Goal: Information Seeking & Learning: Learn about a topic

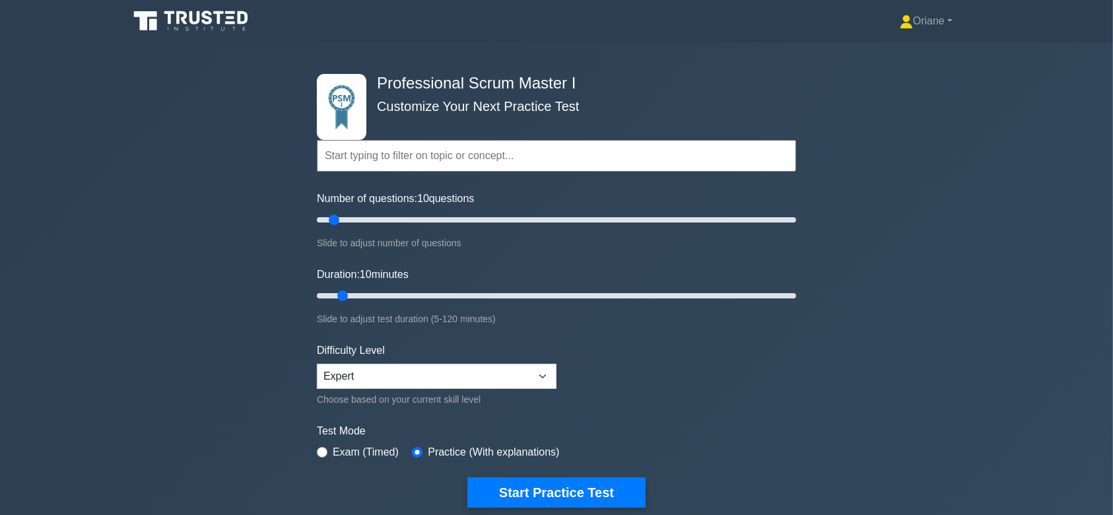
click at [195, 28] on icon at bounding box center [192, 21] width 127 height 25
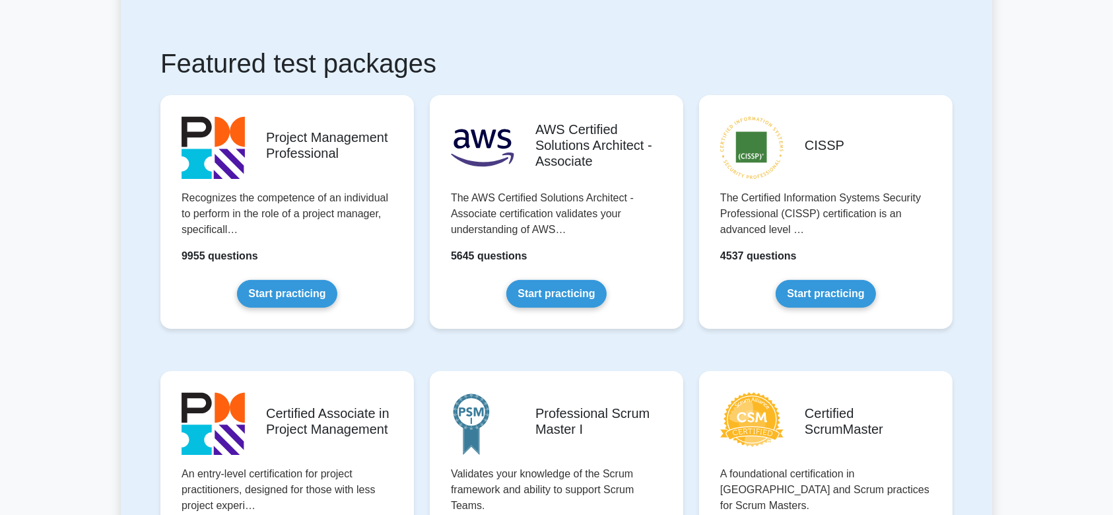
scroll to position [252, 0]
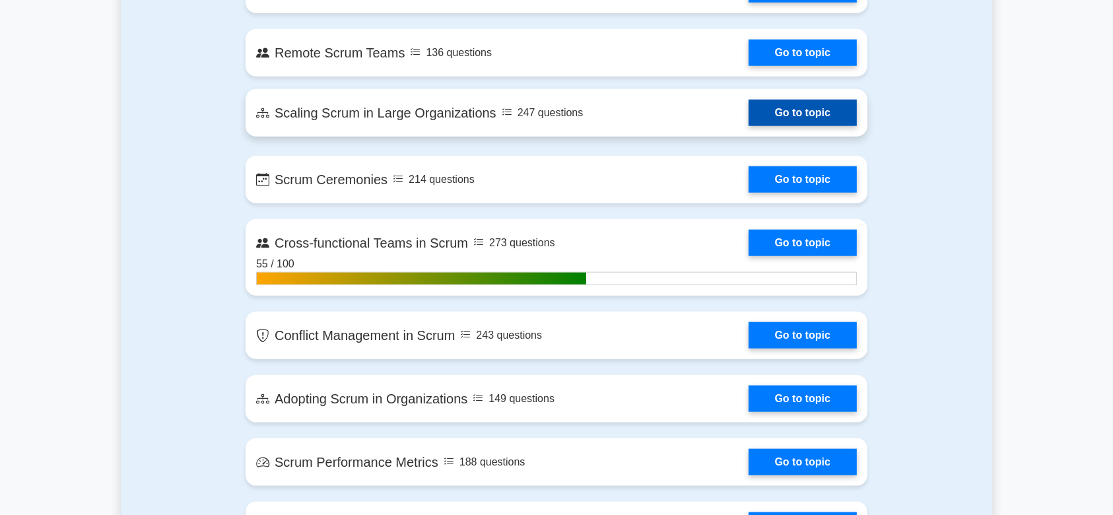
scroll to position [1441, 0]
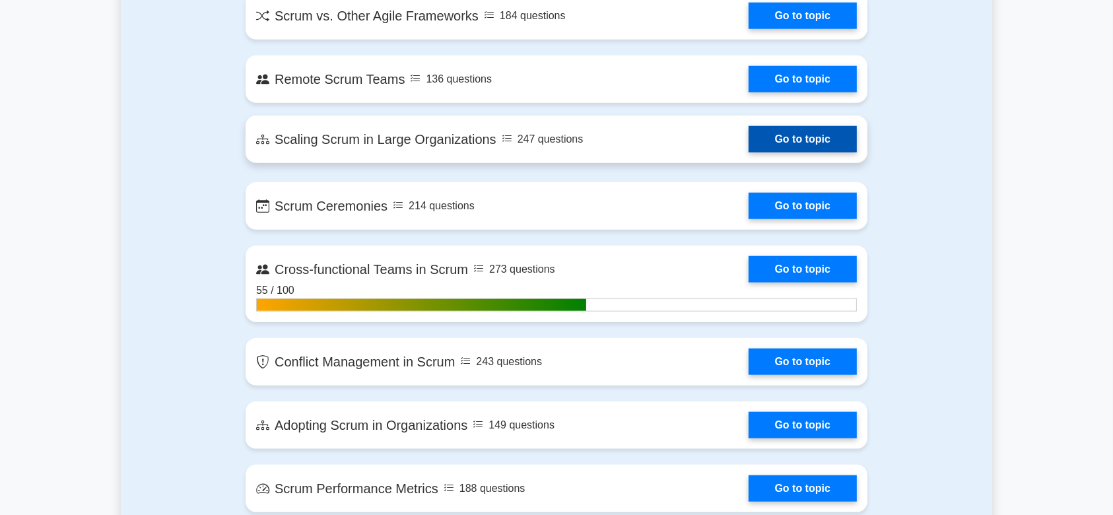
click at [799, 139] on link "Go to topic" at bounding box center [803, 139] width 108 height 26
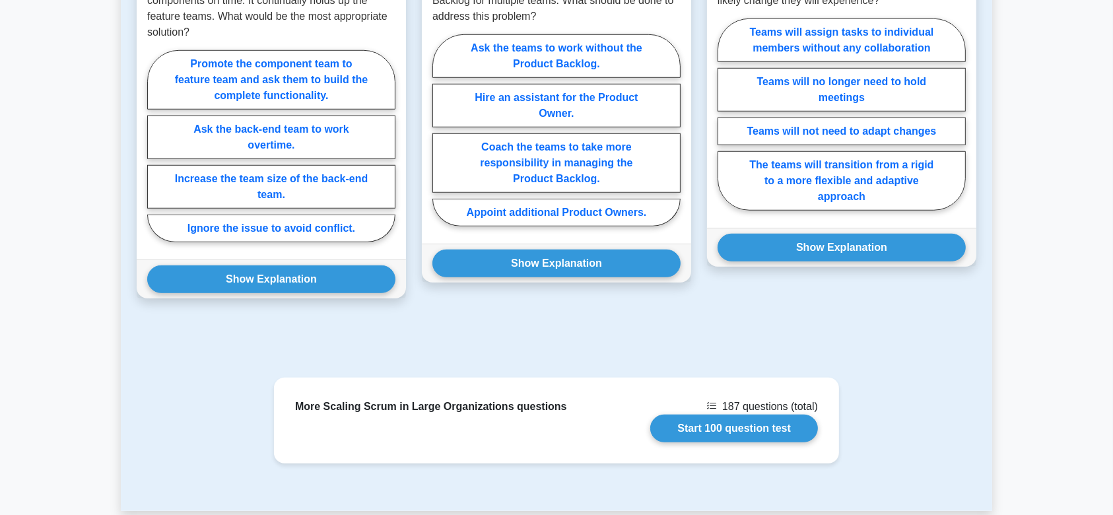
scroll to position [1105, 0]
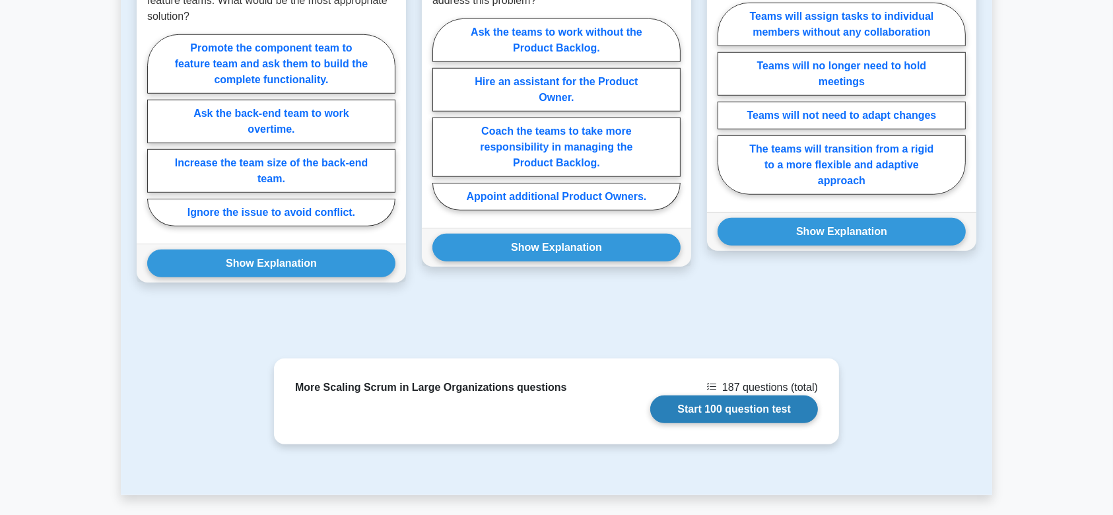
click at [766, 395] on link "Start 100 question test" at bounding box center [734, 409] width 168 height 28
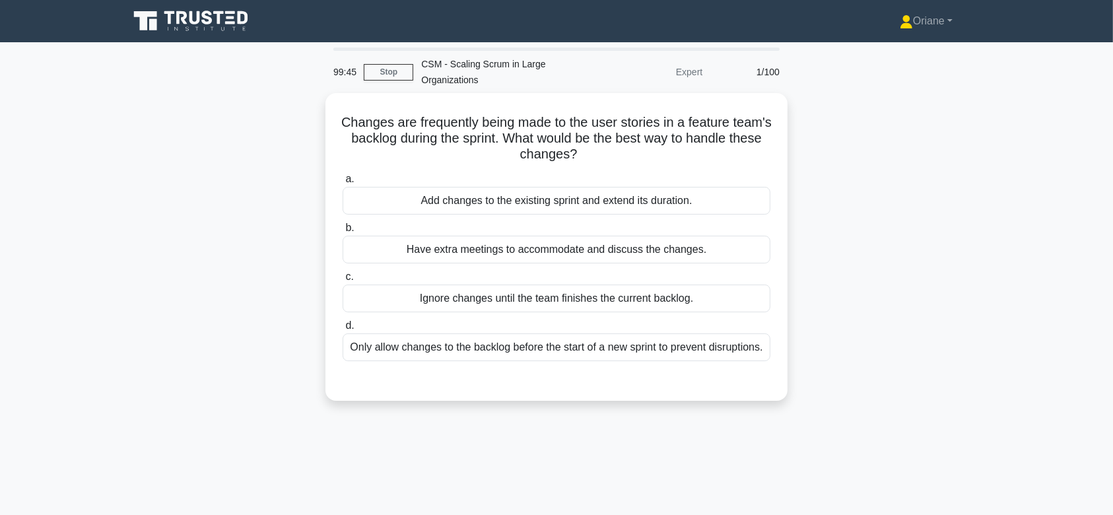
click at [803, 304] on div "Changes are frequently being made to the user stories in a feature team's backl…" at bounding box center [556, 254] width 871 height 323
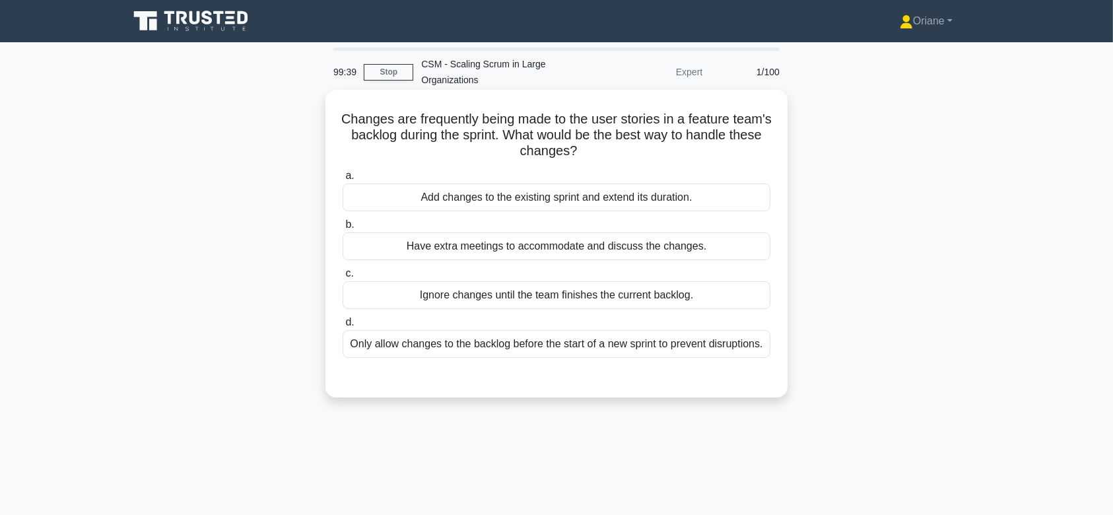
click at [576, 176] on label "a. Add changes to the existing sprint and extend its duration." at bounding box center [557, 190] width 428 height 44
click at [343, 176] on input "a. Add changes to the existing sprint and extend its duration." at bounding box center [343, 176] width 0 height 9
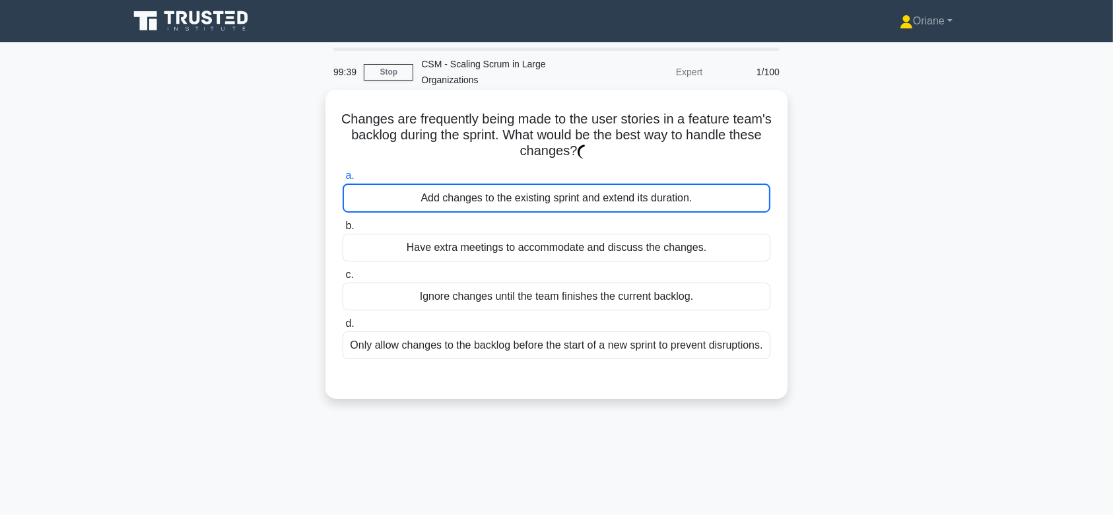
click at [576, 176] on label "a. Add changes to the existing sprint and extend its duration." at bounding box center [557, 190] width 428 height 45
click at [343, 176] on input "a. Add changes to the existing sprint and extend its duration." at bounding box center [343, 176] width 0 height 9
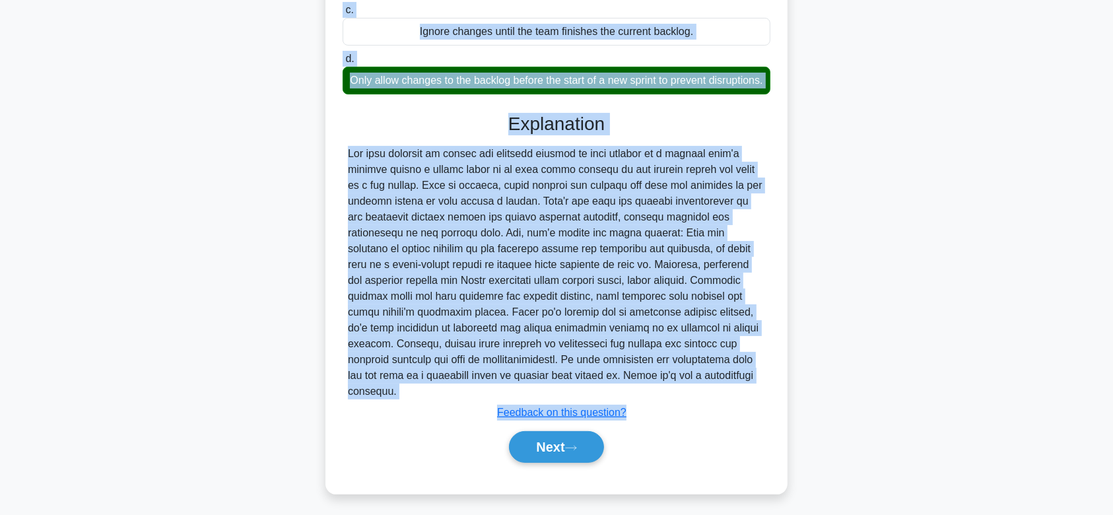
scroll to position [268, 0]
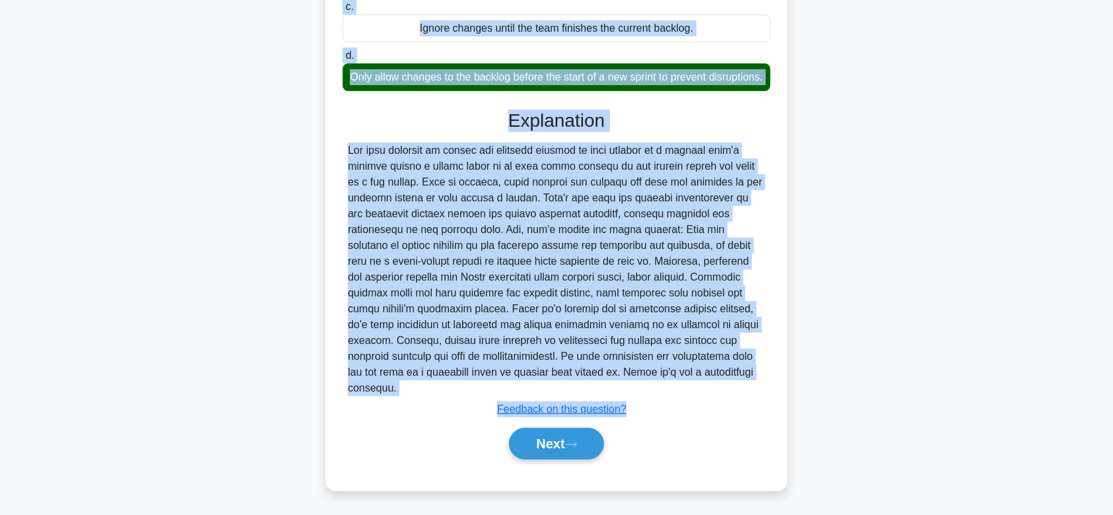
drag, startPoint x: 353, startPoint y: 112, endPoint x: 715, endPoint y: 384, distance: 453.2
click at [715, 384] on div "Changes are frequently being made to the user stories in a feature team's backl…" at bounding box center [557, 156] width 452 height 658
copy div "Changes are frequently being made to the user stories in a feature team's backl…"
click at [532, 440] on button "Next" at bounding box center [556, 444] width 94 height 32
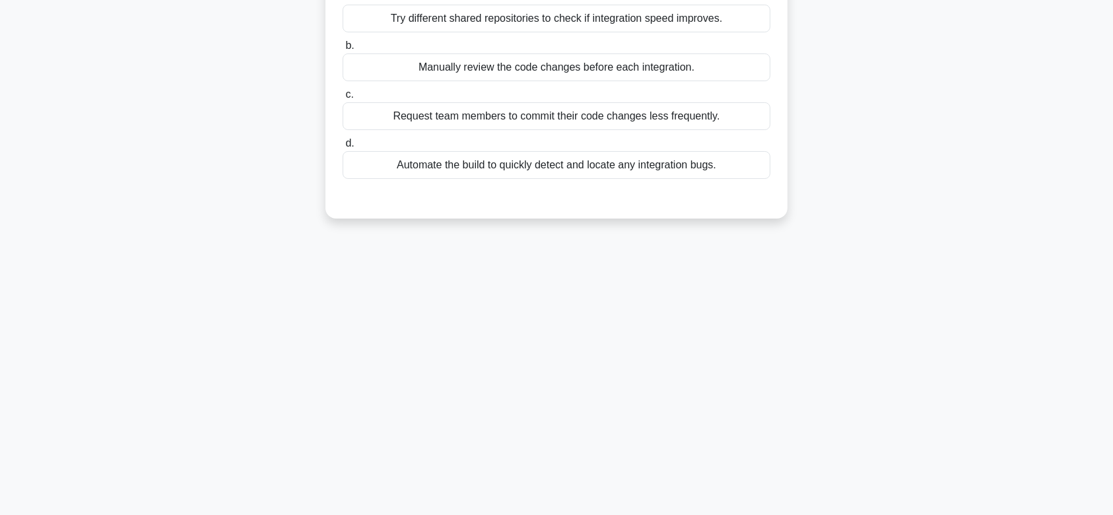
scroll to position [0, 0]
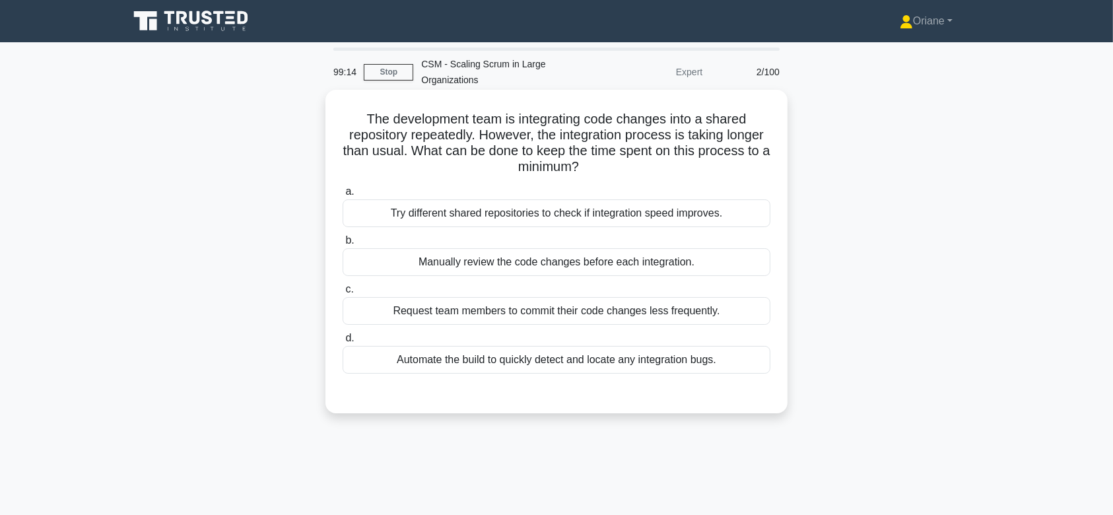
click at [570, 224] on div "Try different shared repositories to check if integration speed improves." at bounding box center [557, 213] width 428 height 28
click at [343, 196] on input "a. Try different shared repositories to check if integration speed improves." at bounding box center [343, 191] width 0 height 9
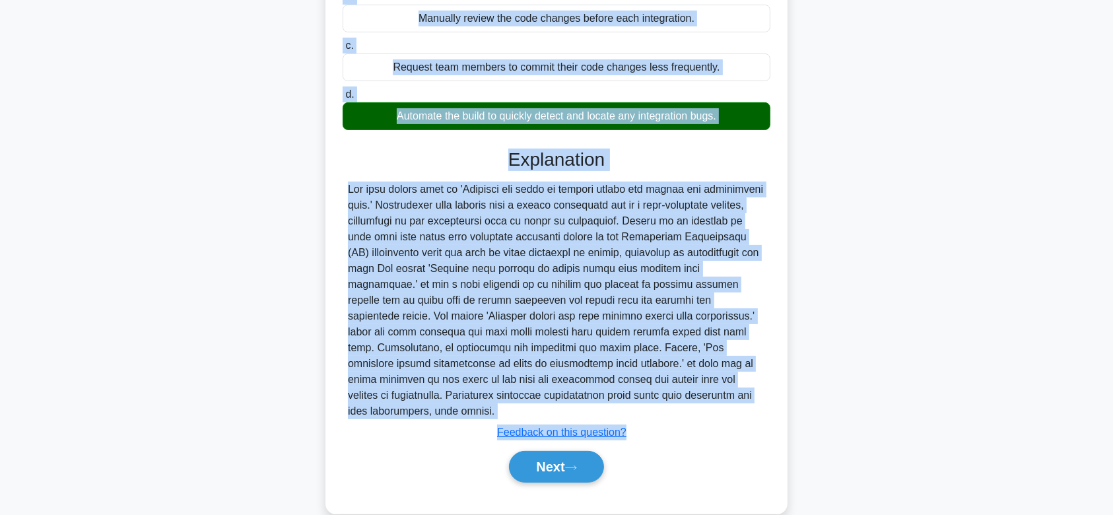
scroll to position [252, 0]
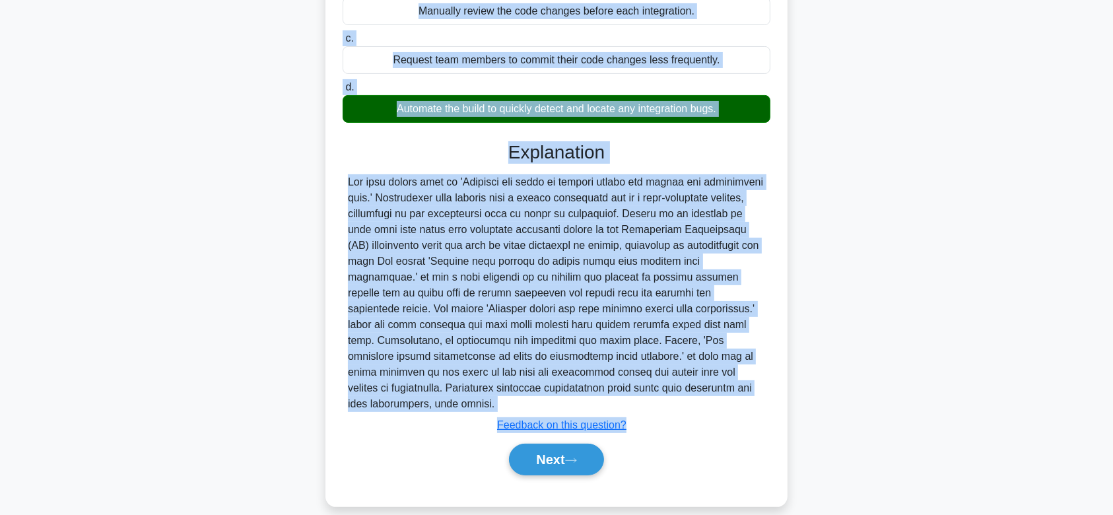
drag, startPoint x: 357, startPoint y: 110, endPoint x: 718, endPoint y: 393, distance: 459.3
click at [718, 393] on div "The development team is integrating code changes into a shared repository repea…" at bounding box center [557, 172] width 452 height 658
copy div "The development team is integrating code changes into a shared repository repea…"
click at [547, 448] on button "Next" at bounding box center [556, 460] width 94 height 32
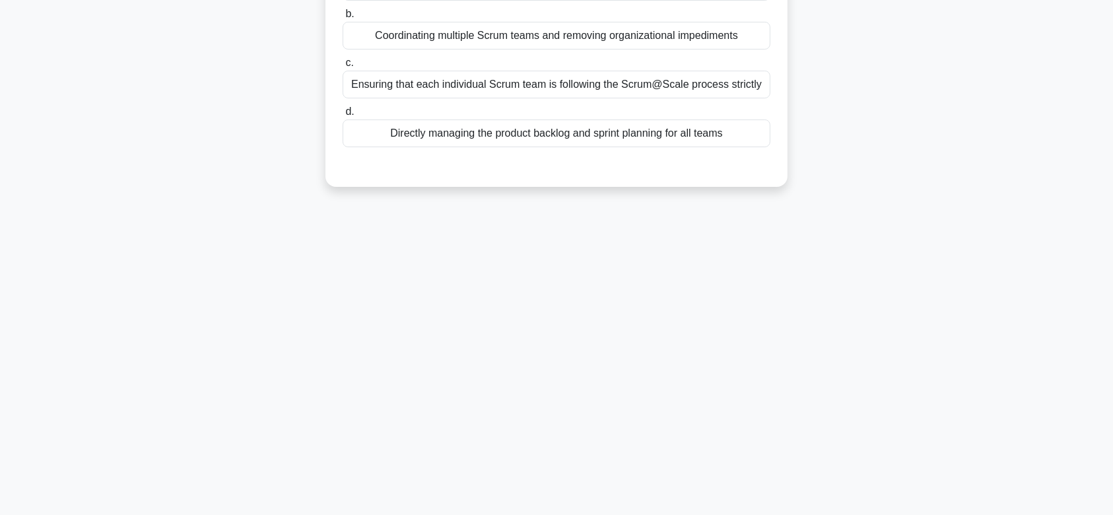
scroll to position [0, 0]
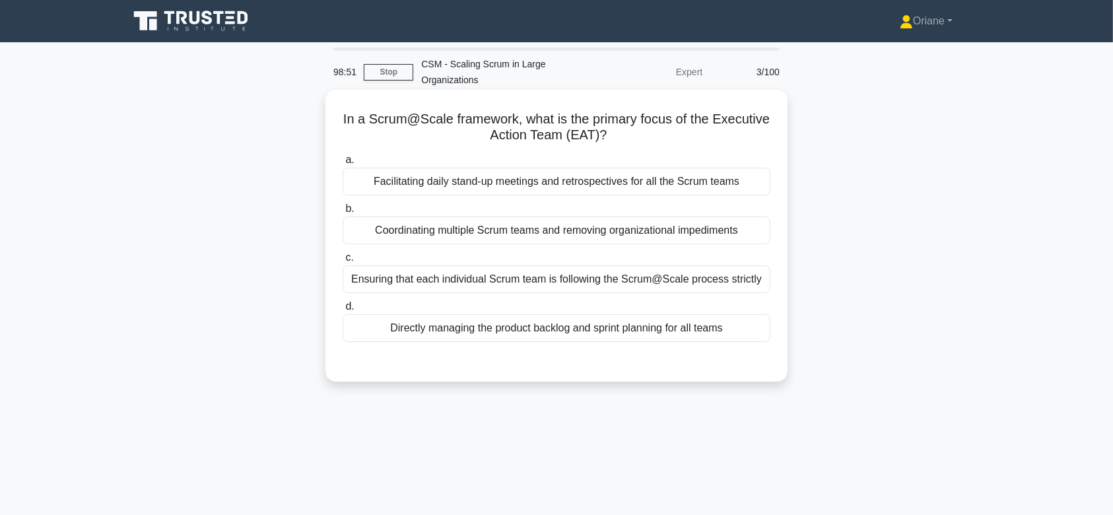
click at [567, 294] on div "a. Facilitating daily stand-up meetings and retrospectives for all the Scrum te…" at bounding box center [557, 246] width 444 height 195
click at [549, 267] on div "Ensuring that each individual Scrum team is following the Scrum@Scale process s…" at bounding box center [557, 279] width 428 height 28
click at [343, 262] on input "c. Ensuring that each individual Scrum team is following the Scrum@Scale proces…" at bounding box center [343, 258] width 0 height 9
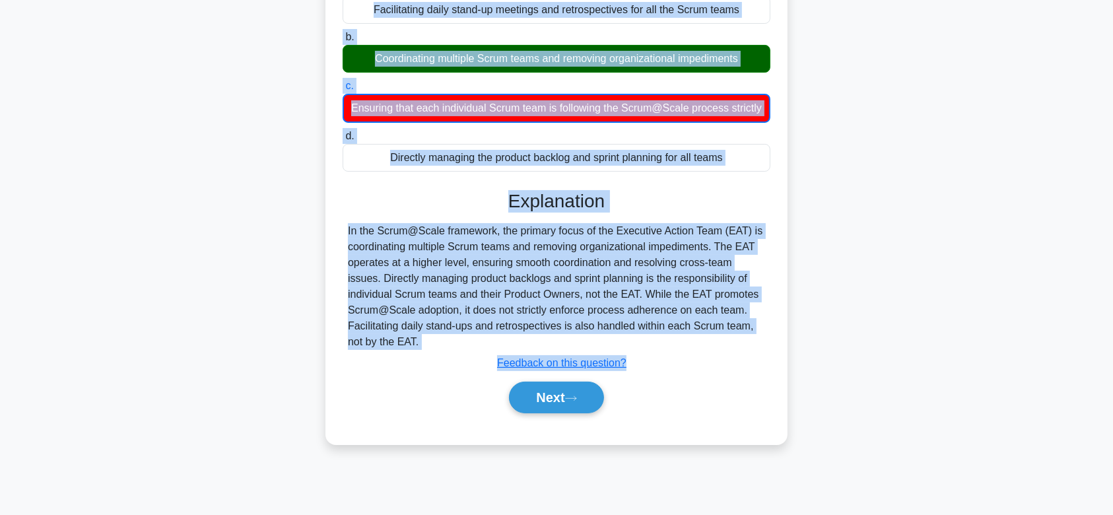
scroll to position [198, 0]
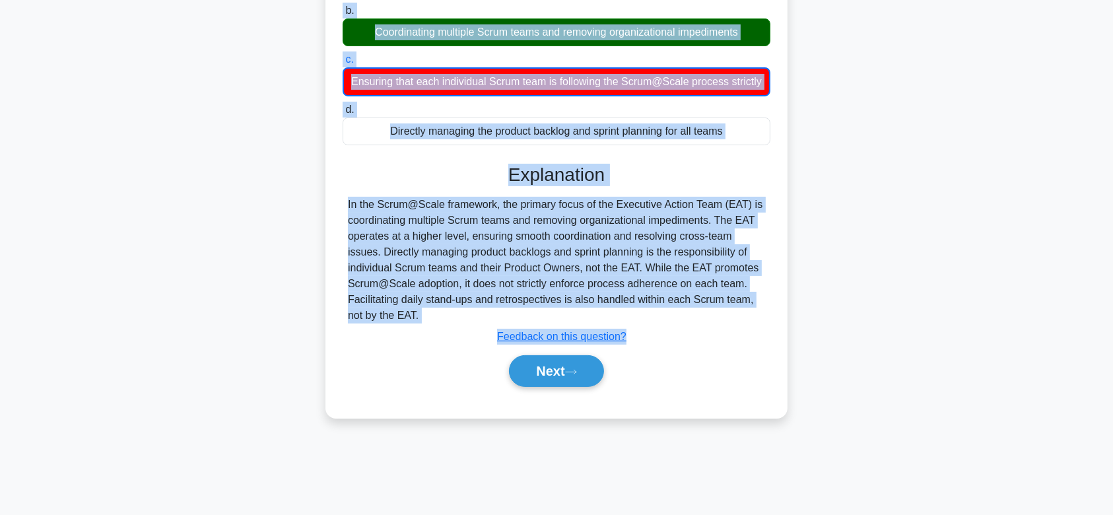
drag, startPoint x: 366, startPoint y: 116, endPoint x: 714, endPoint y: 324, distance: 405.1
click at [714, 324] on div "In a Scrum@Scale framework, what is the primary focus of the Executive Action T…" at bounding box center [557, 155] width 452 height 516
copy div "In a Scrum@Scale framework, what is the primary focus of the Executive Action T…"
click at [714, 323] on div "In the Scrum@Scale framework, the primary focus of the Executive Action Team (E…" at bounding box center [556, 260] width 417 height 127
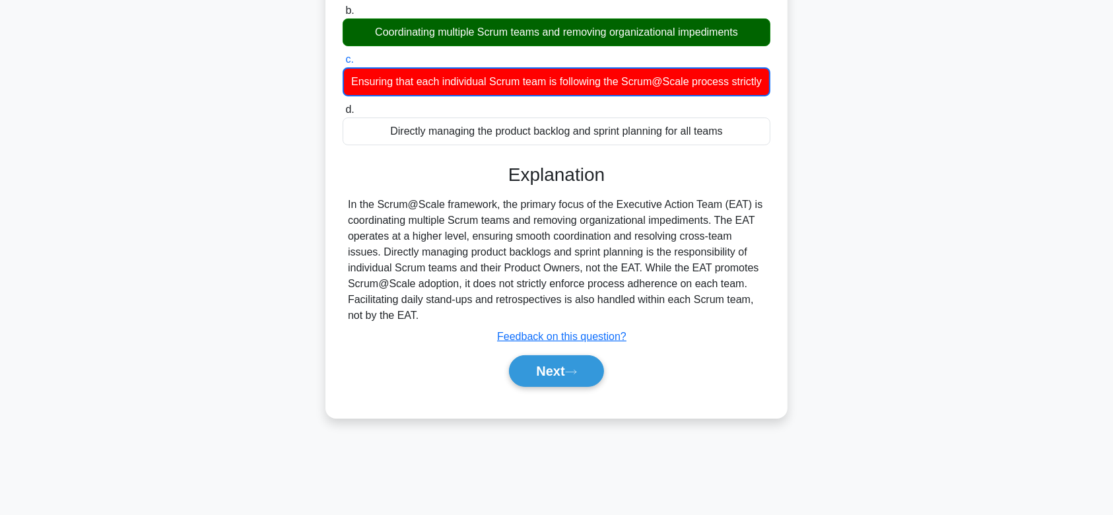
scroll to position [110, 0]
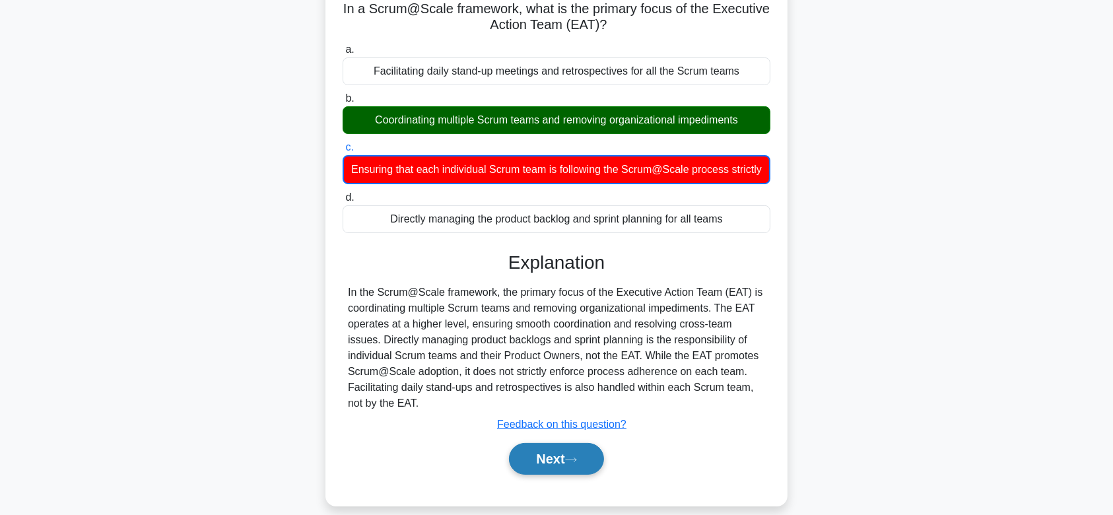
click at [526, 463] on button "Next" at bounding box center [556, 459] width 94 height 32
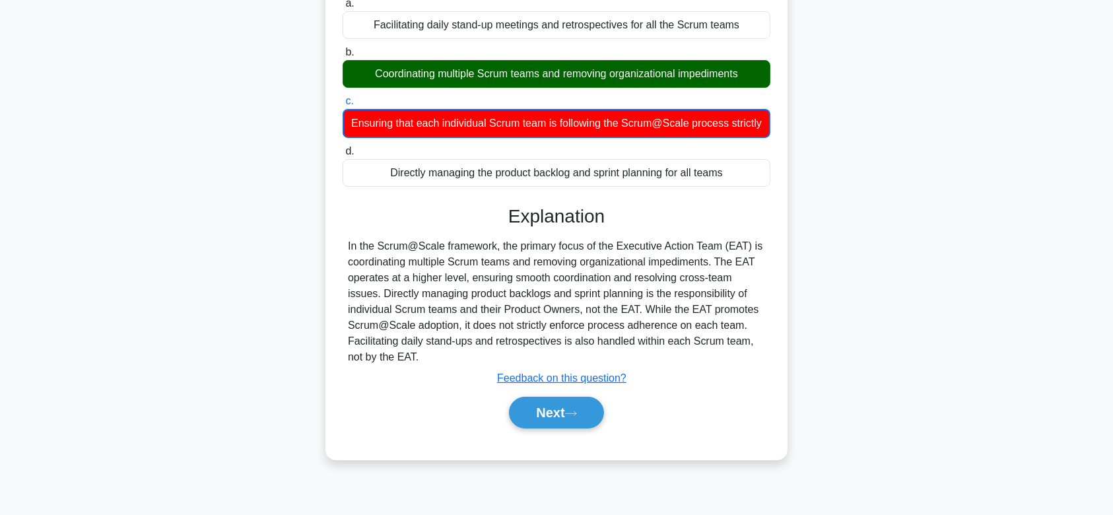
scroll to position [198, 0]
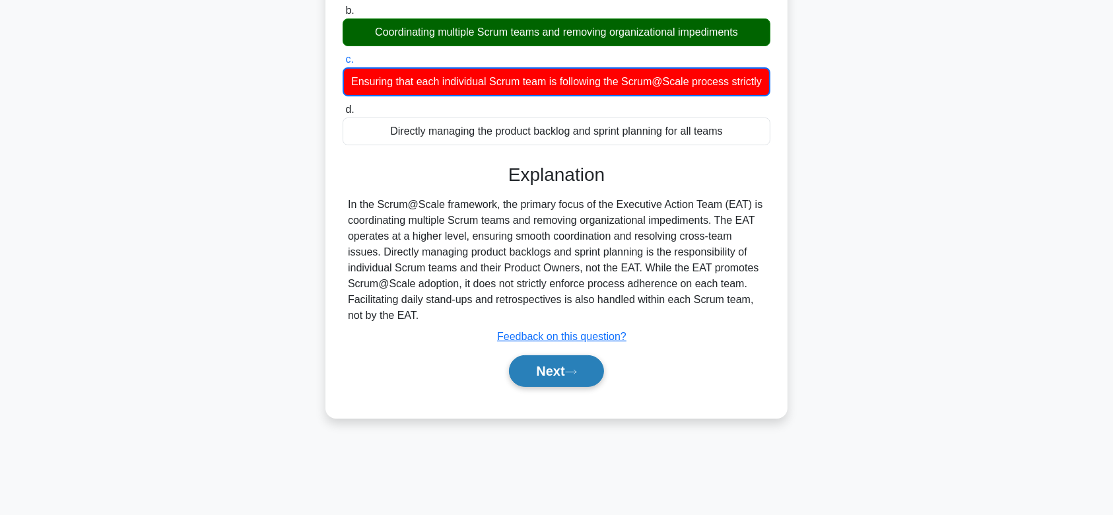
click at [582, 374] on button "Next" at bounding box center [556, 371] width 94 height 32
click at [577, 379] on button "Next" at bounding box center [556, 371] width 94 height 32
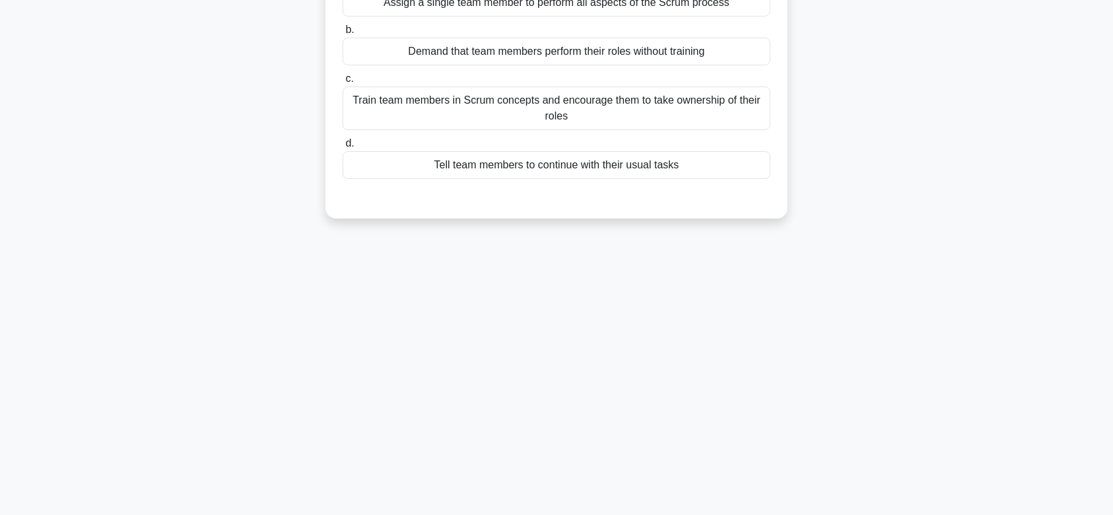
scroll to position [0, 0]
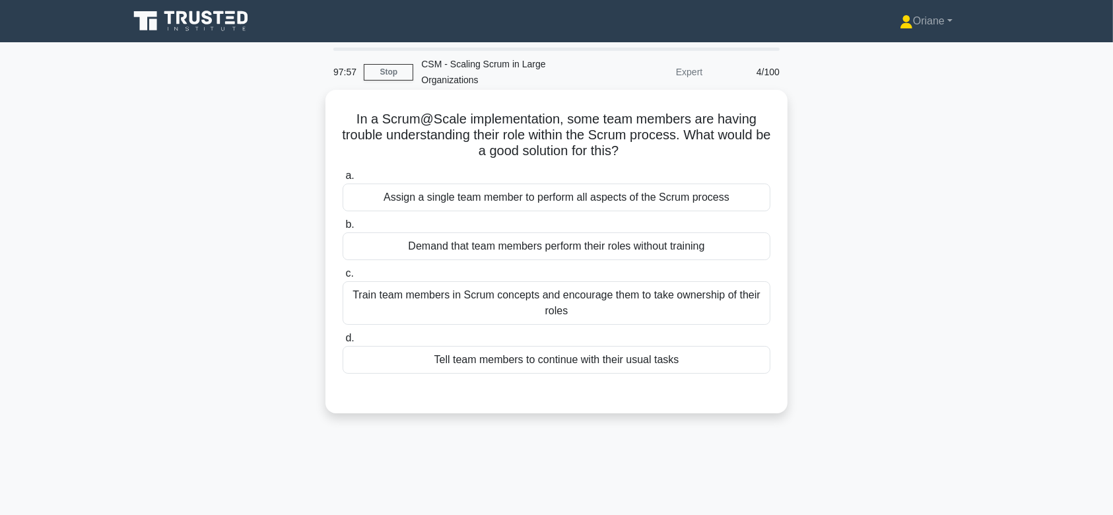
click at [576, 293] on div "Train team members in Scrum concepts and encourage them to take ownership of th…" at bounding box center [557, 303] width 428 height 44
click at [343, 278] on input "c. Train team members in Scrum concepts and encourage them to take ownership of…" at bounding box center [343, 273] width 0 height 9
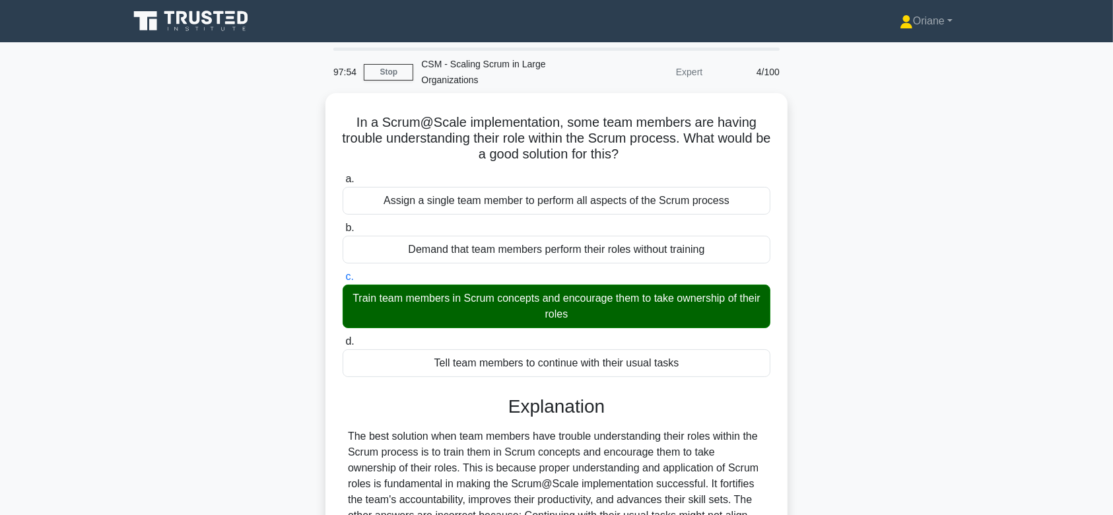
scroll to position [203, 0]
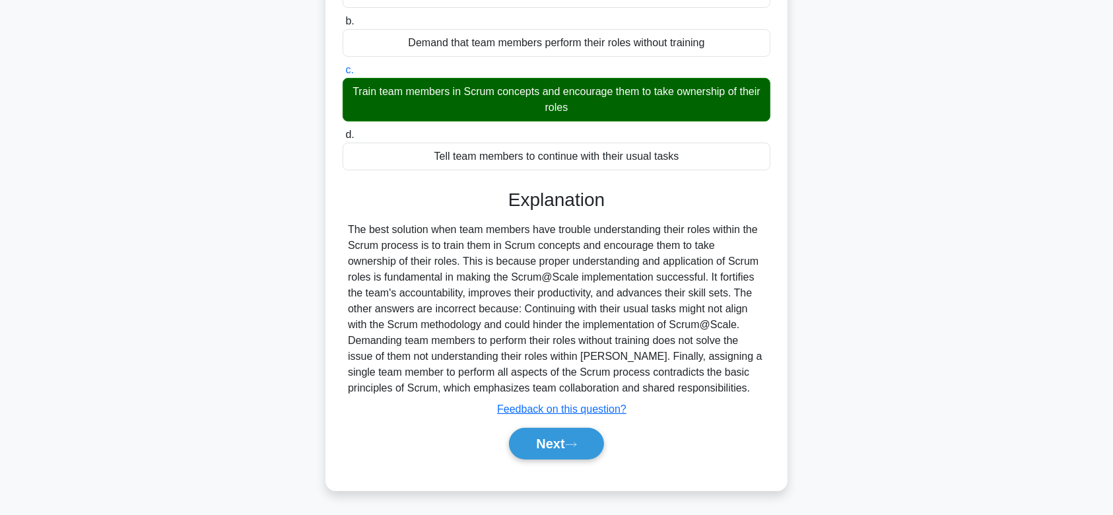
drag, startPoint x: 353, startPoint y: 114, endPoint x: 665, endPoint y: 387, distance: 415.0
click at [665, 387] on div "In a Scrum@Scale implementation, some team members are having trouble understan…" at bounding box center [557, 189] width 452 height 594
copy div "In a Scrum@Scale implementation, some team members are having trouble understan…"
click at [531, 448] on button "Next" at bounding box center [556, 444] width 94 height 32
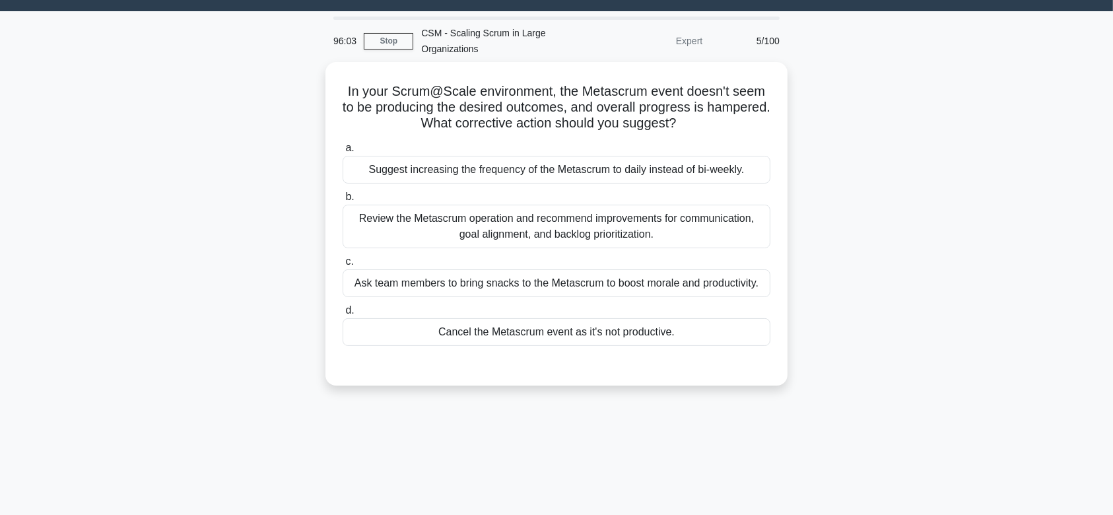
scroll to position [0, 0]
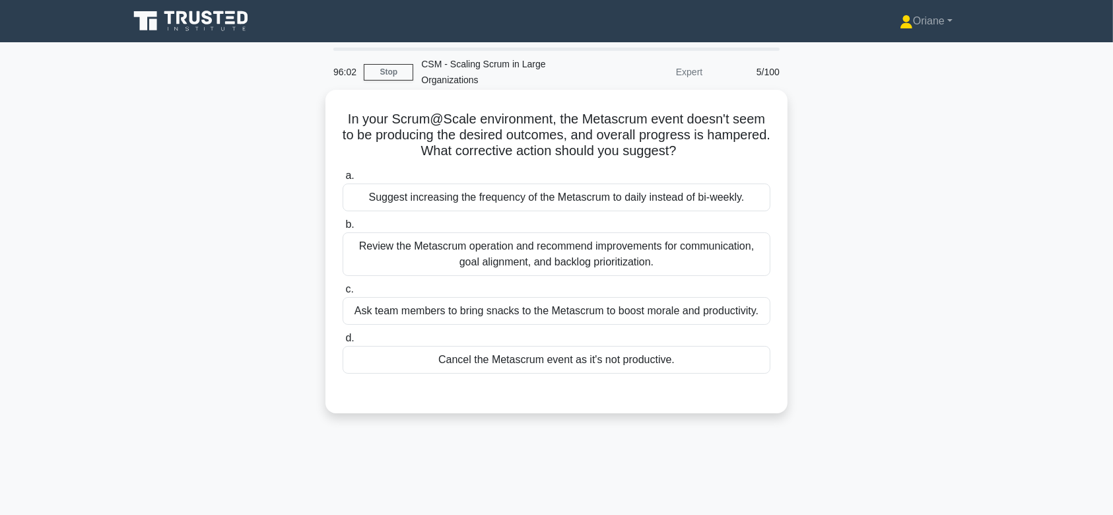
click at [592, 255] on div "Review the Metascrum operation and recommend improvements for communication, go…" at bounding box center [557, 254] width 428 height 44
click at [343, 229] on input "b. Review the Metascrum operation and recommend improvements for communication,…" at bounding box center [343, 225] width 0 height 9
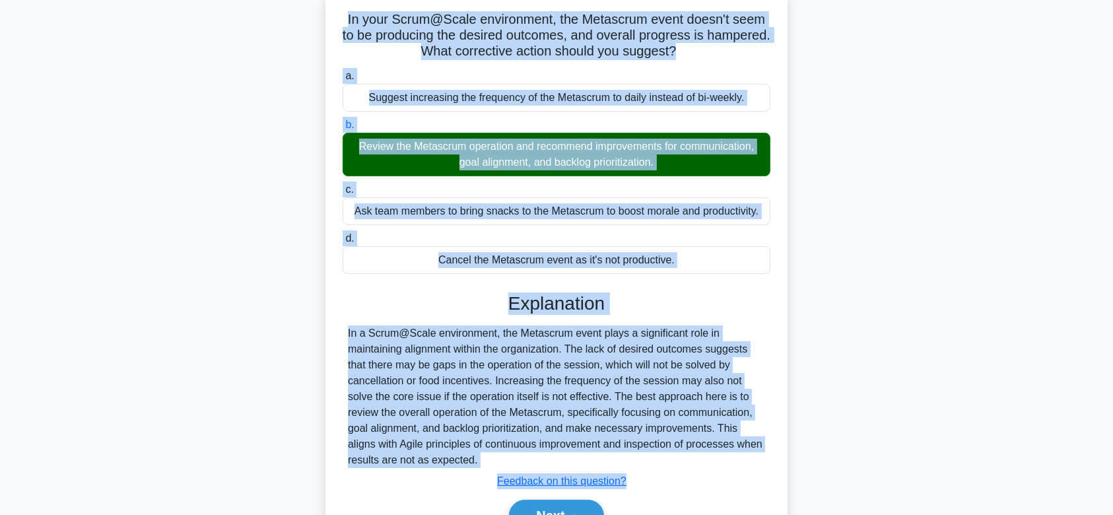
scroll to position [178, 0]
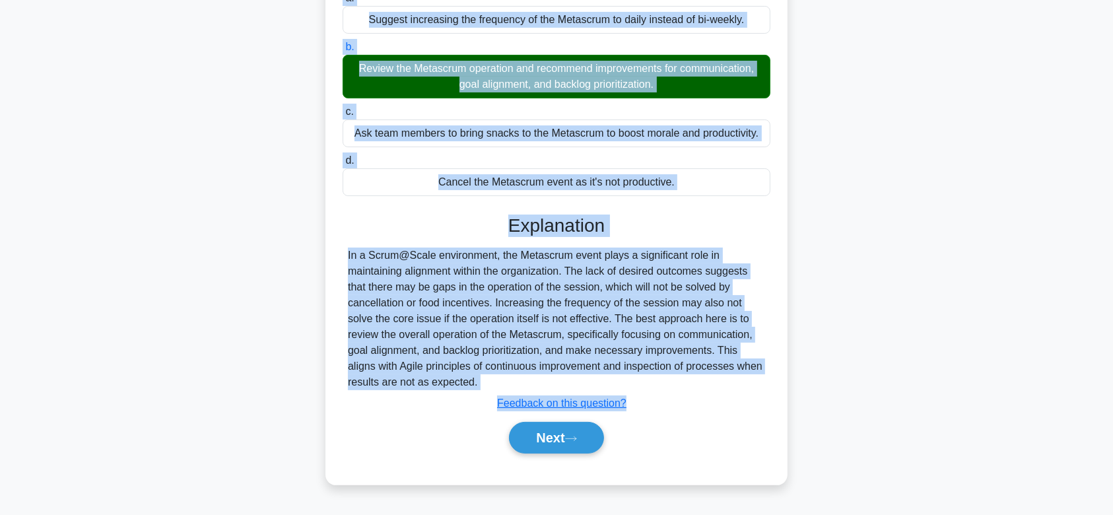
drag, startPoint x: 343, startPoint y: 117, endPoint x: 623, endPoint y: 382, distance: 386.2
click at [623, 382] on div "In your Scrum@Scale environment, the Metascrum event doesn't seem to be produci…" at bounding box center [557, 198] width 452 height 562
copy div "In your Scrum@Scale environment, the Metascrum event doesn't seem to be produci…"
click at [560, 442] on button "Next" at bounding box center [556, 438] width 94 height 32
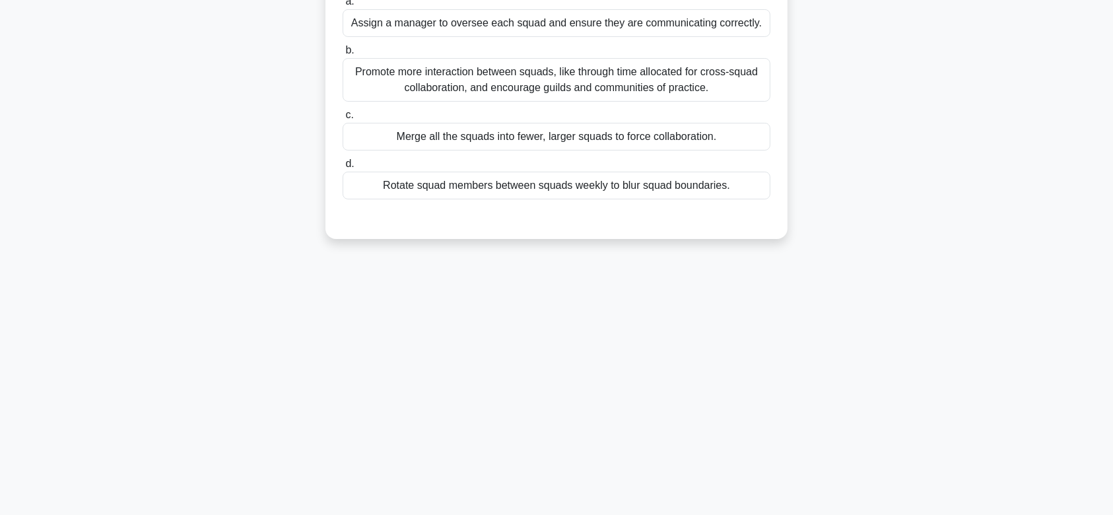
scroll to position [0, 0]
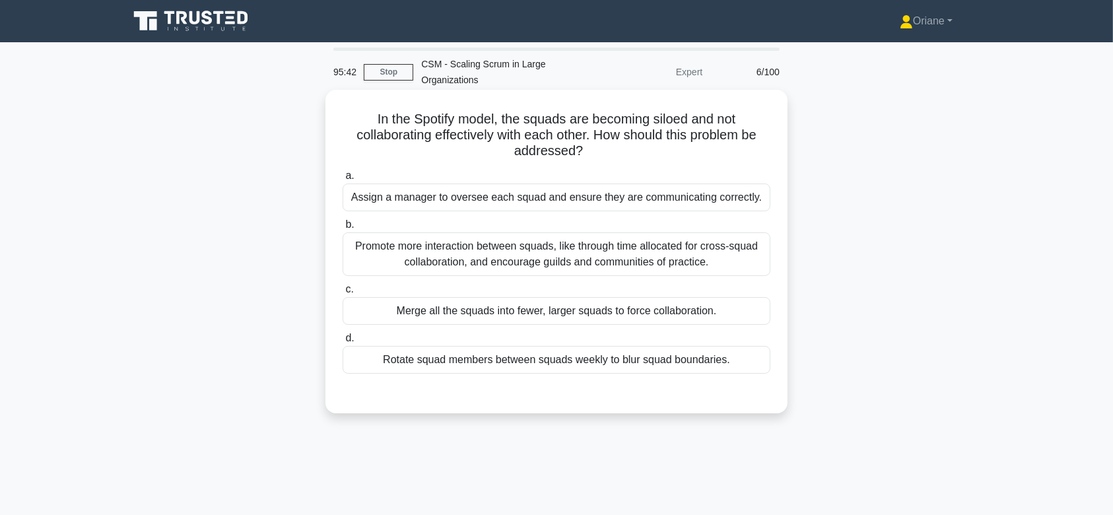
click at [601, 250] on div "Promote more interaction between squads, like through time allocated for cross-…" at bounding box center [557, 254] width 428 height 44
click at [343, 229] on input "b. Promote more interaction between squads, like through time allocated for cro…" at bounding box center [343, 225] width 0 height 9
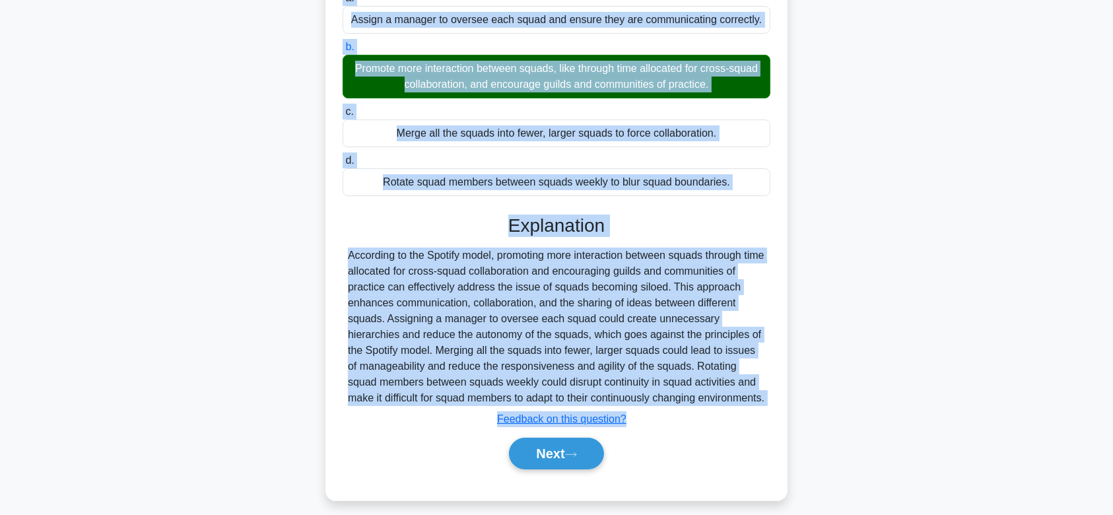
scroll to position [198, 0]
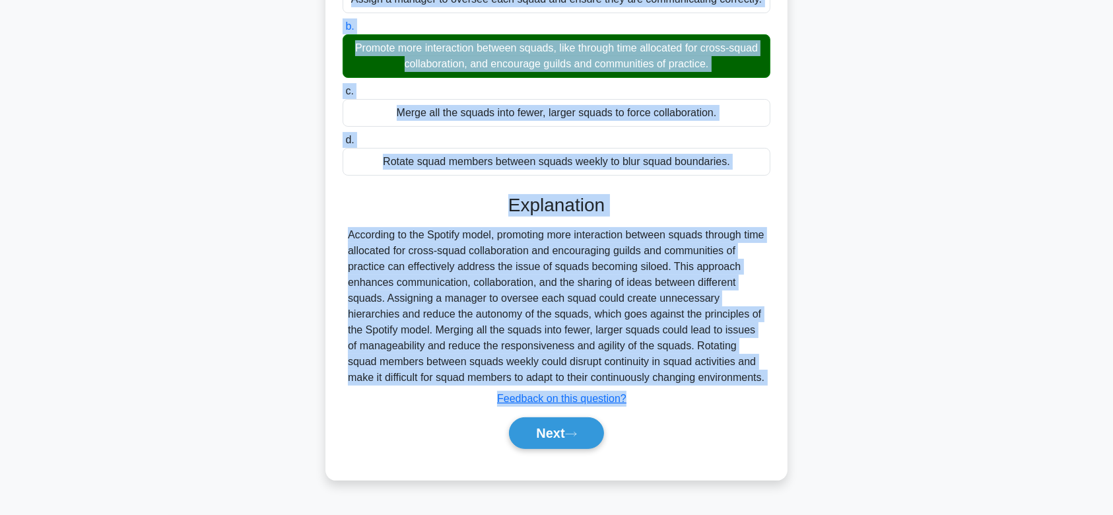
drag, startPoint x: 363, startPoint y: 111, endPoint x: 760, endPoint y: 371, distance: 474.4
click at [760, 371] on div "In the Spotify model, the squads are becoming siloed and not collaborating effe…" at bounding box center [557, 186] width 452 height 578
copy div "In the Spotify model, the squads are becoming siloed and not collaborating effe…"
click at [559, 437] on button "Next" at bounding box center [556, 433] width 94 height 32
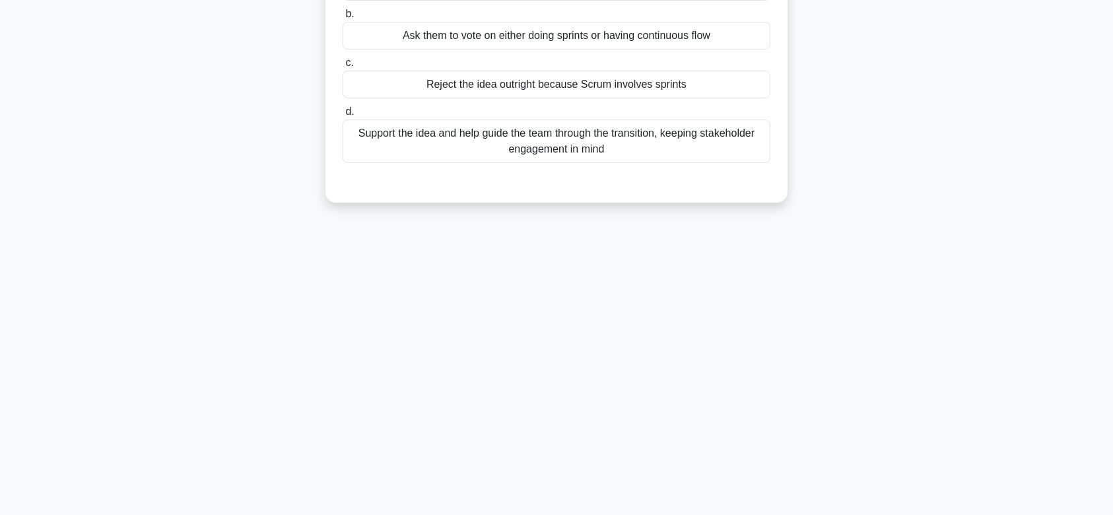
scroll to position [0, 0]
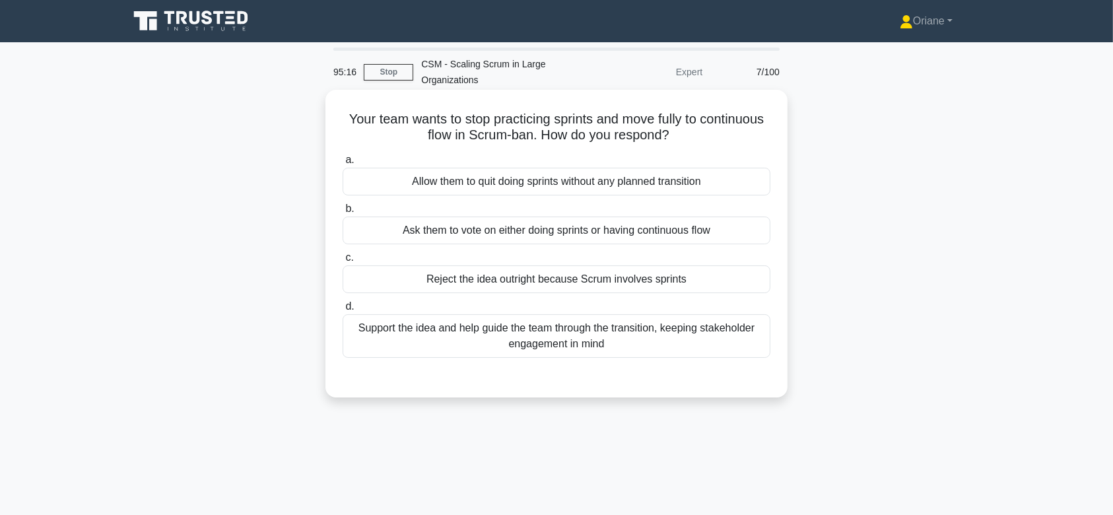
click at [590, 325] on div "Support the idea and help guide the team through the transition, keeping stakeh…" at bounding box center [557, 336] width 428 height 44
click at [343, 311] on input "d. Support the idea and help guide the team through the transition, keeping sta…" at bounding box center [343, 306] width 0 height 9
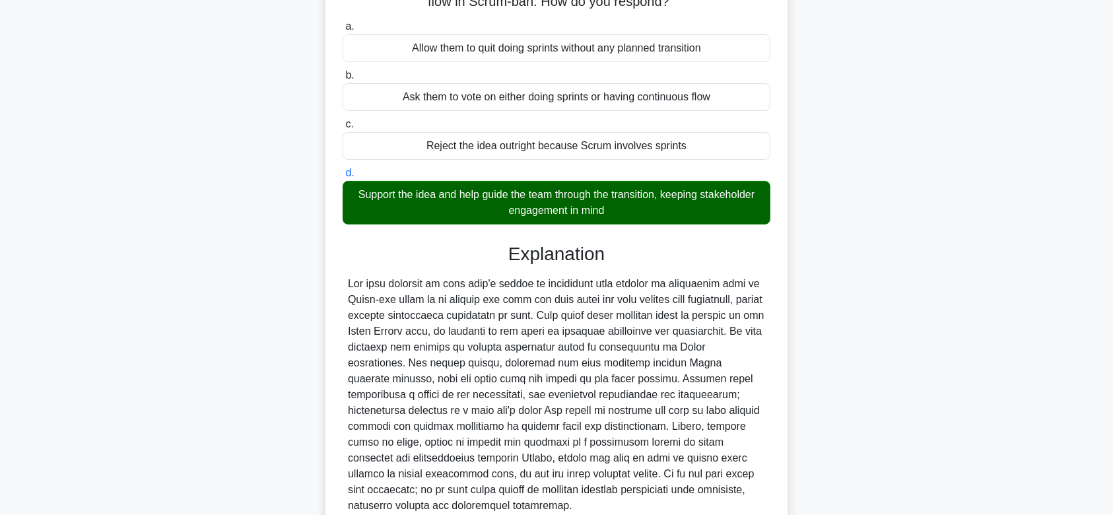
scroll to position [251, 0]
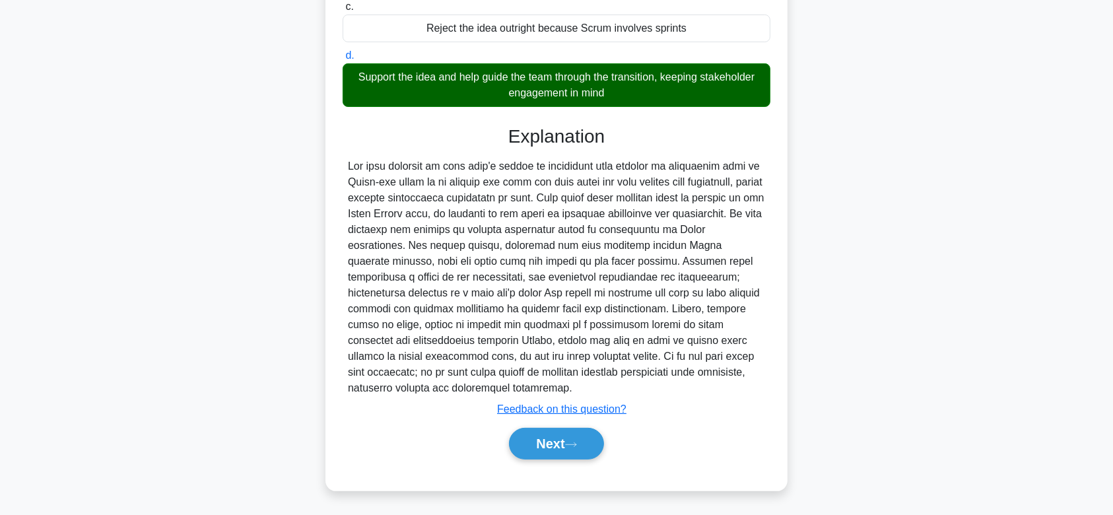
drag, startPoint x: 371, startPoint y: 113, endPoint x: 617, endPoint y: 388, distance: 369.4
click at [617, 388] on div "Your team wants to stop practicing sprints and move fully to continuous flow in…" at bounding box center [557, 164] width 452 height 641
copy div "Your team wants to stop practicing sprints and move fully to continuous flow in…"
click at [534, 448] on button "Next" at bounding box center [556, 444] width 94 height 32
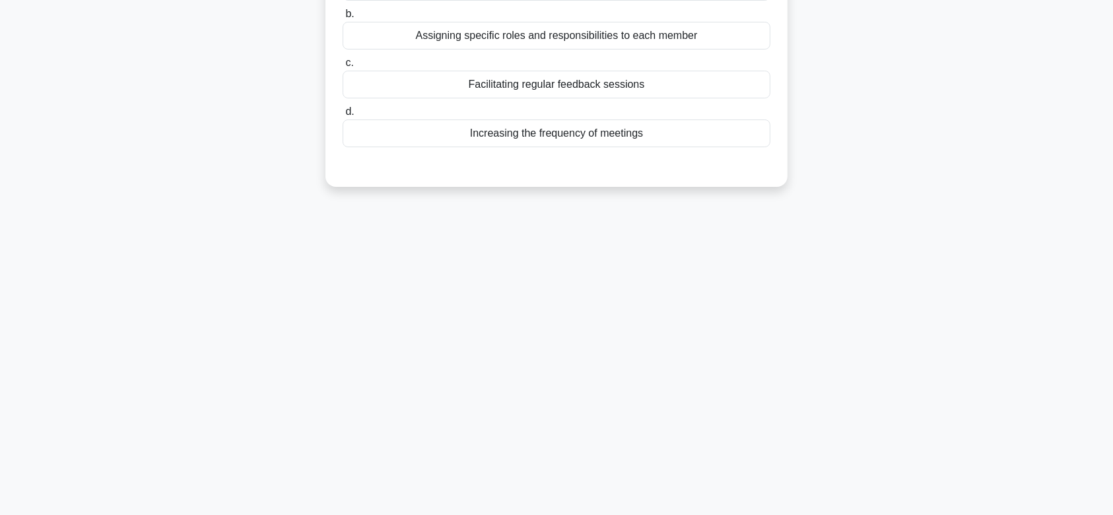
scroll to position [0, 0]
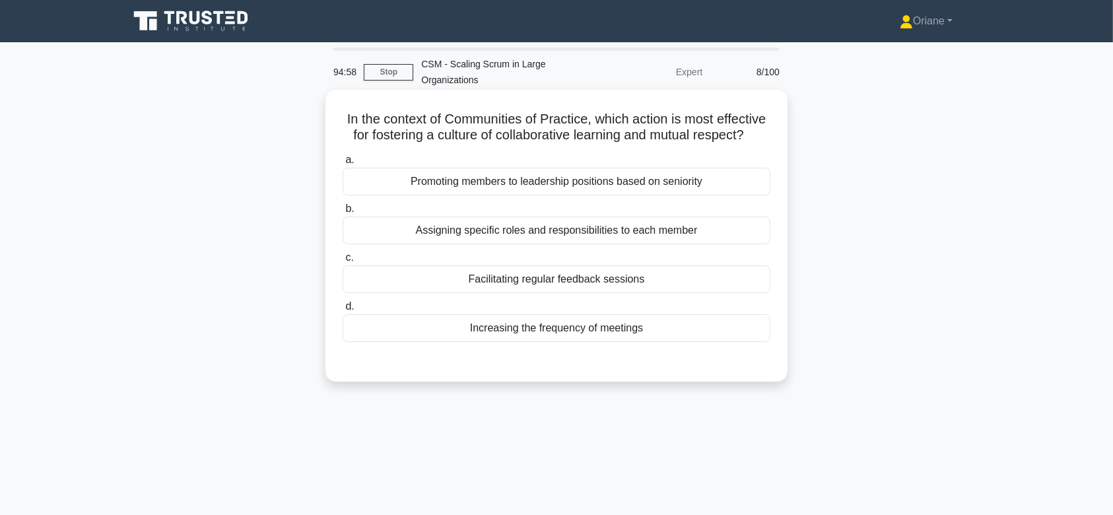
click at [582, 342] on div "Increasing the frequency of meetings" at bounding box center [557, 328] width 428 height 28
click at [343, 311] on input "d. Increasing the frequency of meetings" at bounding box center [343, 306] width 0 height 9
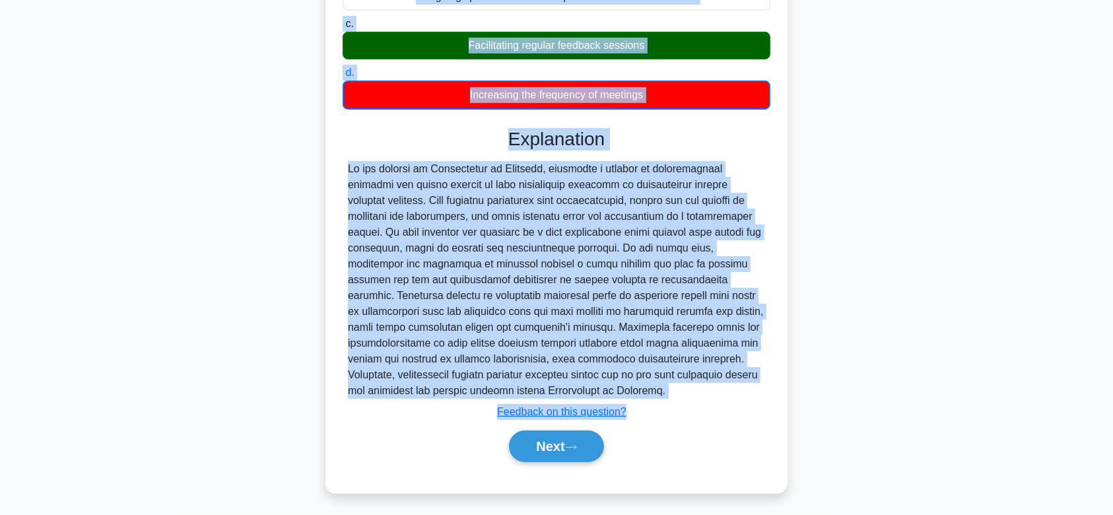
scroll to position [252, 0]
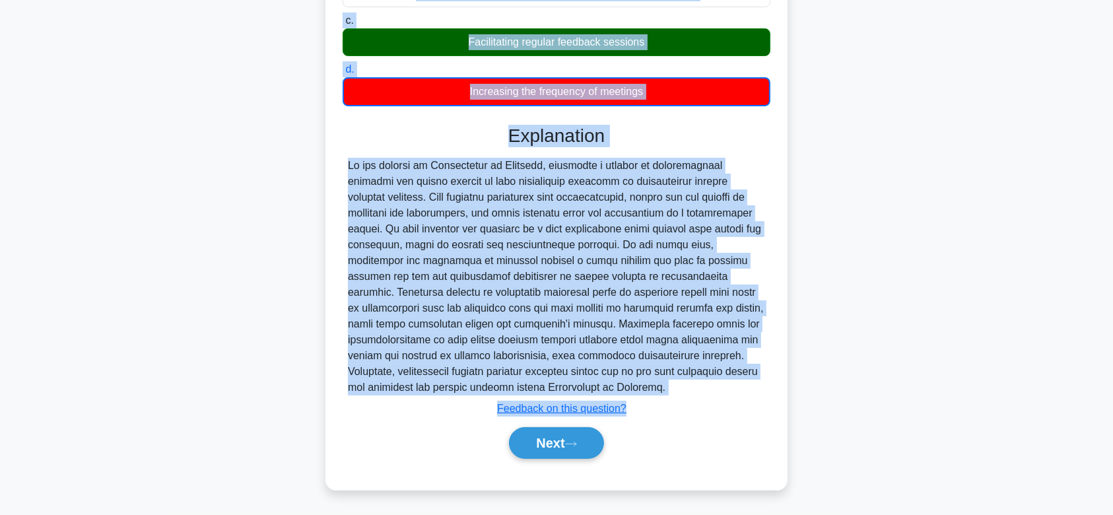
drag, startPoint x: 357, startPoint y: 121, endPoint x: 593, endPoint y: 388, distance: 355.4
click at [593, 388] on div "In the context of Communities of Practice, which action is most effective for f…" at bounding box center [557, 171] width 452 height 627
copy div "In the context of Communities of Practice, which action is most effective for f…"
click at [545, 436] on button "Next" at bounding box center [556, 443] width 94 height 32
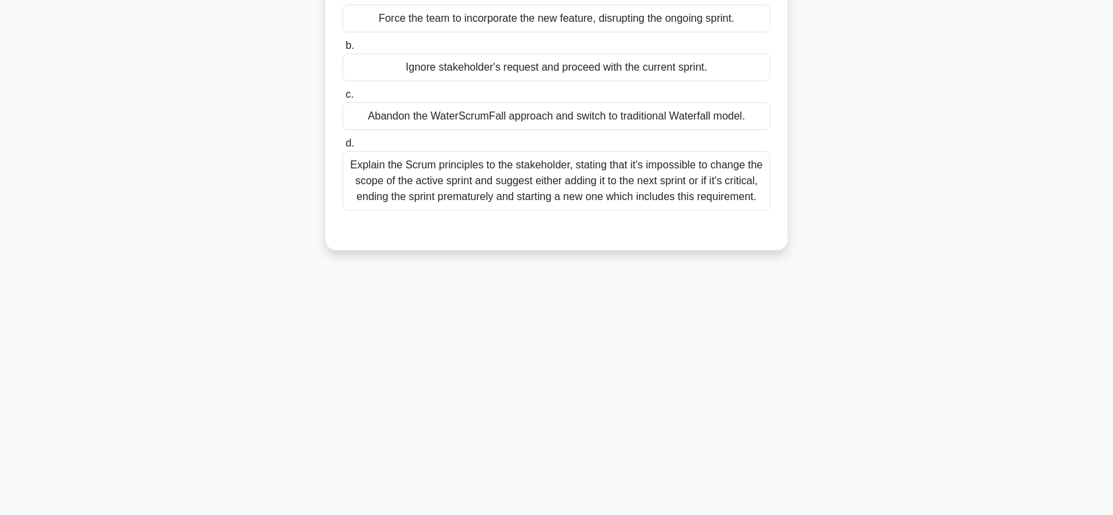
scroll to position [0, 0]
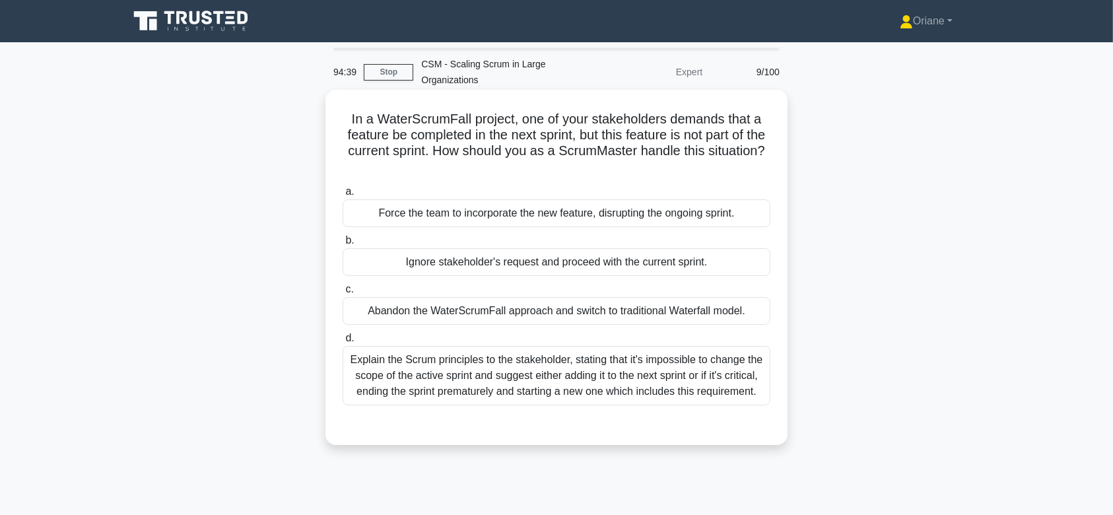
click at [556, 360] on div "Explain the Scrum principles to the stakeholder, stating that it's impossible t…" at bounding box center [557, 375] width 428 height 59
click at [343, 343] on input "d. Explain the Scrum principles to the stakeholder, stating that it's impossibl…" at bounding box center [343, 338] width 0 height 9
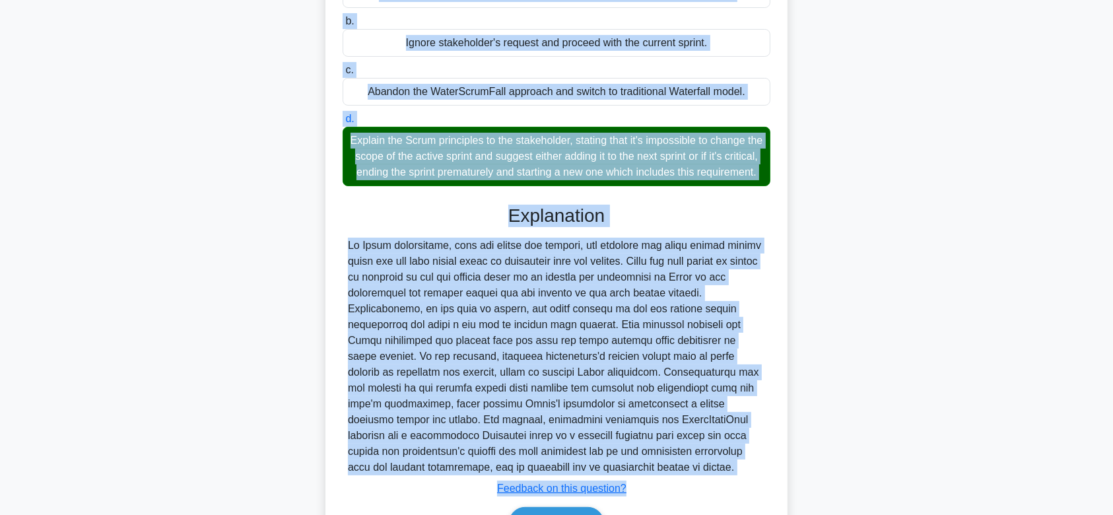
scroll to position [314, 0]
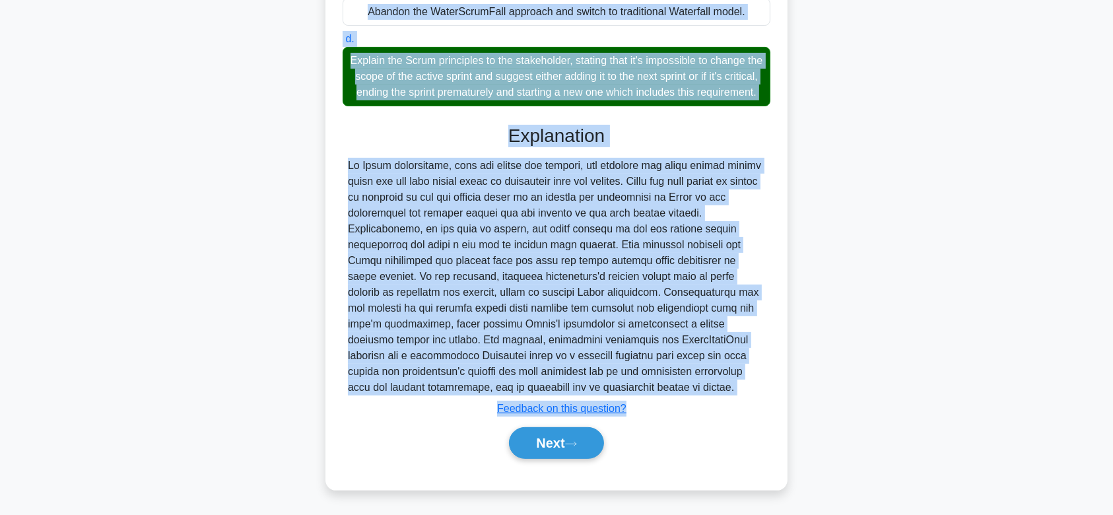
drag, startPoint x: 346, startPoint y: 116, endPoint x: 757, endPoint y: 391, distance: 494.4
click at [757, 391] on div "In a WaterScrumFall project, one of your stakeholders demands that a feature be…" at bounding box center [557, 140] width 452 height 689
copy div "In a WaterScrumFall project, one of your stakeholders demands that a feature be…"
click at [537, 442] on button "Next" at bounding box center [556, 443] width 94 height 32
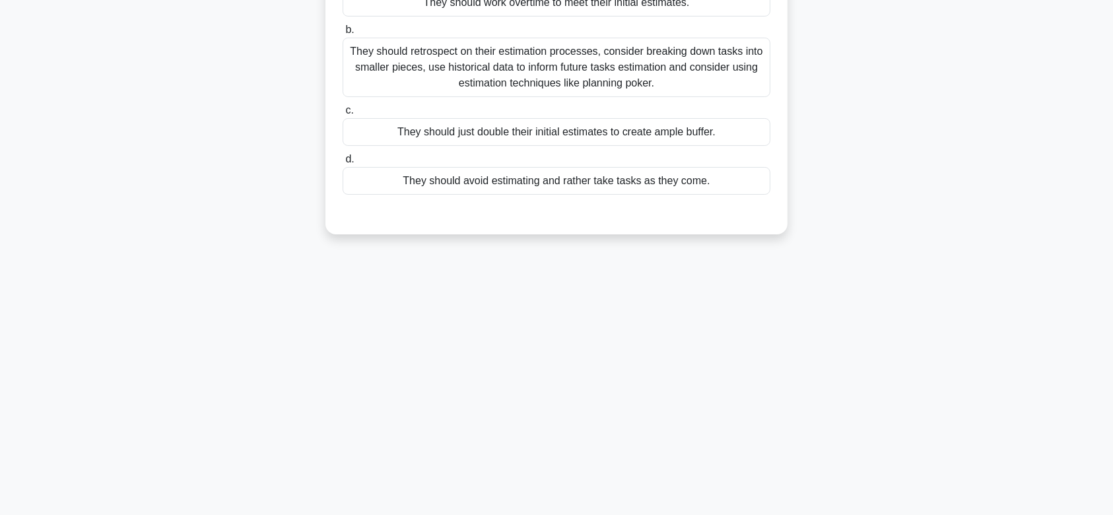
scroll to position [0, 0]
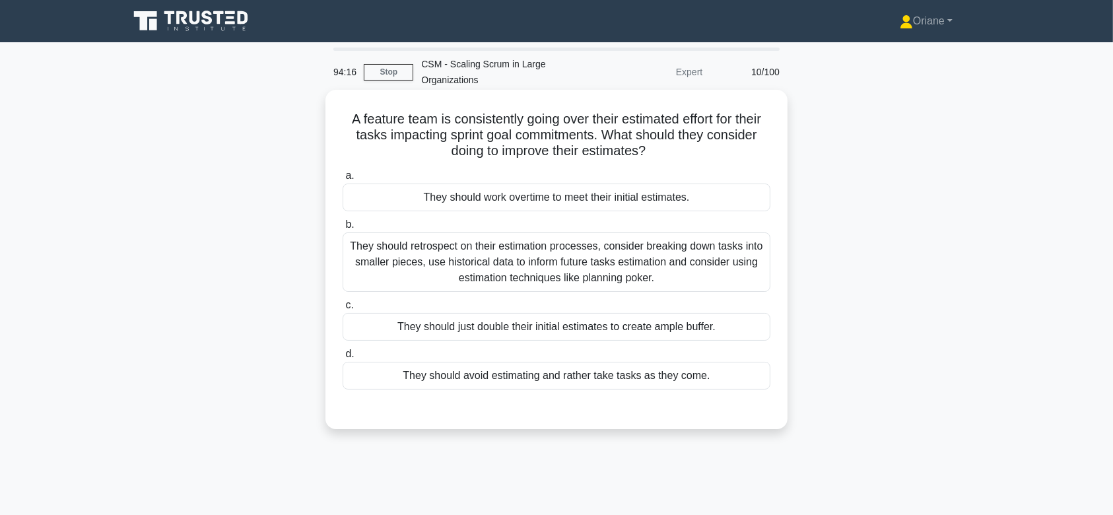
click at [597, 282] on div "They should retrospect on their estimation processes, consider breaking down ta…" at bounding box center [557, 261] width 428 height 59
click at [343, 229] on input "b. They should retrospect on their estimation processes, consider breaking down…" at bounding box center [343, 225] width 0 height 9
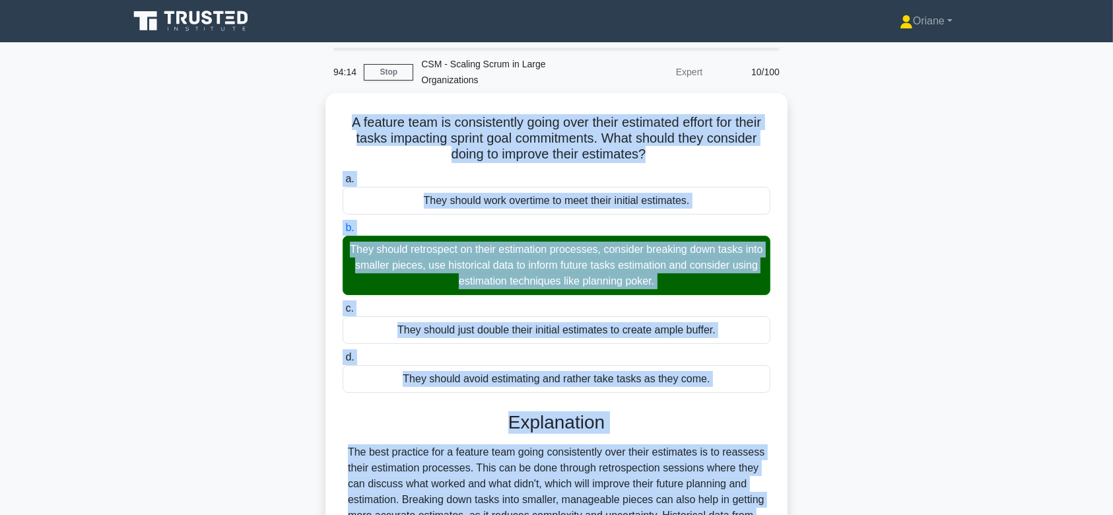
scroll to position [235, 0]
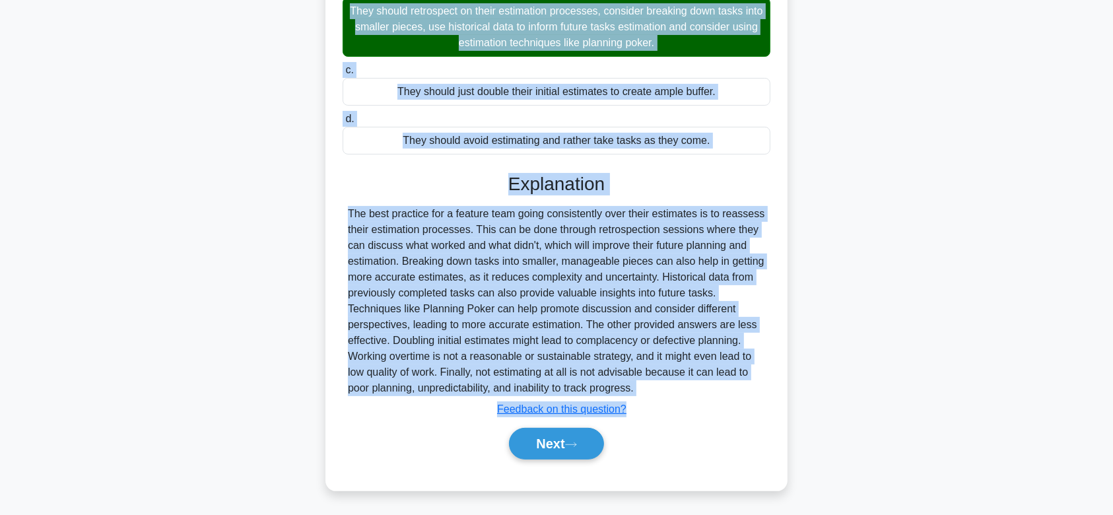
drag, startPoint x: 340, startPoint y: 117, endPoint x: 673, endPoint y: 388, distance: 429.9
click at [673, 388] on div "A feature team is consistently going over their estimated effort for their task…" at bounding box center [557, 172] width 452 height 625
copy div "A feature team is consistently going over their estimated effort for their task…"
click at [577, 447] on icon at bounding box center [571, 444] width 12 height 7
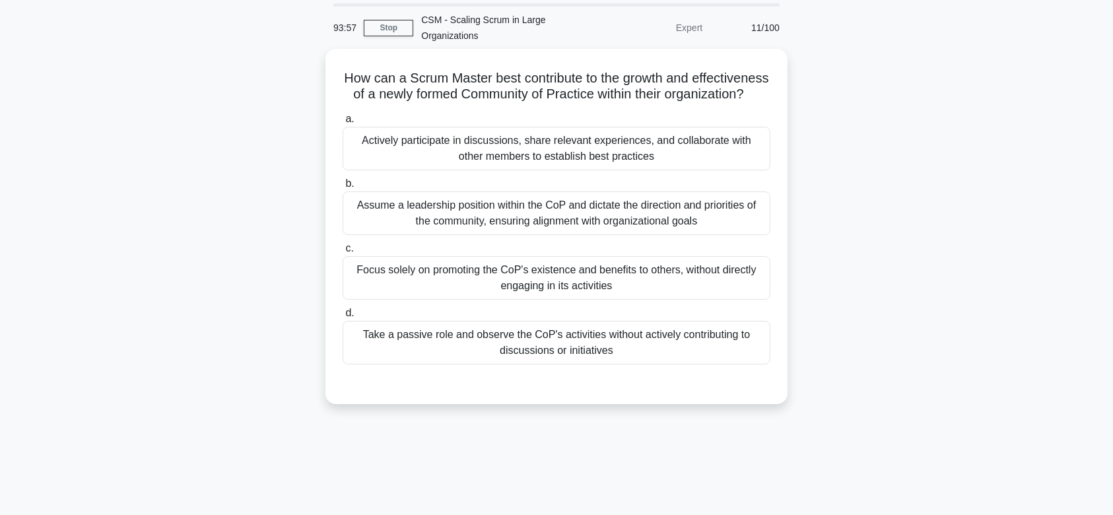
scroll to position [0, 0]
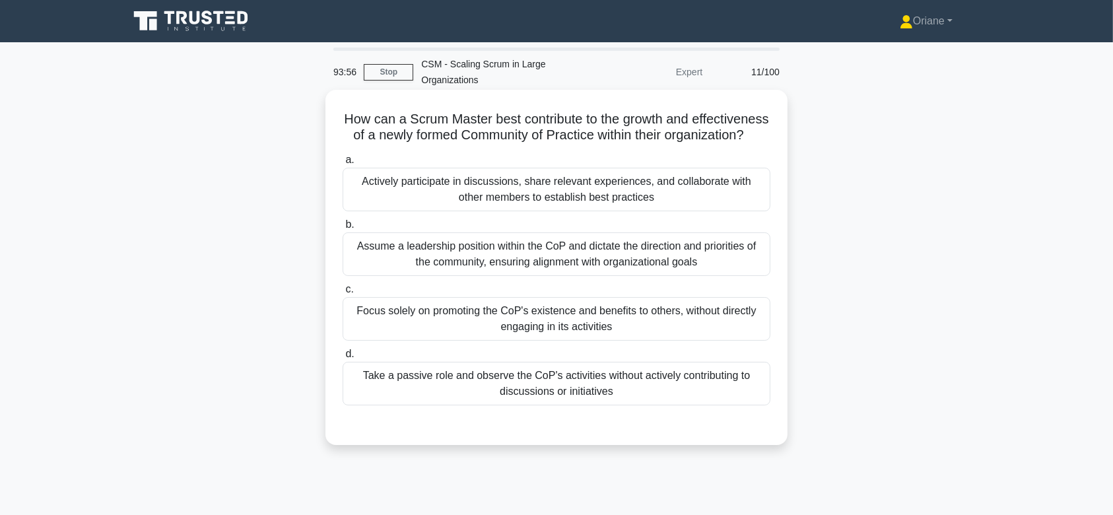
click at [562, 276] on div "Assume a leadership position within the CoP and dictate the direction and prior…" at bounding box center [557, 254] width 428 height 44
click at [343, 229] on input "b. Assume a leadership position within the CoP and dictate the direction and pr…" at bounding box center [343, 225] width 0 height 9
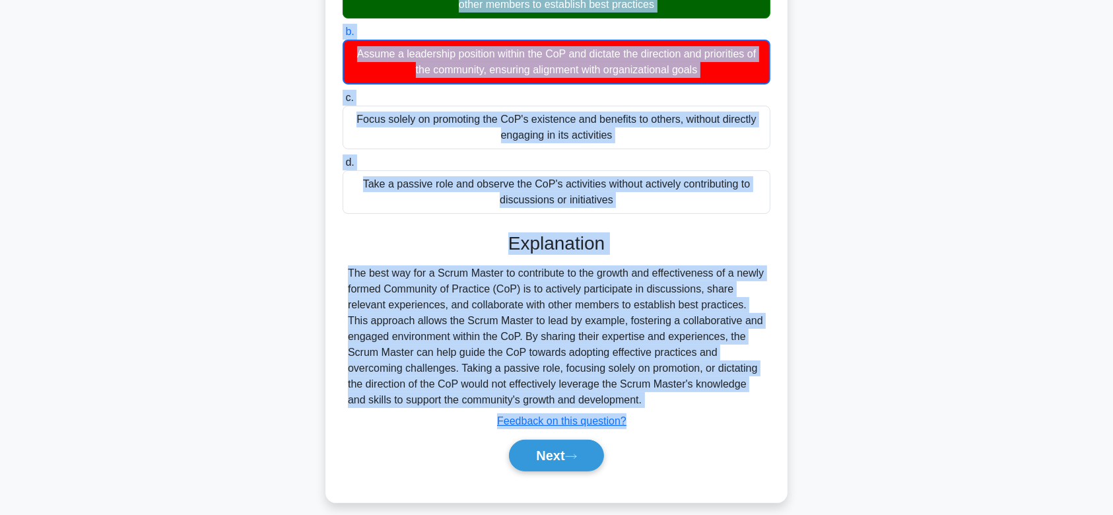
scroll to position [221, 0]
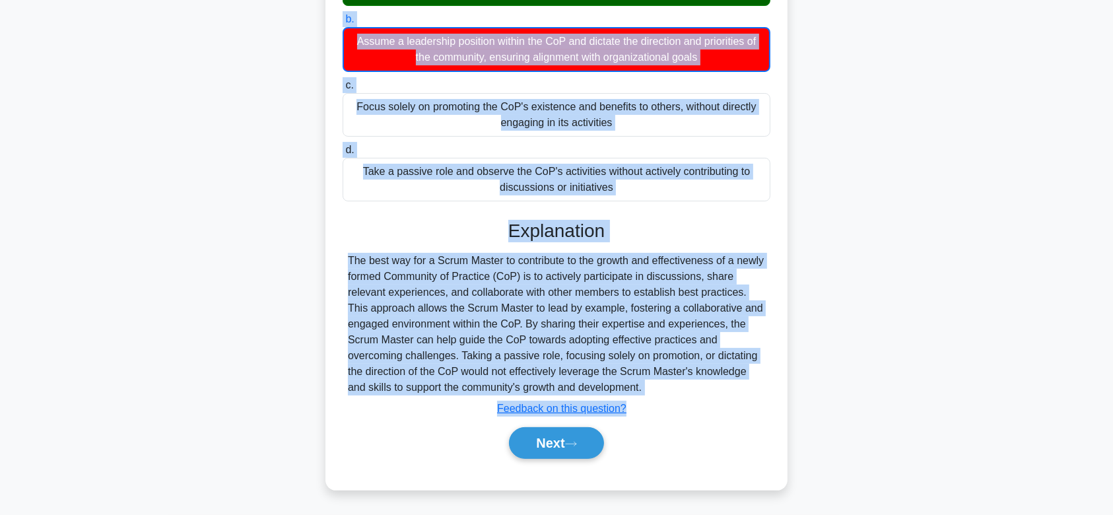
drag, startPoint x: 376, startPoint y: 114, endPoint x: 663, endPoint y: 389, distance: 397.8
click at [663, 389] on div "How can a Scrum Master best contribute to the growth and effectiveness of a new…" at bounding box center [557, 187] width 452 height 595
click at [560, 444] on button "Next" at bounding box center [556, 443] width 94 height 32
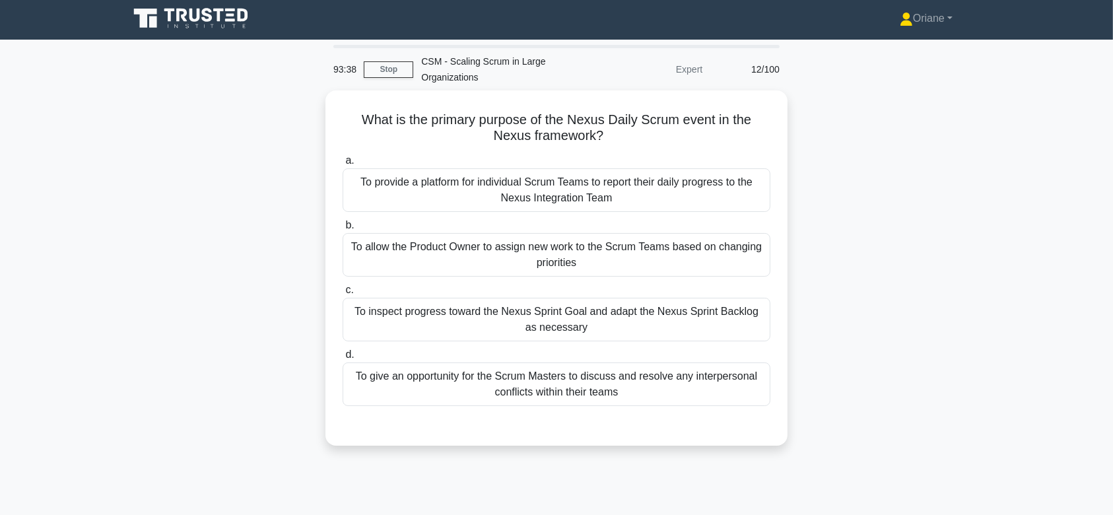
scroll to position [0, 0]
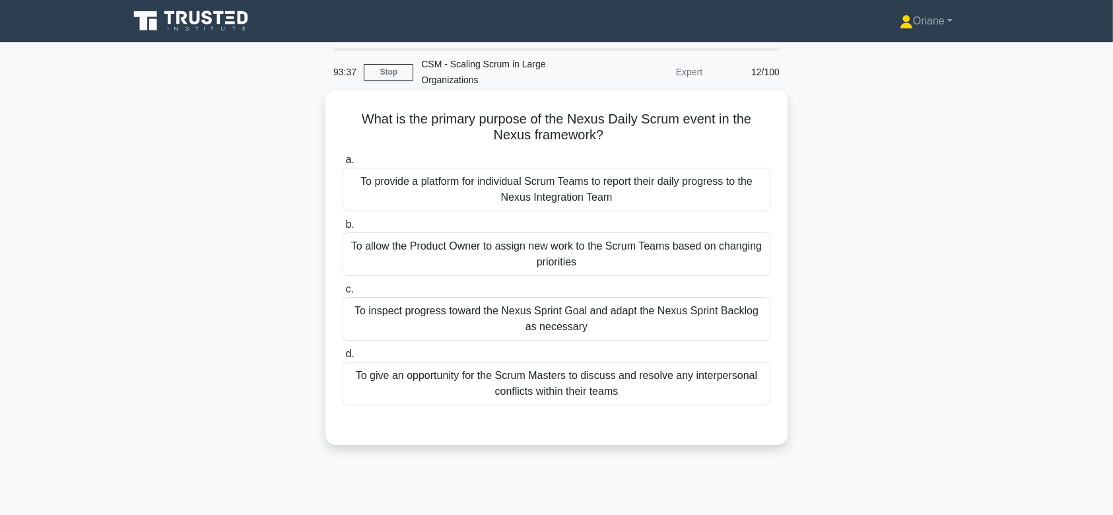
click at [595, 320] on div "To inspect progress toward the Nexus Sprint Goal and adapt the Nexus Sprint Bac…" at bounding box center [557, 319] width 428 height 44
click at [343, 294] on input "c. To inspect progress toward the Nexus Sprint Goal and adapt the Nexus Sprint …" at bounding box center [343, 289] width 0 height 9
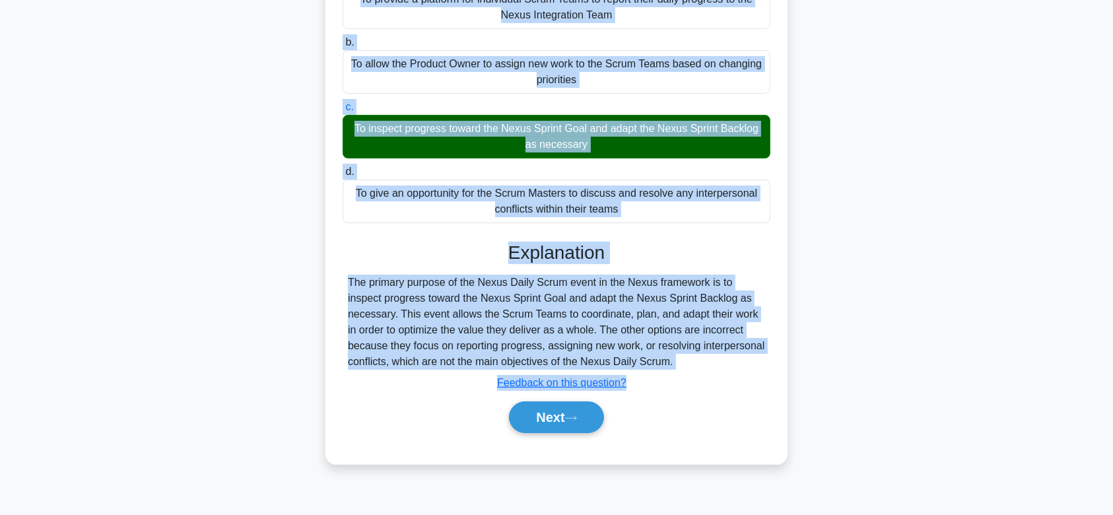
scroll to position [198, 0]
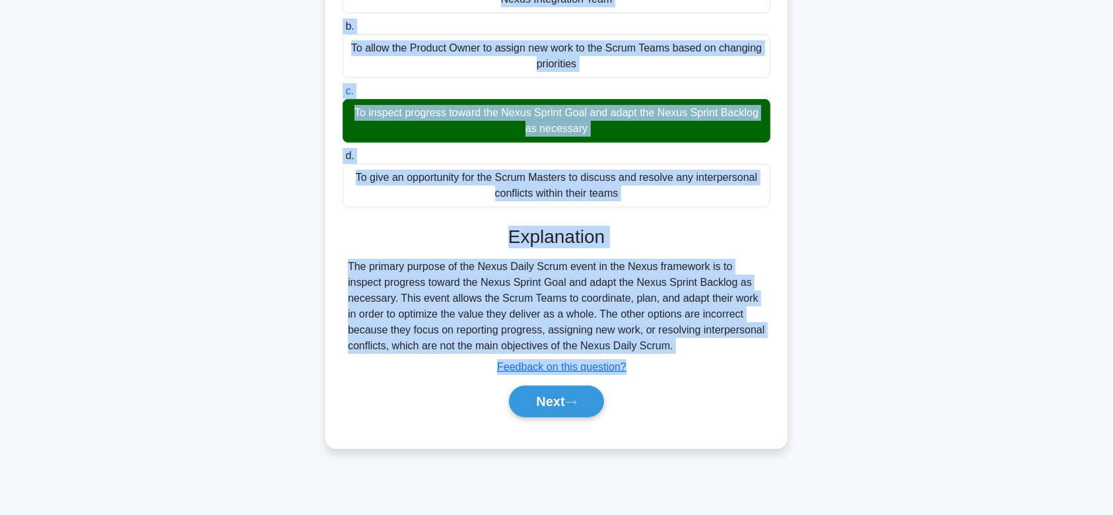
drag, startPoint x: 355, startPoint y: 116, endPoint x: 724, endPoint y: 341, distance: 432.3
click at [724, 341] on div "What is the primary purpose of the Nexus Daily Scrum event in the Nexus framewo…" at bounding box center [557, 170] width 452 height 546
click at [556, 398] on button "Next" at bounding box center [556, 402] width 94 height 32
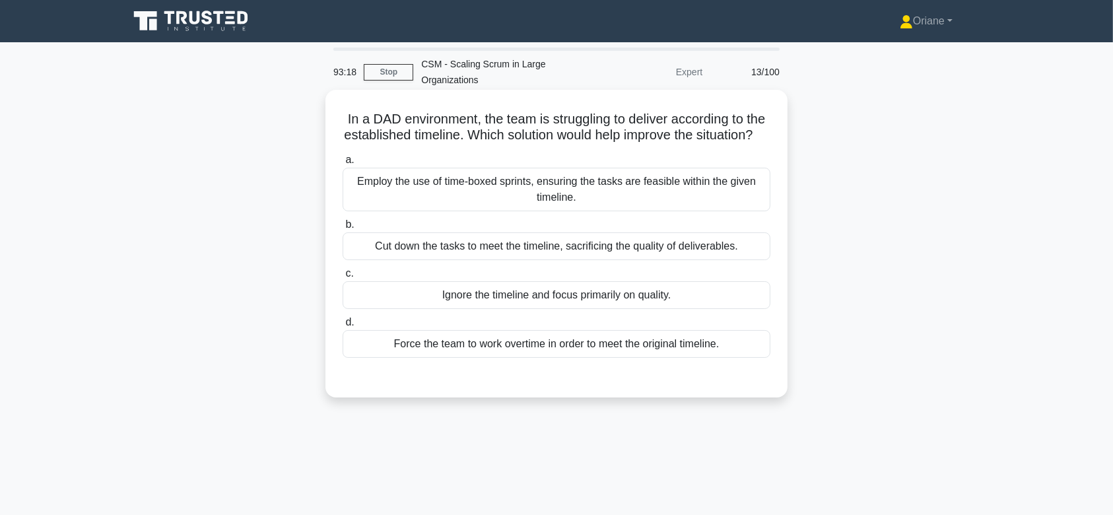
click at [578, 195] on div "Employ the use of time-boxed sprints, ensuring the tasks are feasible within th…" at bounding box center [557, 190] width 428 height 44
click at [343, 164] on input "a. Employ the use of time-boxed sprints, ensuring the tasks are feasible within…" at bounding box center [343, 160] width 0 height 9
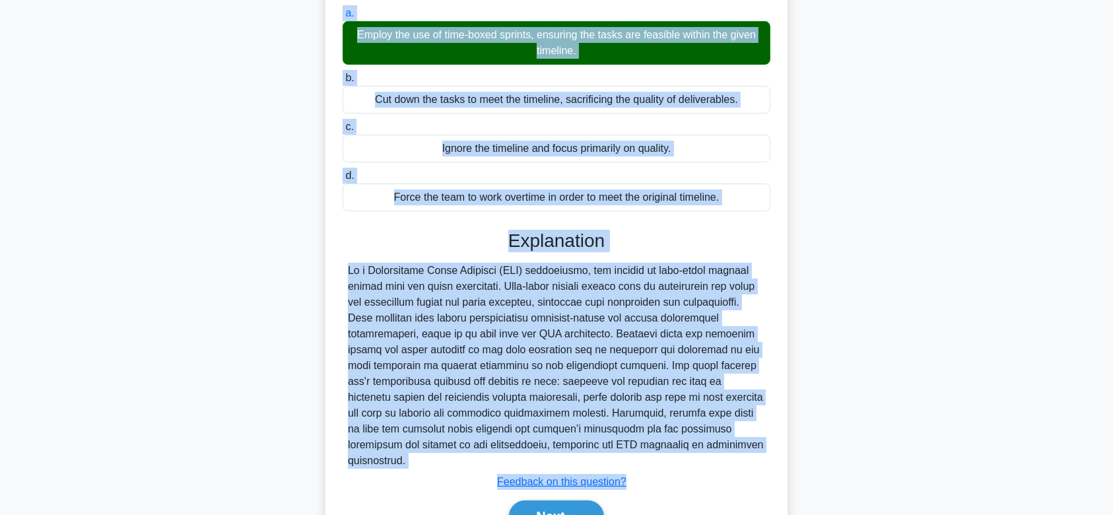
scroll to position [219, 0]
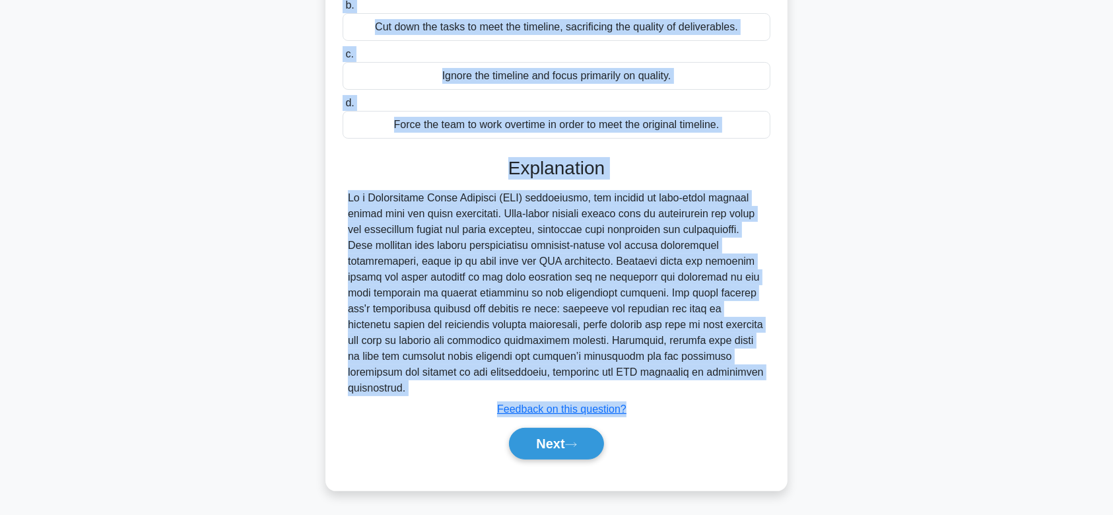
drag, startPoint x: 348, startPoint y: 114, endPoint x: 685, endPoint y: 388, distance: 434.5
click at [685, 388] on div "In a DAD environment, the team is struggling to deliver according to the establ…" at bounding box center [557, 180] width 452 height 609
click at [564, 445] on button "Next" at bounding box center [556, 444] width 94 height 32
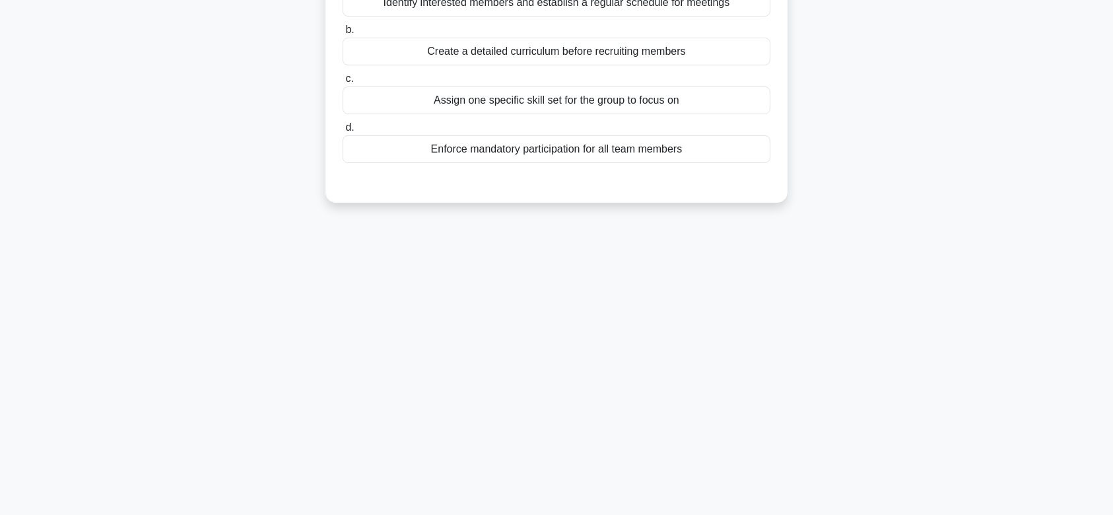
scroll to position [0, 0]
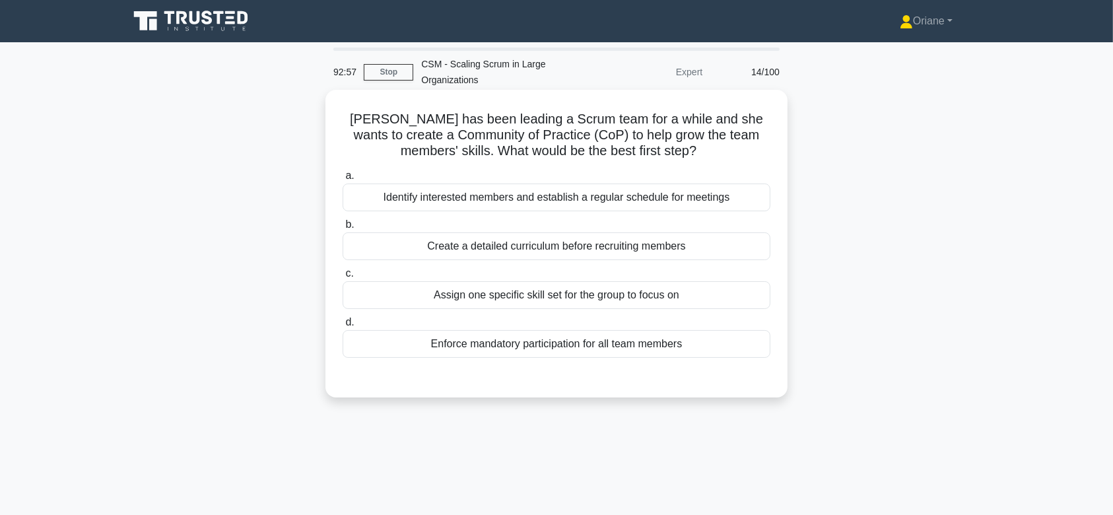
click at [570, 200] on div "Identify interested members and establish a regular schedule for meetings" at bounding box center [557, 198] width 428 height 28
click at [343, 180] on input "a. Identify interested members and establish a regular schedule for meetings" at bounding box center [343, 176] width 0 height 9
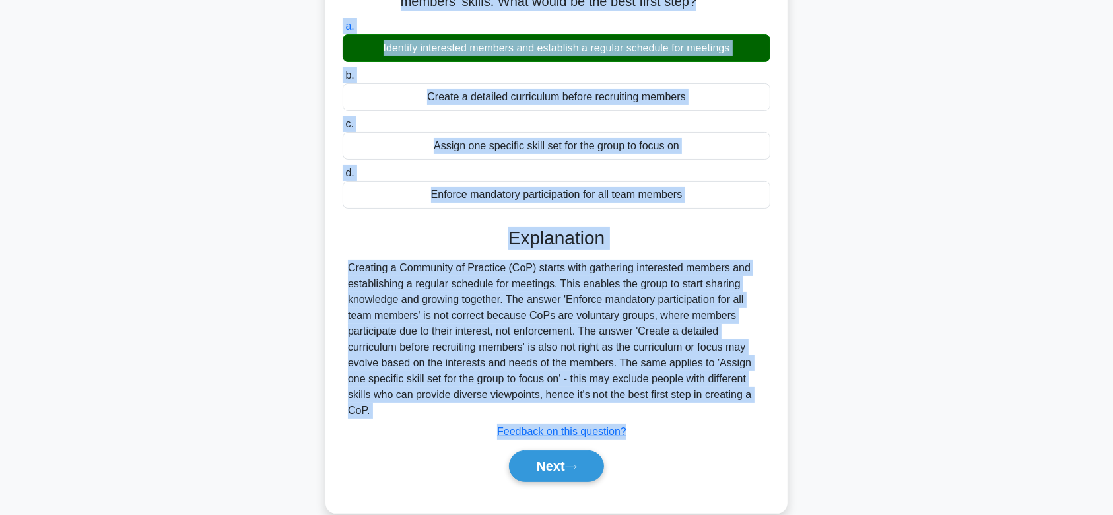
scroll to position [198, 0]
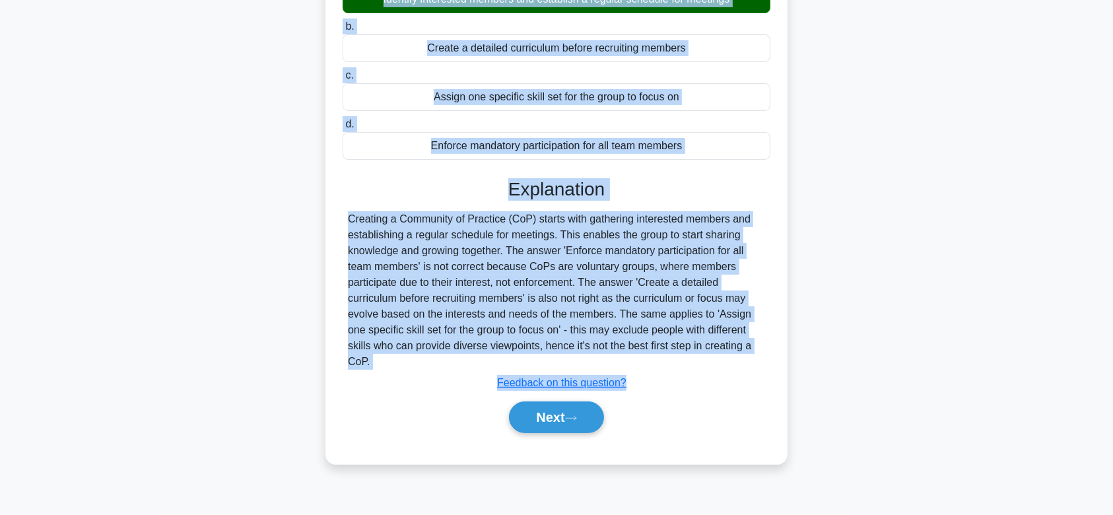
drag, startPoint x: 338, startPoint y: 119, endPoint x: 642, endPoint y: 360, distance: 388.6
click at [642, 360] on div "Amy has been leading a Scrum team for a while and she wants to create a Communi…" at bounding box center [557, 178] width 452 height 562
click at [565, 405] on button "Next" at bounding box center [556, 417] width 94 height 32
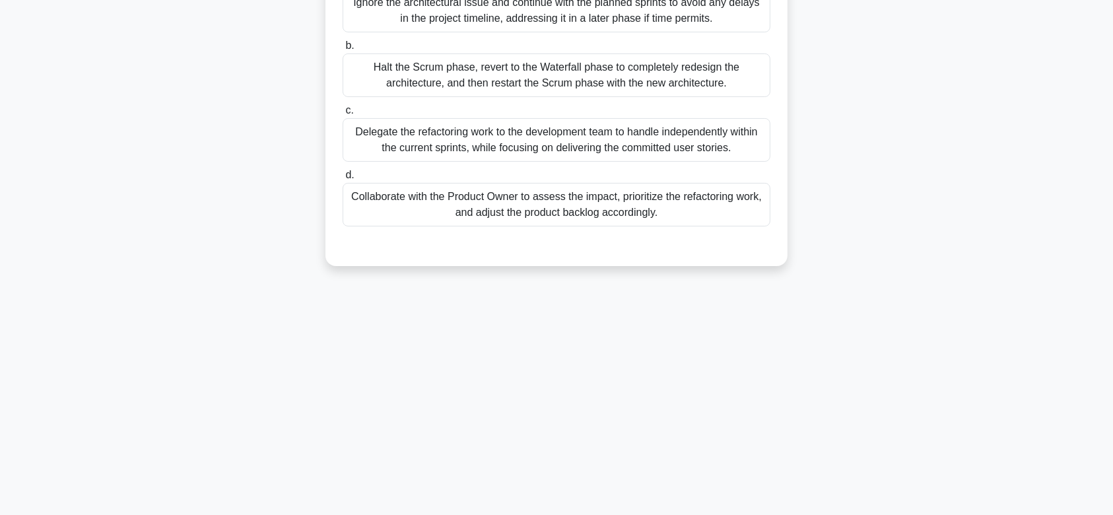
scroll to position [0, 0]
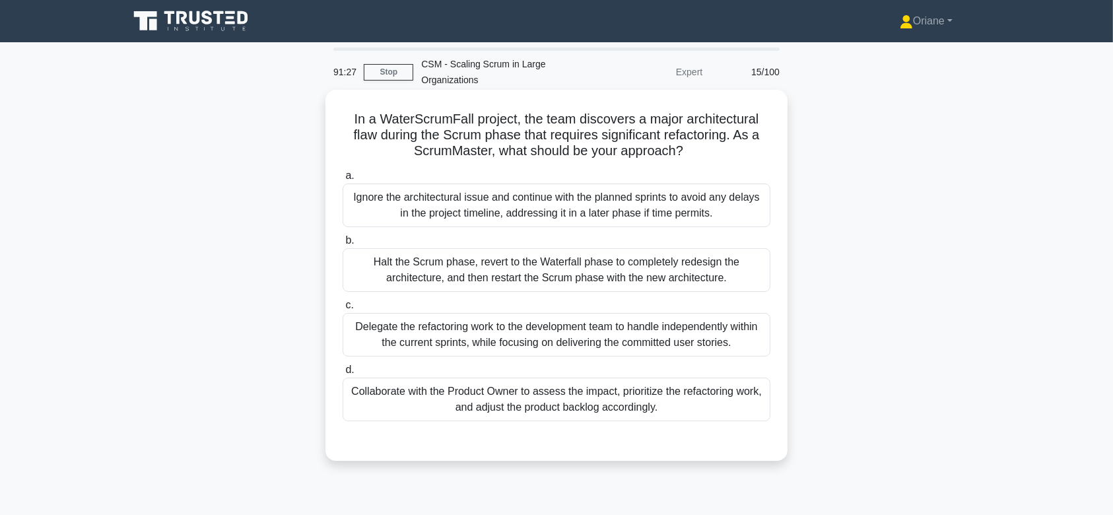
click at [576, 267] on div "Halt the Scrum phase, revert to the Waterfall phase to completely redesign the …" at bounding box center [557, 270] width 428 height 44
click at [343, 245] on input "b. Halt the Scrum phase, revert to the Waterfall phase to completely redesign t…" at bounding box center [343, 240] width 0 height 9
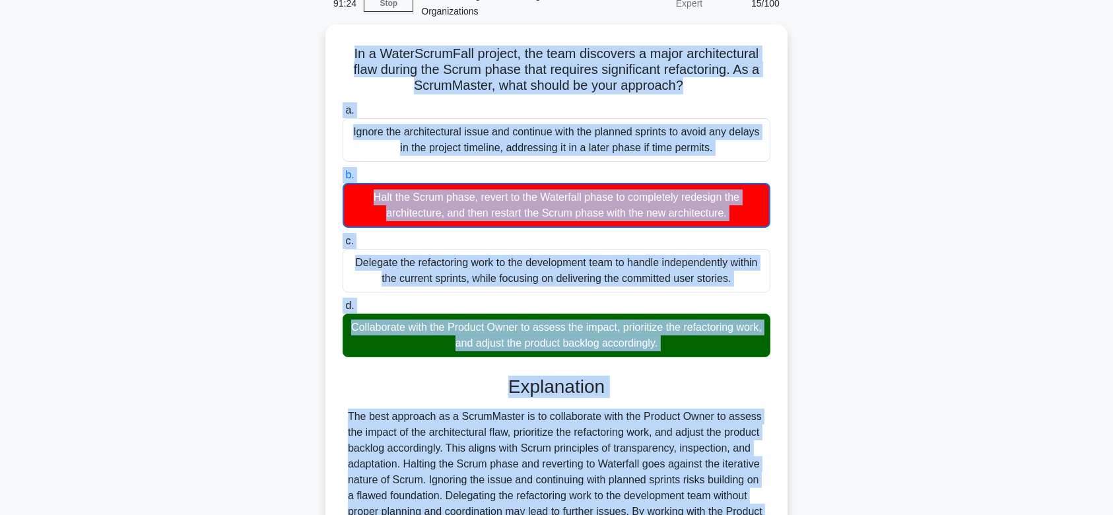
scroll to position [236, 0]
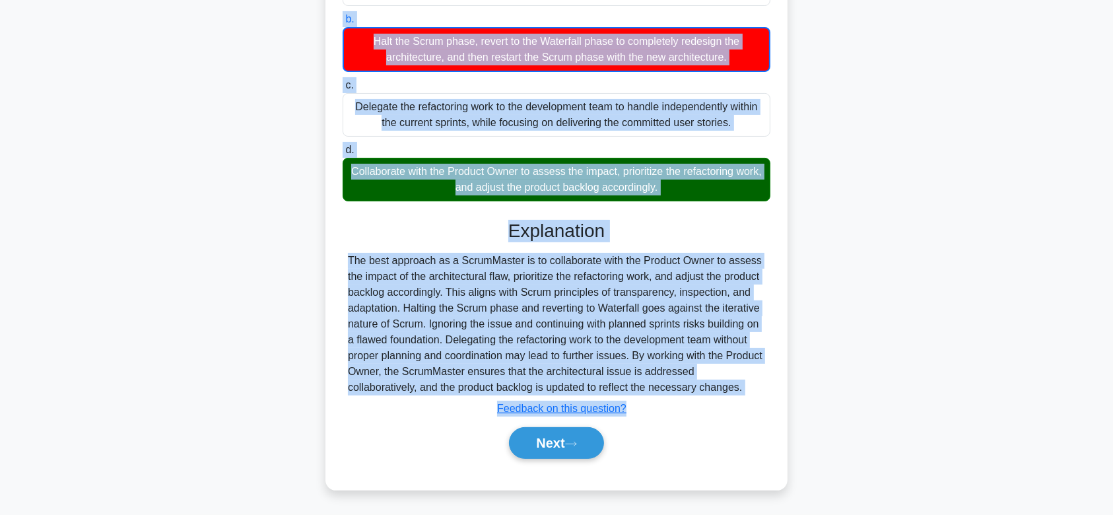
drag, startPoint x: 349, startPoint y: 118, endPoint x: 592, endPoint y: 393, distance: 367.6
click at [592, 393] on div "In a WaterScrumFall project, the team discovers a major architectural flaw duri…" at bounding box center [557, 179] width 452 height 611
click at [576, 443] on icon at bounding box center [571, 443] width 12 height 7
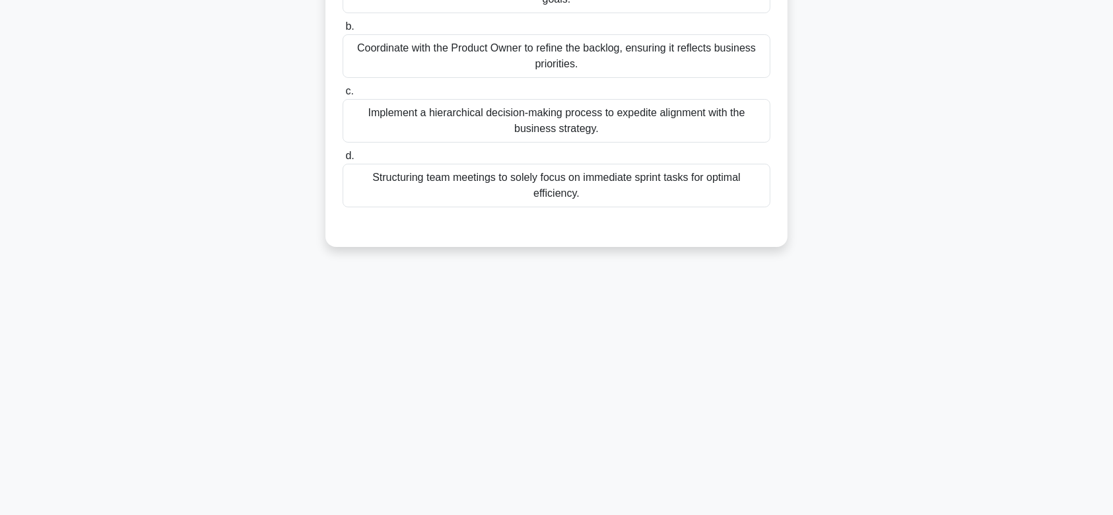
scroll to position [0, 0]
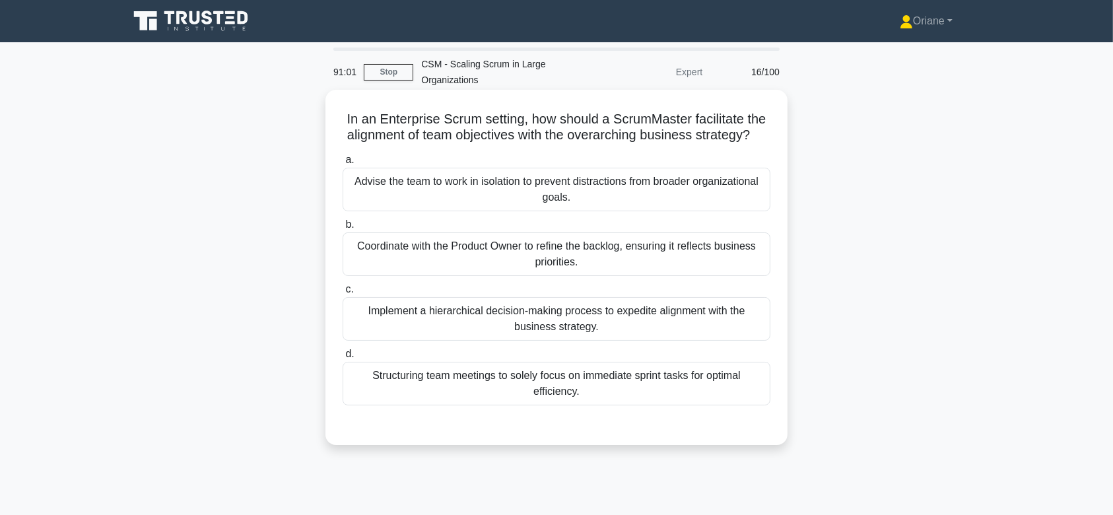
click at [565, 325] on div "Implement a hierarchical decision-making process to expedite alignment with the…" at bounding box center [557, 319] width 428 height 44
click at [343, 294] on input "c. Implement a hierarchical decision-making process to expedite alignment with …" at bounding box center [343, 289] width 0 height 9
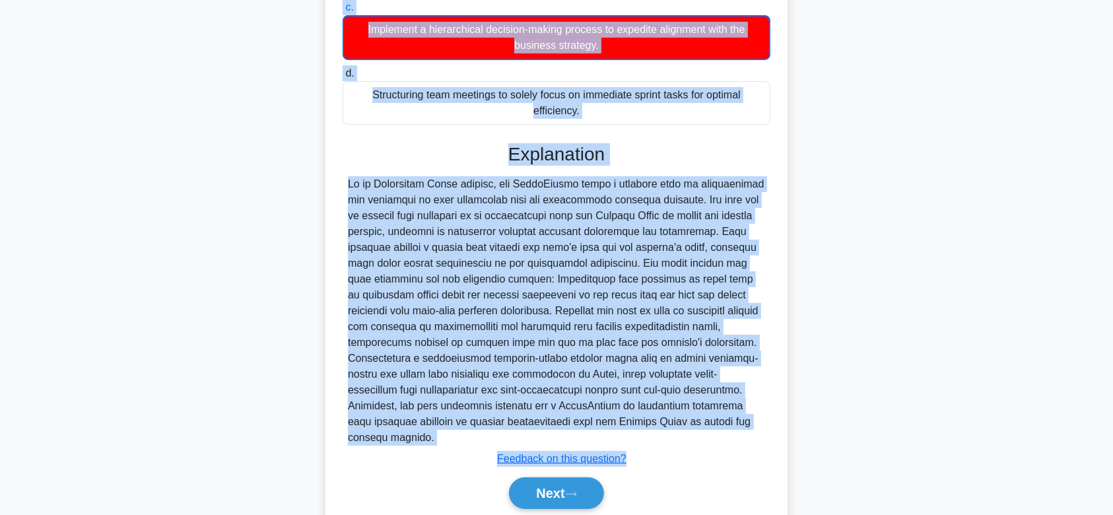
scroll to position [331, 0]
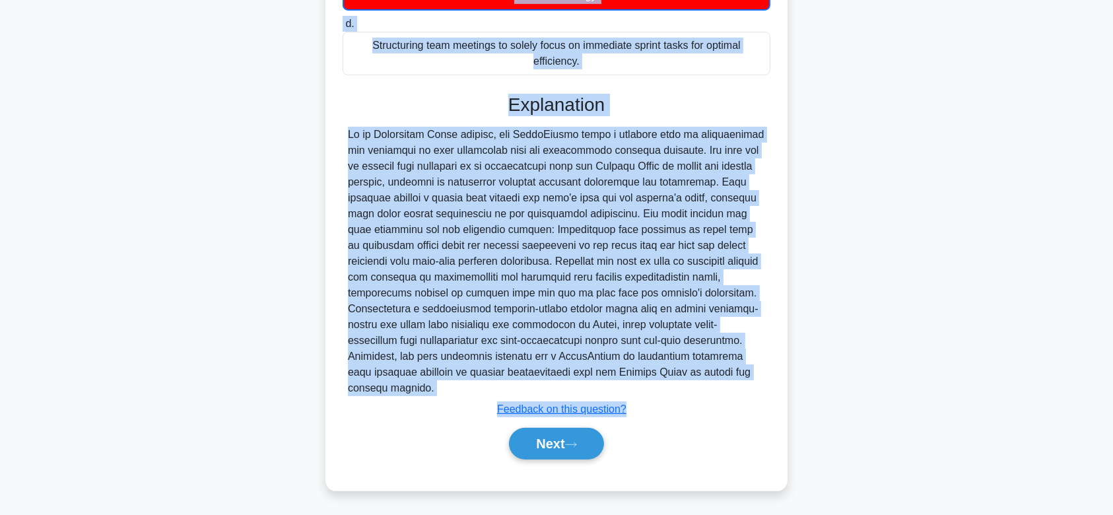
drag, startPoint x: 337, startPoint y: 114, endPoint x: 614, endPoint y: 388, distance: 389.8
click at [614, 388] on div "In an Enterprise Scrum setting, how should a ScrumMaster facilitate the alignme…" at bounding box center [557, 125] width 452 height 722
click at [553, 452] on button "Next" at bounding box center [556, 444] width 94 height 32
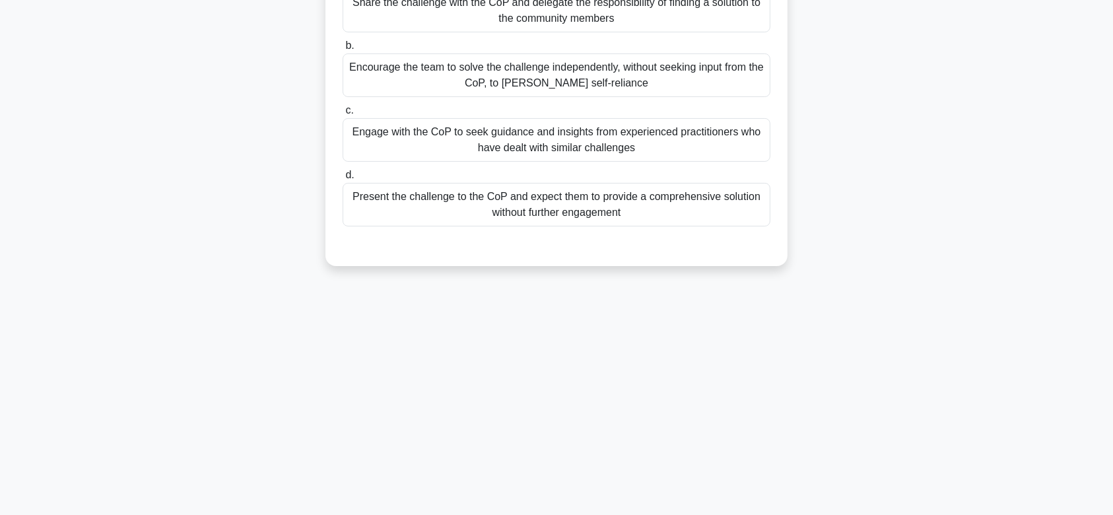
scroll to position [0, 0]
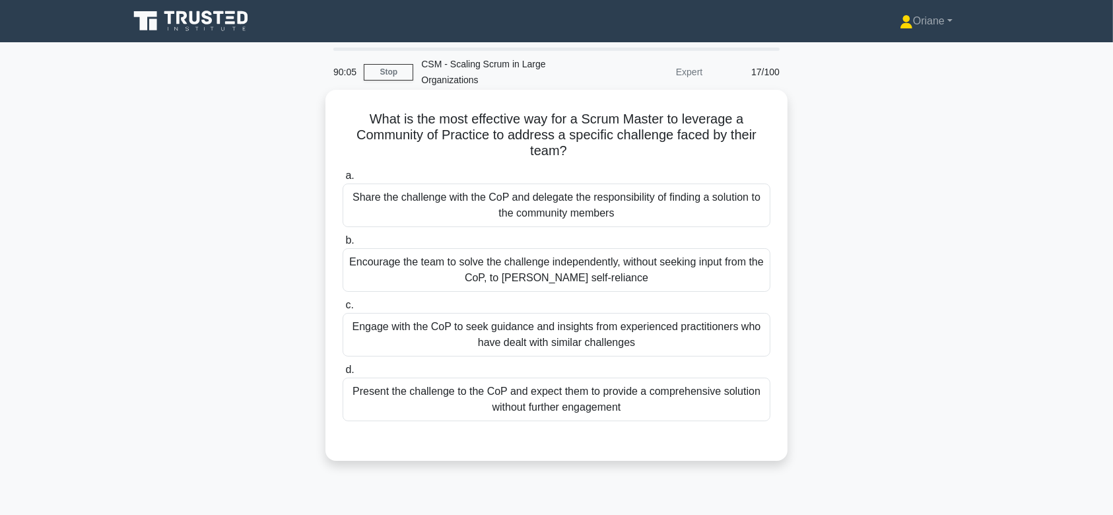
click at [567, 352] on div "Engage with the CoP to seek guidance and insights from experienced practitioner…" at bounding box center [557, 335] width 428 height 44
click at [343, 310] on input "c. Engage with the CoP to seek guidance and insights from experienced practitio…" at bounding box center [343, 305] width 0 height 9
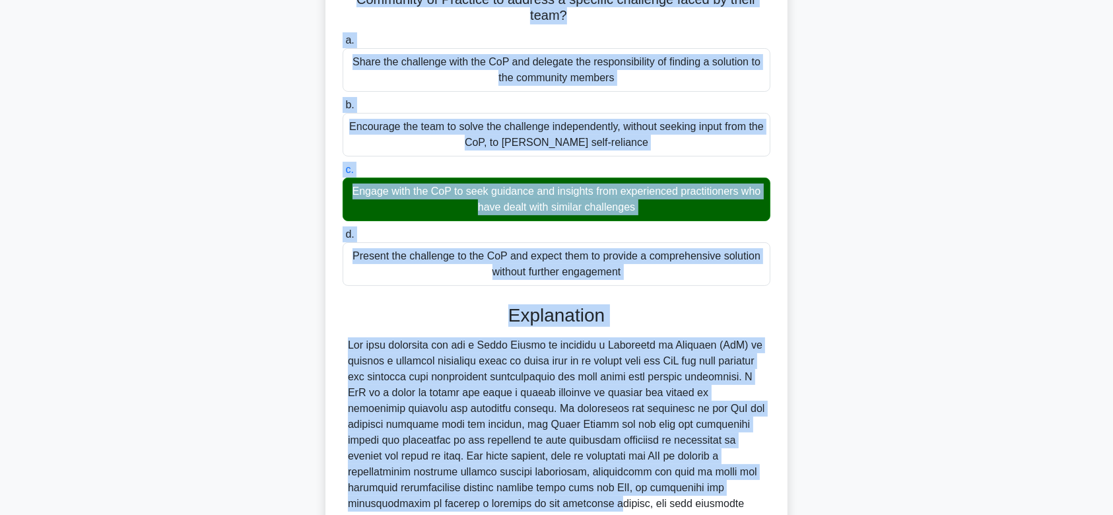
scroll to position [283, 0]
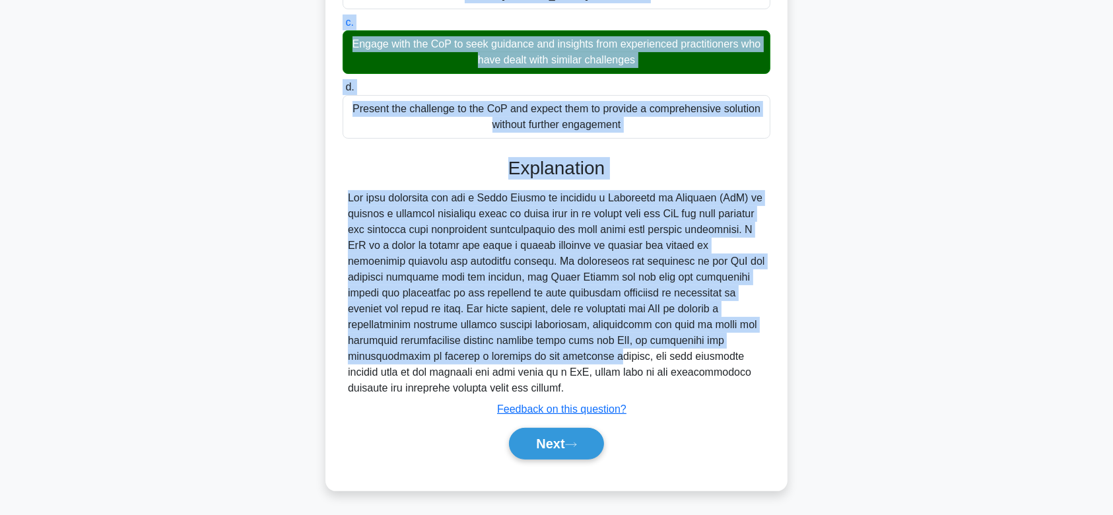
drag, startPoint x: 364, startPoint y: 124, endPoint x: 554, endPoint y: 387, distance: 323.9
click at [554, 387] on div "What is the most effective way for a Scrum Master to leverage a Community of Pr…" at bounding box center [557, 149] width 452 height 673
click at [577, 443] on icon at bounding box center [571, 444] width 12 height 7
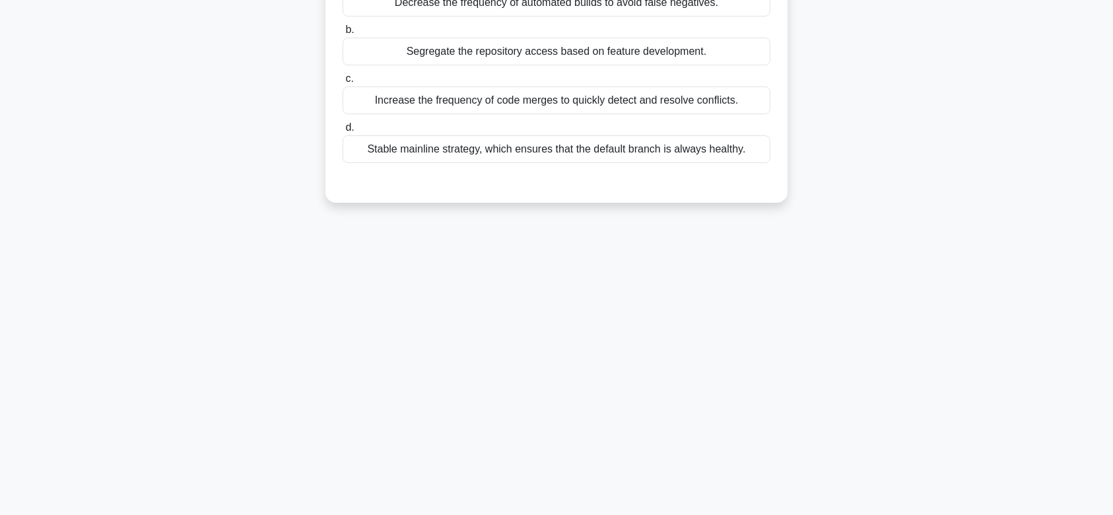
scroll to position [0, 0]
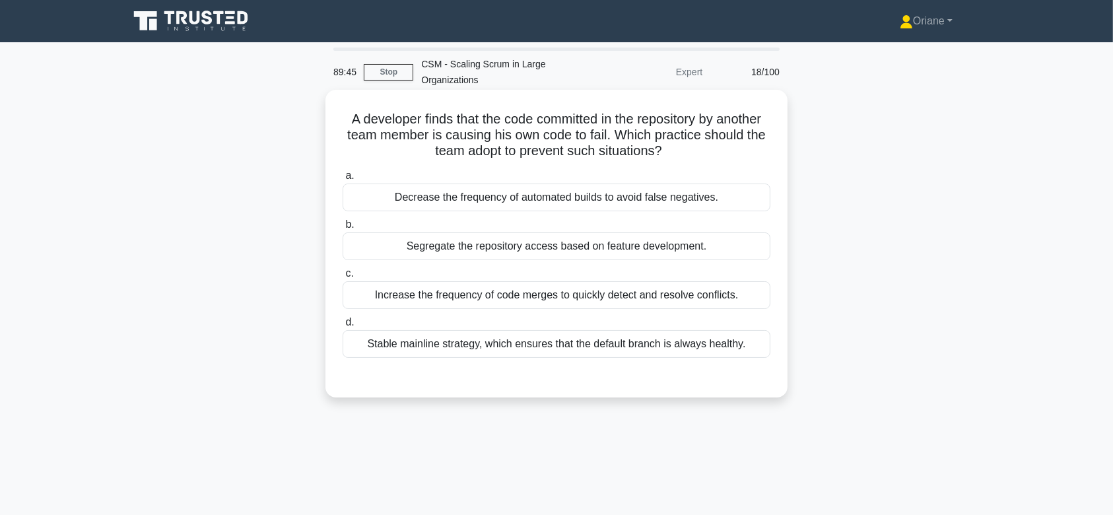
click at [574, 219] on label "b. Segregate the repository access based on feature development." at bounding box center [557, 239] width 428 height 44
click at [343, 221] on input "b. Segregate the repository access based on feature development." at bounding box center [343, 225] width 0 height 9
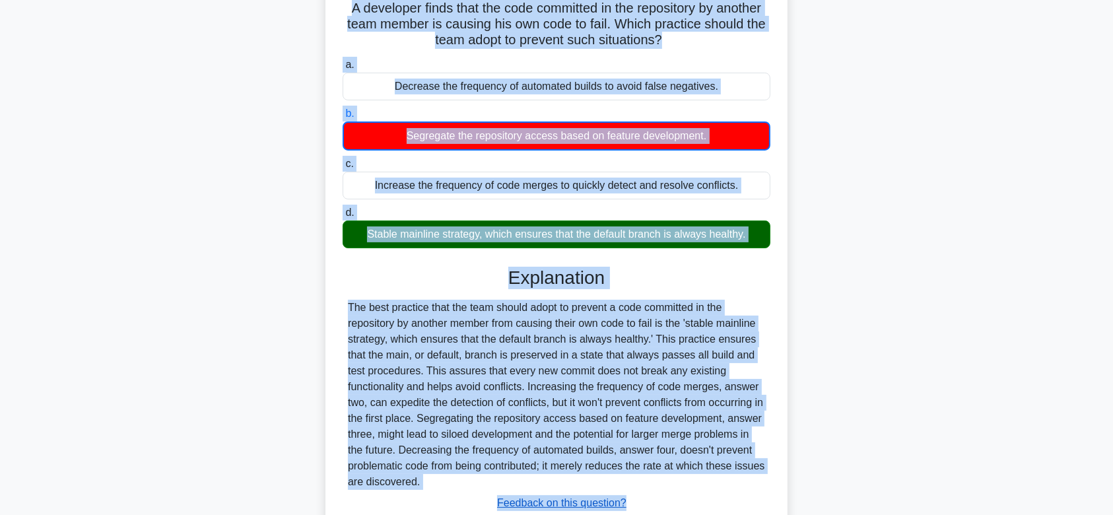
scroll to position [205, 0]
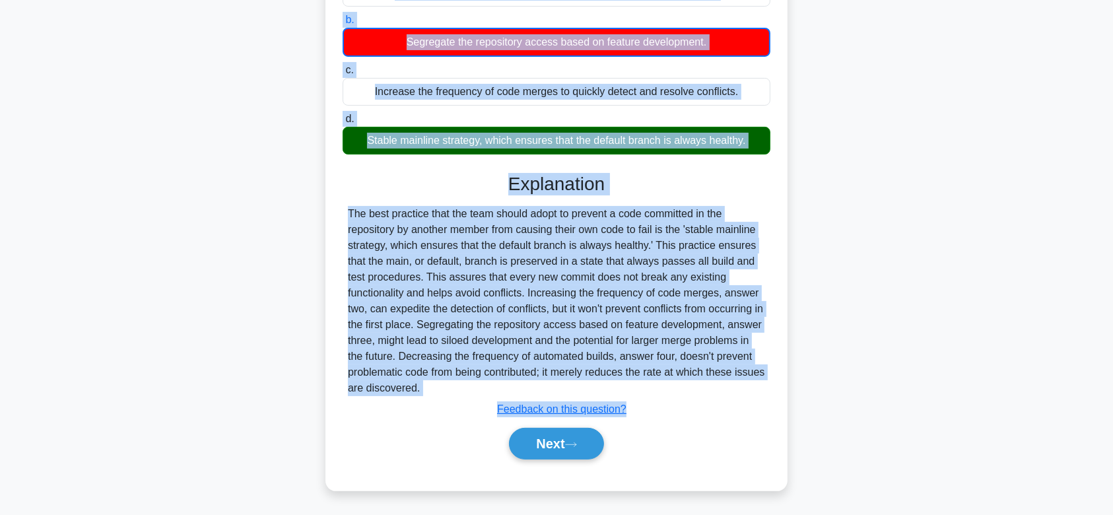
drag, startPoint x: 330, startPoint y: 119, endPoint x: 572, endPoint y: 395, distance: 366.8
click at [572, 395] on div "A developer finds that the code committed in the repository by another team mem…" at bounding box center [557, 187] width 452 height 595
click at [577, 442] on icon at bounding box center [571, 444] width 12 height 7
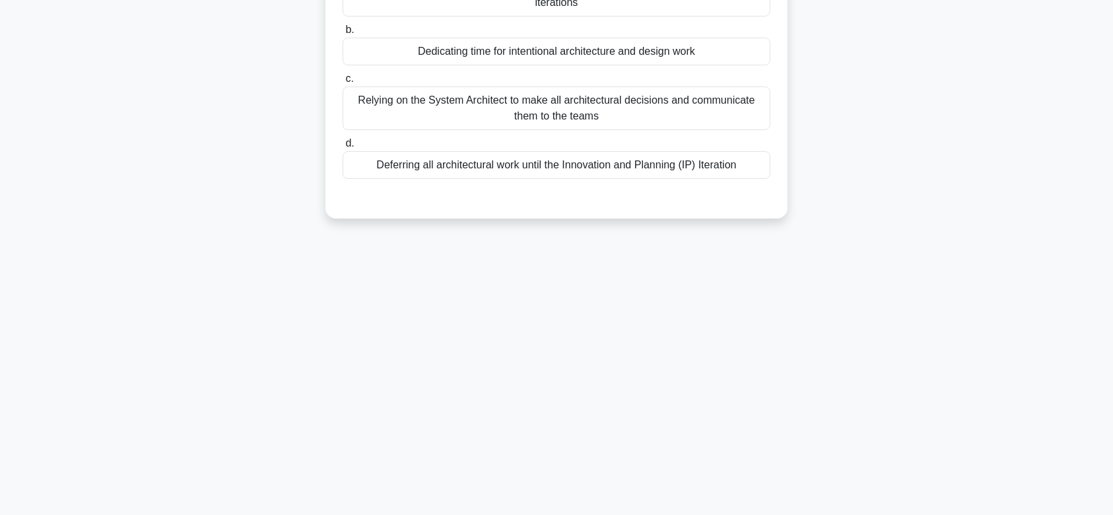
scroll to position [0, 0]
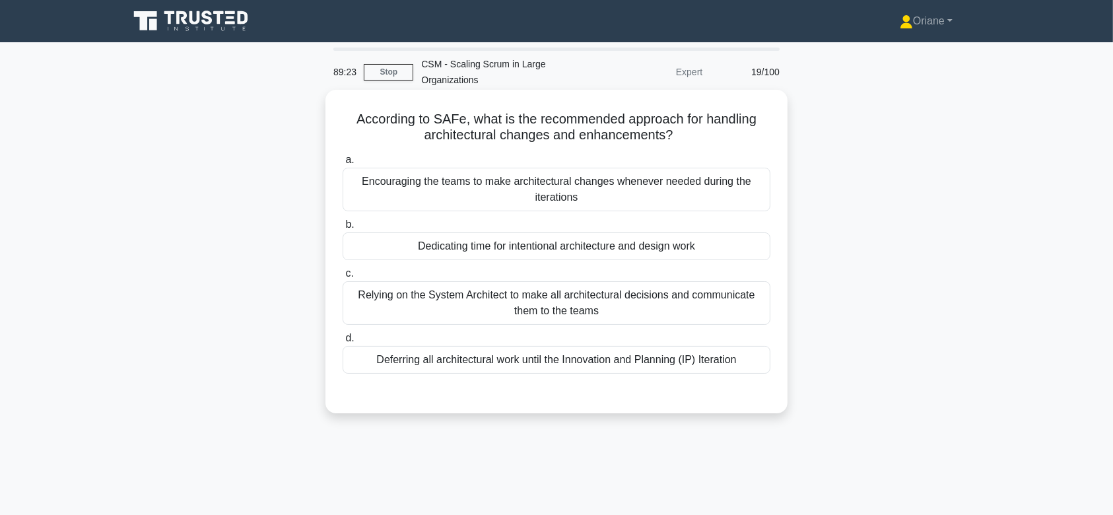
click at [549, 281] on label "c. Relying on the System Architect to make all architectural decisions and comm…" at bounding box center [557, 294] width 428 height 59
click at [343, 278] on input "c. Relying on the System Architect to make all architectural decisions and comm…" at bounding box center [343, 273] width 0 height 9
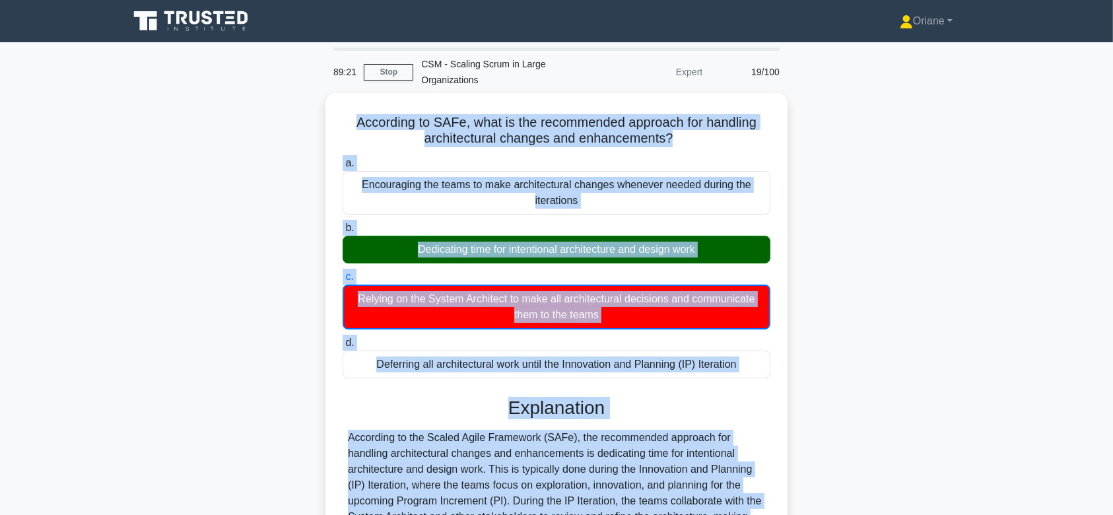
scroll to position [252, 0]
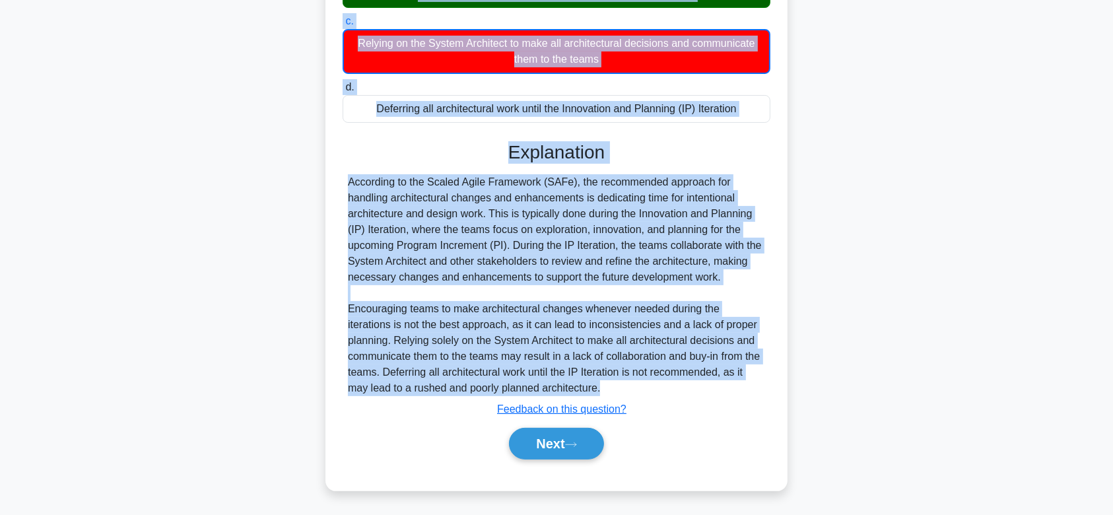
drag, startPoint x: 349, startPoint y: 112, endPoint x: 613, endPoint y: 382, distance: 378.2
click at [613, 382] on div "According to SAFe, what is the recommended approach for handling architectural …" at bounding box center [557, 164] width 452 height 642
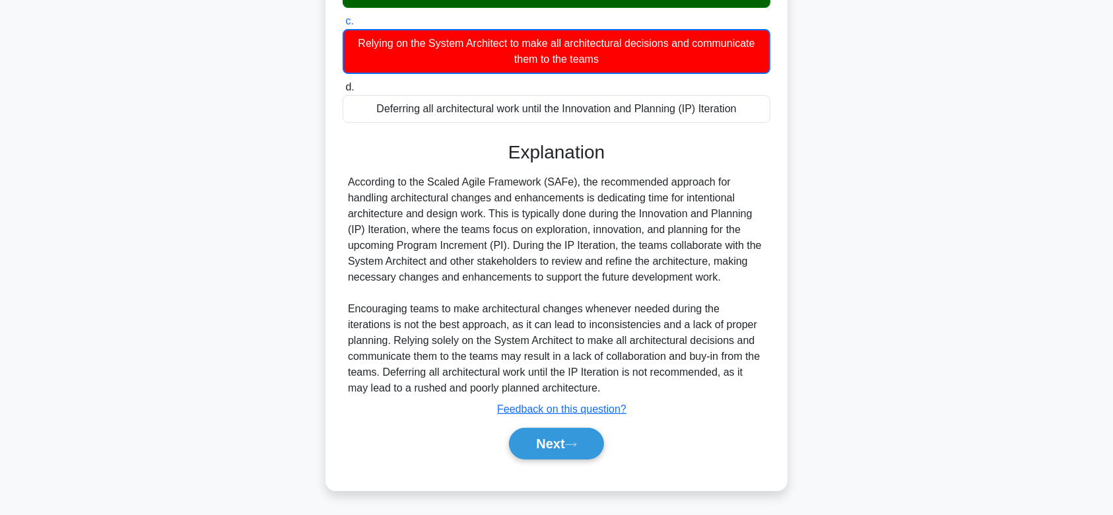
click at [559, 461] on div "Next" at bounding box center [557, 444] width 428 height 42
click at [571, 442] on icon at bounding box center [571, 444] width 12 height 7
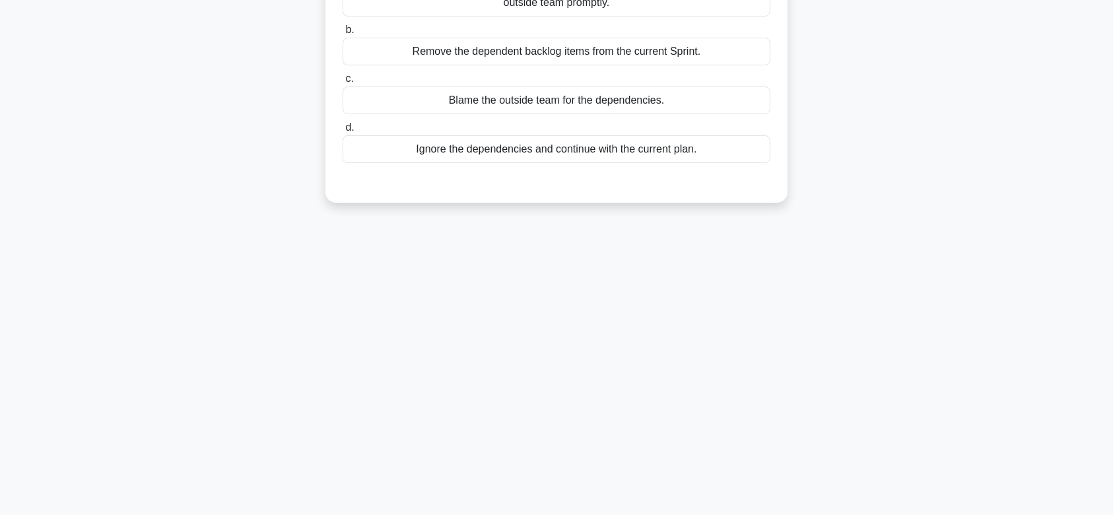
scroll to position [0, 0]
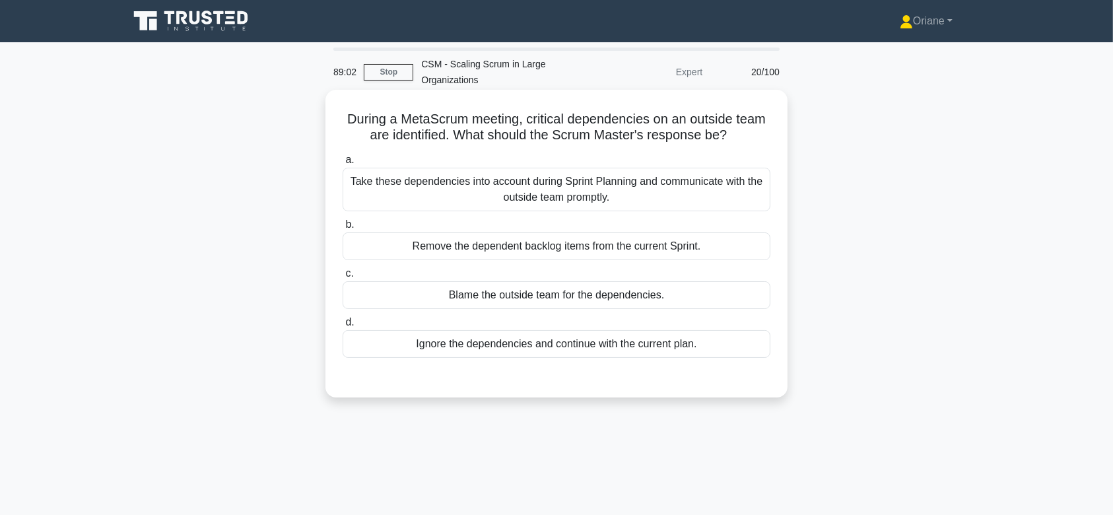
click at [562, 191] on div "Take these dependencies into account during Sprint Planning and communicate wit…" at bounding box center [557, 190] width 428 height 44
click at [343, 164] on input "a. Take these dependencies into account during Sprint Planning and communicate …" at bounding box center [343, 160] width 0 height 9
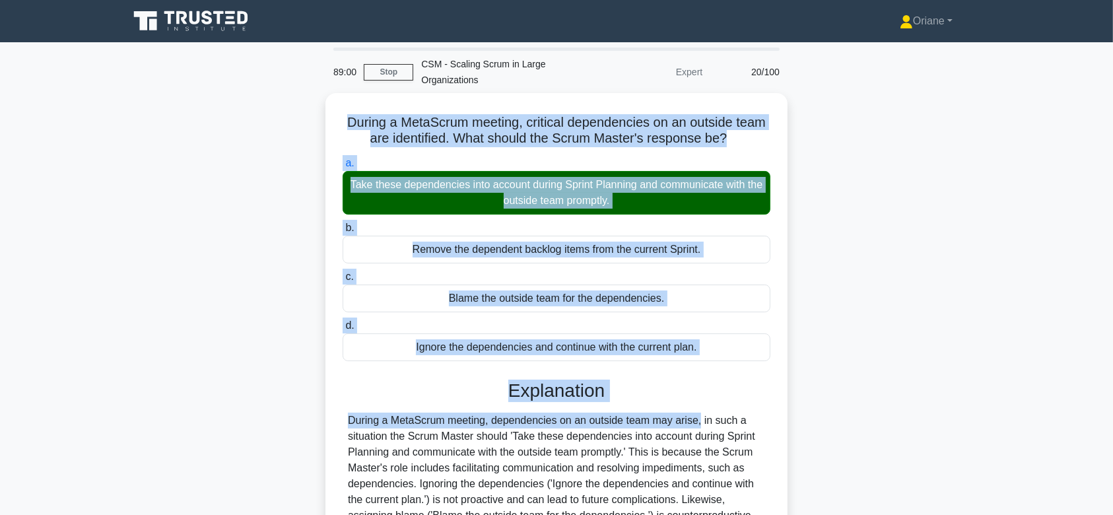
scroll to position [203, 0]
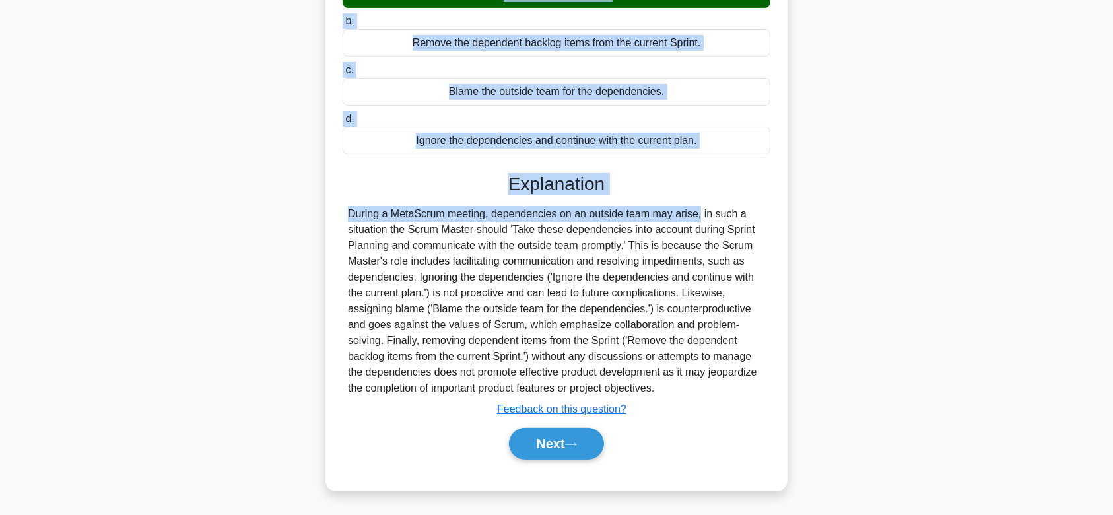
drag, startPoint x: 337, startPoint y: 116, endPoint x: 705, endPoint y: 388, distance: 458.3
click at [705, 388] on div "During a MetaScrum meeting, critical dependencies on an outside team are identi…" at bounding box center [557, 189] width 452 height 594
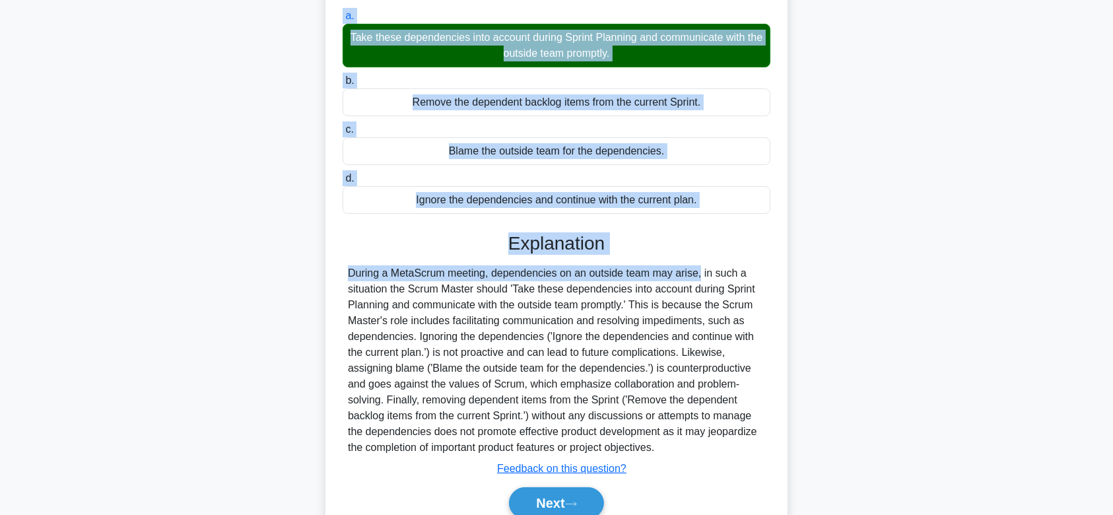
scroll to position [149, 0]
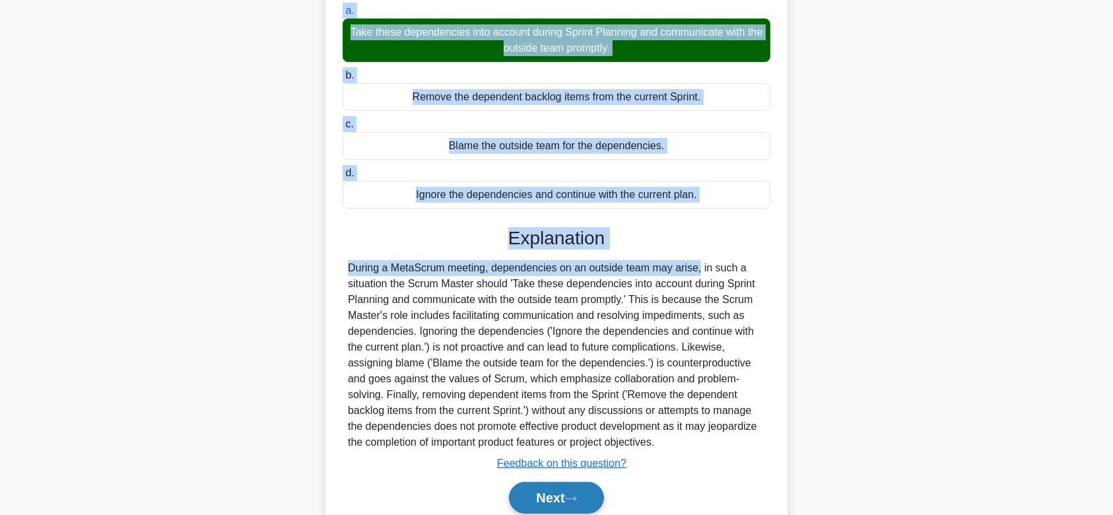
click at [552, 494] on button "Next" at bounding box center [556, 498] width 94 height 32
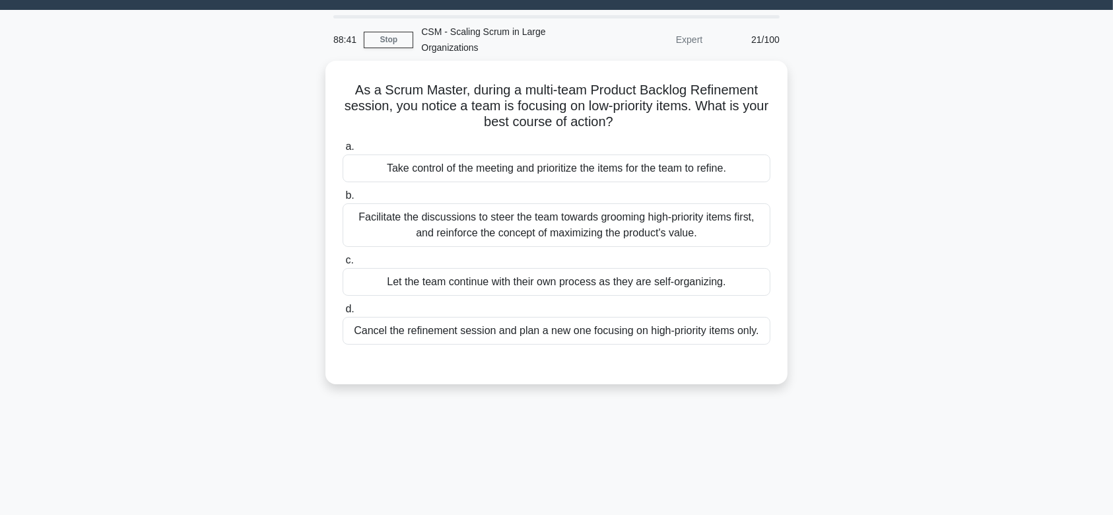
scroll to position [0, 0]
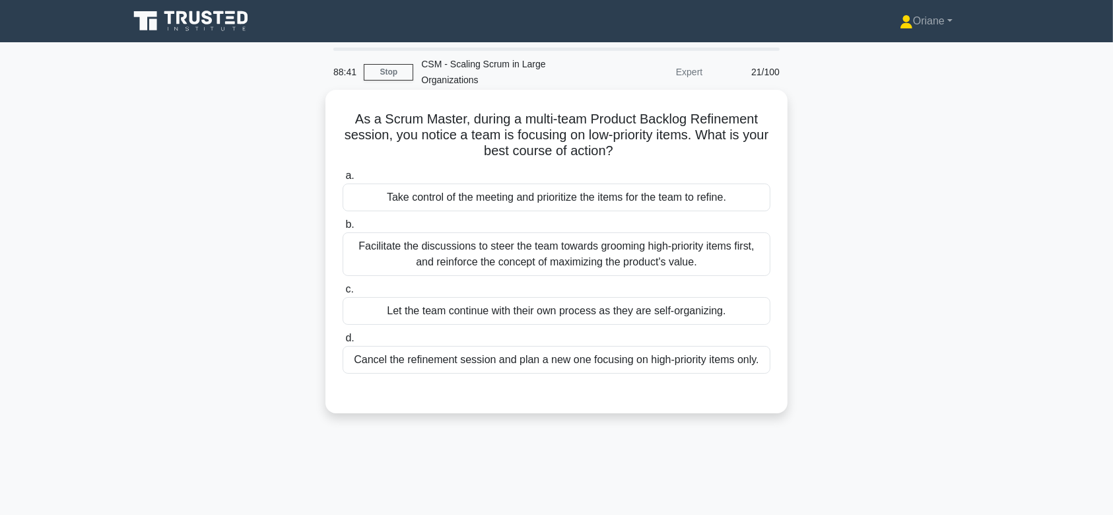
click at [610, 242] on div "Facilitate the discussions to steer the team towards grooming high-priority ite…" at bounding box center [557, 254] width 428 height 44
click at [343, 229] on input "b. Facilitate the discussions to steer the team towards grooming high-priority …" at bounding box center [343, 225] width 0 height 9
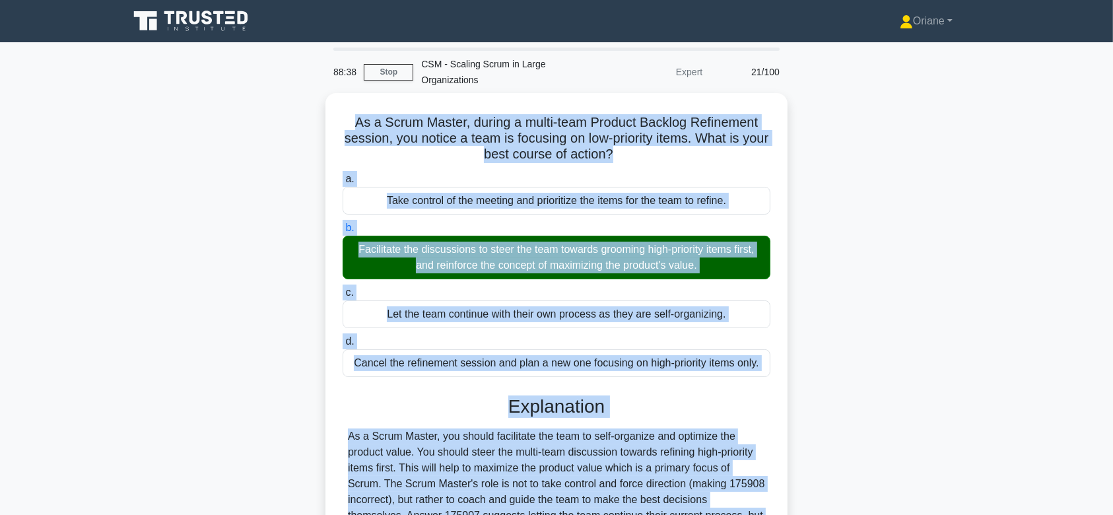
scroll to position [198, 0]
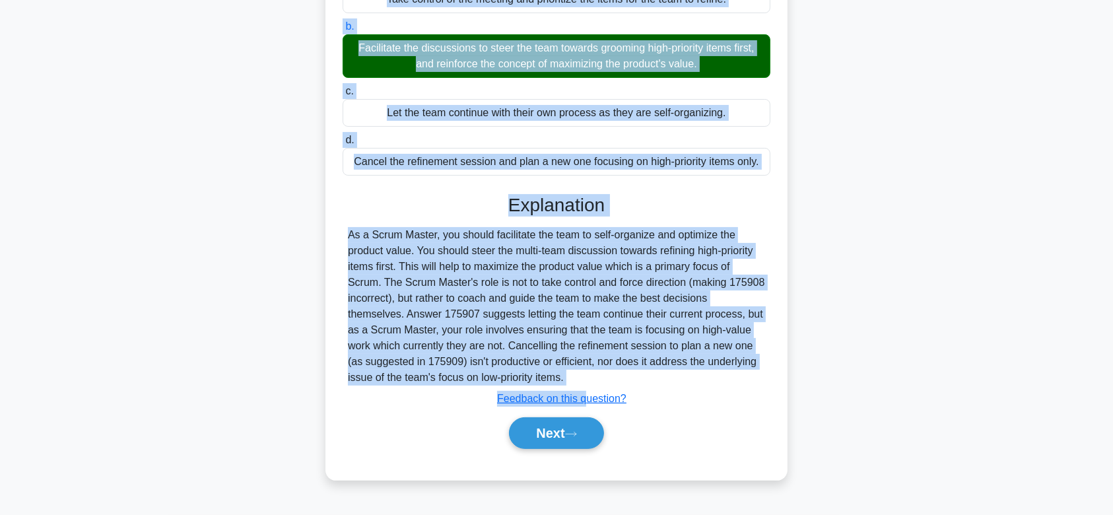
drag, startPoint x: 349, startPoint y: 119, endPoint x: 624, endPoint y: 378, distance: 377.4
click at [624, 378] on div "As a Scrum Master, during a multi-team Product Backlog Refinement session, you …" at bounding box center [557, 186] width 452 height 578
click at [567, 429] on button "Next" at bounding box center [556, 433] width 94 height 32
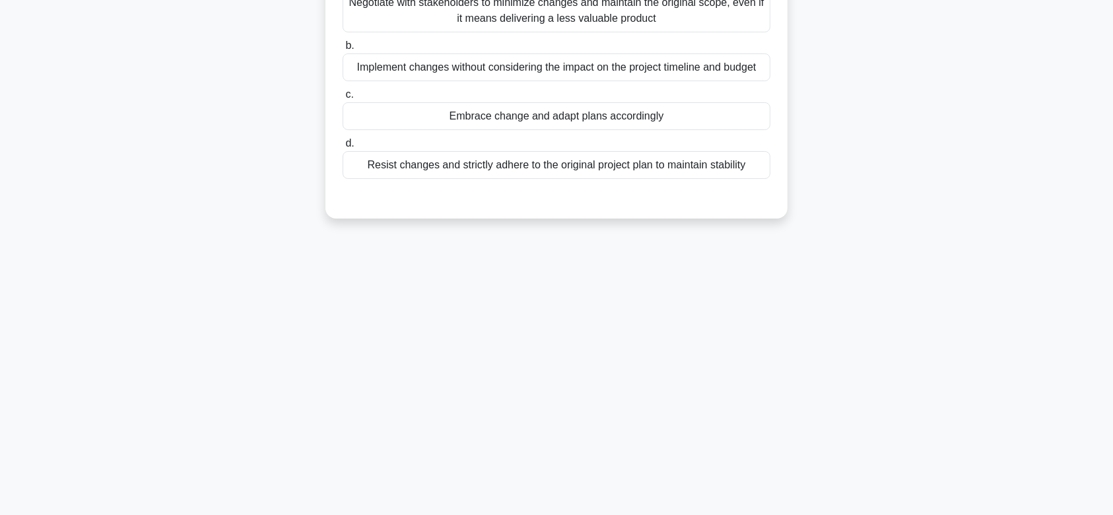
scroll to position [0, 0]
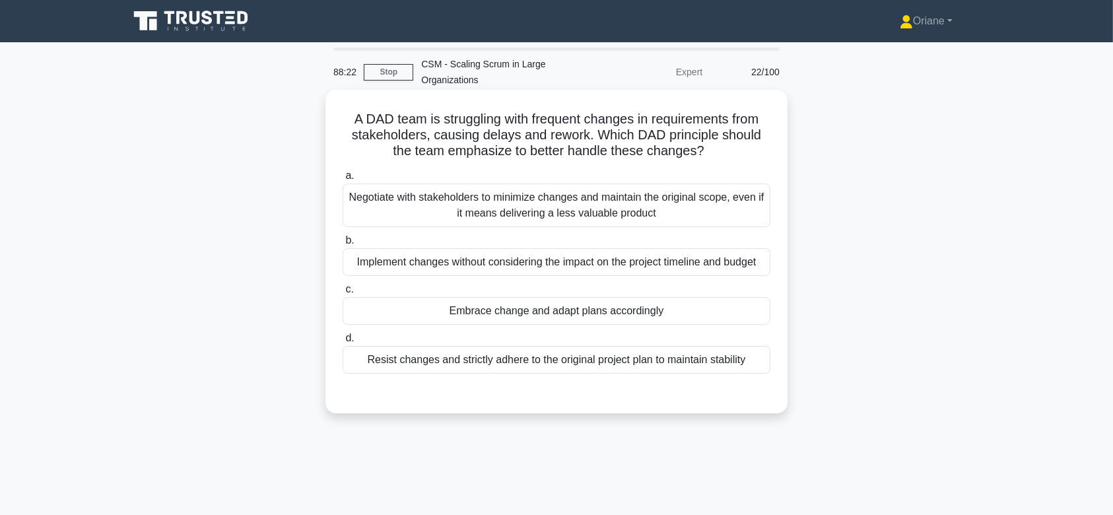
click at [604, 201] on div "Negotiate with stakeholders to minimize changes and maintain the original scope…" at bounding box center [557, 206] width 428 height 44
click at [343, 180] on input "a. Negotiate with stakeholders to minimize changes and maintain the original sc…" at bounding box center [343, 176] width 0 height 9
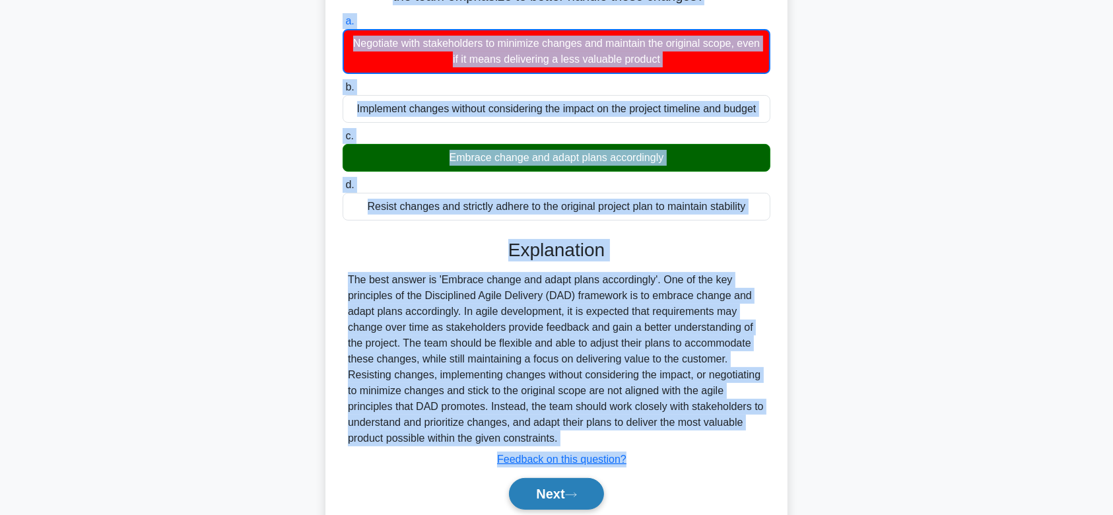
scroll to position [205, 0]
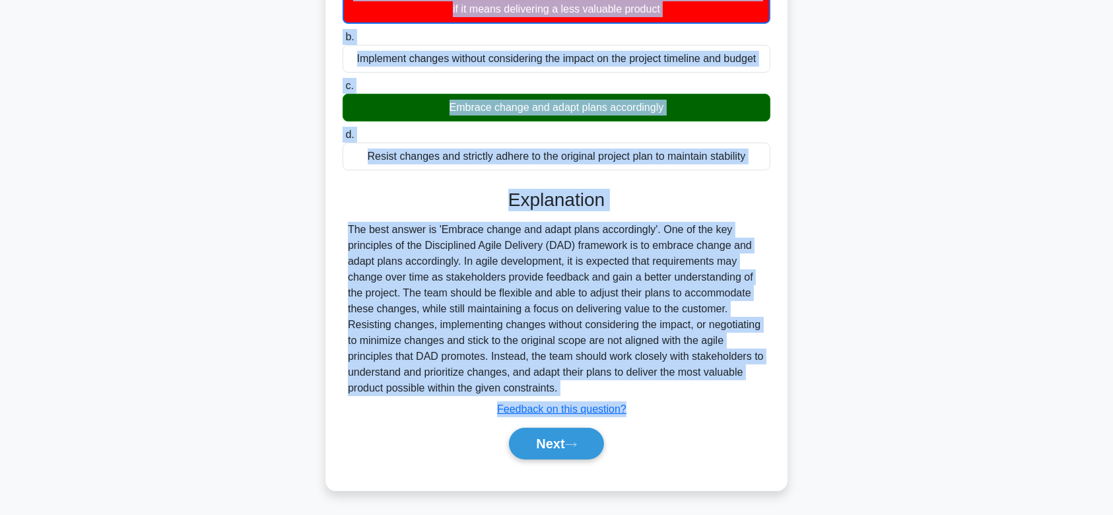
drag, startPoint x: 345, startPoint y: 123, endPoint x: 631, endPoint y: 388, distance: 390.1
click at [631, 388] on div "A DAD team is struggling with frequent changes in requirements from stakeholder…" at bounding box center [557, 187] width 452 height 595
click at [571, 448] on button "Next" at bounding box center [556, 444] width 94 height 32
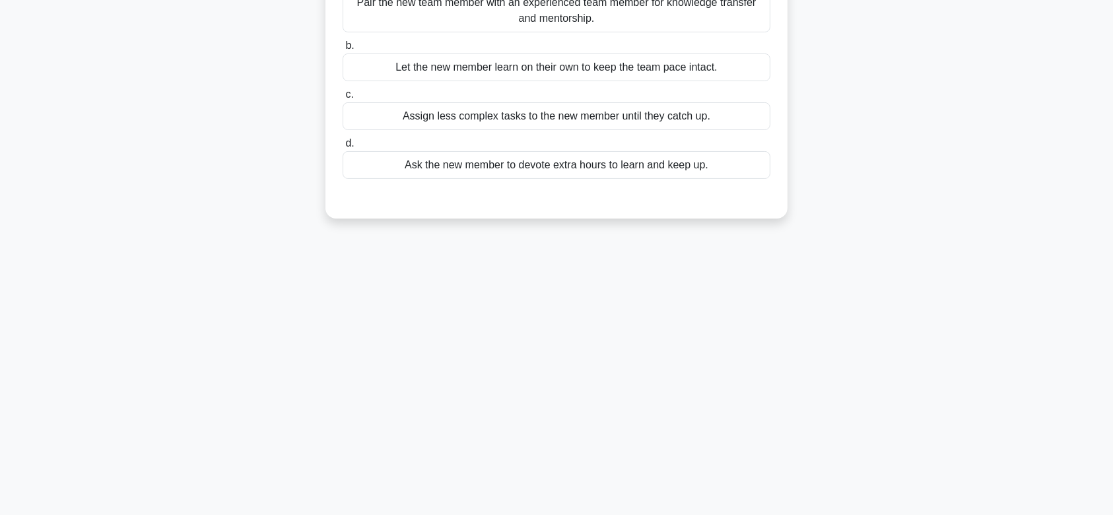
scroll to position [0, 0]
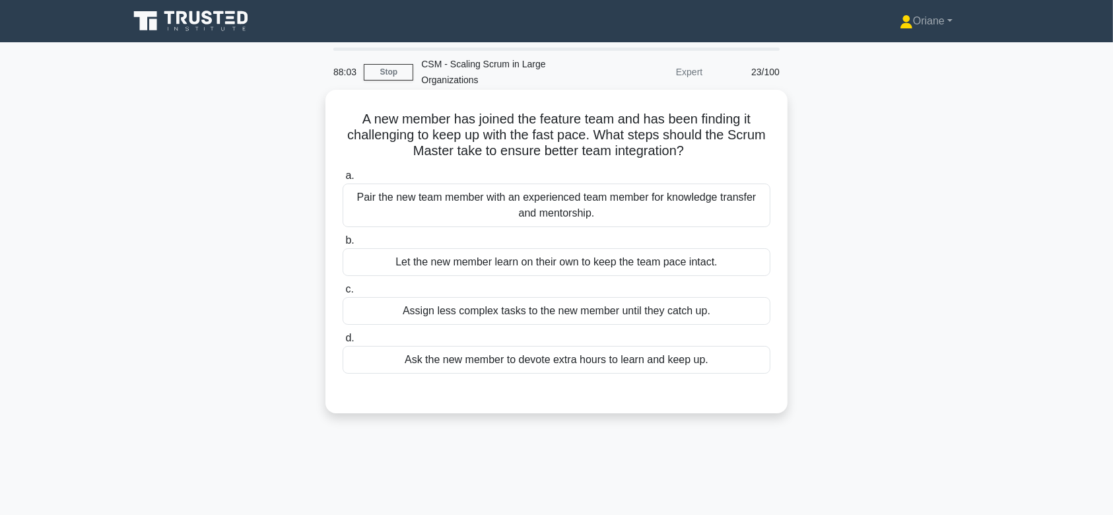
click at [560, 268] on div "Let the new member learn on their own to keep the team pace intact." at bounding box center [557, 262] width 428 height 28
click at [343, 245] on input "b. Let the new member learn on their own to keep the team pace intact." at bounding box center [343, 240] width 0 height 9
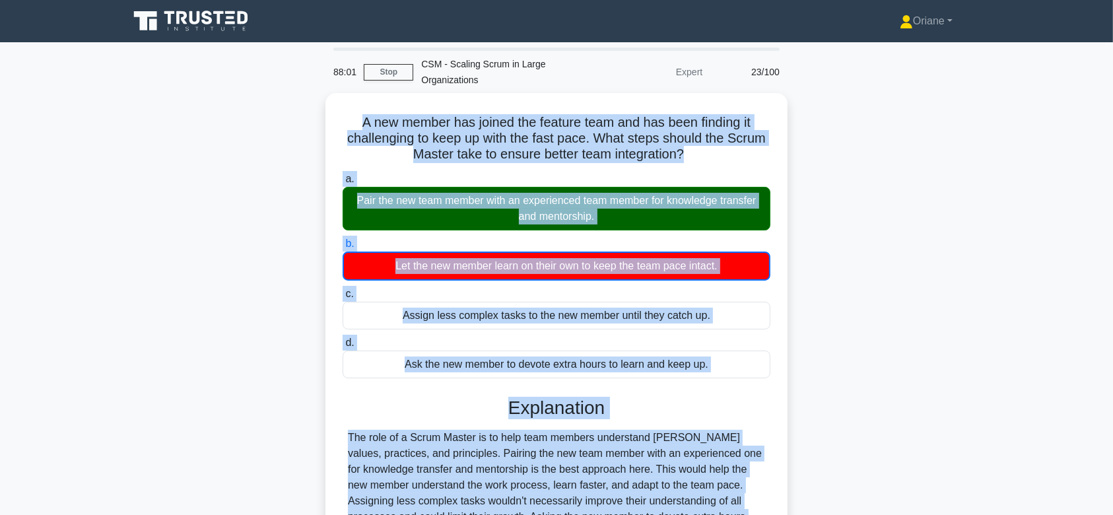
scroll to position [198, 0]
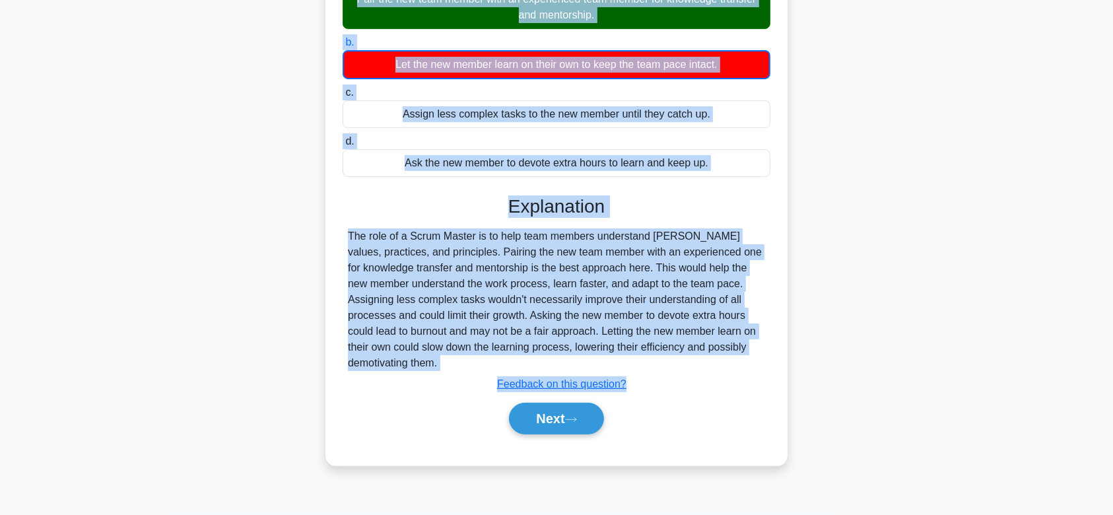
drag, startPoint x: 354, startPoint y: 123, endPoint x: 532, endPoint y: 356, distance: 293.9
click at [532, 356] on div "A new member has joined the feature team and has been finding it challenging to…" at bounding box center [557, 178] width 452 height 563
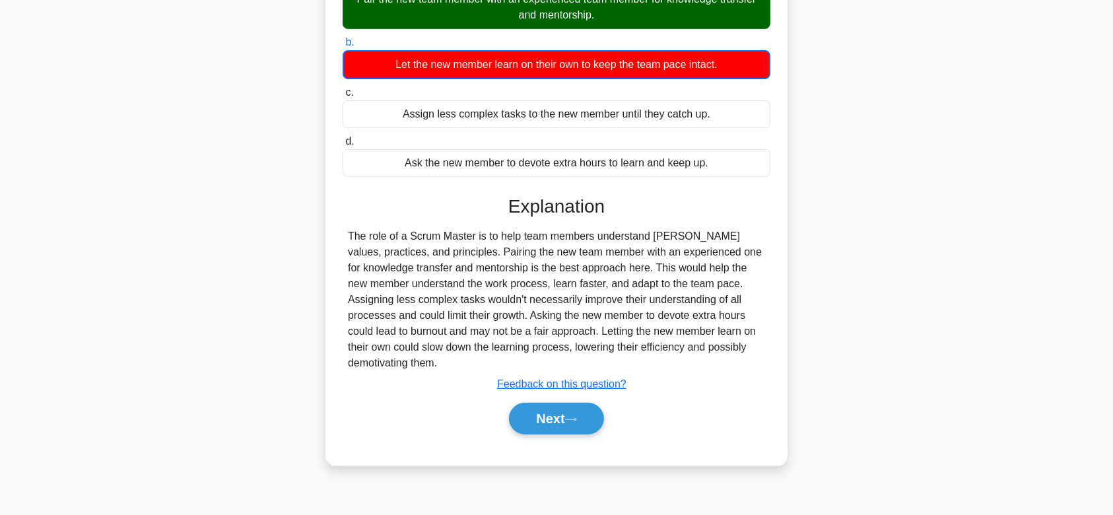
click at [570, 399] on div "Next" at bounding box center [557, 418] width 428 height 42
click at [574, 421] on icon at bounding box center [571, 419] width 12 height 7
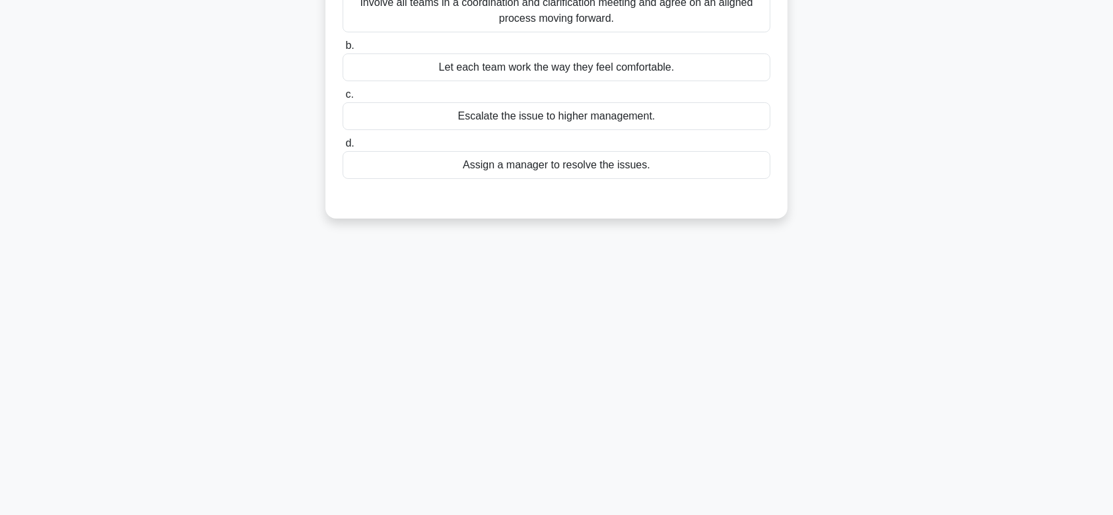
scroll to position [0, 0]
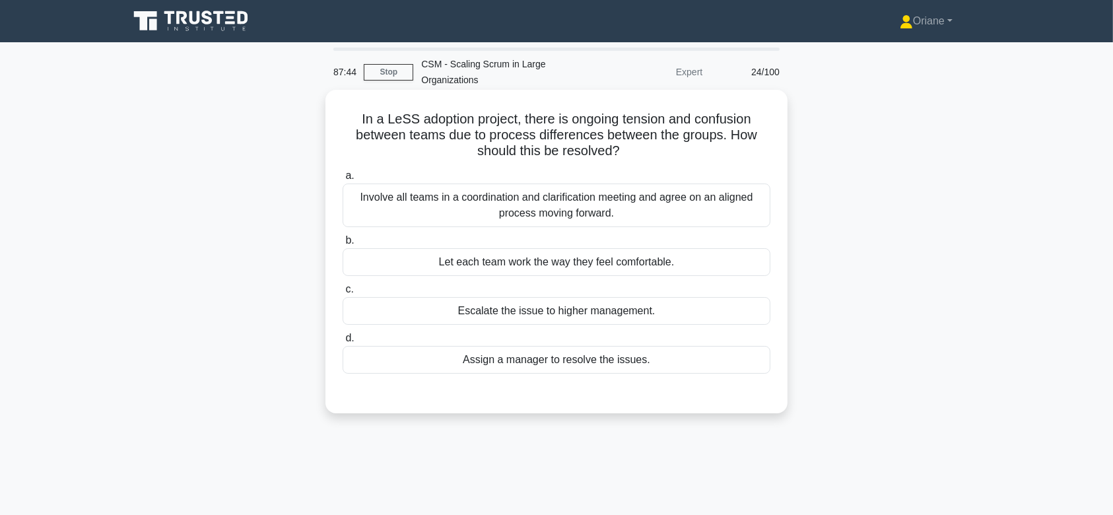
click at [587, 188] on div "Involve all teams in a coordination and clarification meeting and agree on an a…" at bounding box center [557, 206] width 428 height 44
click at [343, 180] on input "a. Involve all teams in a coordination and clarification meeting and agree on a…" at bounding box center [343, 176] width 0 height 9
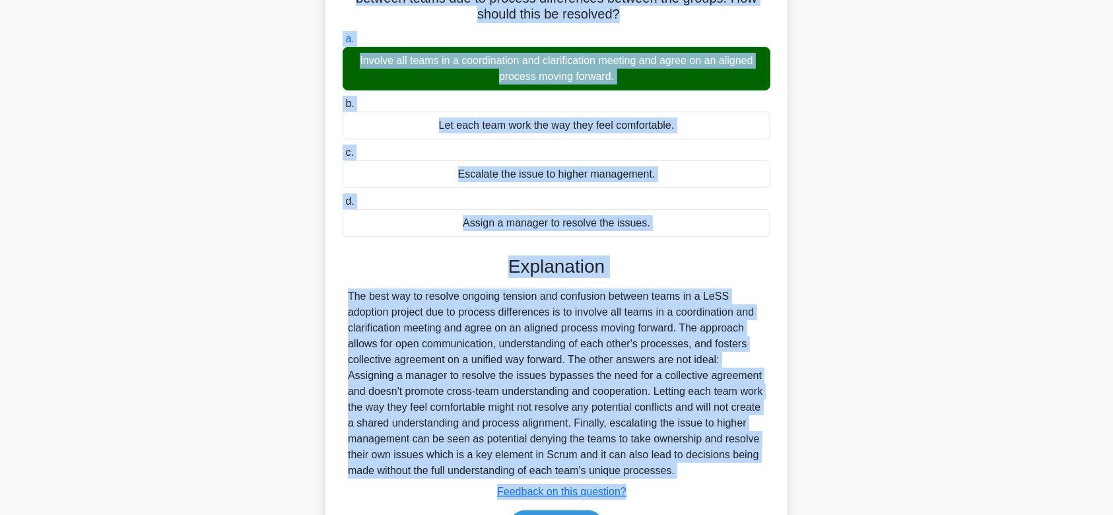
scroll to position [219, 0]
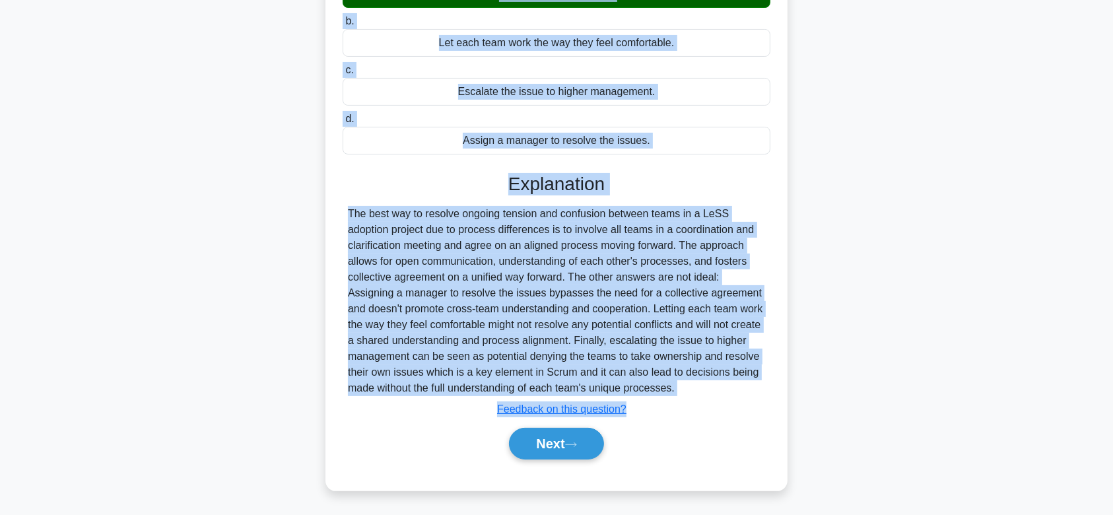
drag, startPoint x: 354, startPoint y: 110, endPoint x: 691, endPoint y: 388, distance: 437.1
click at [691, 388] on div "In a LeSS adoption project, there is ongoing tension and confusion between team…" at bounding box center [557, 180] width 452 height 609
click at [562, 444] on button "Next" at bounding box center [556, 444] width 94 height 32
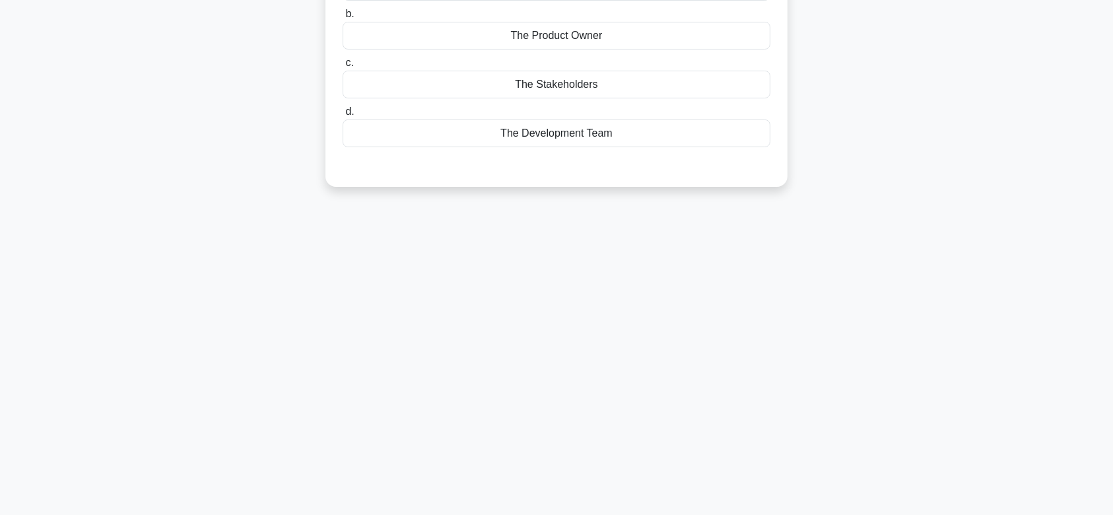
scroll to position [0, 0]
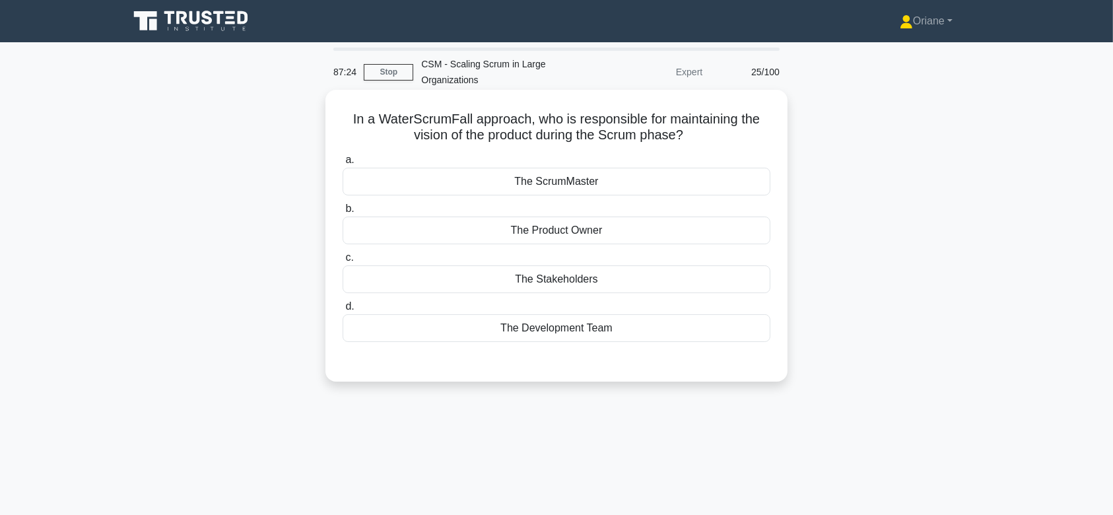
click at [577, 230] on div "The Product Owner" at bounding box center [557, 231] width 428 height 28
click at [343, 213] on input "b. The Product Owner" at bounding box center [343, 209] width 0 height 9
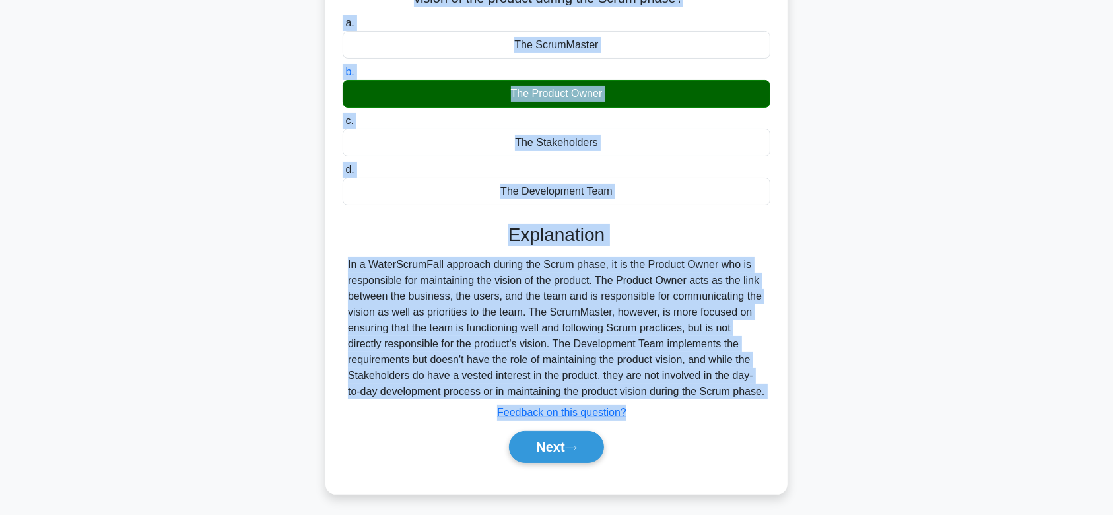
scroll to position [198, 0]
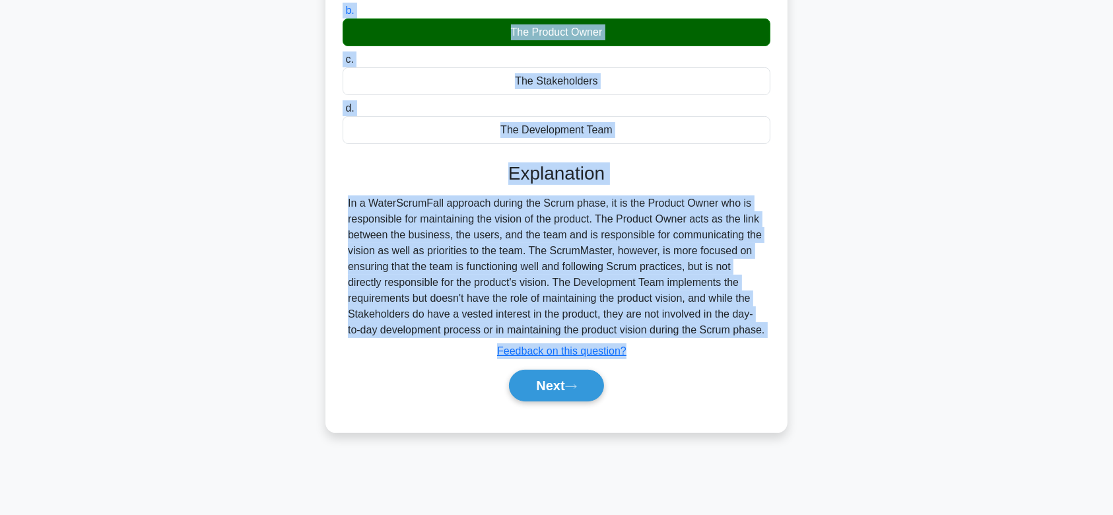
drag, startPoint x: 347, startPoint y: 111, endPoint x: 496, endPoint y: 338, distance: 271.7
click at [496, 338] on div "In a WaterScrumFall approach, who is responsible for maintaining the vision of …" at bounding box center [557, 162] width 452 height 530
click at [555, 401] on button "Next" at bounding box center [556, 386] width 94 height 32
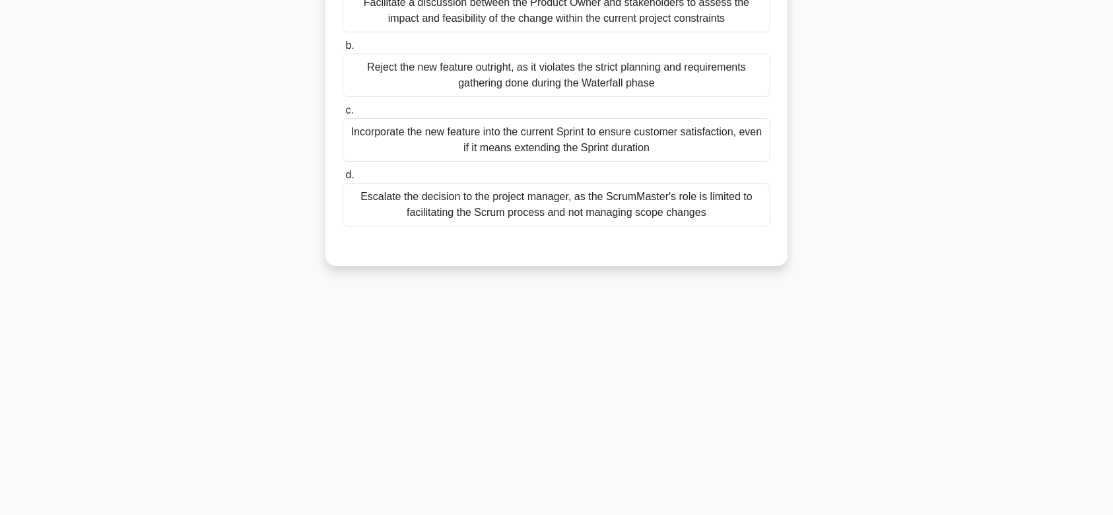
scroll to position [0, 0]
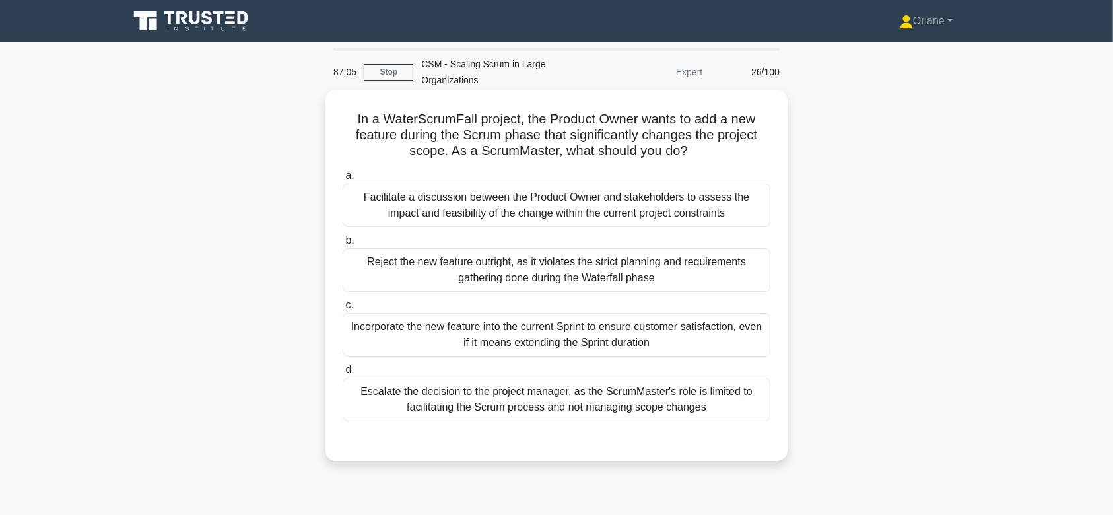
click at [568, 330] on div "Incorporate the new feature into the current Sprint to ensure customer satisfac…" at bounding box center [557, 335] width 428 height 44
click at [343, 310] on input "c. Incorporate the new feature into the current Sprint to ensure customer satis…" at bounding box center [343, 305] width 0 height 9
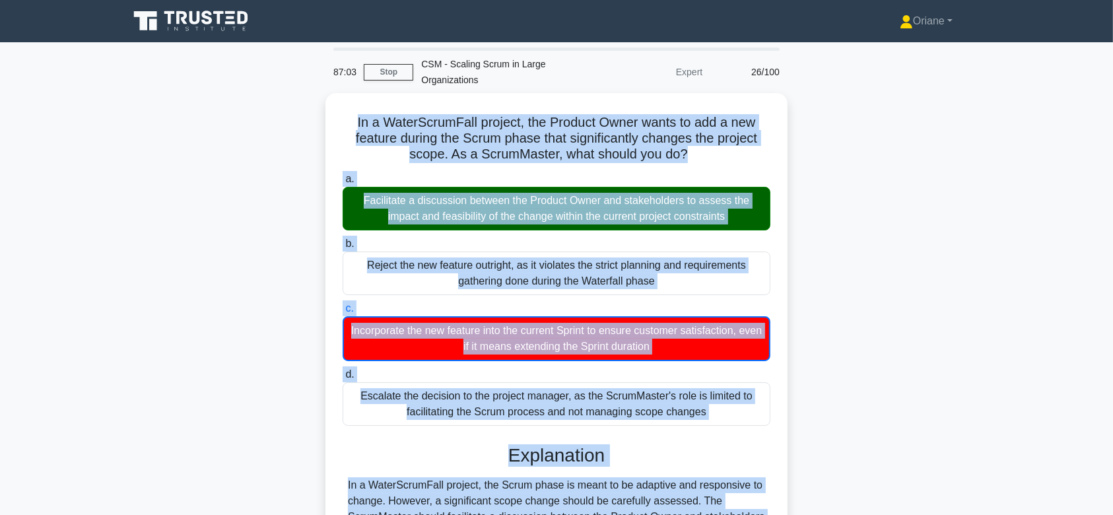
scroll to position [236, 0]
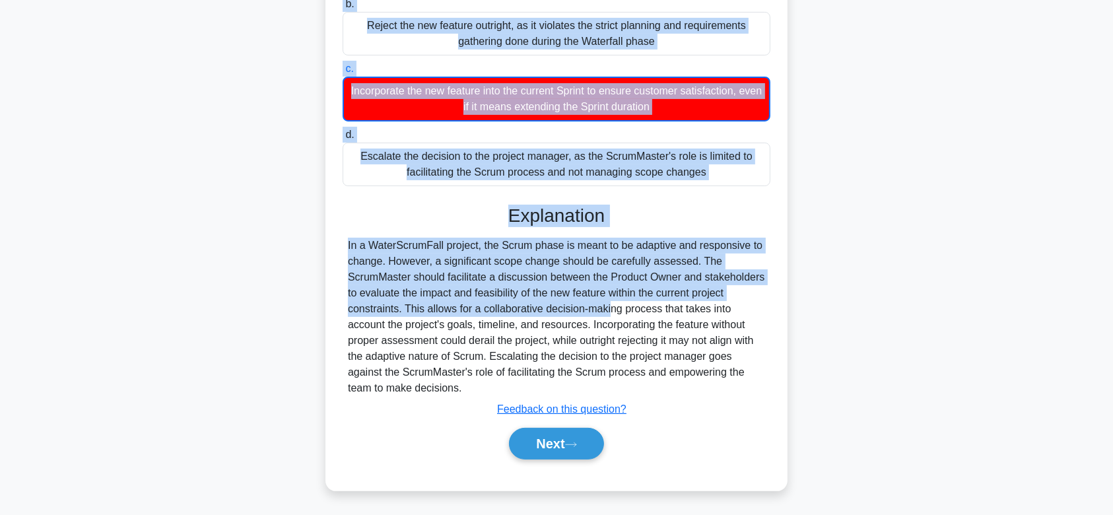
drag, startPoint x: 352, startPoint y: 116, endPoint x: 527, endPoint y: 386, distance: 322.1
click at [527, 386] on div "In a WaterScrumFall project, the Product Owner wants to add a new feature durin…" at bounding box center [557, 172] width 452 height 627
click at [566, 436] on button "Next" at bounding box center [556, 444] width 94 height 32
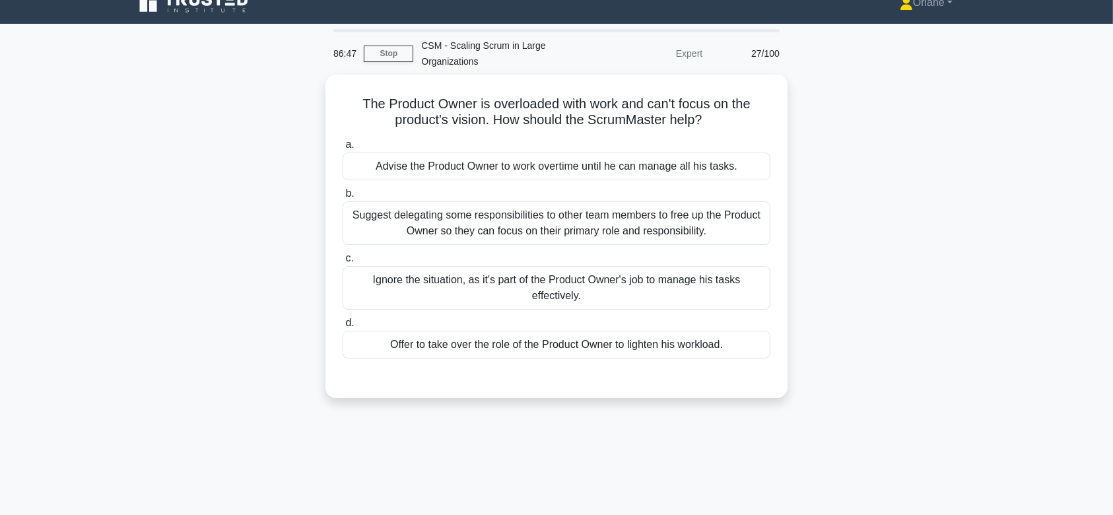
scroll to position [0, 0]
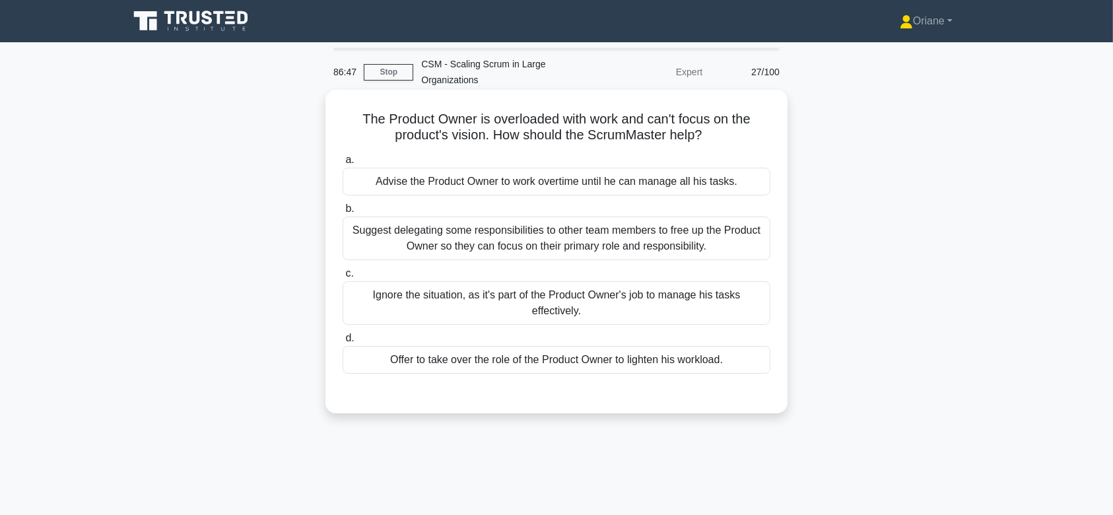
click at [628, 253] on div "Suggest delegating some responsibilities to other team members to free up the P…" at bounding box center [557, 239] width 428 height 44
click at [343, 213] on input "b. Suggest delegating some responsibilities to other team members to free up th…" at bounding box center [343, 209] width 0 height 9
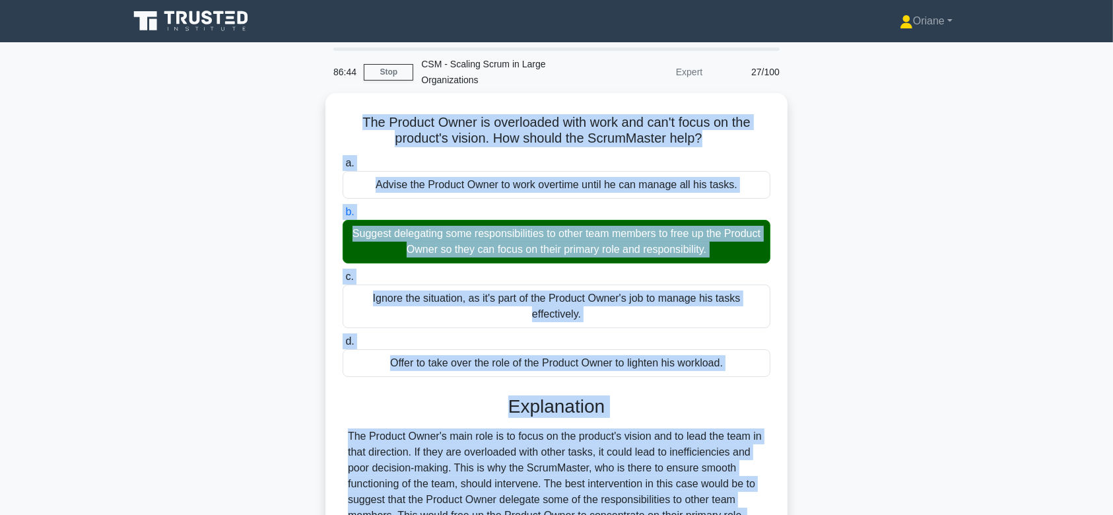
scroll to position [203, 0]
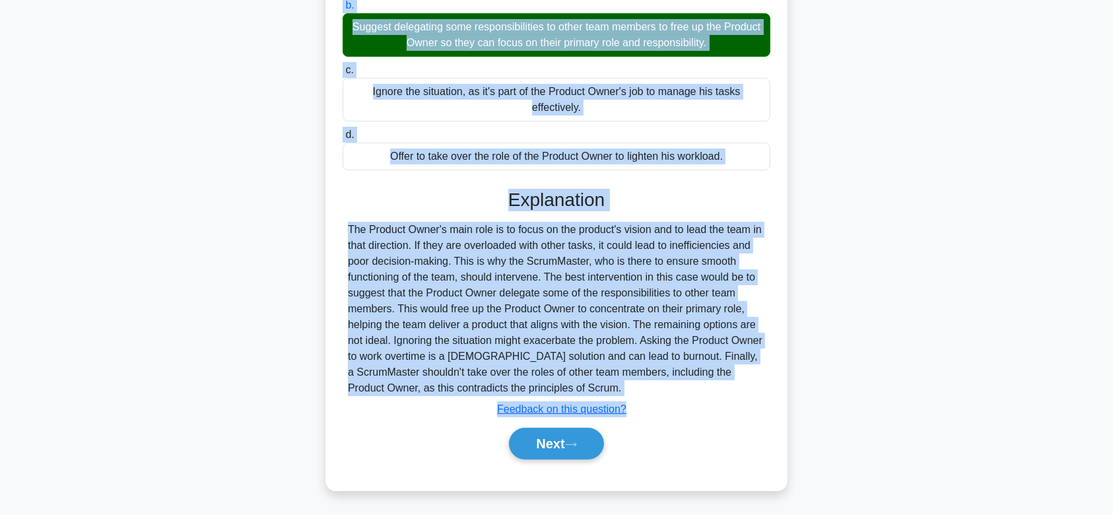
drag, startPoint x: 351, startPoint y: 109, endPoint x: 603, endPoint y: 390, distance: 377.3
click at [603, 390] on div "The Product Owner is overloaded with work and can't focus on the product's visi…" at bounding box center [557, 189] width 452 height 594
click at [578, 436] on button "Next" at bounding box center [556, 444] width 94 height 32
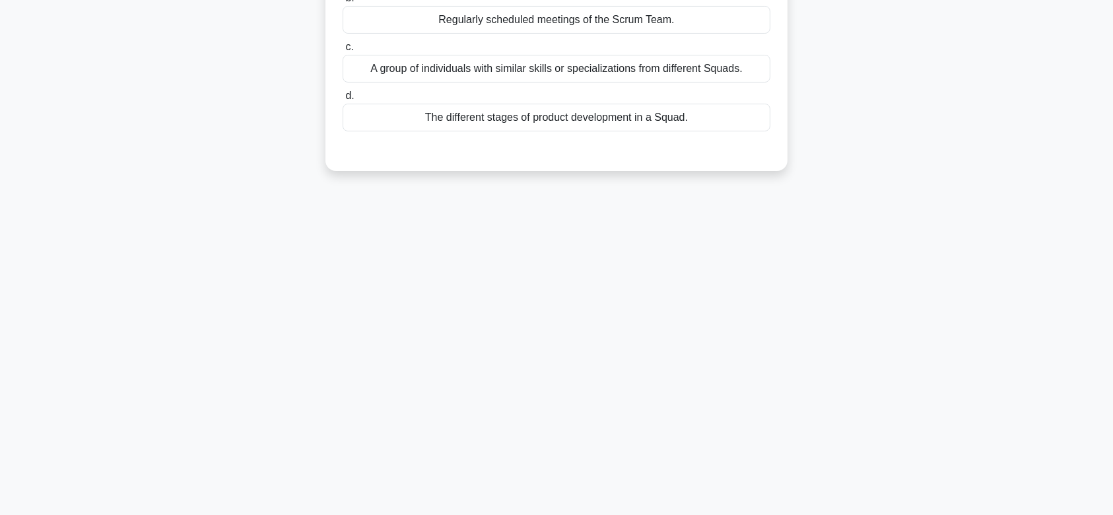
scroll to position [0, 0]
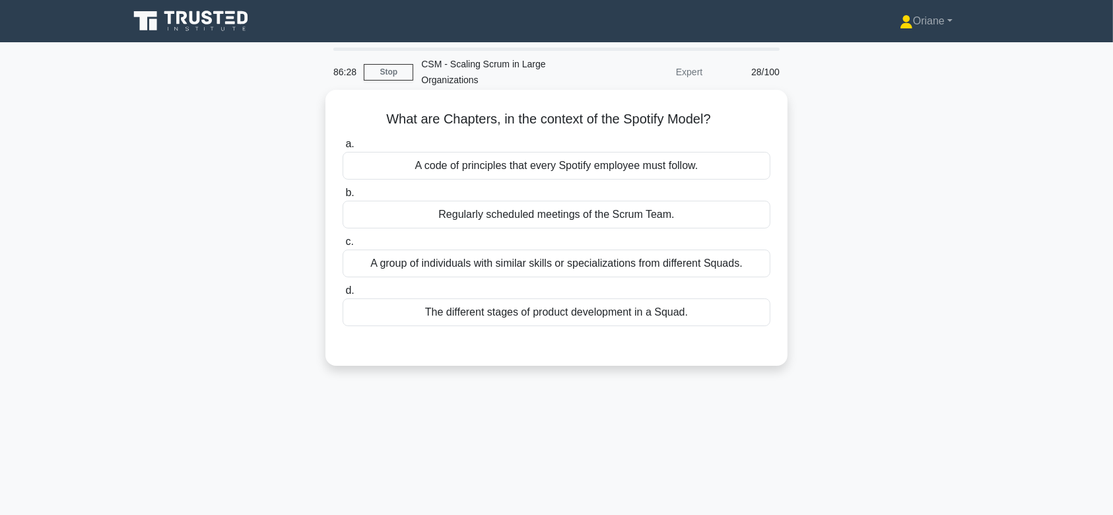
click at [628, 166] on div "A code of principles that every Spotify employee must follow." at bounding box center [557, 166] width 428 height 28
click at [343, 149] on input "a. A code of principles that every Spotify employee must follow." at bounding box center [343, 144] width 0 height 9
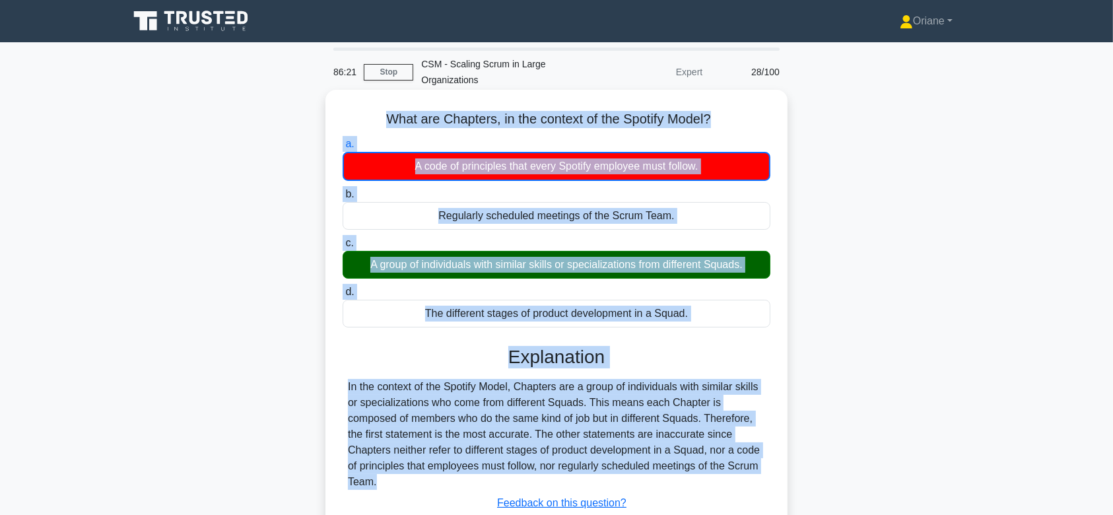
scroll to position [15, 0]
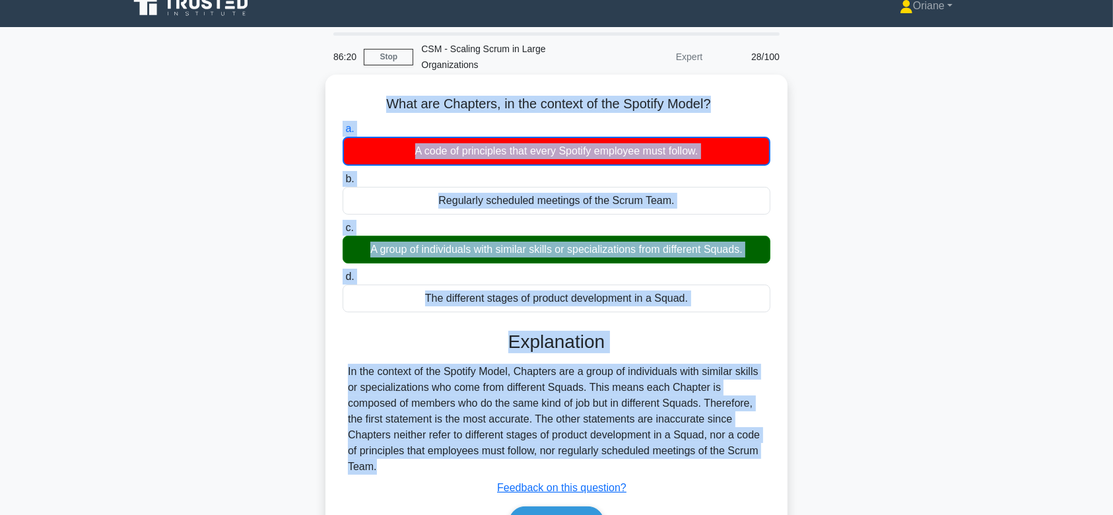
drag, startPoint x: 375, startPoint y: 118, endPoint x: 467, endPoint y: 467, distance: 361.1
click at [467, 467] on div "What are Chapters, in the context of the Spotify Model? .spinner_0XTQ{transform…" at bounding box center [557, 322] width 452 height 484
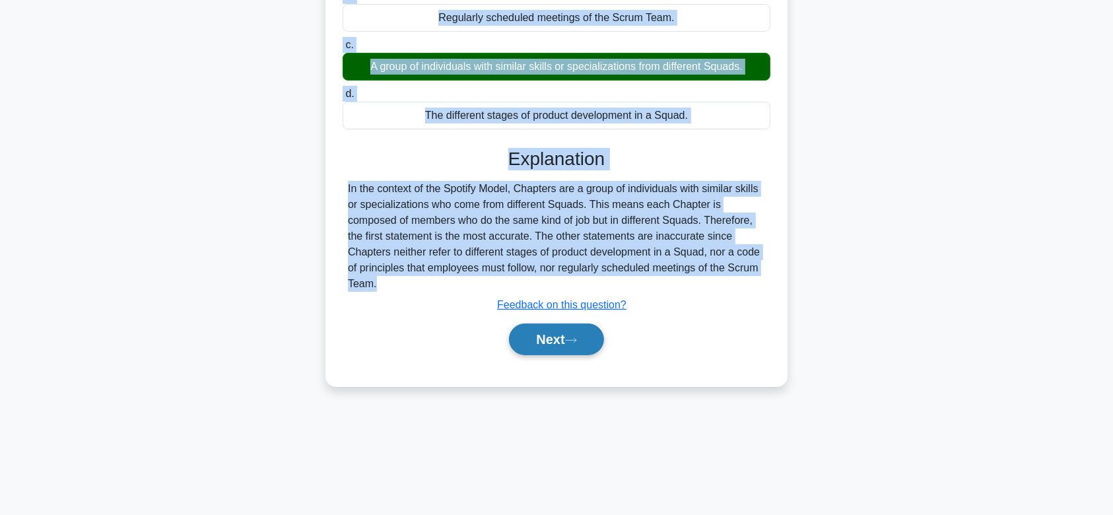
click at [565, 348] on button "Next" at bounding box center [556, 339] width 94 height 32
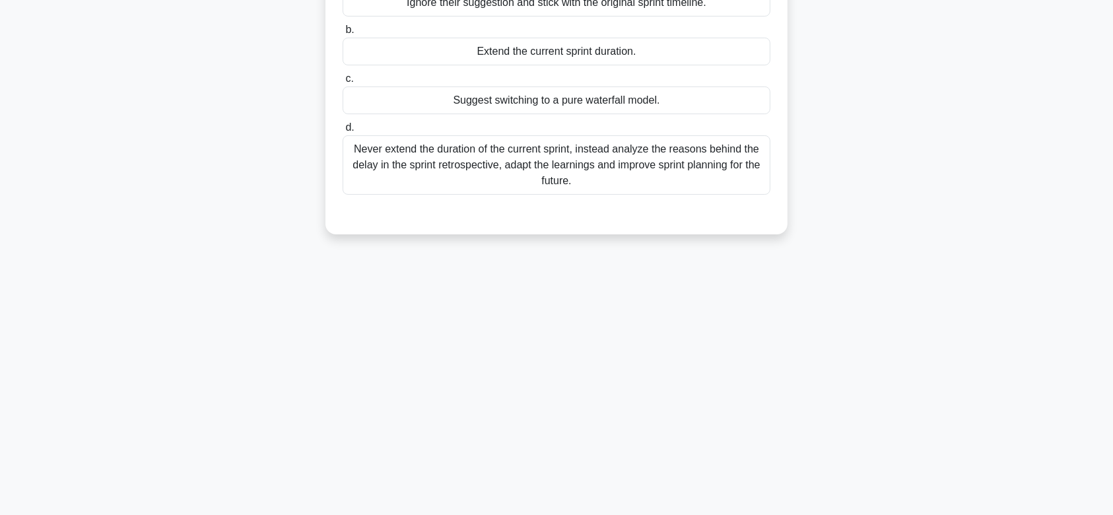
scroll to position [0, 0]
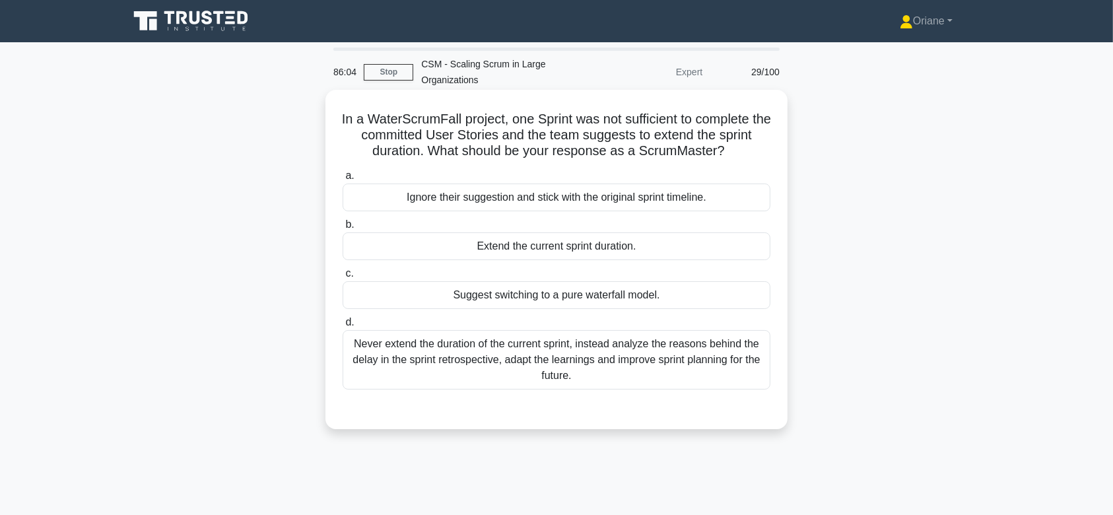
click at [539, 353] on div "Never extend the duration of the current sprint, instead analyze the reasons be…" at bounding box center [557, 359] width 428 height 59
click at [343, 327] on input "d. Never extend the duration of the current sprint, instead analyze the reasons…" at bounding box center [343, 322] width 0 height 9
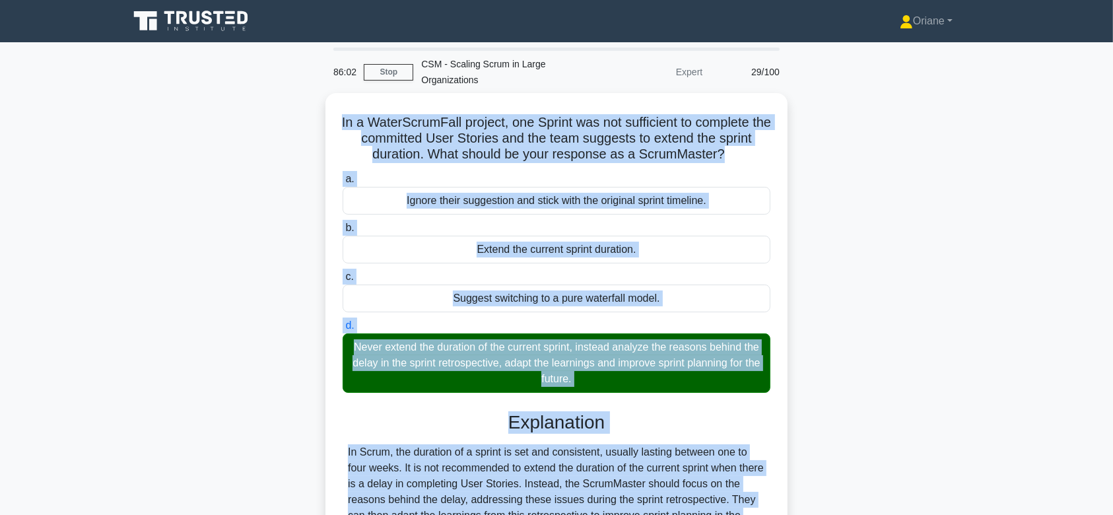
scroll to position [235, 0]
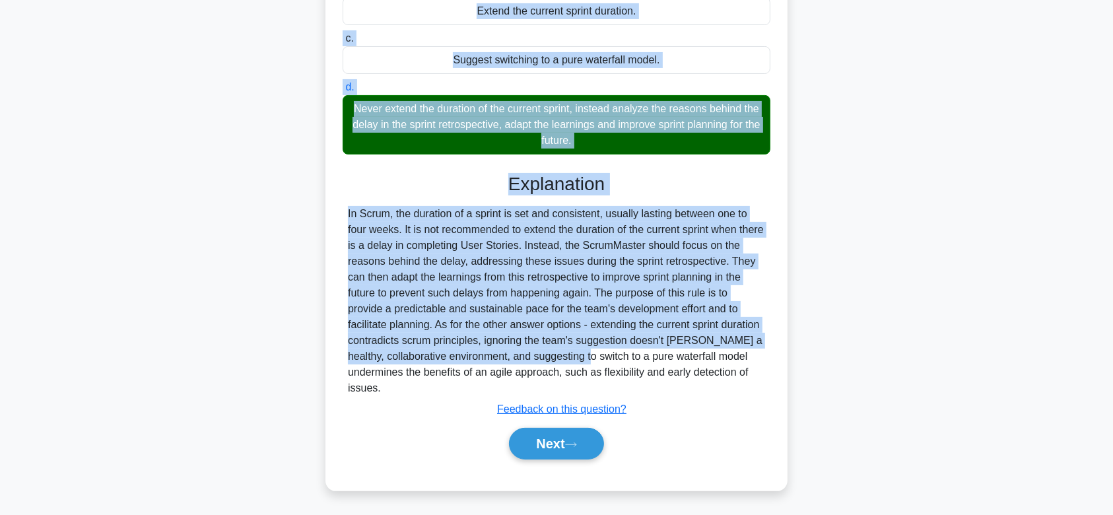
drag, startPoint x: 343, startPoint y: 112, endPoint x: 560, endPoint y: 390, distance: 352.9
click at [560, 390] on div "In a WaterScrumFall project, one Sprint was not sufficient to complete the comm…" at bounding box center [557, 172] width 452 height 625
click at [566, 442] on button "Next" at bounding box center [556, 444] width 94 height 32
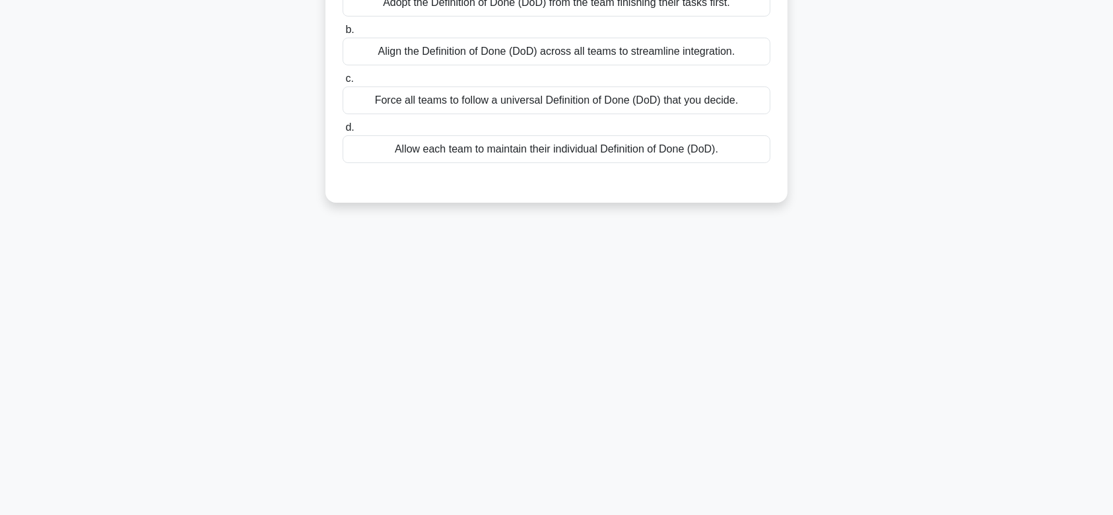
scroll to position [0, 0]
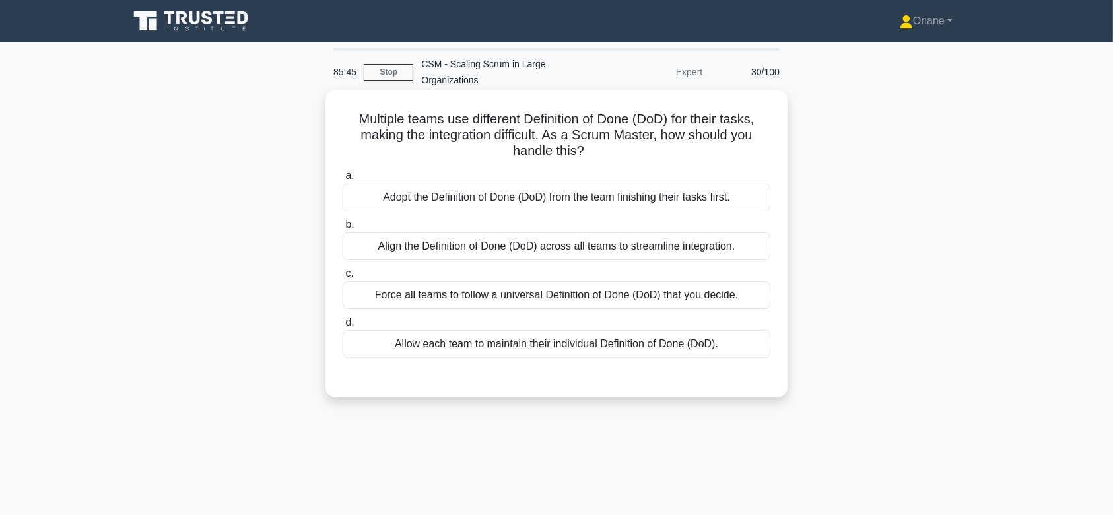
click at [540, 197] on div "Adopt the Definition of Done (DoD) from the team finishing their tasks first." at bounding box center [557, 198] width 428 height 28
click at [343, 180] on input "a. Adopt the Definition of Done (DoD) from the team finishing their tasks first." at bounding box center [343, 176] width 0 height 9
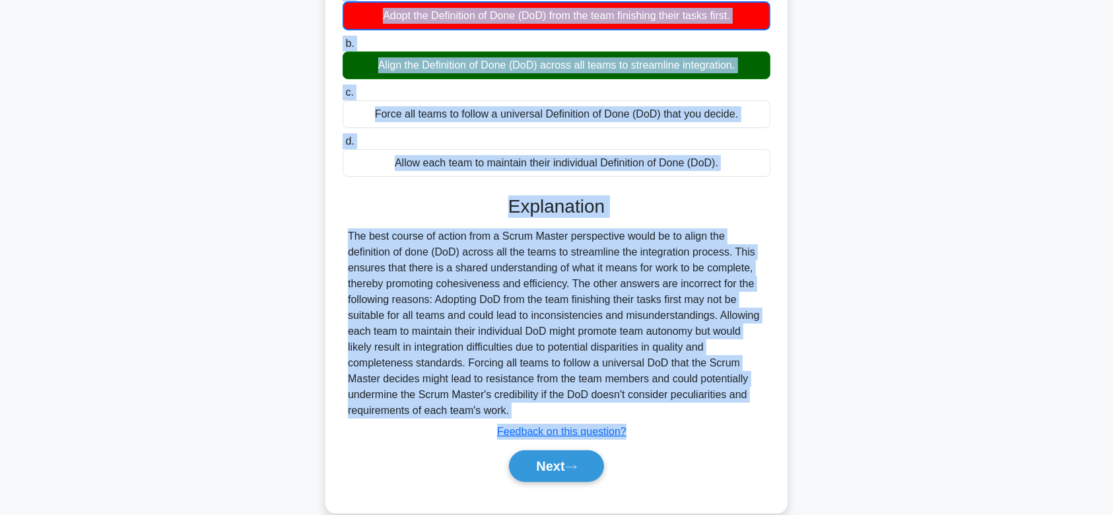
scroll to position [205, 0]
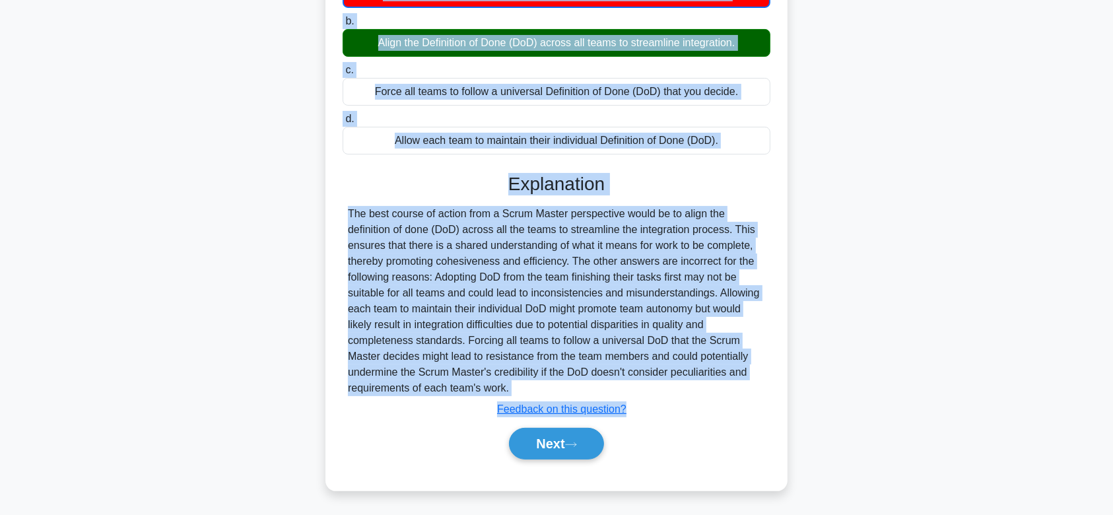
drag, startPoint x: 351, startPoint y: 121, endPoint x: 521, endPoint y: 386, distance: 314.8
click at [521, 386] on div "Multiple teams use different Definition of Done (DoD) for their tasks, making t…" at bounding box center [557, 187] width 452 height 595
click at [569, 444] on button "Next" at bounding box center [556, 444] width 94 height 32
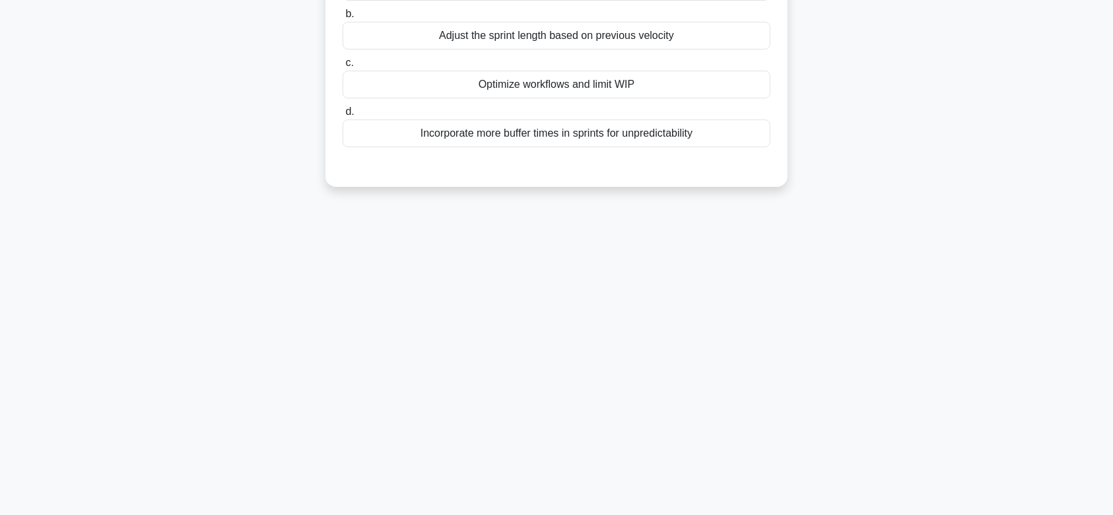
scroll to position [0, 0]
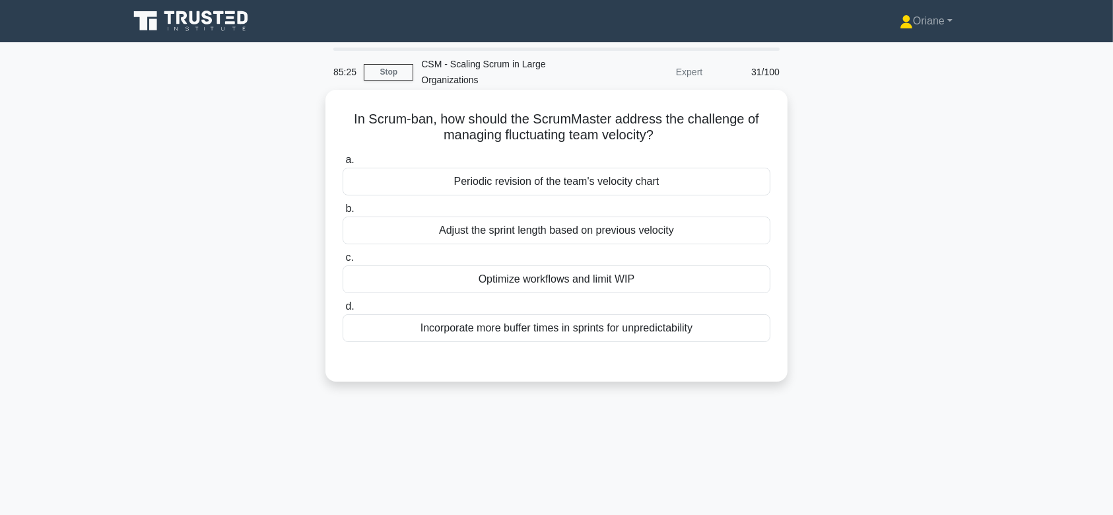
click at [551, 226] on div "Adjust the sprint length based on previous velocity" at bounding box center [557, 231] width 428 height 28
click at [343, 213] on input "b. Adjust the sprint length based on previous velocity" at bounding box center [343, 209] width 0 height 9
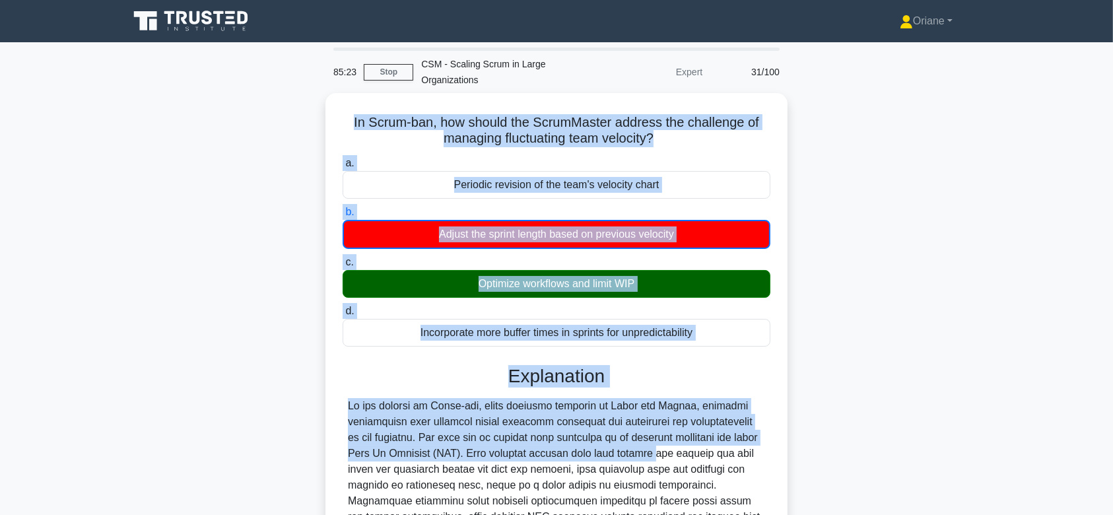
scroll to position [236, 0]
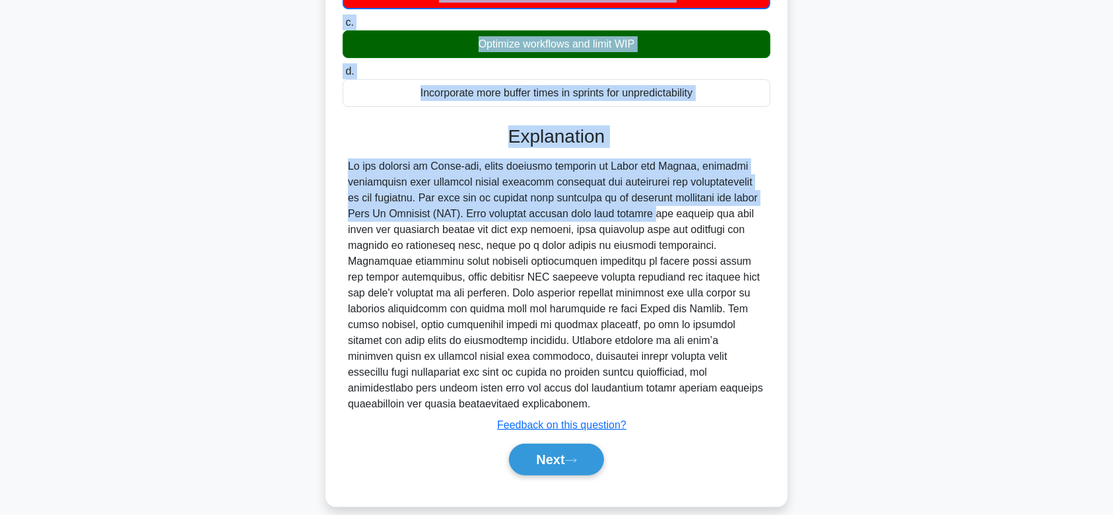
drag, startPoint x: 340, startPoint y: 108, endPoint x: 757, endPoint y: 388, distance: 501.9
click at [757, 388] on div "In Scrum-ban, how should the ScrumMaster address the challenge of managing fluc…" at bounding box center [557, 180] width 452 height 642
click at [558, 444] on button "Next" at bounding box center [556, 460] width 94 height 32
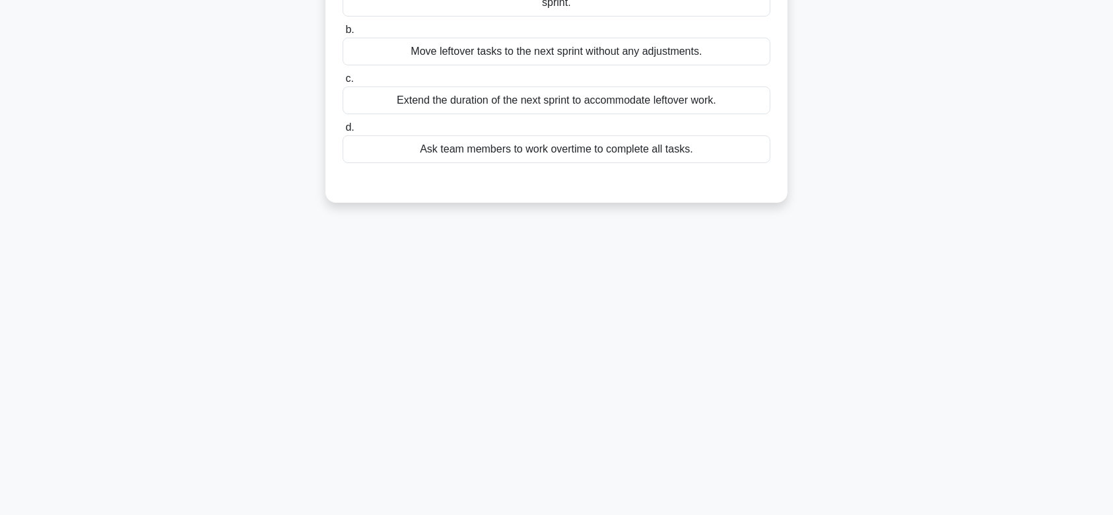
scroll to position [0, 0]
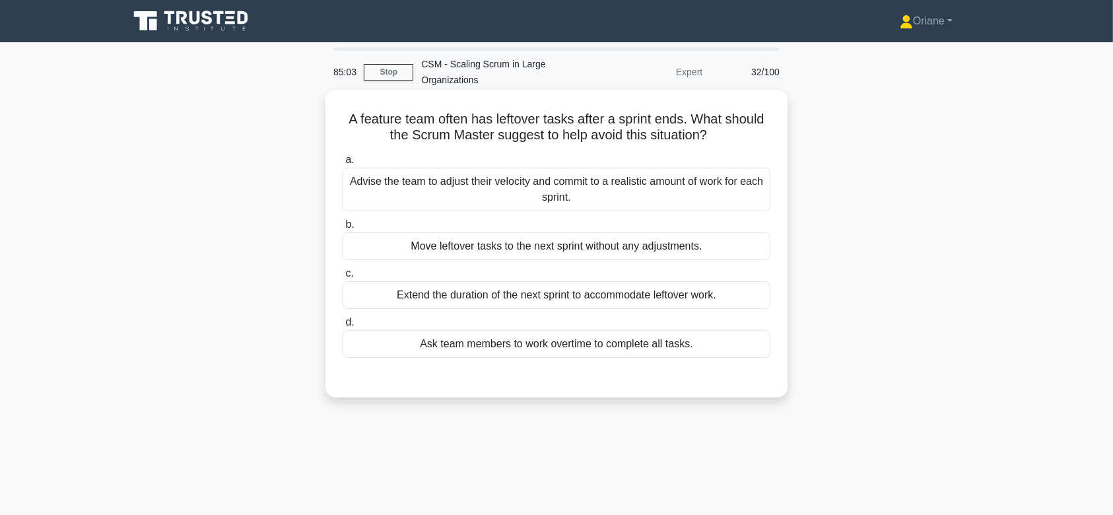
click at [588, 199] on div "Advise the team to adjust their velocity and commit to a realistic amount of wo…" at bounding box center [557, 190] width 428 height 44
click at [343, 164] on input "a. Advise the team to adjust their velocity and commit to a realistic amount of…" at bounding box center [343, 160] width 0 height 9
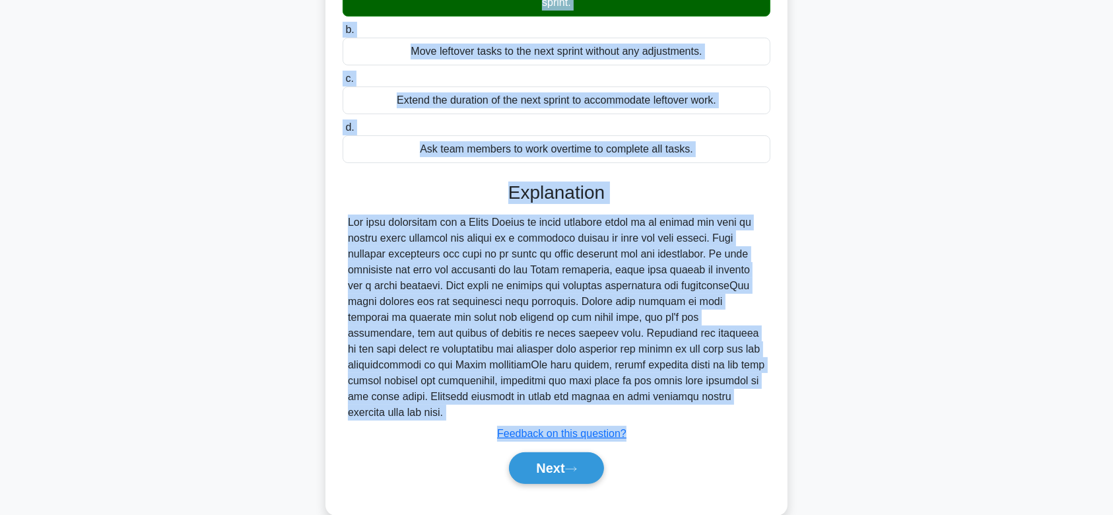
scroll to position [203, 0]
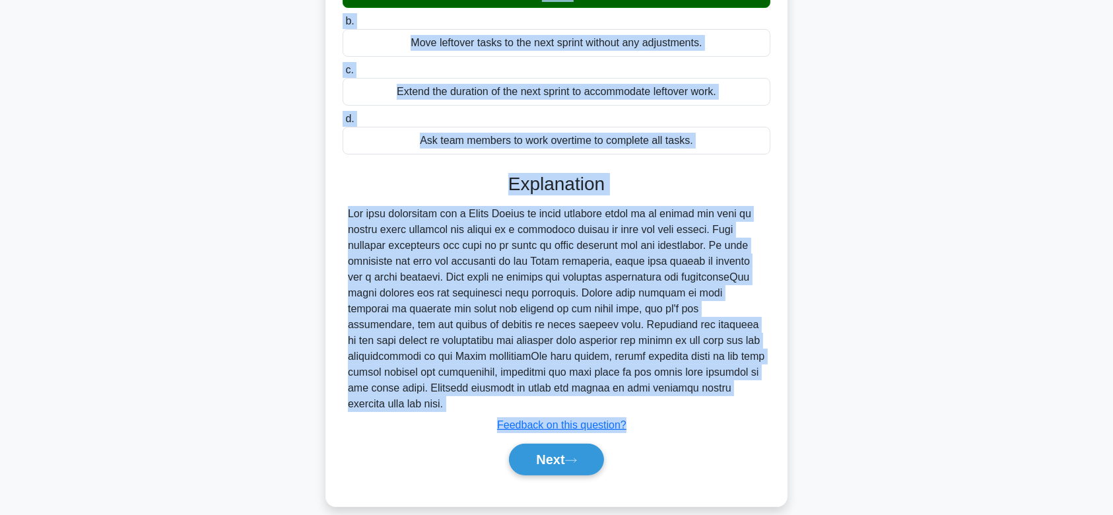
drag, startPoint x: 333, startPoint y: 107, endPoint x: 760, endPoint y: 391, distance: 512.7
click at [760, 391] on div "A feature team often has leftover tasks after a sprint ends. What should the Sc…" at bounding box center [557, 196] width 452 height 609
click at [572, 448] on button "Next" at bounding box center [556, 460] width 94 height 32
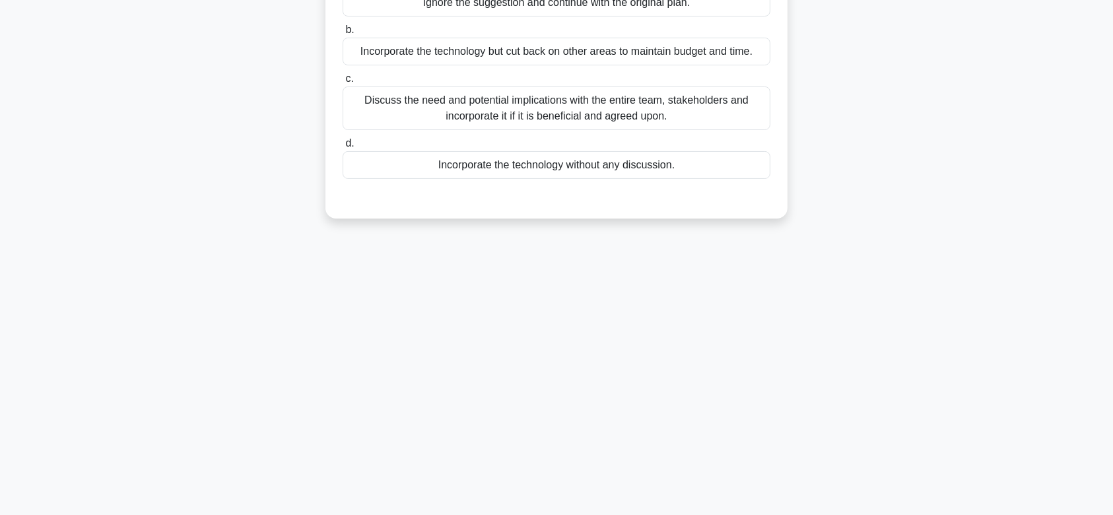
scroll to position [0, 0]
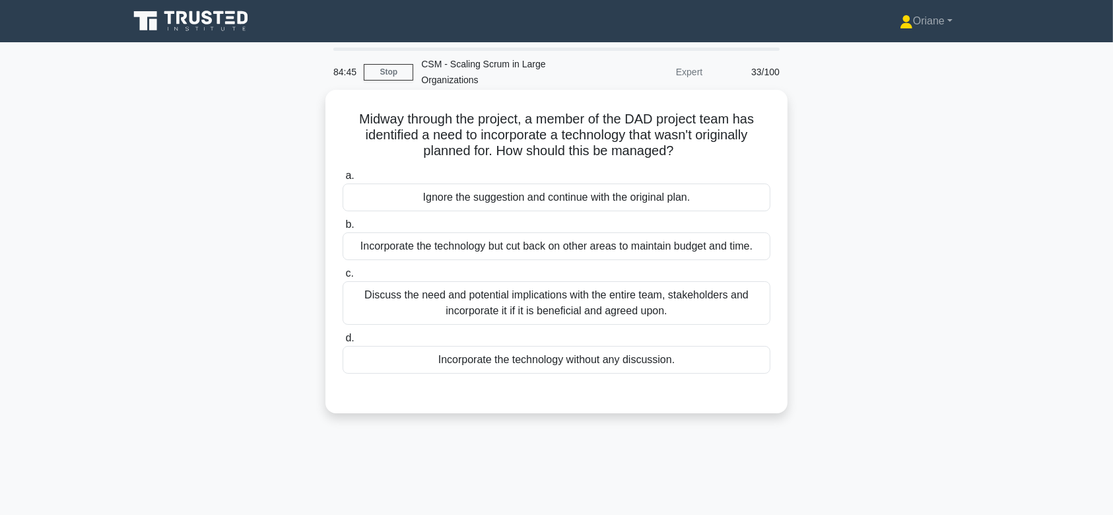
click at [592, 290] on div "Discuss the need and potential implications with the entire team, stakeholders …" at bounding box center [557, 303] width 428 height 44
click at [343, 278] on input "c. Discuss the need and potential implications with the entire team, stakeholde…" at bounding box center [343, 273] width 0 height 9
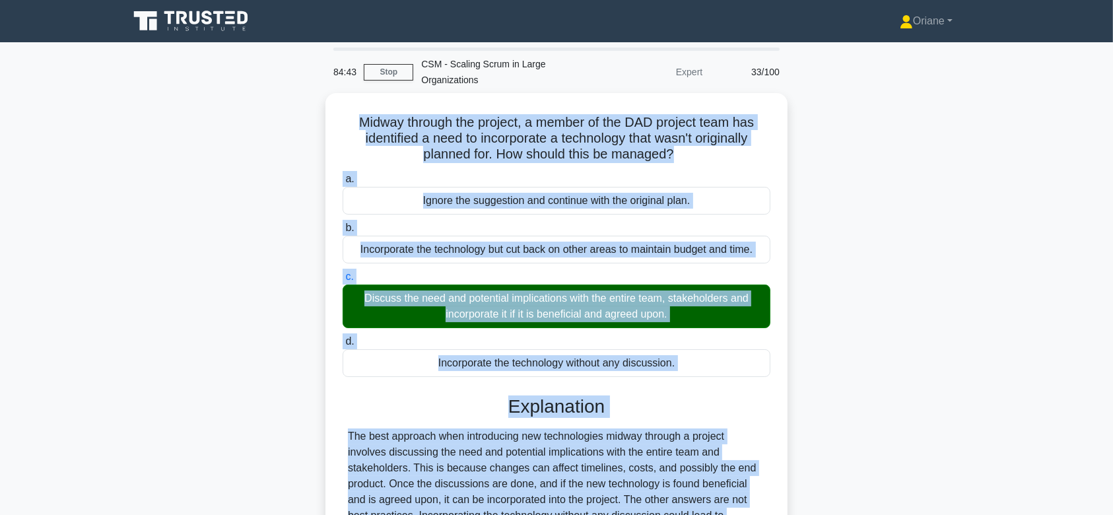
scroll to position [198, 0]
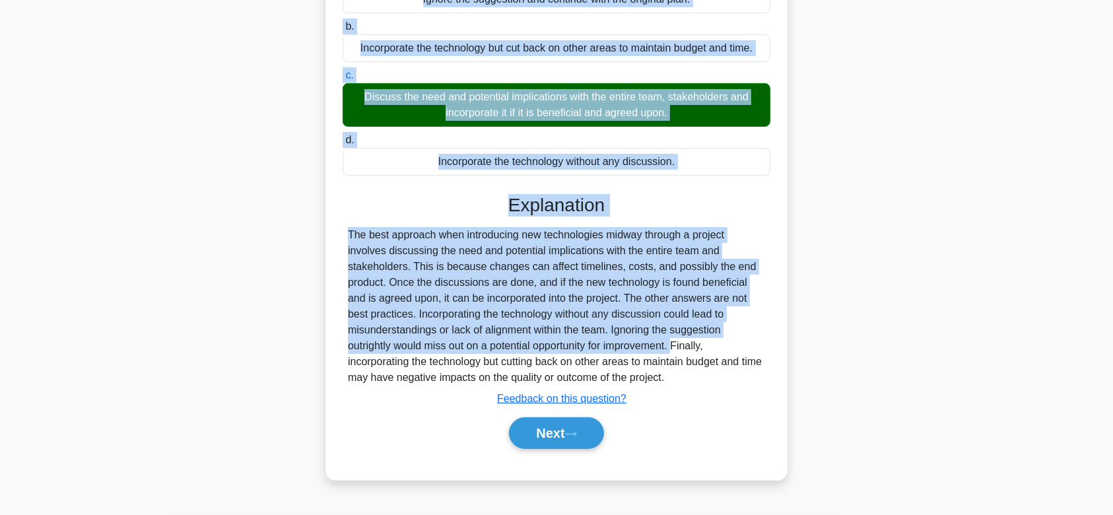
drag, startPoint x: 351, startPoint y: 119, endPoint x: 694, endPoint y: 383, distance: 433.1
click at [694, 383] on div "Midway through the project, a member of the DAD project team has identified a n…" at bounding box center [557, 186] width 452 height 578
click at [581, 422] on button "Next" at bounding box center [556, 433] width 94 height 32
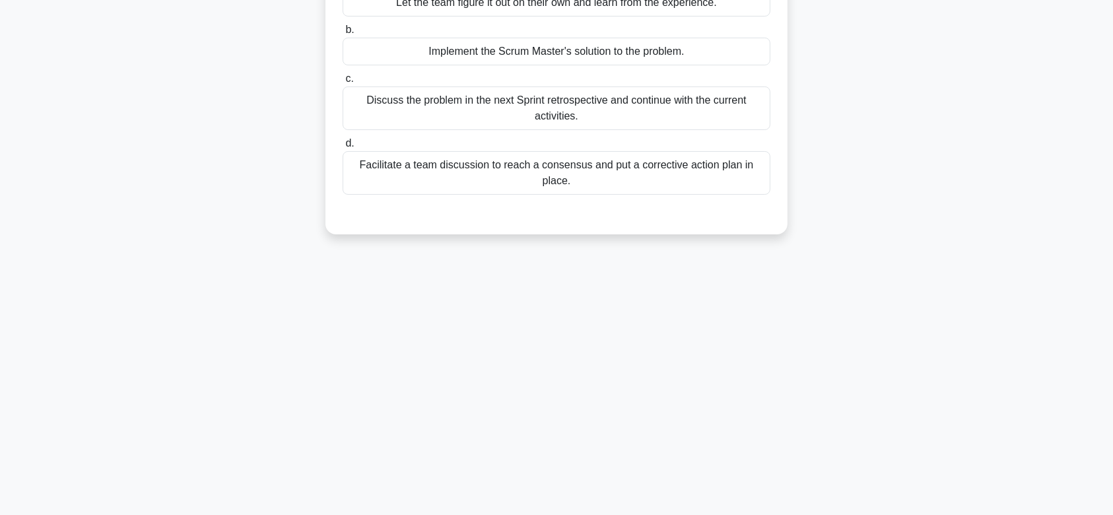
scroll to position [0, 0]
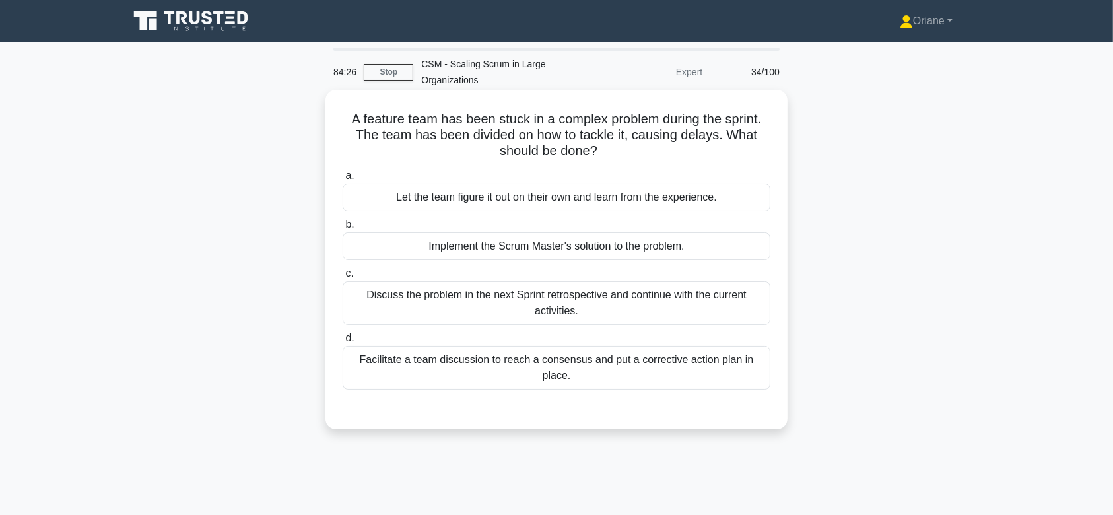
click at [575, 302] on div "Discuss the problem in the next Sprint retrospective and continue with the curr…" at bounding box center [557, 303] width 428 height 44
click at [343, 278] on input "c. Discuss the problem in the next Sprint retrospective and continue with the c…" at bounding box center [343, 273] width 0 height 9
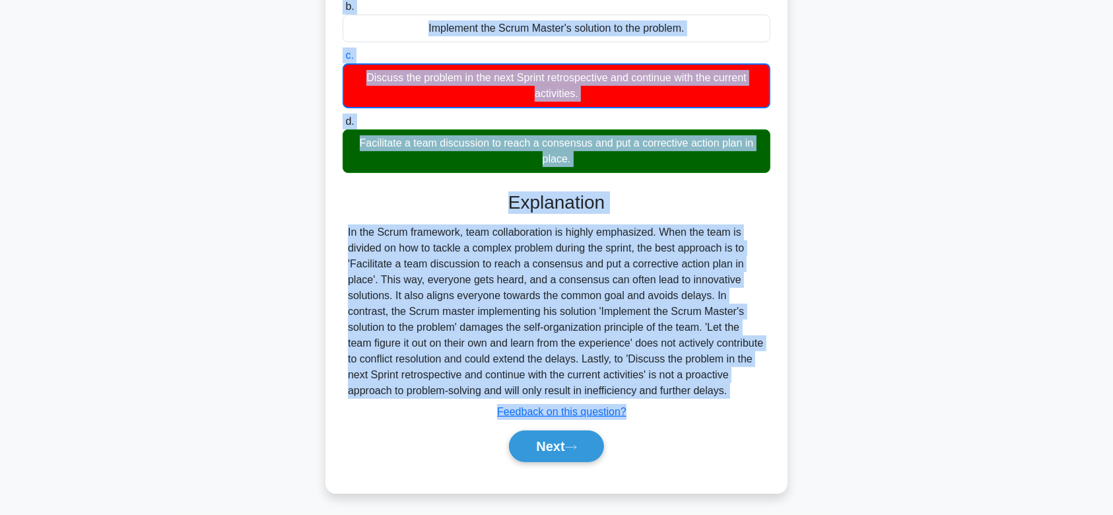
scroll to position [236, 0]
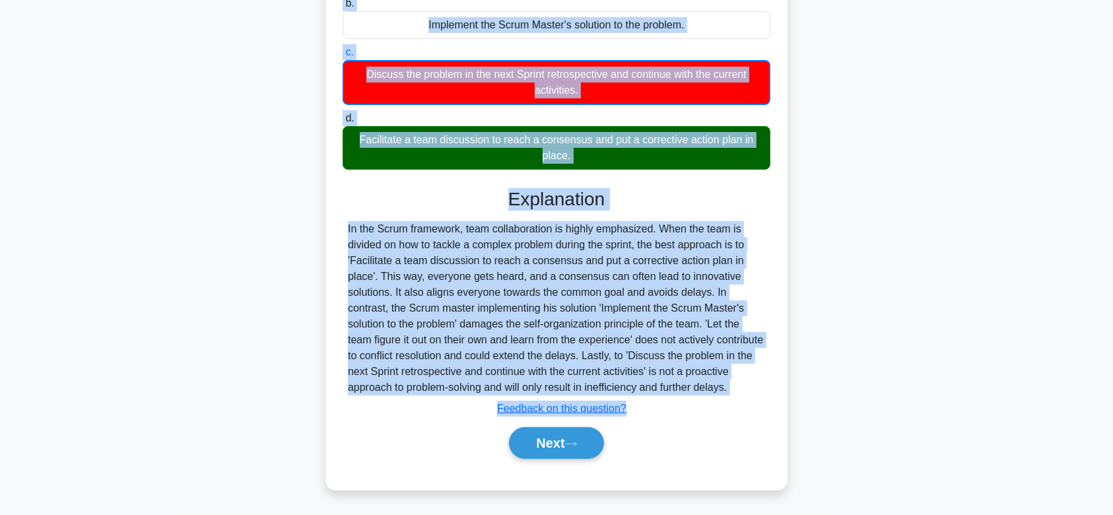
drag, startPoint x: 341, startPoint y: 118, endPoint x: 640, endPoint y: 389, distance: 402.9
click at [640, 389] on div "A feature team has been stuck in a complex problem during the sprint. The team …" at bounding box center [557, 179] width 452 height 611
click at [545, 444] on button "Next" at bounding box center [556, 443] width 94 height 32
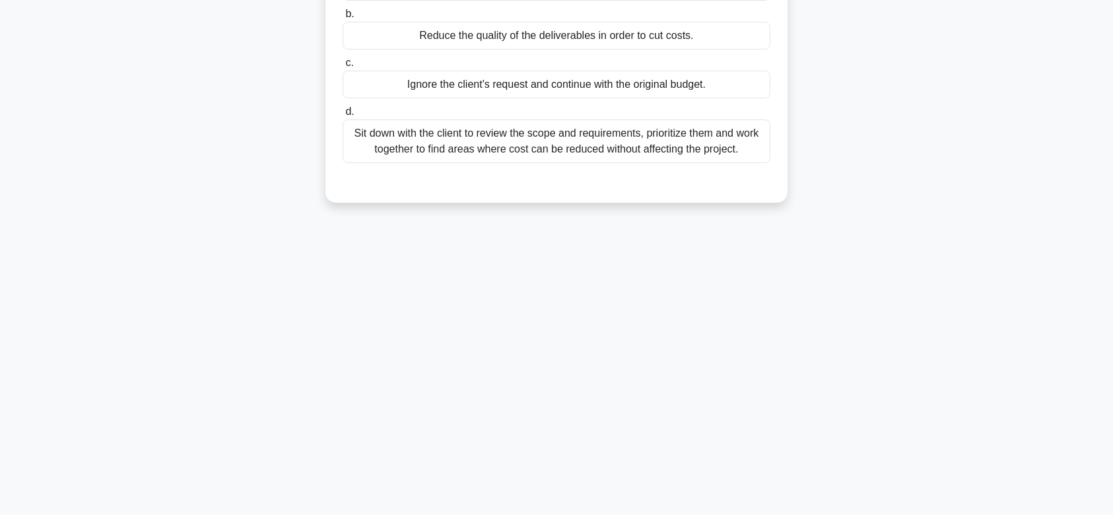
scroll to position [0, 0]
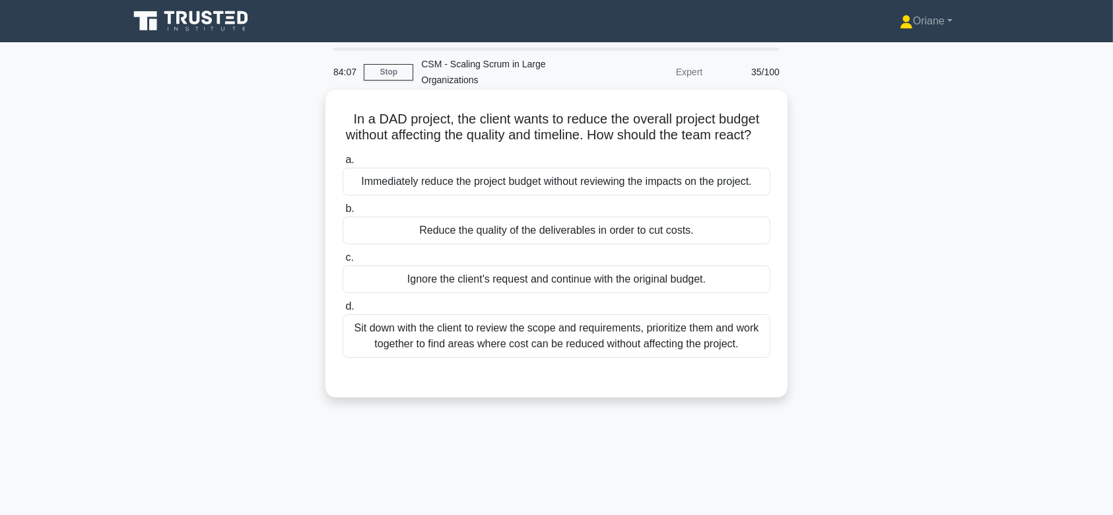
click at [583, 353] on div "Sit down with the client to review the scope and requirements, prioritize them …" at bounding box center [557, 336] width 428 height 44
click at [343, 311] on input "d. Sit down with the client to review the scope and requirements, prioritize th…" at bounding box center [343, 306] width 0 height 9
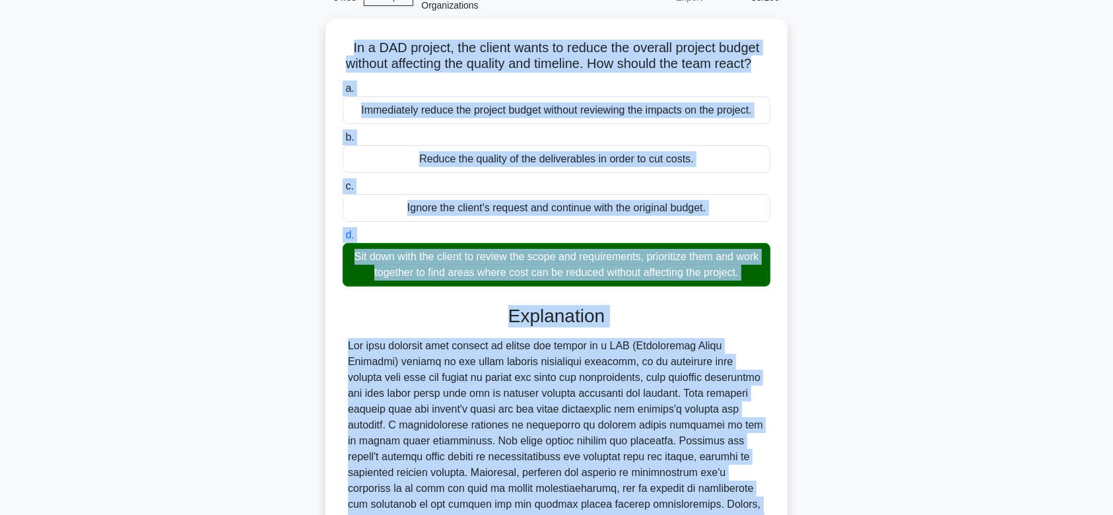
scroll to position [192, 0]
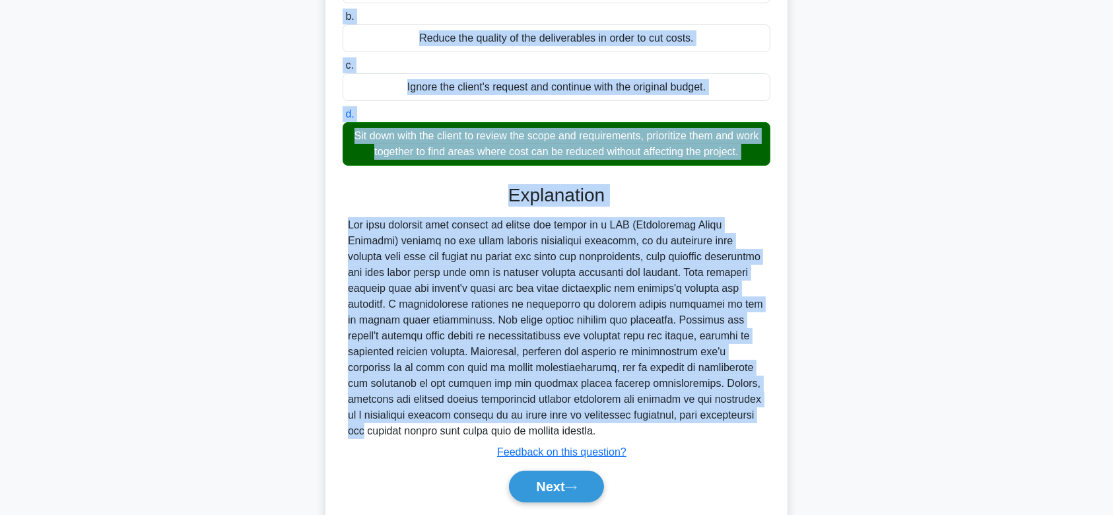
drag, startPoint x: 338, startPoint y: 119, endPoint x: 632, endPoint y: 451, distance: 443.3
click at [632, 451] on div "In a DAD project, the client wants to reduce the overall project budget without…" at bounding box center [557, 215] width 452 height 625
click at [578, 492] on button "Next" at bounding box center [556, 487] width 94 height 32
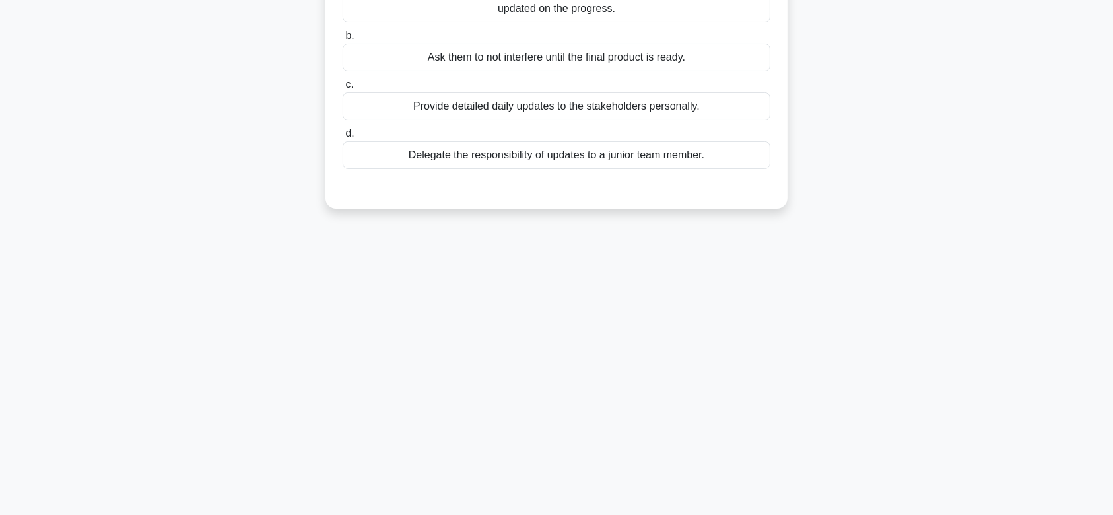
scroll to position [0, 0]
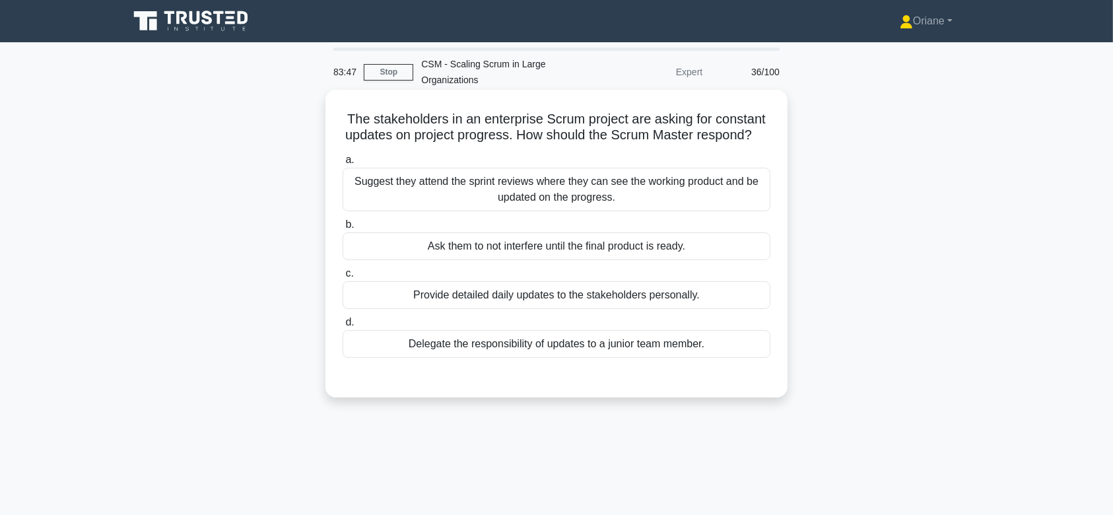
click at [603, 211] on div "Suggest they attend the sprint reviews where they can see the working product a…" at bounding box center [557, 190] width 428 height 44
click at [343, 164] on input "a. Suggest they attend the sprint reviews where they can see the working produc…" at bounding box center [343, 160] width 0 height 9
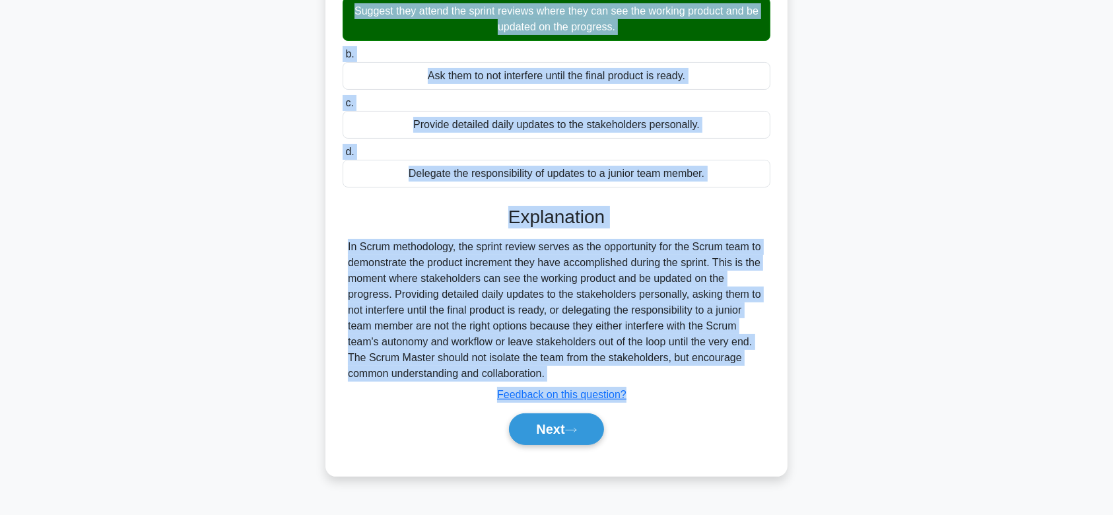
scroll to position [198, 0]
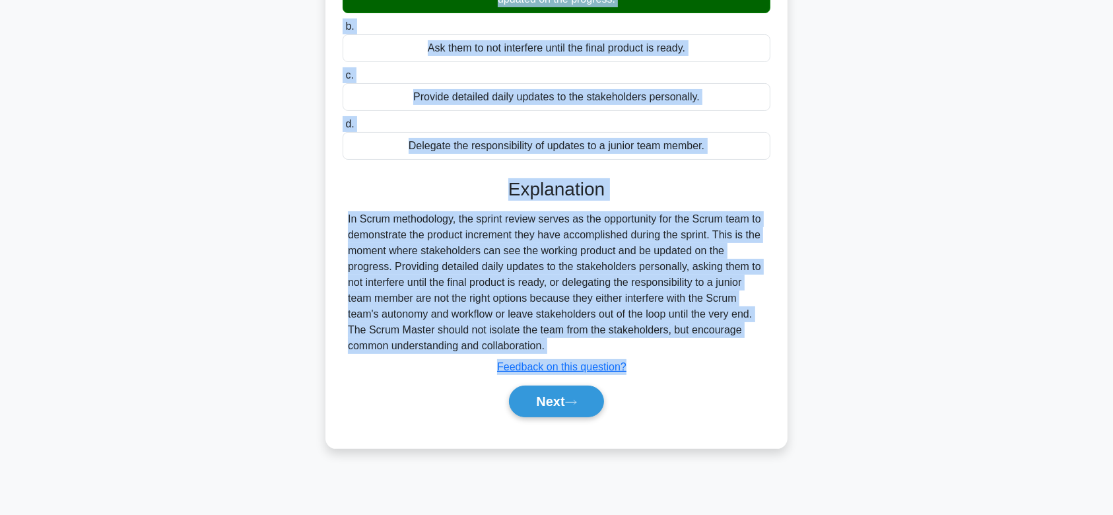
drag, startPoint x: 338, startPoint y: 118, endPoint x: 608, endPoint y: 362, distance: 363.7
click at [608, 362] on div "The stakeholders in an enterprise Scrum project are asking for constant updates…" at bounding box center [557, 170] width 452 height 546
click at [560, 409] on button "Next" at bounding box center [556, 402] width 94 height 32
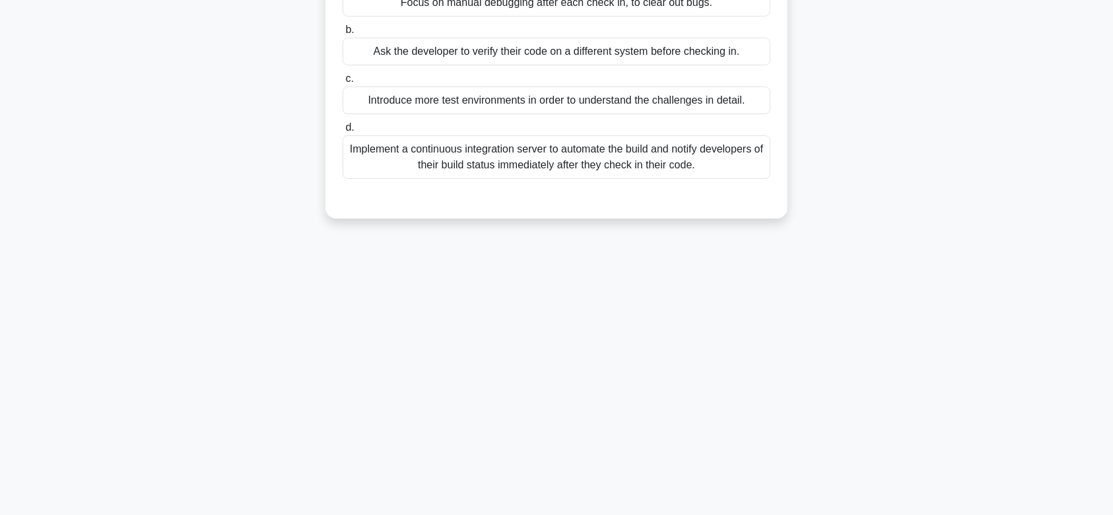
scroll to position [0, 0]
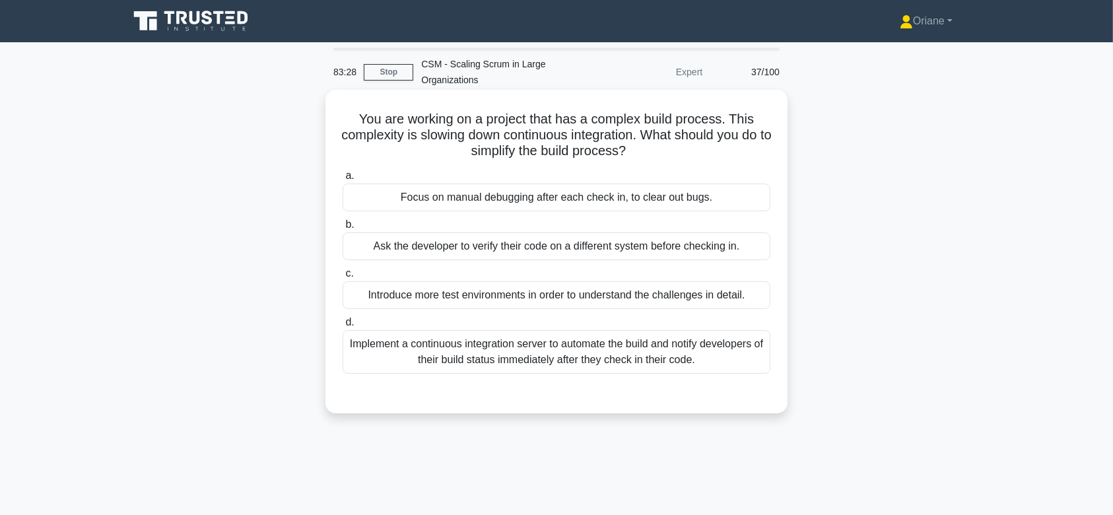
click at [579, 304] on div "Introduce more test environments in order to understand the challenges in detai…" at bounding box center [557, 295] width 428 height 28
click at [343, 278] on input "c. Introduce more test environments in order to understand the challenges in de…" at bounding box center [343, 273] width 0 height 9
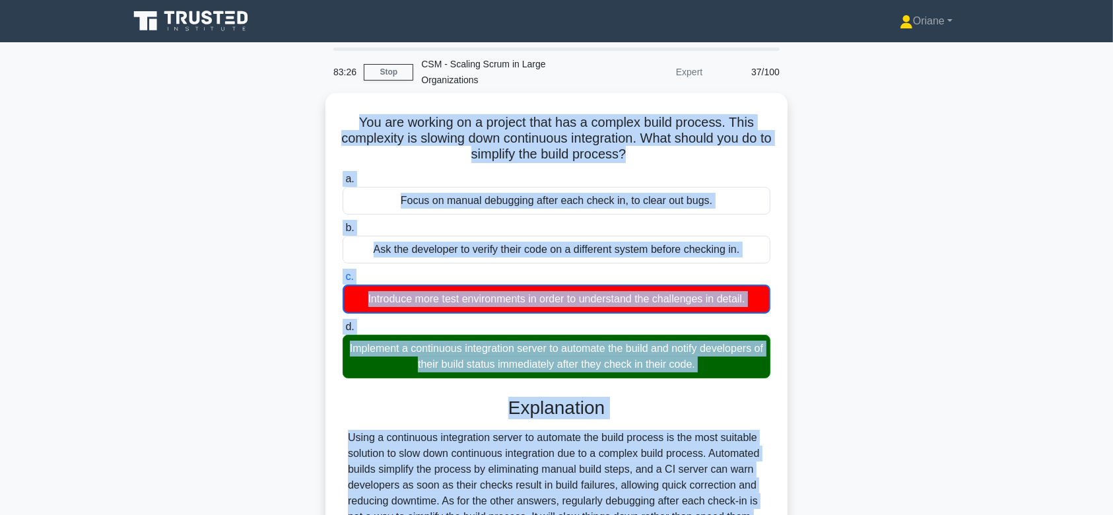
scroll to position [205, 0]
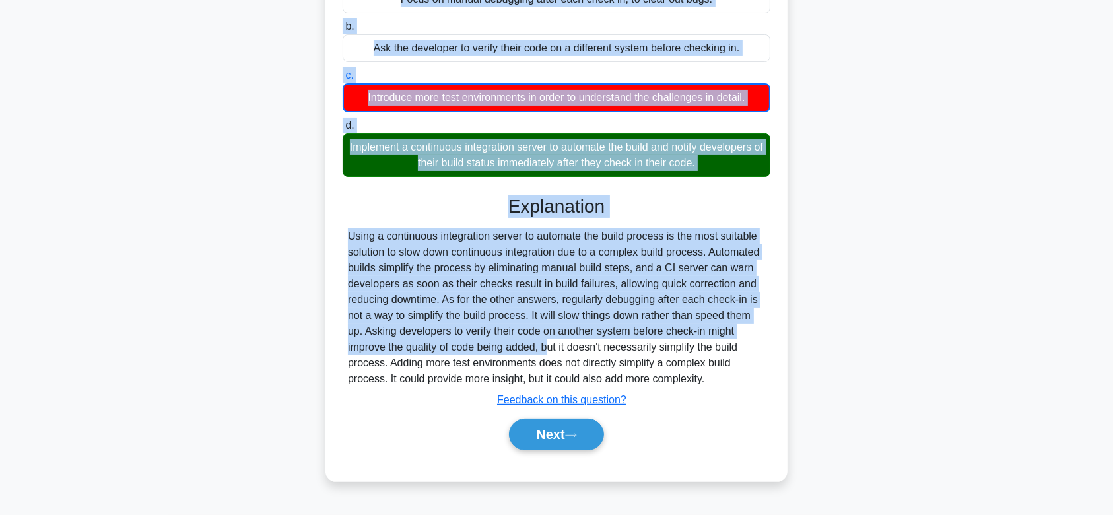
drag, startPoint x: 351, startPoint y: 121, endPoint x: 562, endPoint y: 389, distance: 341.3
click at [562, 389] on div "You are working on a project that has a complex build process. This complexity …" at bounding box center [557, 186] width 452 height 579
click at [577, 439] on icon at bounding box center [571, 435] width 12 height 7
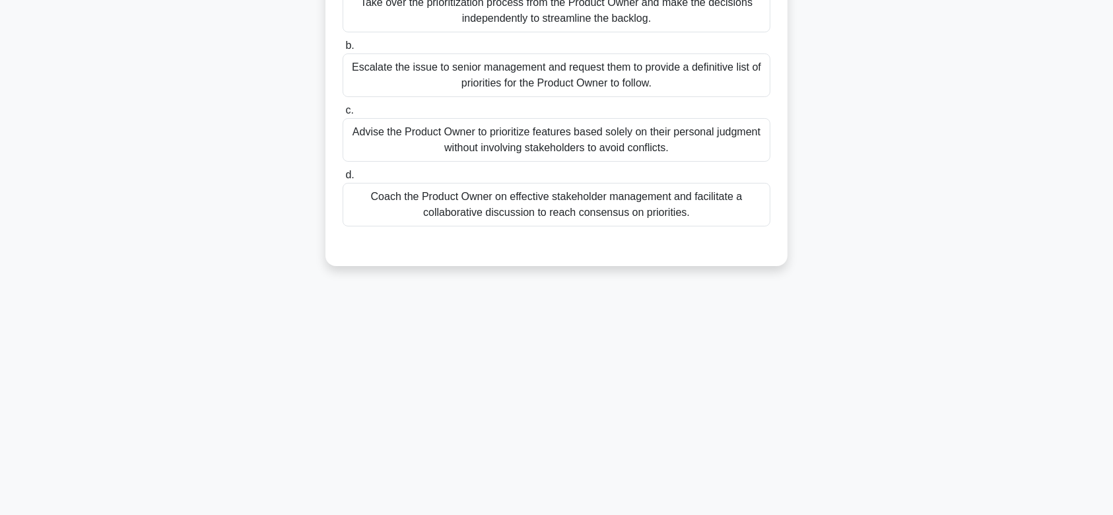
scroll to position [0, 0]
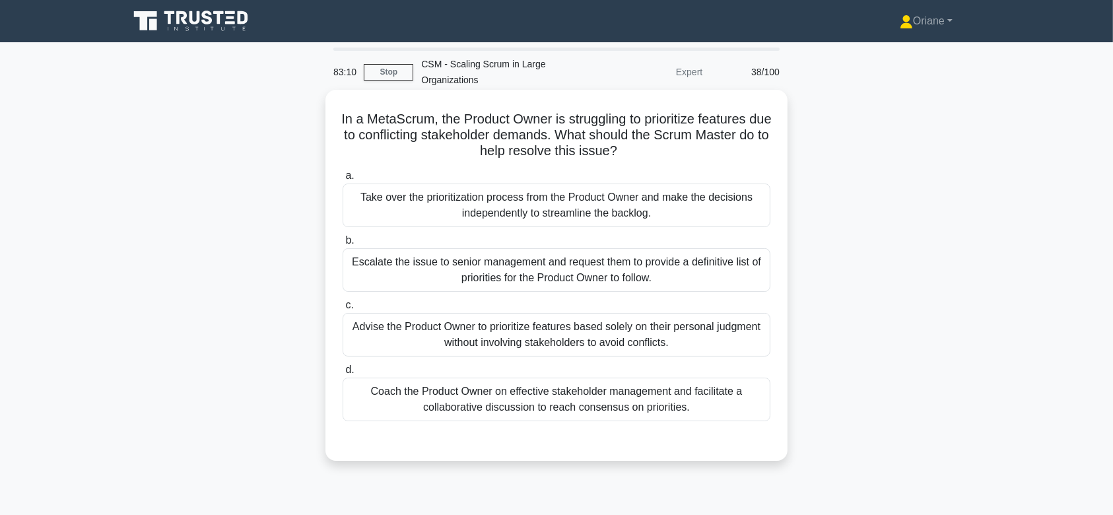
click at [560, 196] on div "Take over the prioritization process from the Product Owner and make the decisi…" at bounding box center [557, 206] width 428 height 44
click at [343, 180] on input "a. Take over the prioritization process from the Product Owner and make the dec…" at bounding box center [343, 176] width 0 height 9
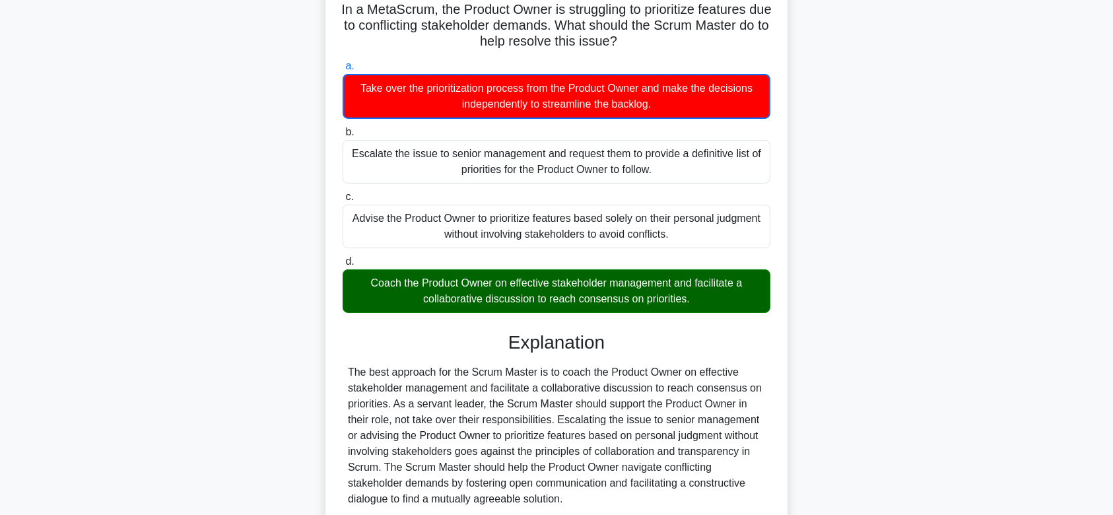
scroll to position [221, 0]
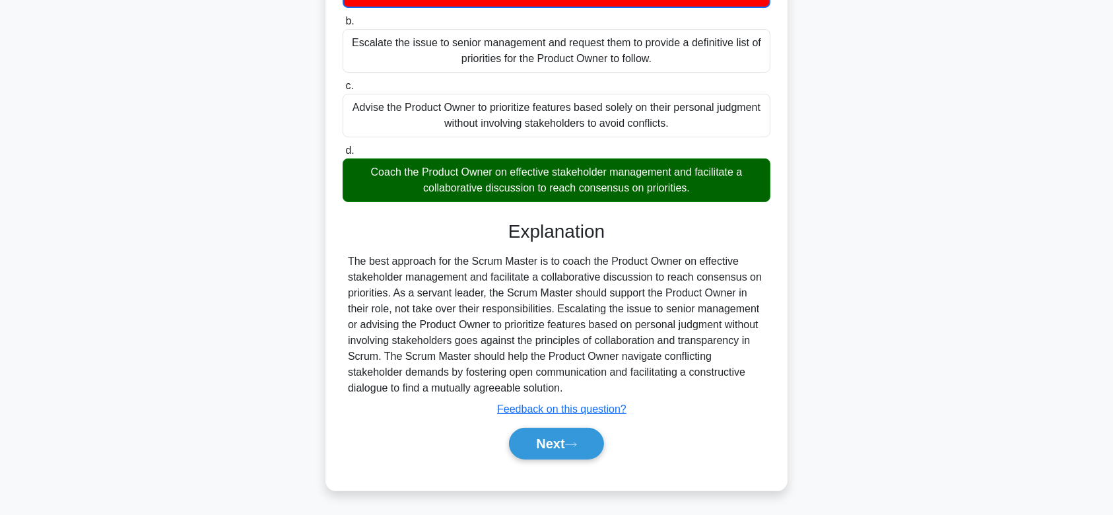
drag, startPoint x: 343, startPoint y: 118, endPoint x: 602, endPoint y: 387, distance: 373.5
click at [602, 387] on div "In a MetaScrum, the Product Owner is struggling to prioritize features due to c…" at bounding box center [557, 180] width 452 height 611
click at [575, 453] on button "Next" at bounding box center [556, 444] width 94 height 32
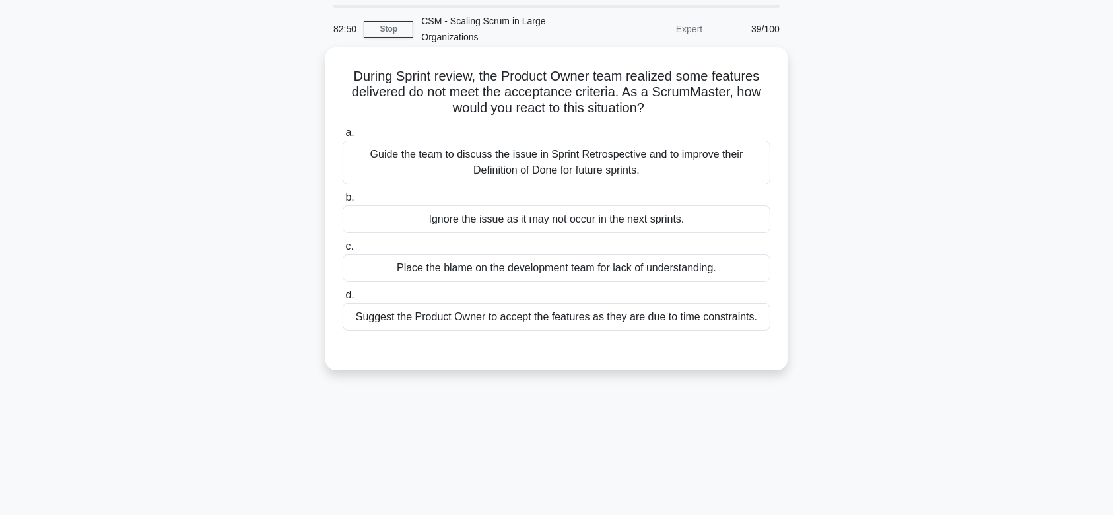
scroll to position [34, 0]
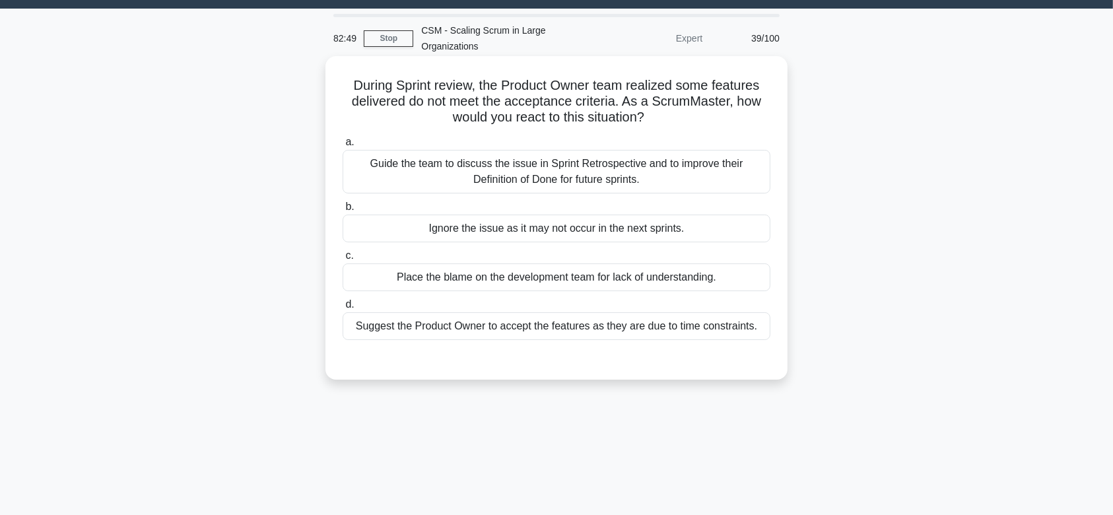
click at [560, 184] on div "Guide the team to discuss the issue in Sprint Retrospective and to improve thei…" at bounding box center [557, 172] width 428 height 44
click at [343, 147] on input "a. Guide the team to discuss the issue in Sprint Retrospective and to improve t…" at bounding box center [343, 142] width 0 height 9
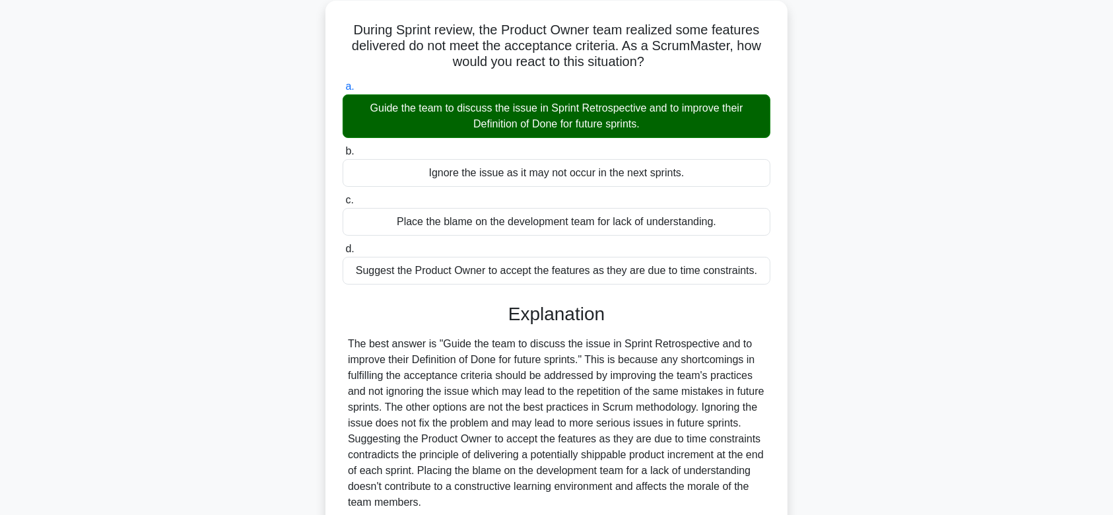
scroll to position [203, 0]
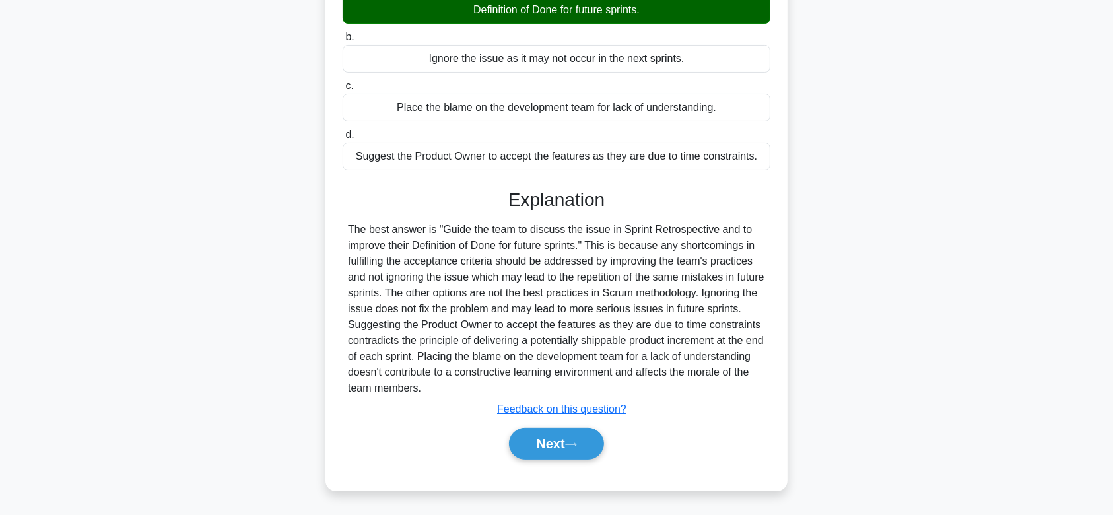
drag, startPoint x: 343, startPoint y: 83, endPoint x: 587, endPoint y: 389, distance: 391.8
click at [587, 389] on div "During Sprint review, the Product Owner team realized some features delivered d…" at bounding box center [557, 189] width 452 height 594
click at [560, 443] on button "Next" at bounding box center [556, 444] width 94 height 32
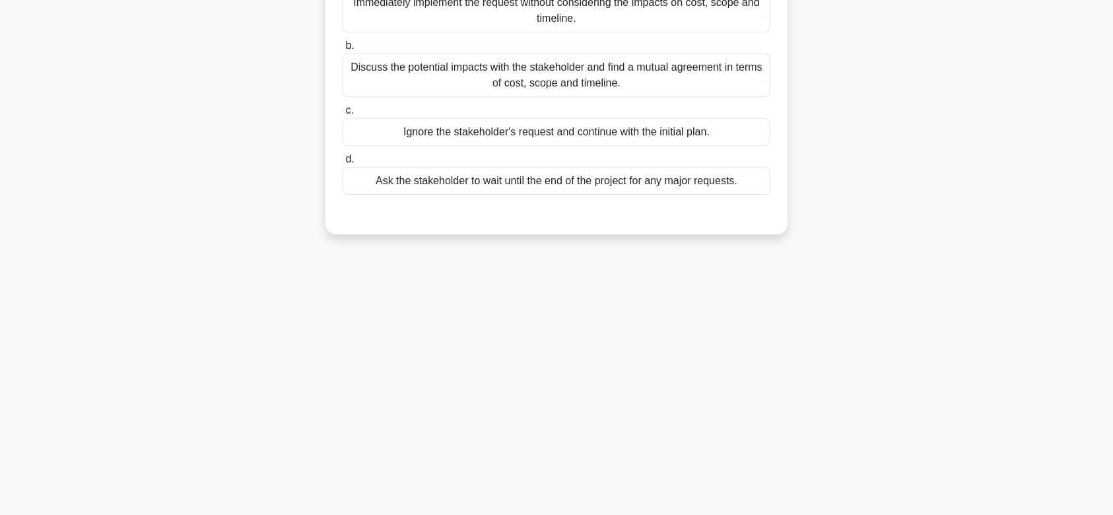
scroll to position [0, 0]
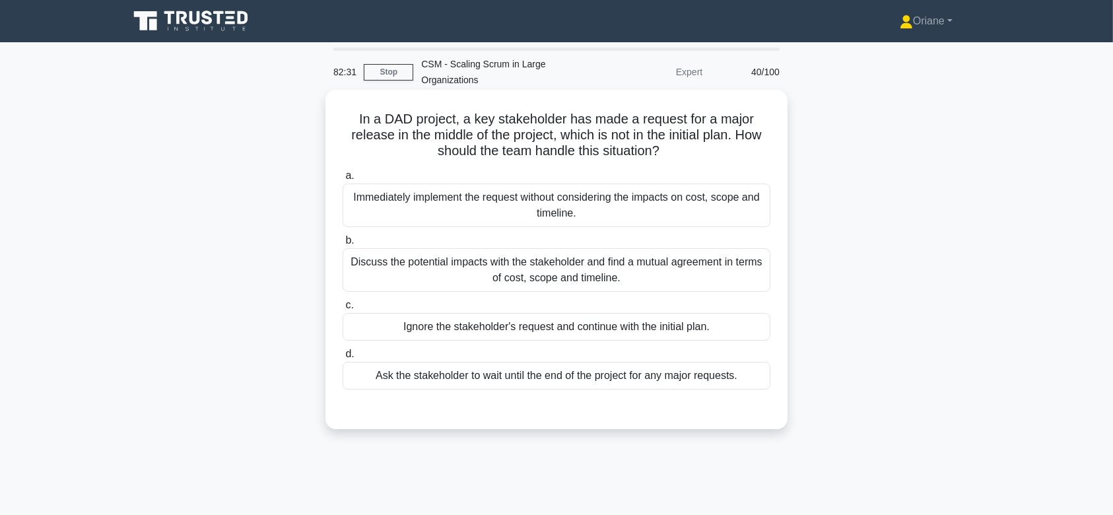
click at [570, 272] on div "Discuss the potential impacts with the stakeholder and find a mutual agreement …" at bounding box center [557, 270] width 428 height 44
click at [343, 245] on input "b. Discuss the potential impacts with the stakeholder and find a mutual agreeme…" at bounding box center [343, 240] width 0 height 9
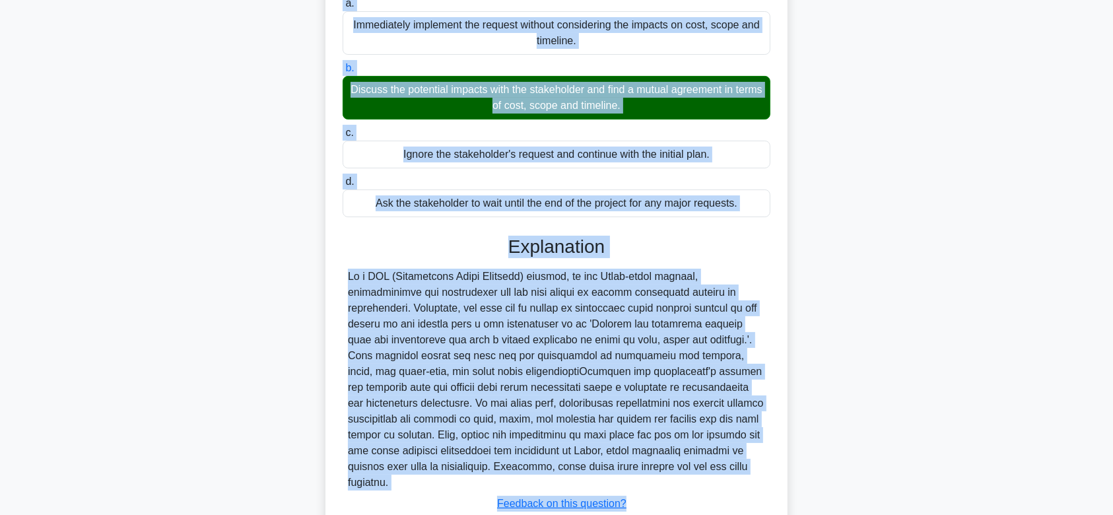
scroll to position [267, 0]
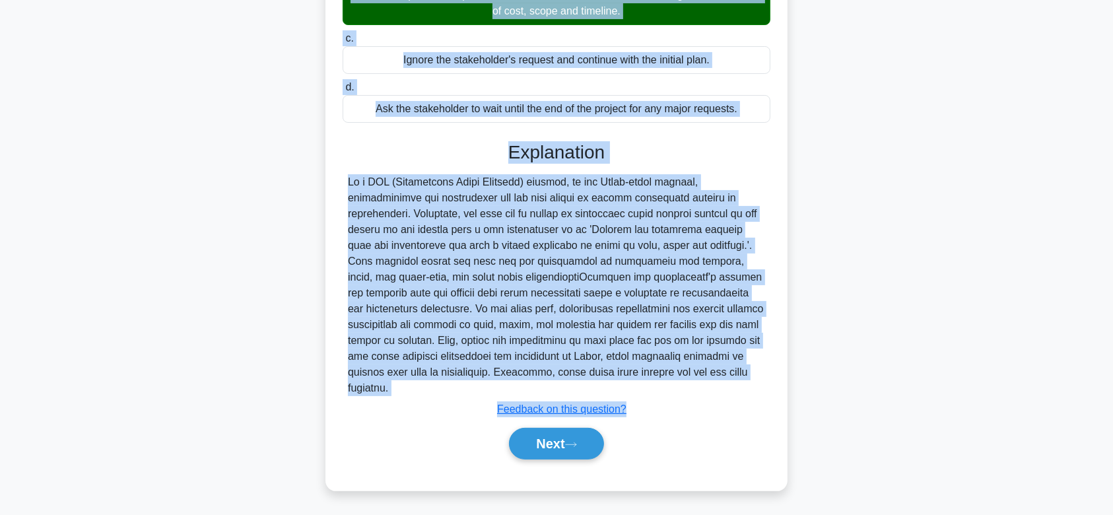
drag, startPoint x: 346, startPoint y: 118, endPoint x: 627, endPoint y: 389, distance: 390.8
click at [627, 389] on div "In a DAD project, a key stakeholder has made a request for a major release in t…" at bounding box center [557, 156] width 452 height 657
click at [565, 450] on button "Next" at bounding box center [556, 444] width 94 height 32
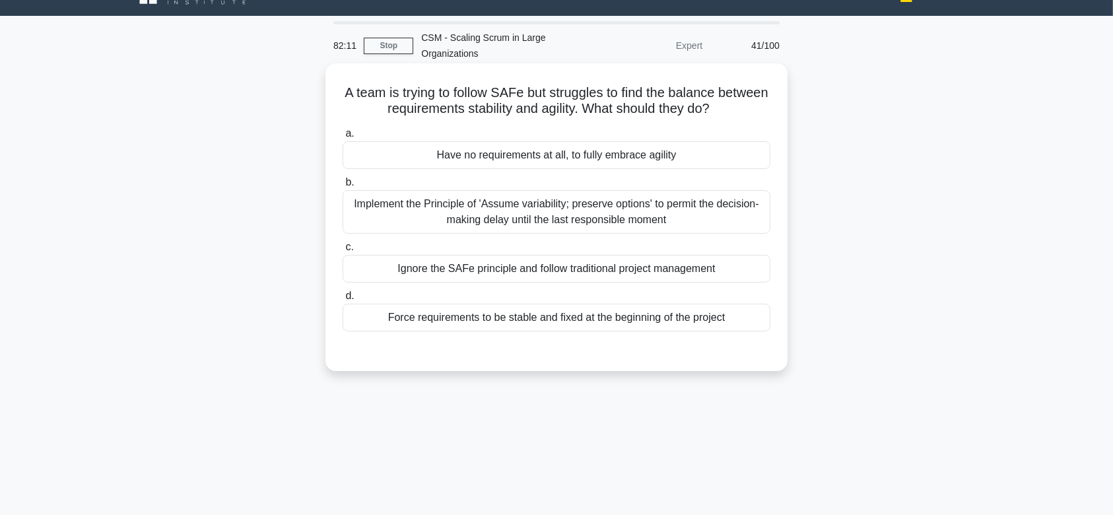
scroll to position [20, 0]
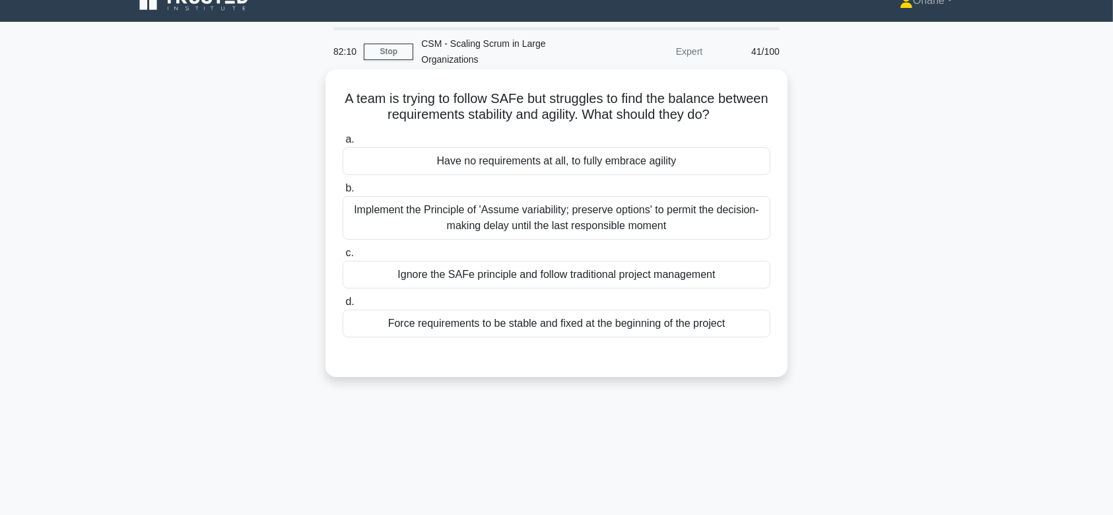
click at [572, 246] on label "c. Ignore the SAFe principle and follow traditional project management" at bounding box center [557, 267] width 428 height 44
click at [343, 249] on input "c. Ignore the SAFe principle and follow traditional project management" at bounding box center [343, 253] width 0 height 9
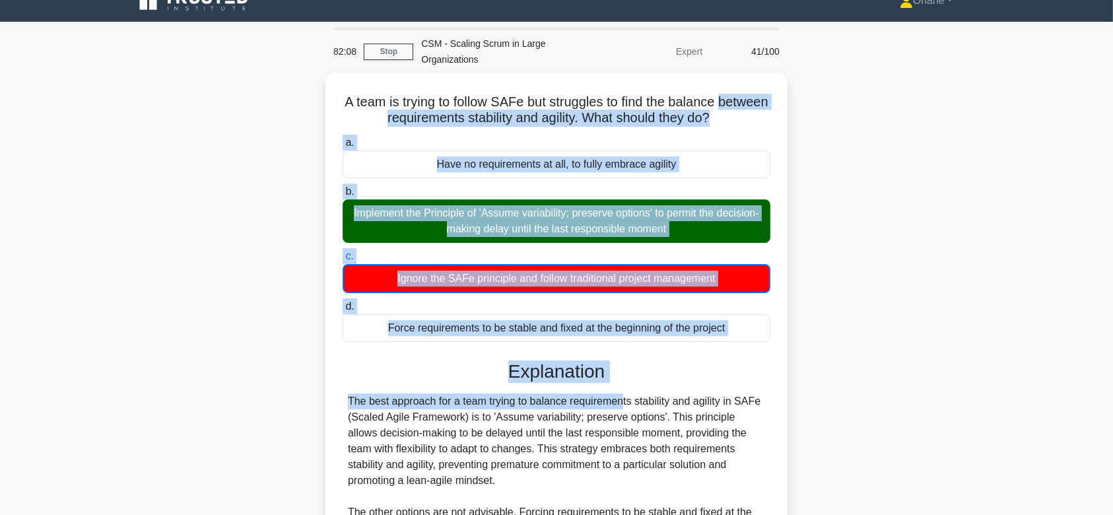
scroll to position [221, 0]
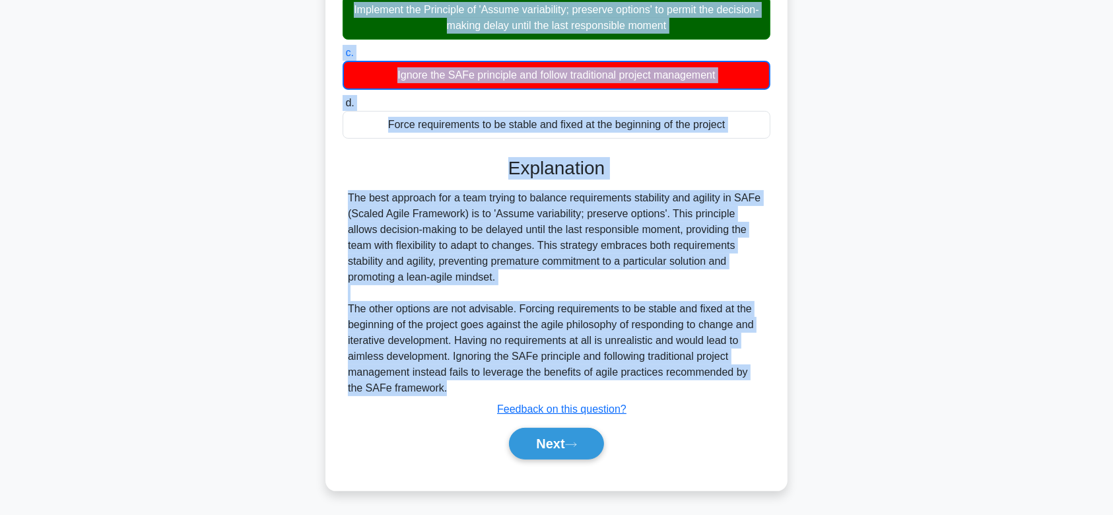
drag, startPoint x: 356, startPoint y: 106, endPoint x: 597, endPoint y: 394, distance: 376.3
click at [597, 394] on div "A team is trying to follow SAFe but struggles to find the balance between requi…" at bounding box center [557, 180] width 452 height 611
click at [580, 437] on button "Next" at bounding box center [556, 444] width 94 height 32
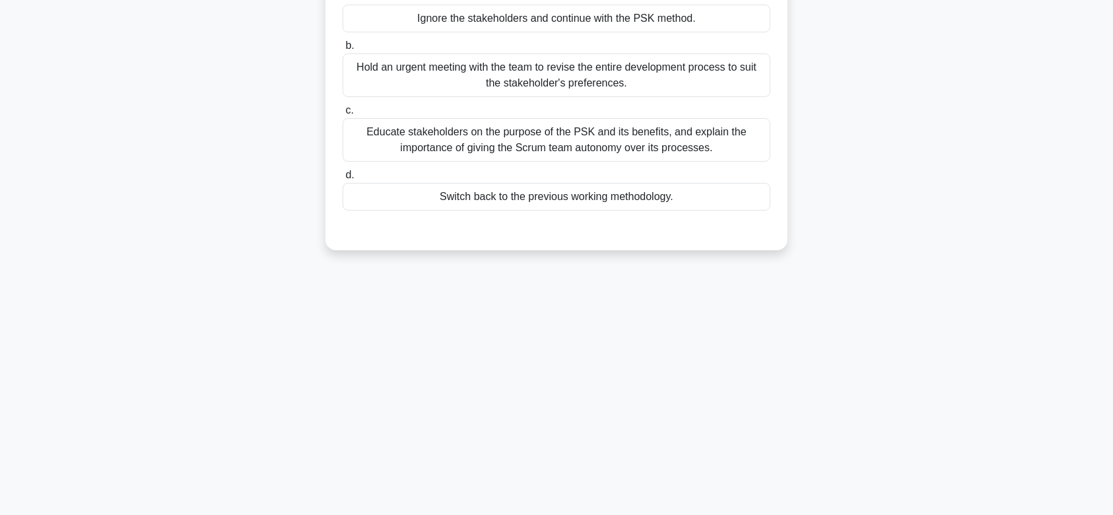
scroll to position [0, 0]
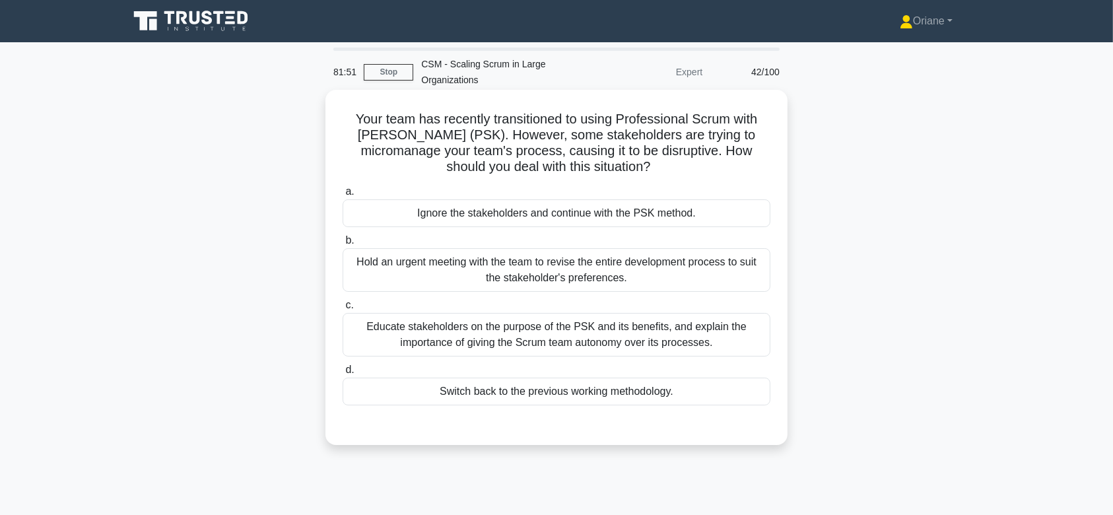
click at [537, 275] on div "Hold an urgent meeting with the team to revise the entire development process t…" at bounding box center [557, 270] width 428 height 44
click at [343, 245] on input "b. Hold an urgent meeting with the team to revise the entire development proces…" at bounding box center [343, 240] width 0 height 9
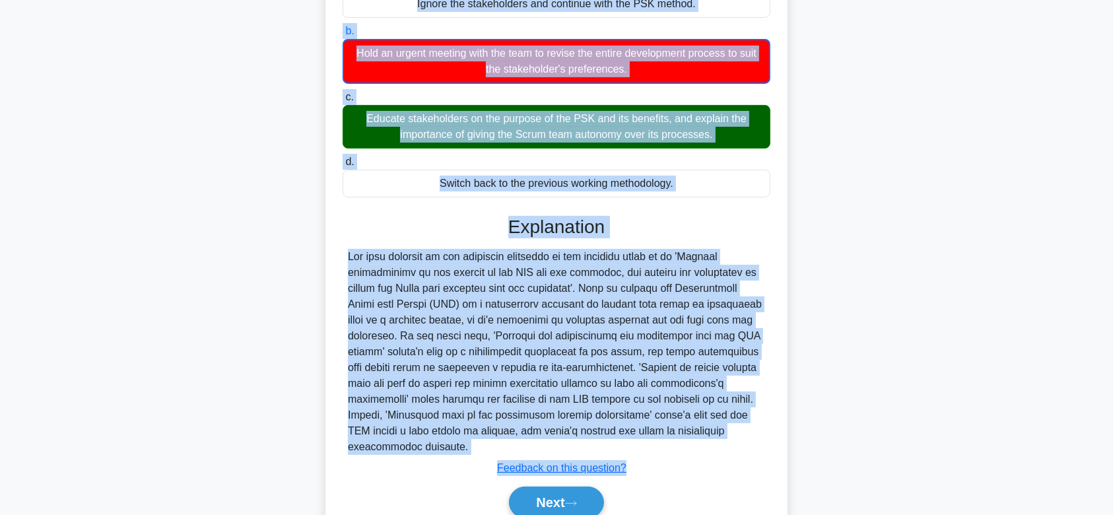
scroll to position [268, 0]
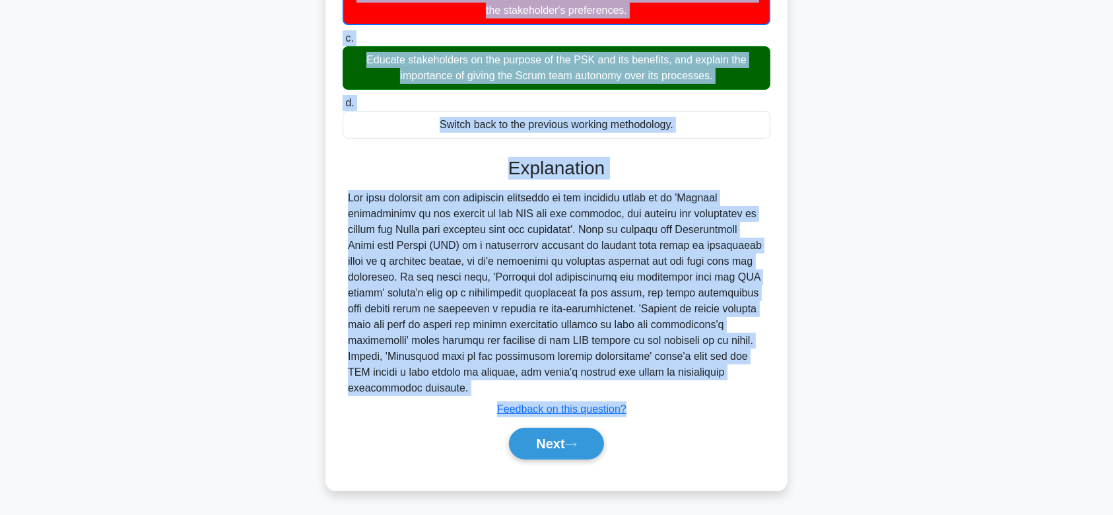
drag, startPoint x: 351, startPoint y: 123, endPoint x: 605, endPoint y: 391, distance: 369.4
click at [605, 391] on div "Your team has recently transitioned to using Professional Scrum with Kanban (PS…" at bounding box center [557, 156] width 452 height 658
click at [576, 446] on icon at bounding box center [571, 444] width 12 height 7
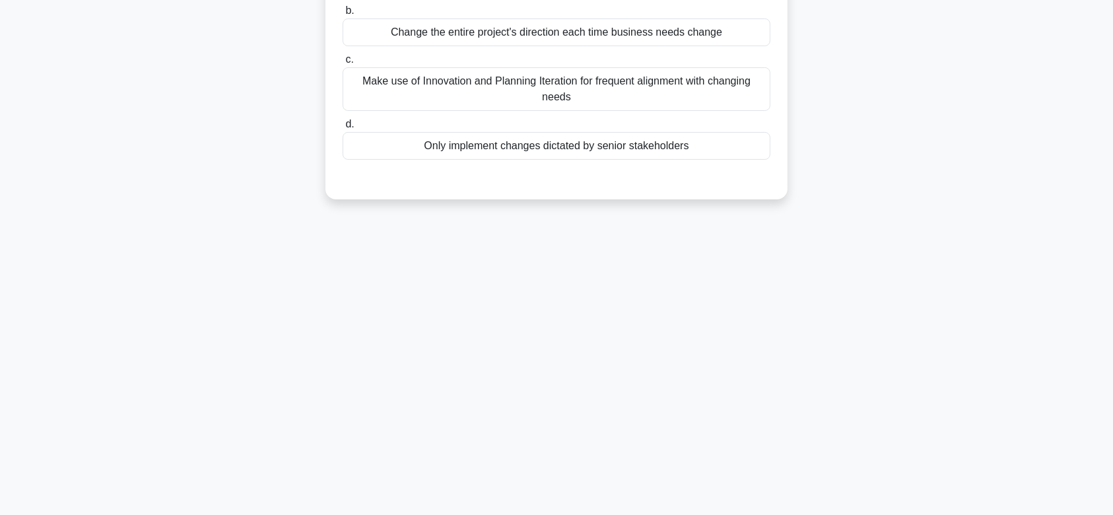
scroll to position [0, 0]
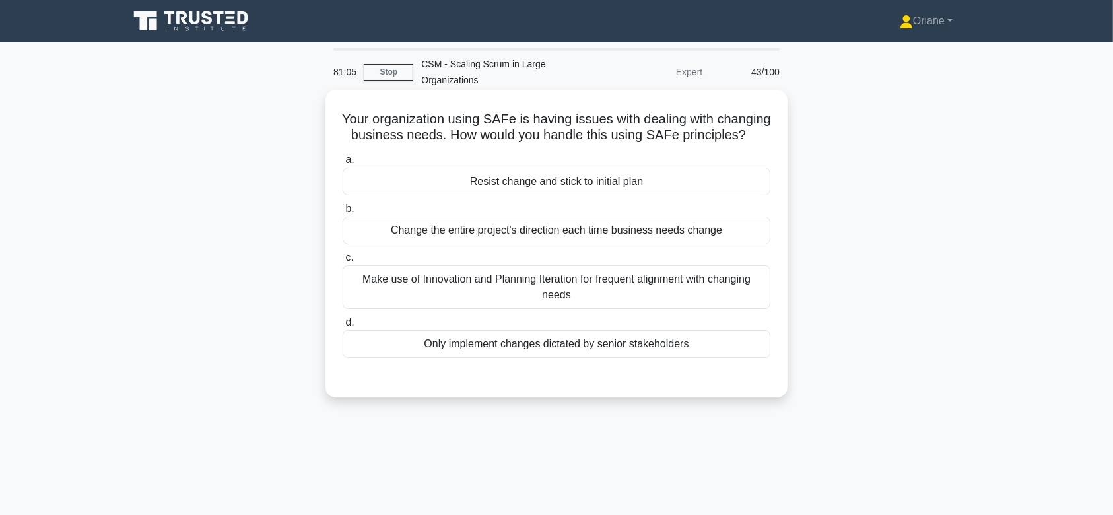
click at [572, 296] on div "Make use of Innovation and Planning Iteration for frequent alignment with chang…" at bounding box center [557, 287] width 428 height 44
click at [343, 262] on input "c. Make use of Innovation and Planning Iteration for frequent alignment with ch…" at bounding box center [343, 258] width 0 height 9
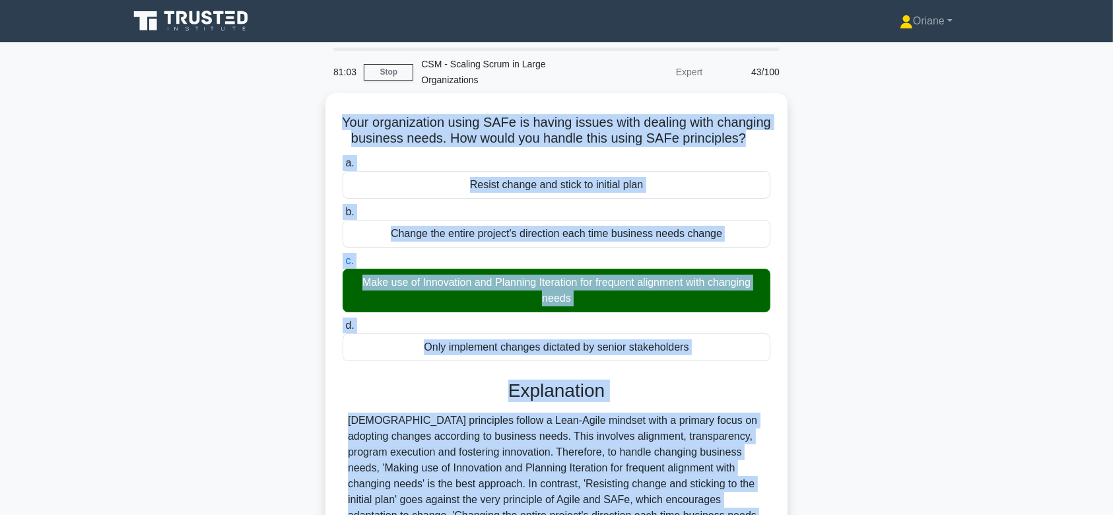
scroll to position [203, 0]
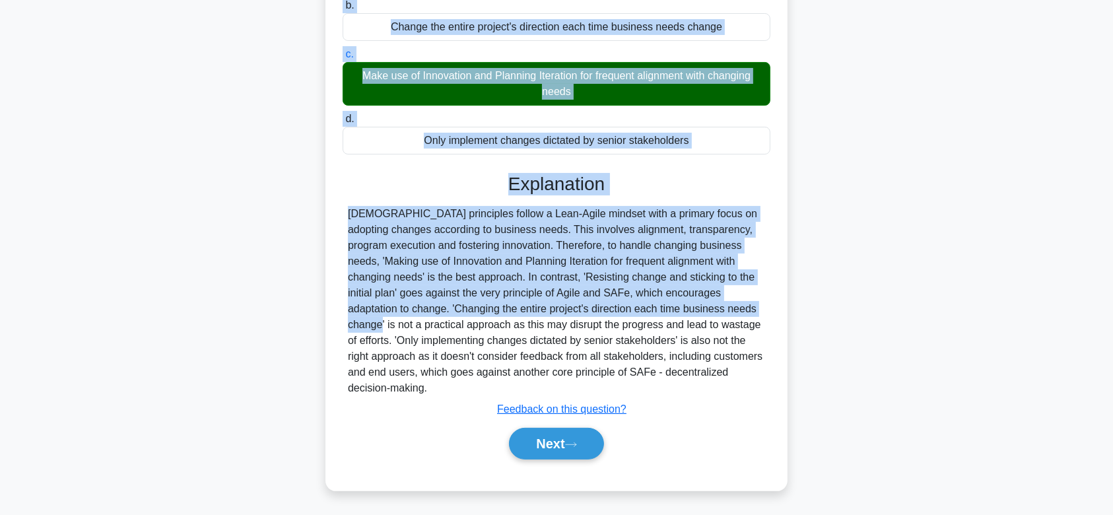
drag, startPoint x: 366, startPoint y: 118, endPoint x: 667, endPoint y: 388, distance: 404.4
click at [667, 388] on div "Your organization using SAFe is having issues with dealing with changing busine…" at bounding box center [557, 189] width 452 height 594
click at [570, 446] on button "Next" at bounding box center [556, 444] width 94 height 32
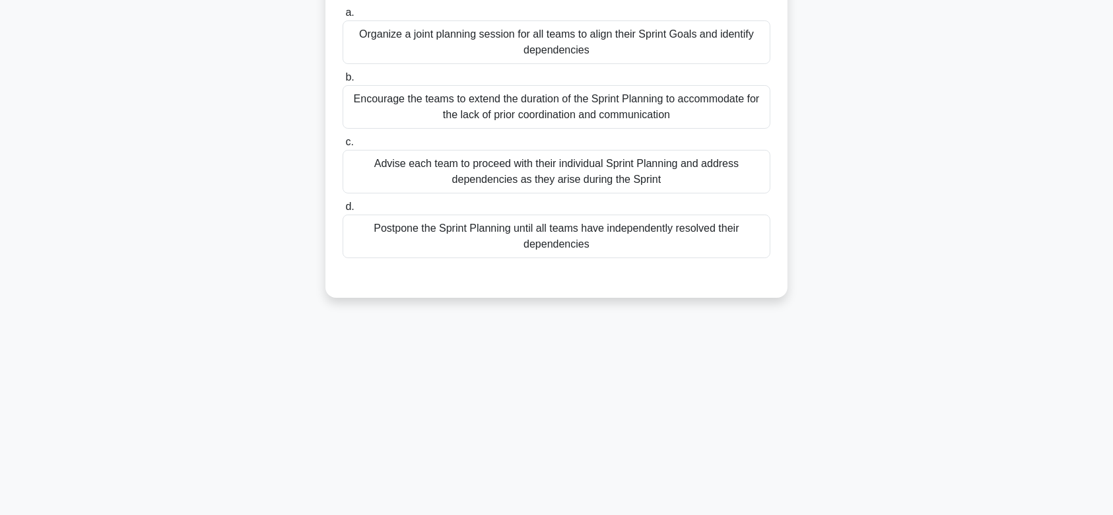
scroll to position [0, 0]
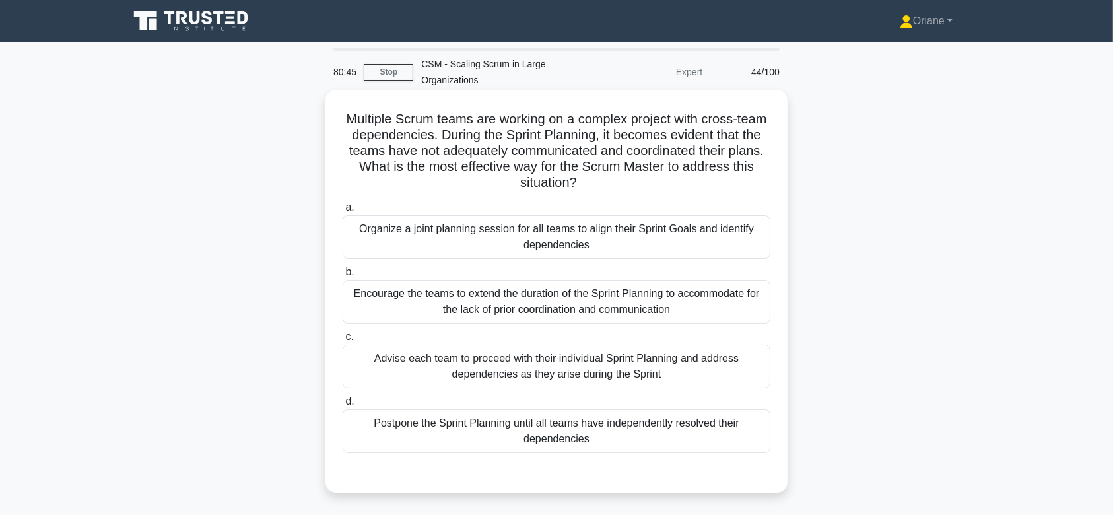
click at [568, 358] on div "Advise each team to proceed with their individual Sprint Planning and address d…" at bounding box center [557, 367] width 428 height 44
click at [343, 341] on input "c. Advise each team to proceed with their individual Sprint Planning and addres…" at bounding box center [343, 337] width 0 height 9
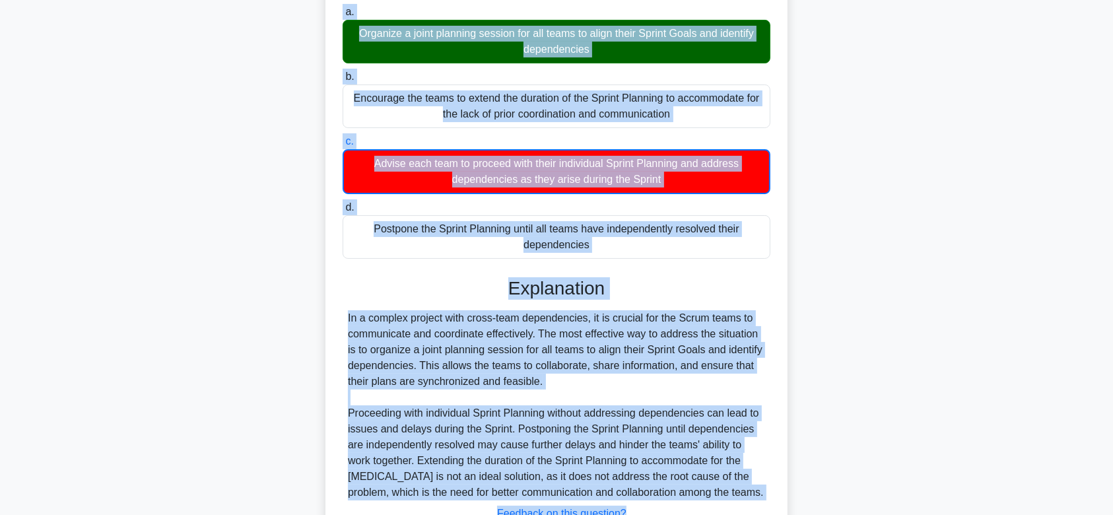
scroll to position [316, 0]
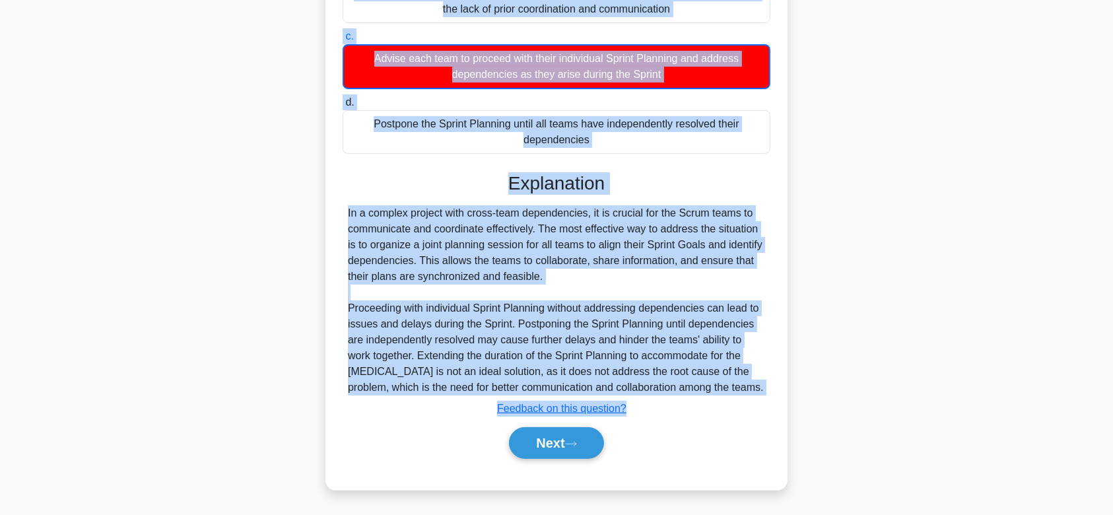
drag, startPoint x: 353, startPoint y: 118, endPoint x: 685, endPoint y: 388, distance: 428.9
click at [685, 388] on div "Multiple Scrum teams are working on a complex project with cross-team dependenc…" at bounding box center [557, 140] width 452 height 690
click at [543, 434] on button "Next" at bounding box center [556, 443] width 94 height 32
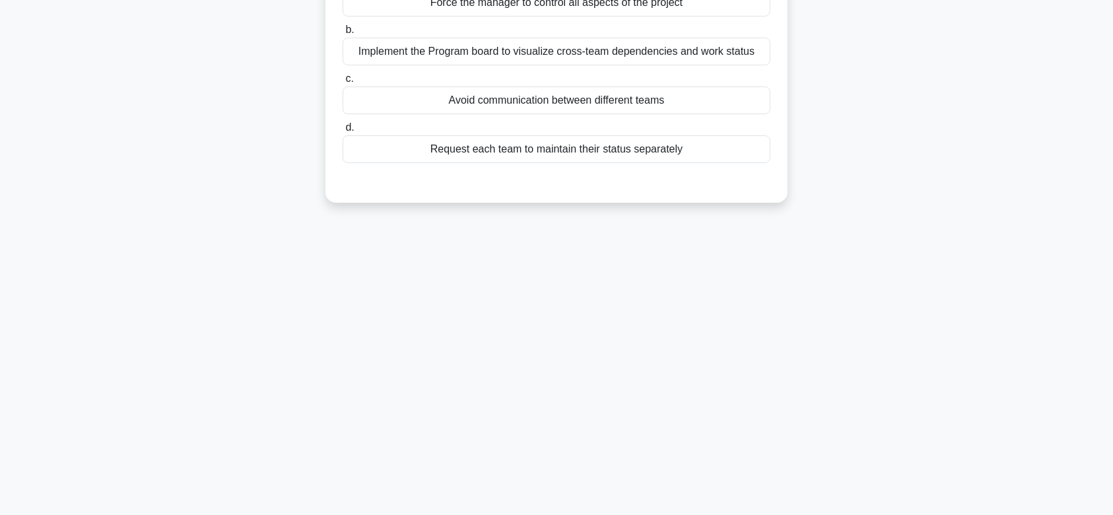
scroll to position [0, 0]
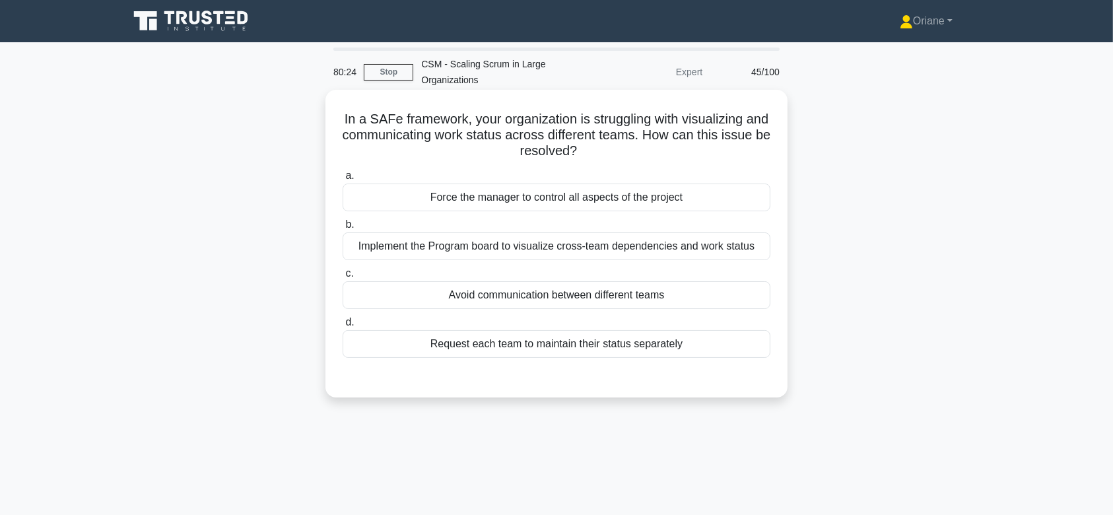
click at [592, 225] on label "b. Implement the Program board to visualize cross-team dependencies and work st…" at bounding box center [557, 239] width 428 height 44
click at [343, 225] on input "b. Implement the Program board to visualize cross-team dependencies and work st…" at bounding box center [343, 225] width 0 height 9
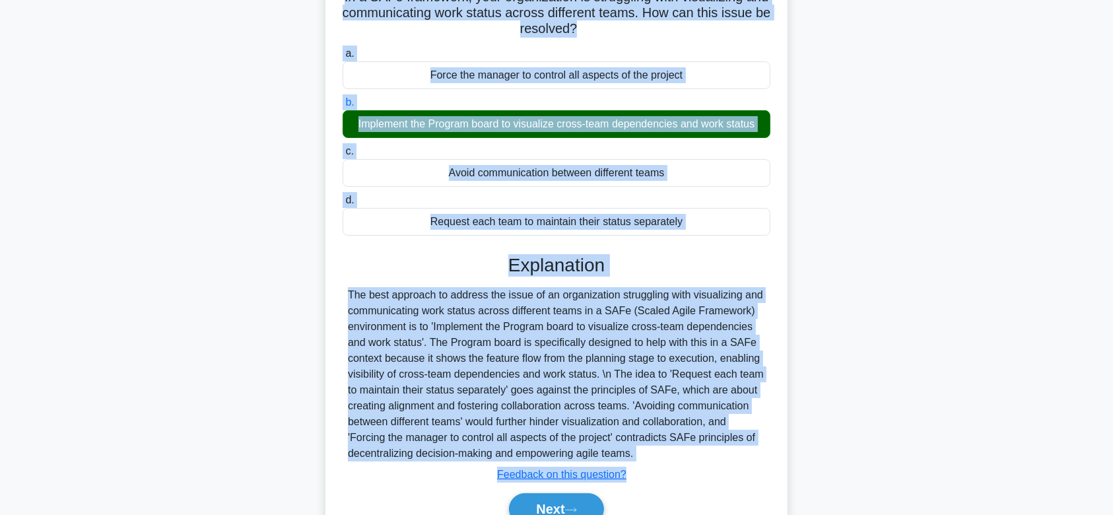
scroll to position [198, 0]
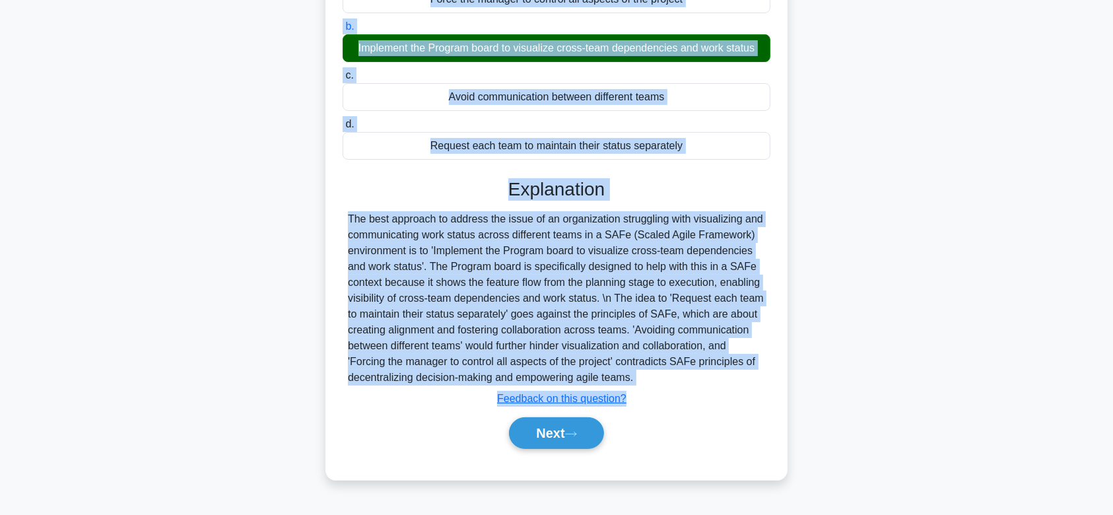
drag, startPoint x: 349, startPoint y: 119, endPoint x: 656, endPoint y: 380, distance: 402.3
click at [656, 380] on div "In a SAFe framework, your organization is struggling with visualizing and commu…" at bounding box center [557, 186] width 452 height 578
click at [560, 436] on button "Next" at bounding box center [556, 433] width 94 height 32
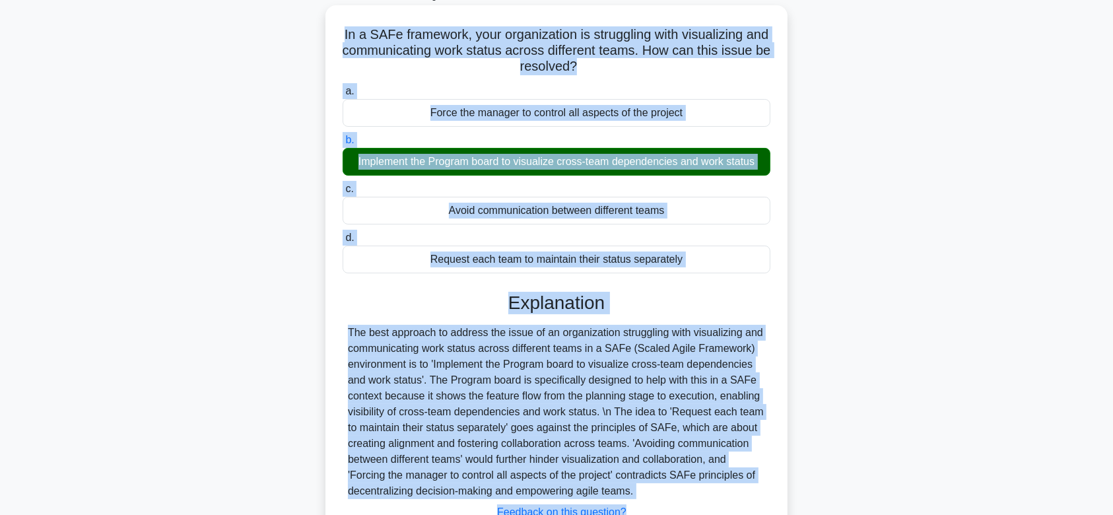
scroll to position [0, 0]
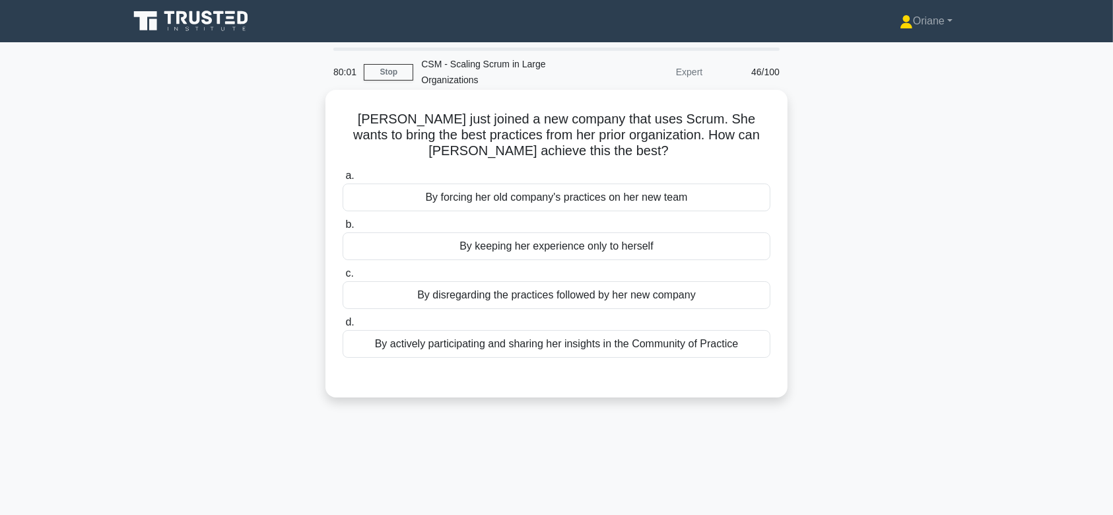
click at [545, 331] on div "By actively participating and sharing her insights in the Community of Practice" at bounding box center [557, 344] width 428 height 28
click at [343, 327] on input "d. By actively participating and sharing her insights in the Community of Pract…" at bounding box center [343, 322] width 0 height 9
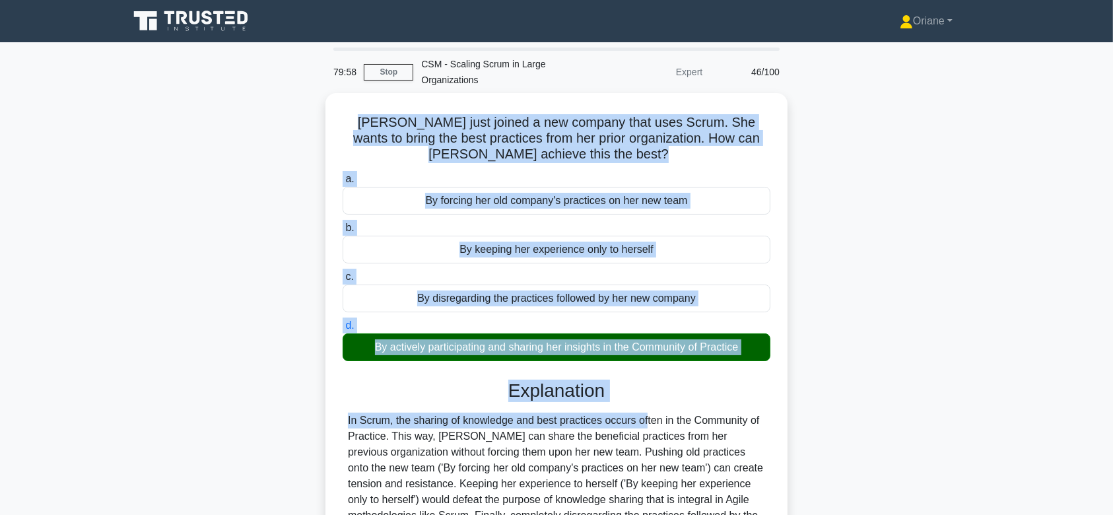
scroll to position [198, 0]
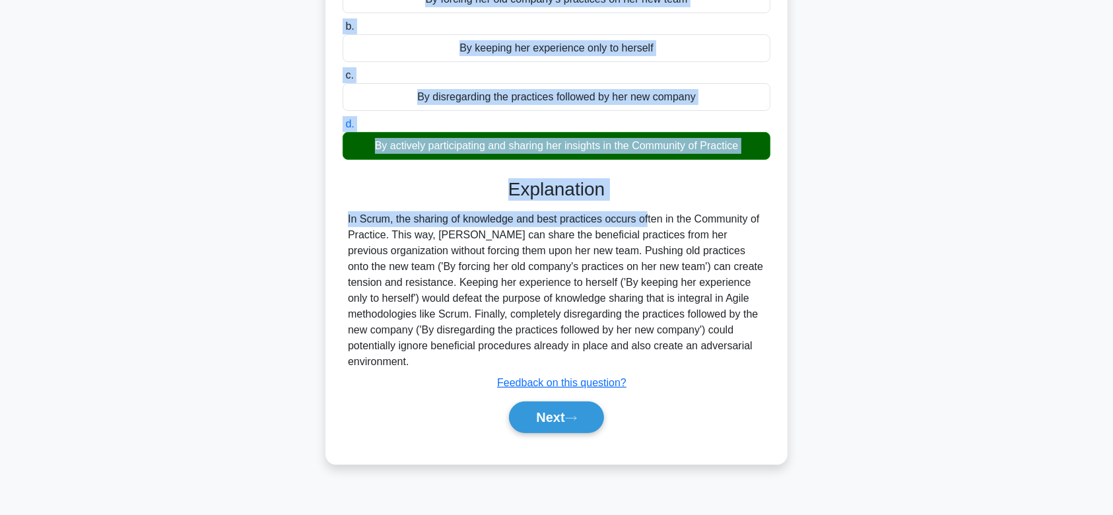
drag, startPoint x: 343, startPoint y: 121, endPoint x: 609, endPoint y: 355, distance: 353.7
click at [609, 355] on div "Susan just joined a new company that uses Scrum. She wants to bring the best pr…" at bounding box center [557, 178] width 452 height 562
click at [588, 426] on button "Next" at bounding box center [556, 417] width 94 height 32
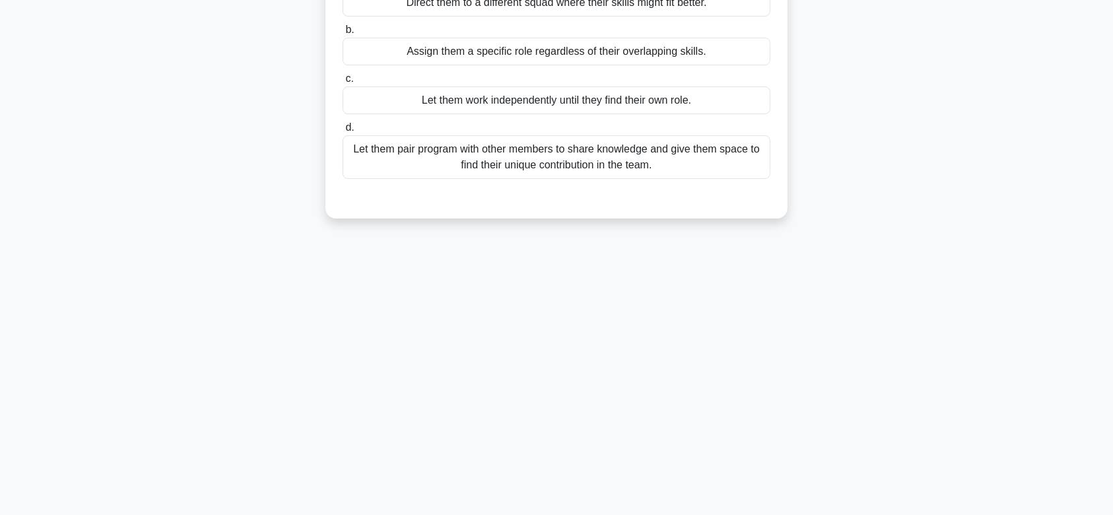
scroll to position [0, 0]
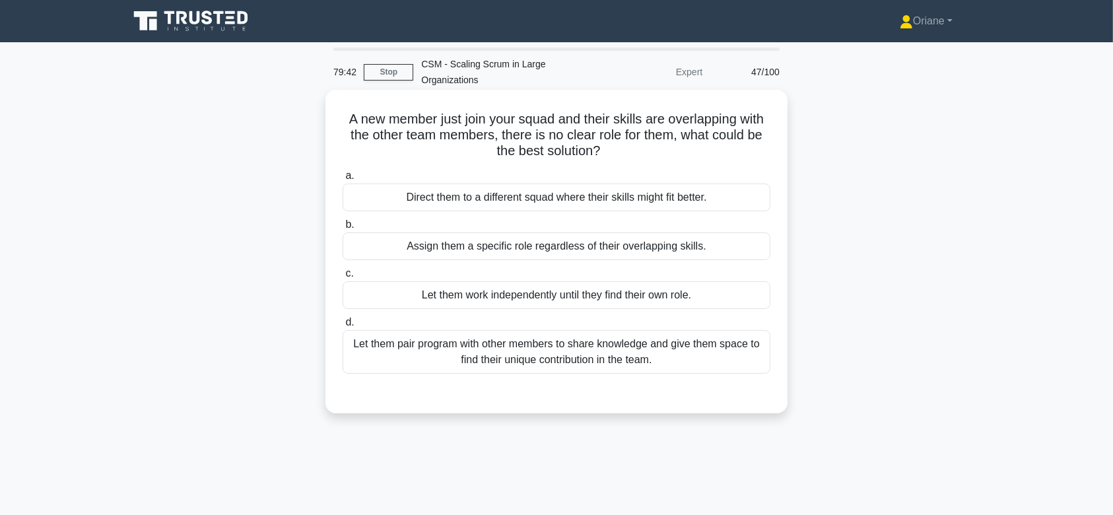
click at [607, 354] on div "Let them pair program with other members to share knowledge and give them space…" at bounding box center [557, 352] width 428 height 44
click at [343, 327] on input "d. Let them pair program with other members to share knowledge and give them sp…" at bounding box center [343, 322] width 0 height 9
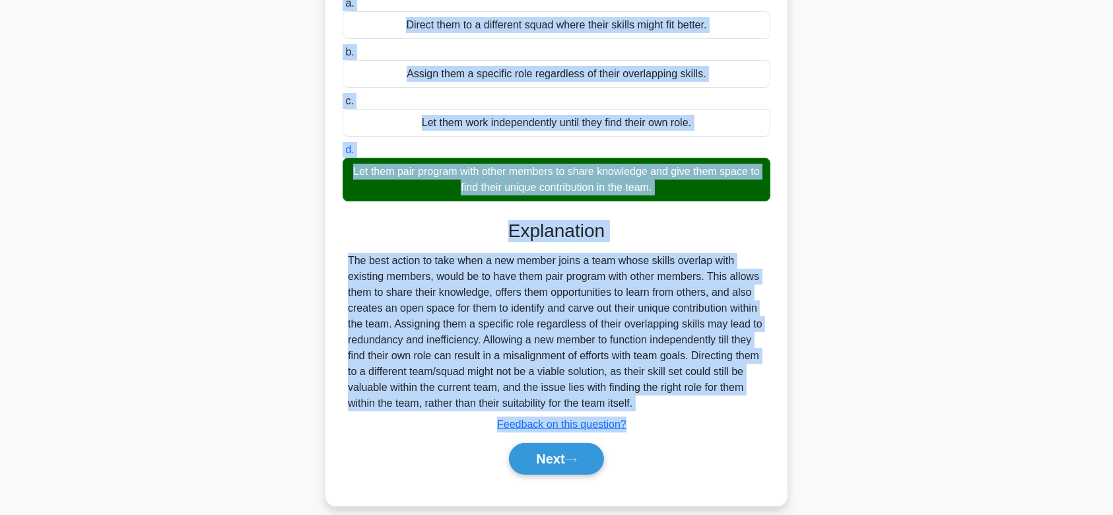
scroll to position [198, 0]
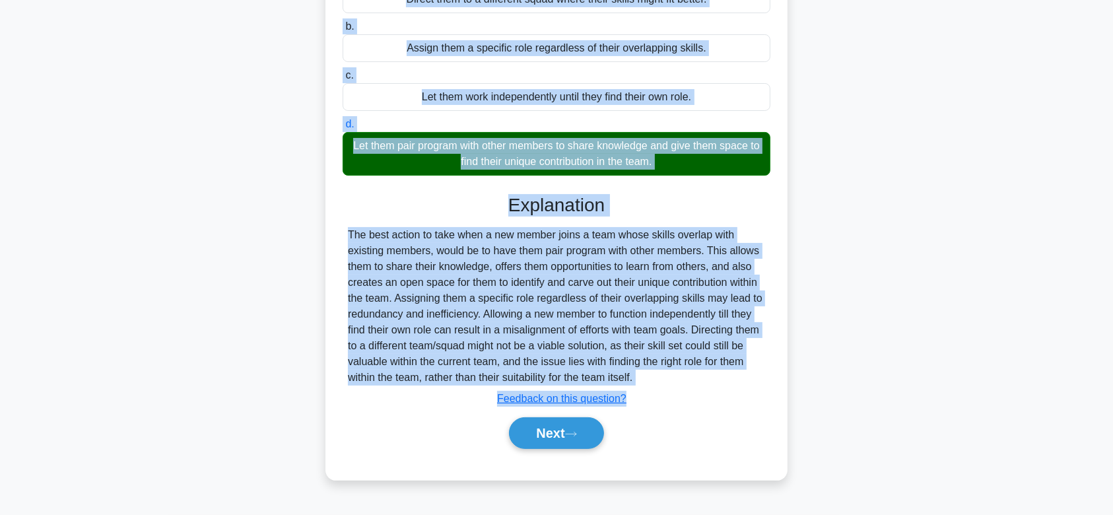
drag, startPoint x: 342, startPoint y: 120, endPoint x: 641, endPoint y: 376, distance: 393.8
click at [641, 376] on div "A new member just join your squad and their skills are overlapping with the oth…" at bounding box center [557, 186] width 452 height 578
click at [565, 420] on button "Next" at bounding box center [556, 433] width 94 height 32
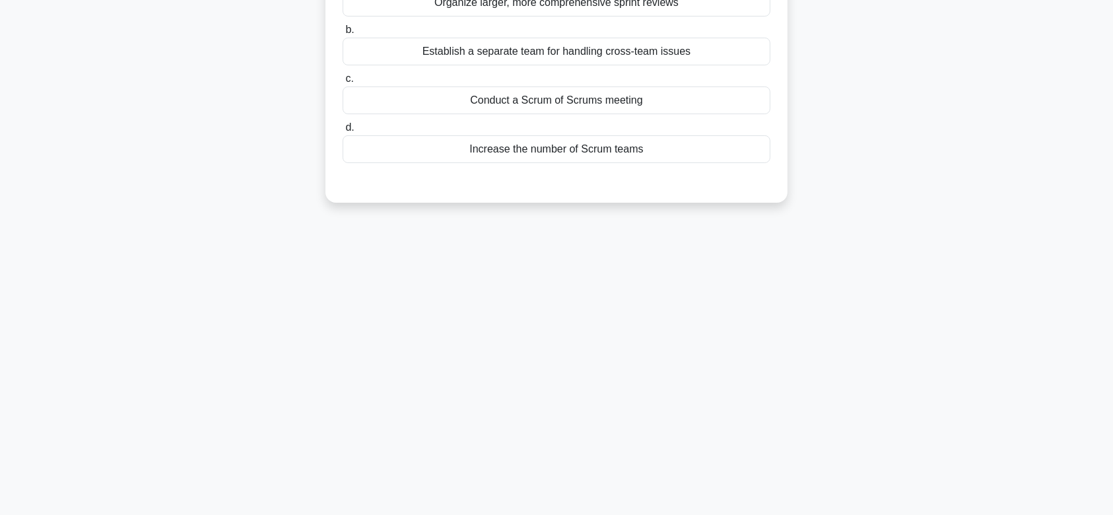
scroll to position [0, 0]
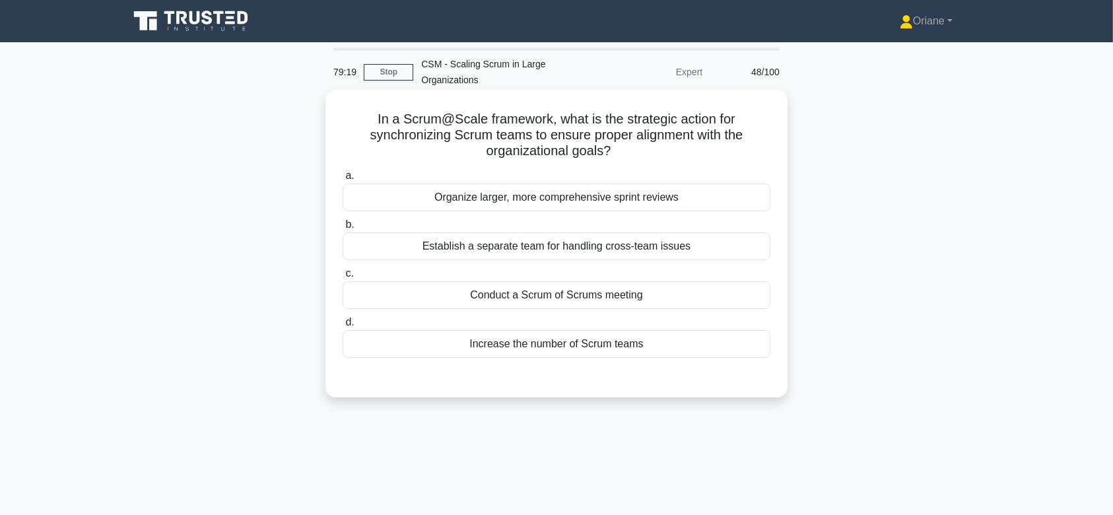
click at [599, 246] on div "Establish a separate team for handling cross-team issues" at bounding box center [557, 246] width 428 height 28
click at [343, 229] on input "b. Establish a separate team for handling cross-team issues" at bounding box center [343, 225] width 0 height 9
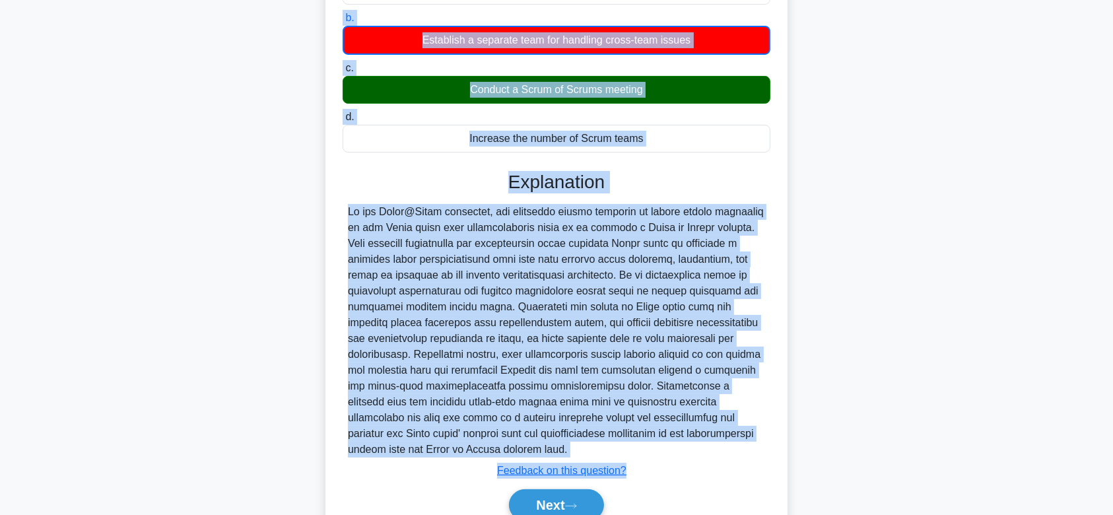
scroll to position [238, 0]
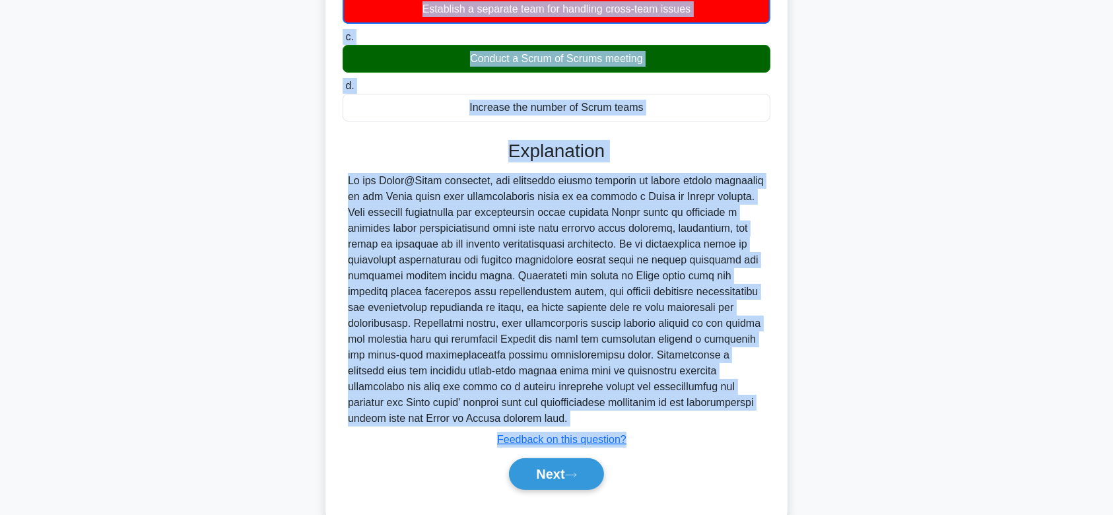
drag, startPoint x: 366, startPoint y: 118, endPoint x: 599, endPoint y: 415, distance: 377.2
click at [599, 415] on div "In a Scrum@Scale framework, what is the strategic action for synchronizing Scru…" at bounding box center [557, 186] width 452 height 658
click at [545, 473] on button "Next" at bounding box center [556, 474] width 94 height 32
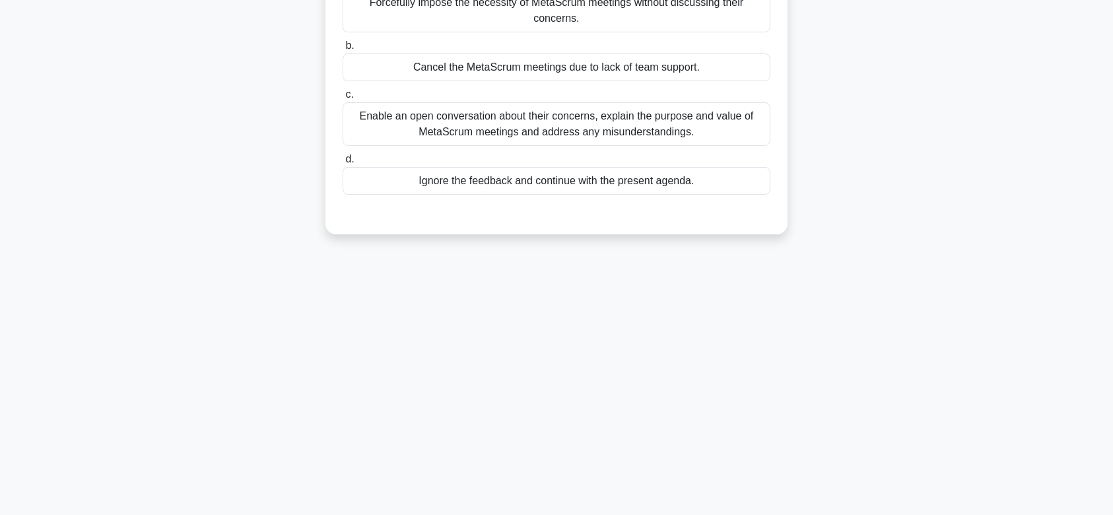
scroll to position [0, 0]
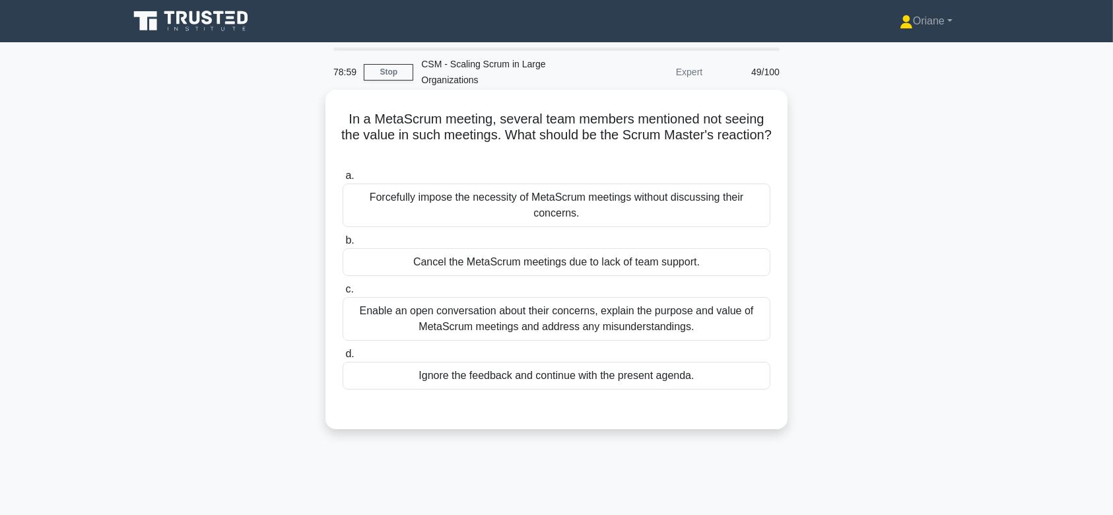
click at [605, 209] on div "Forcefully impose the necessity of MetaScrum meetings without discussing their …" at bounding box center [557, 206] width 428 height 44
click at [343, 180] on input "a. Forcefully impose the necessity of MetaScrum meetings without discussing the…" at bounding box center [343, 176] width 0 height 9
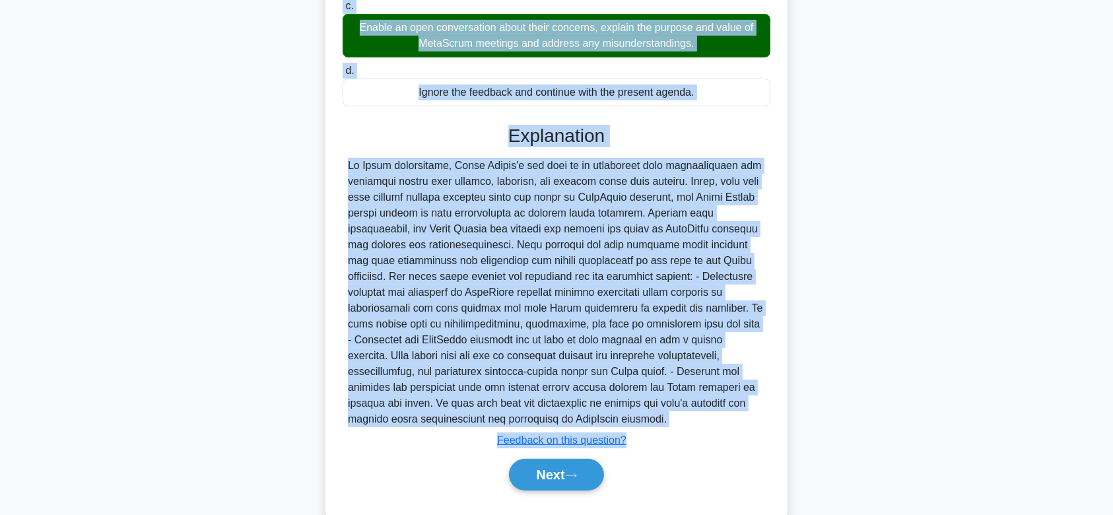
scroll to position [316, 0]
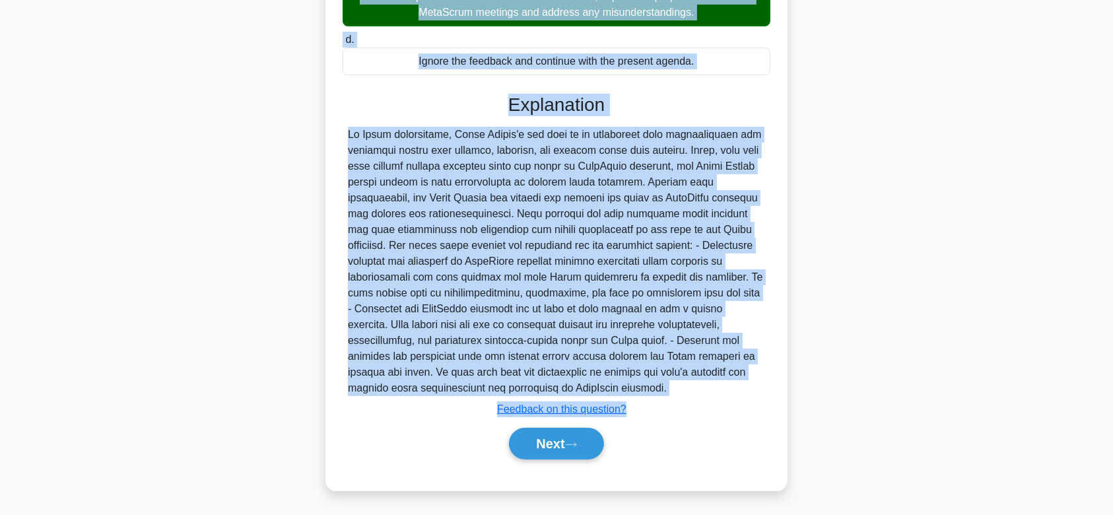
drag, startPoint x: 337, startPoint y: 114, endPoint x: 675, endPoint y: 387, distance: 434.3
click at [675, 387] on div "In a MetaScrum meeting, several team members mentioned not seeing the value in …" at bounding box center [557, 132] width 452 height 706
click at [546, 440] on button "Next" at bounding box center [556, 444] width 94 height 32
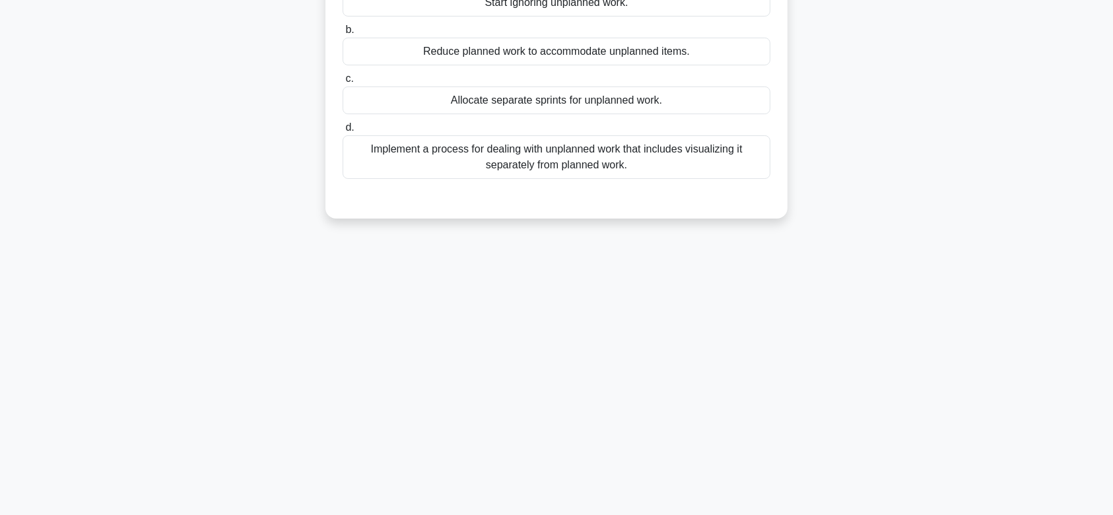
scroll to position [0, 0]
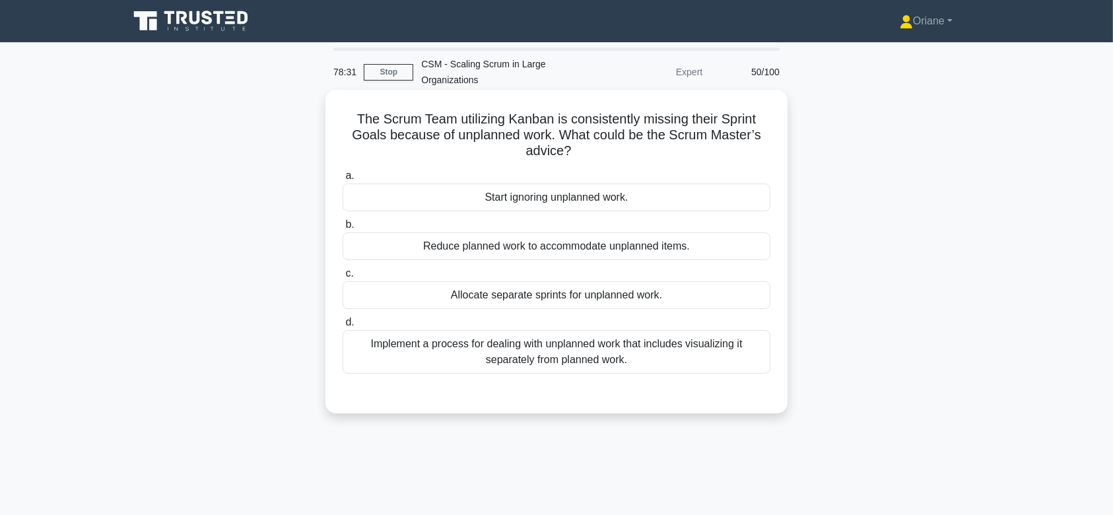
click at [564, 375] on div "a. Start ignoring unplanned work. b. Reduce planned work to accommodate unplann…" at bounding box center [557, 270] width 444 height 211
click at [578, 362] on div "Implement a process for dealing with unplanned work that includes visualizing i…" at bounding box center [557, 352] width 428 height 44
click at [343, 327] on input "d. Implement a process for dealing with unplanned work that includes visualizin…" at bounding box center [343, 322] width 0 height 9
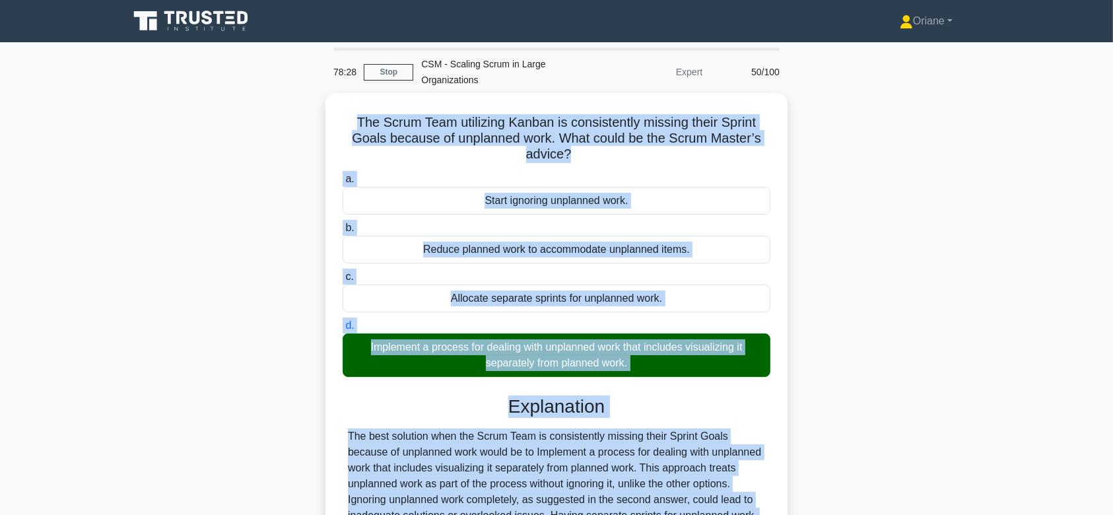
scroll to position [203, 0]
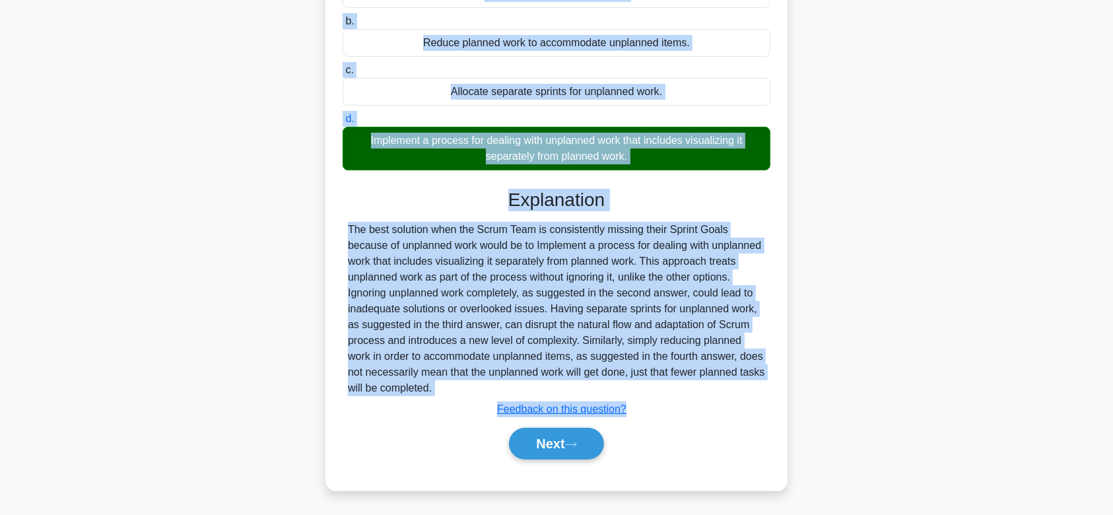
drag, startPoint x: 349, startPoint y: 114, endPoint x: 588, endPoint y: 389, distance: 364.1
click at [588, 389] on div "The Scrum Team utilizing Kanban is consistently missing their Sprint Goals beca…" at bounding box center [557, 189] width 452 height 594
click at [550, 451] on button "Next" at bounding box center [556, 444] width 94 height 32
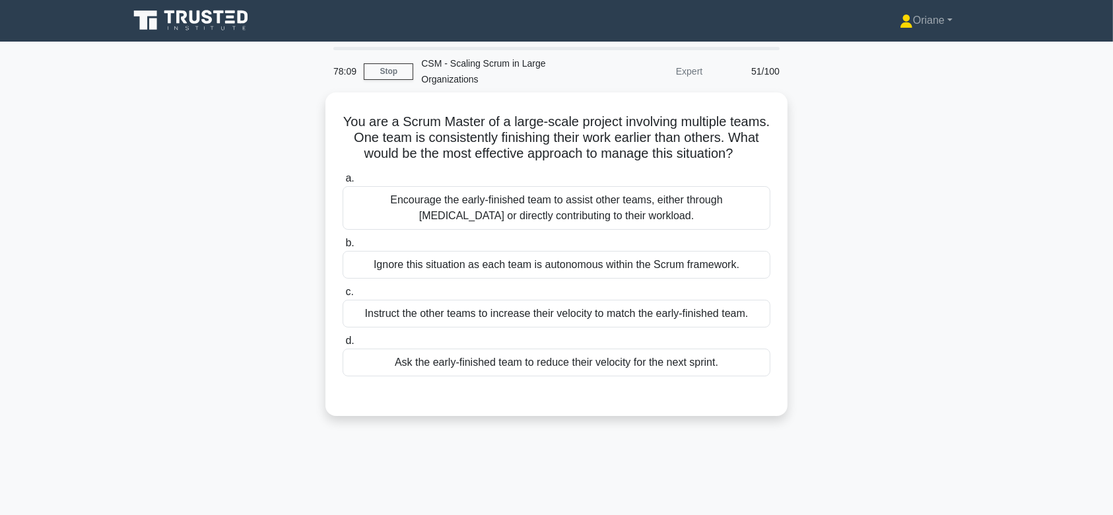
scroll to position [0, 0]
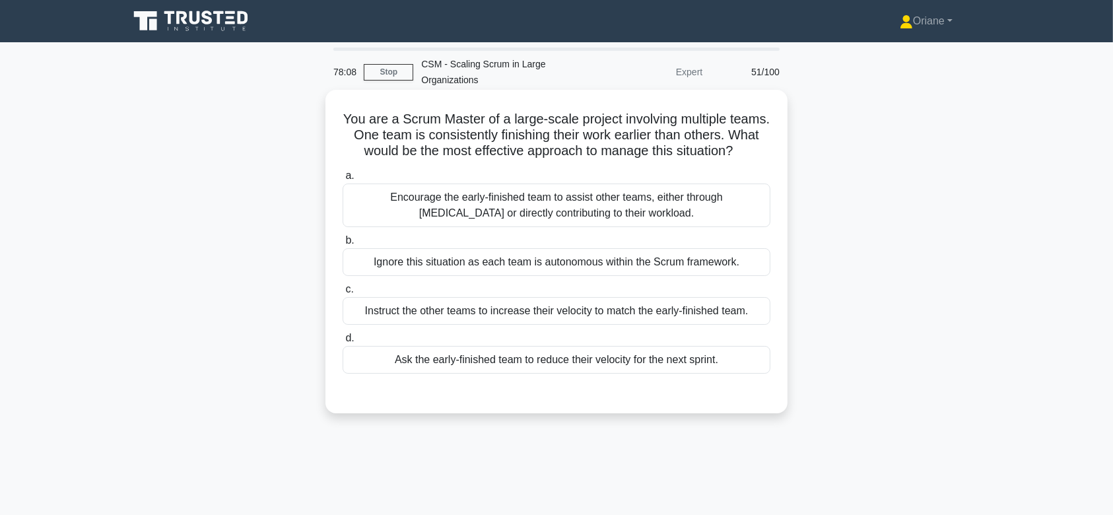
click at [605, 227] on div "Encourage the early-finished team to assist other teams, either through cross-t…" at bounding box center [557, 206] width 428 height 44
click at [343, 180] on input "a. Encourage the early-finished team to assist other teams, either through cros…" at bounding box center [343, 176] width 0 height 9
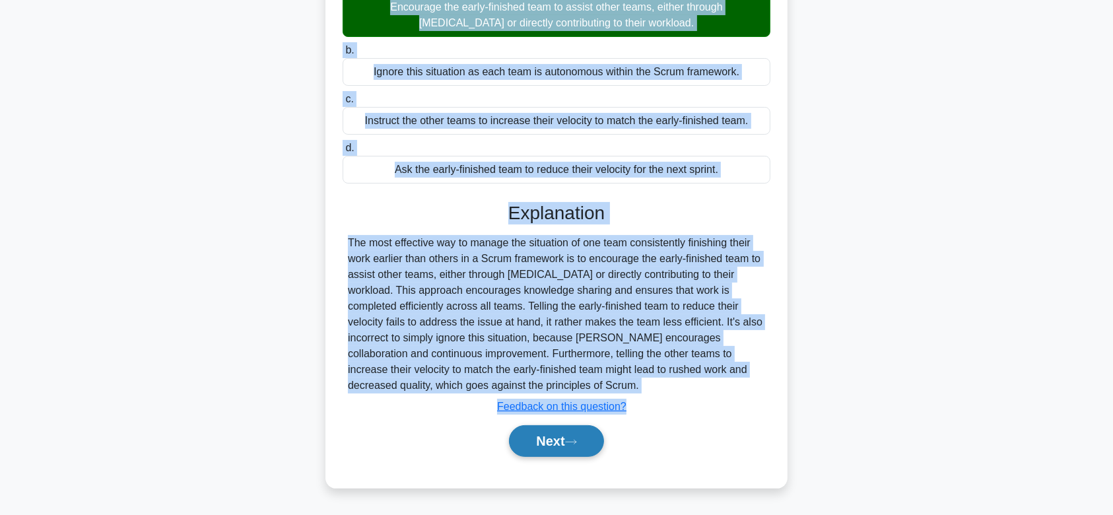
scroll to position [203, 0]
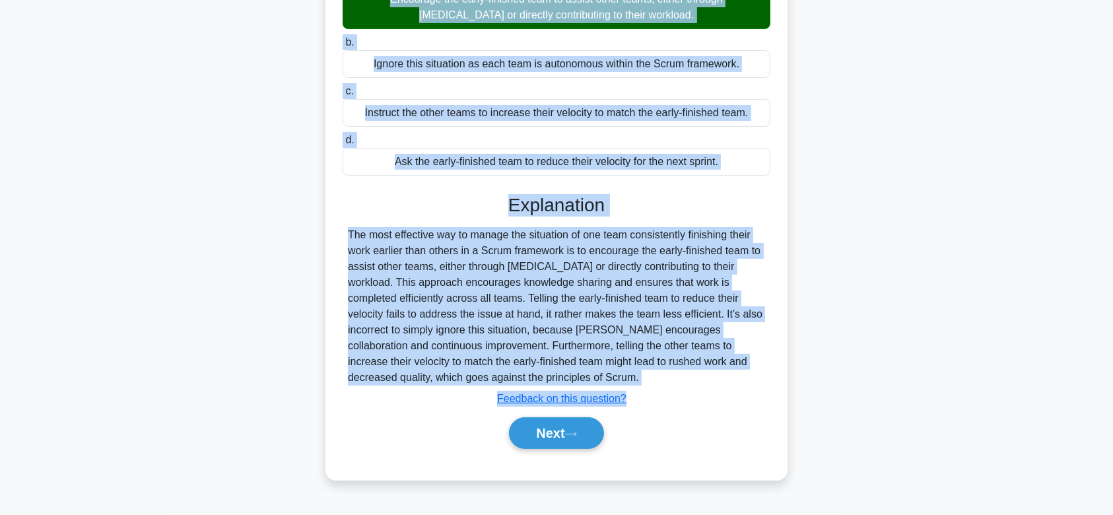
drag, startPoint x: 361, startPoint y: 121, endPoint x: 577, endPoint y: 393, distance: 347.8
click at [577, 393] on div "You are a Scrum Master of a large-scale project involving multiple teams. One t…" at bounding box center [557, 186] width 452 height 578
click at [569, 436] on button "Next" at bounding box center [556, 433] width 94 height 32
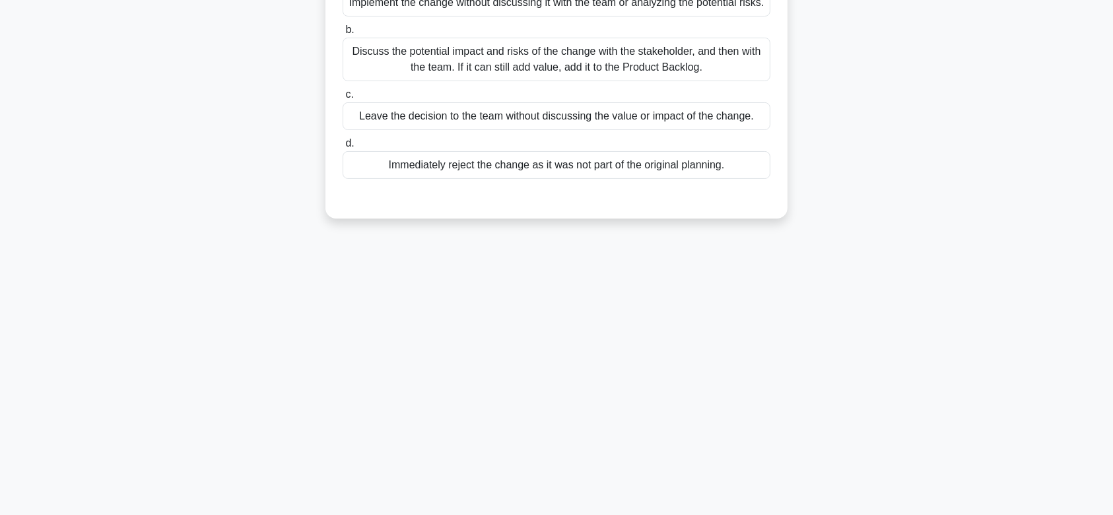
scroll to position [0, 0]
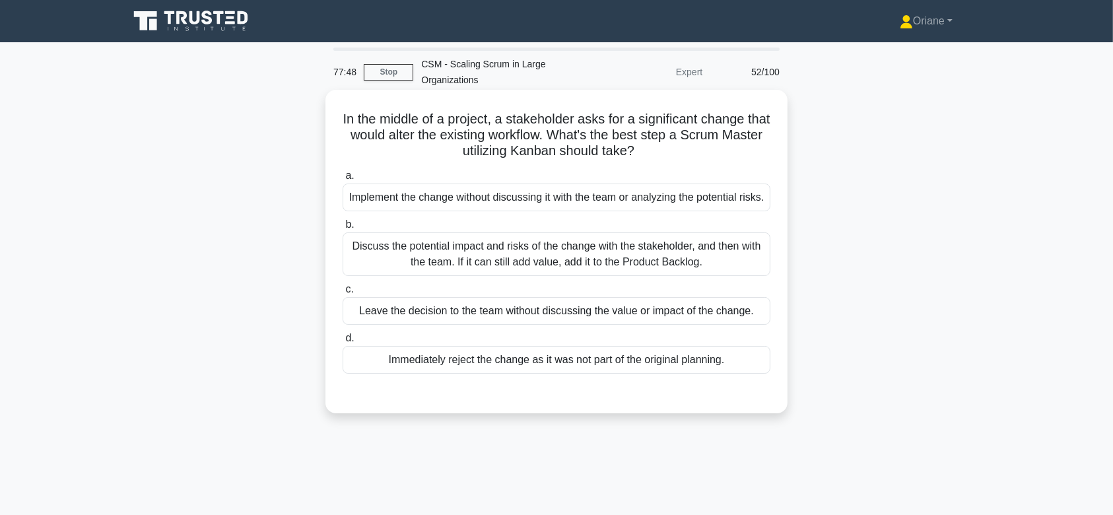
click at [613, 261] on div "Discuss the potential impact and risks of the change with the stakeholder, and …" at bounding box center [557, 254] width 428 height 44
click at [343, 229] on input "b. Discuss the potential impact and risks of the change with the stakeholder, a…" at bounding box center [343, 225] width 0 height 9
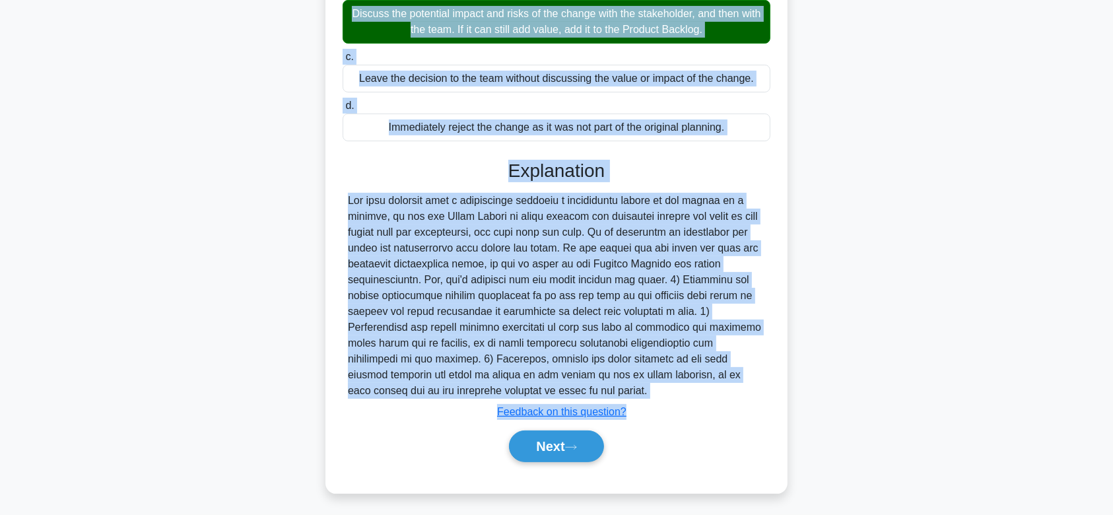
scroll to position [251, 0]
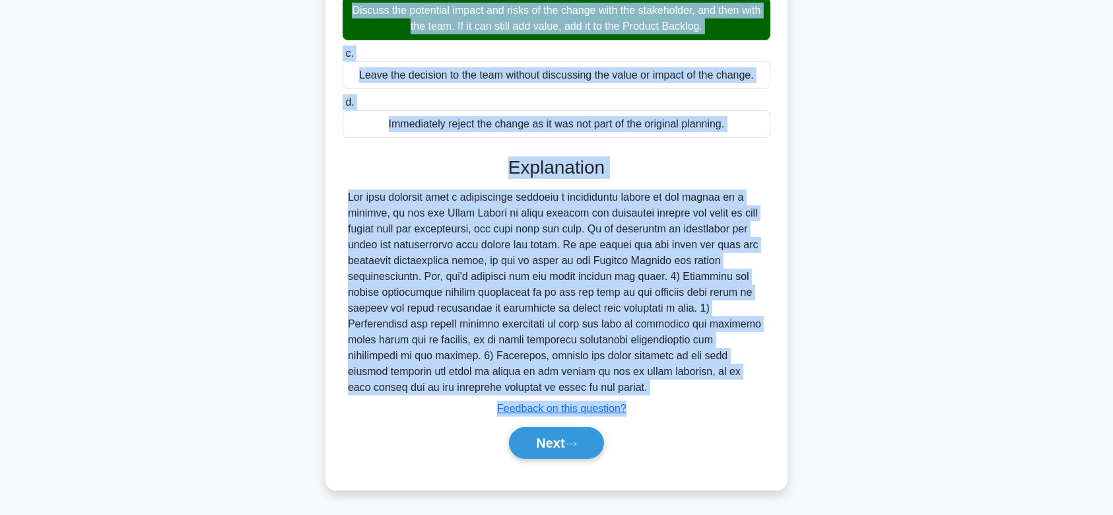
drag, startPoint x: 351, startPoint y: 118, endPoint x: 619, endPoint y: 387, distance: 380.0
click at [619, 387] on div "In the middle of a project, a stakeholder asks for a significant change that wo…" at bounding box center [557, 171] width 452 height 625
click at [543, 442] on button "Next" at bounding box center [556, 443] width 94 height 32
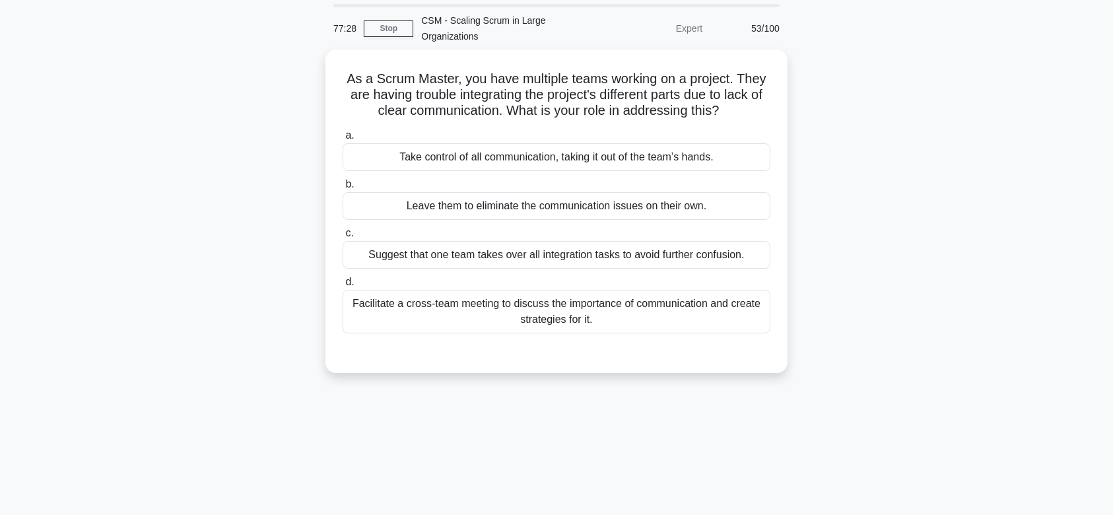
scroll to position [0, 0]
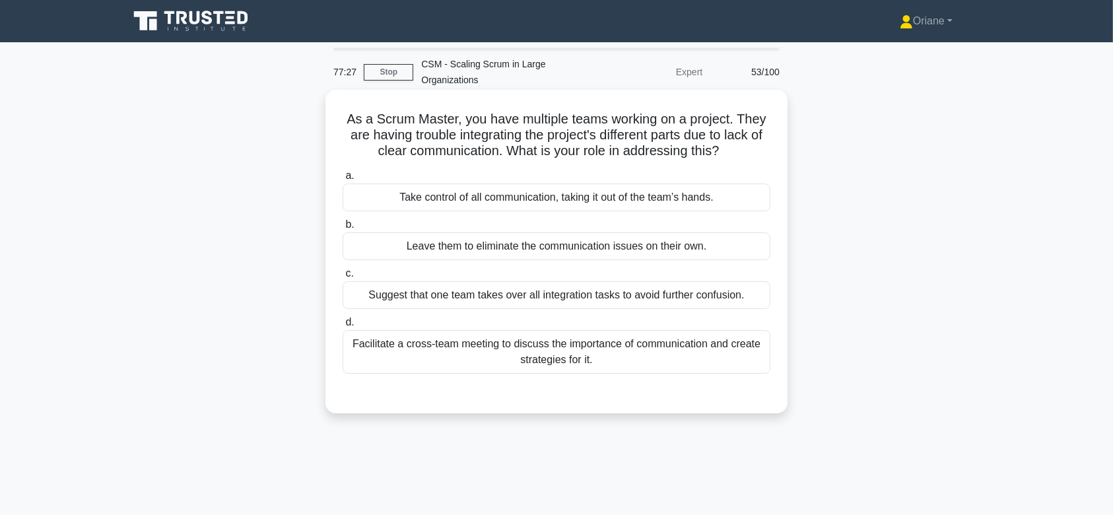
click at [544, 345] on div "Facilitate a cross-team meeting to discuss the importance of communication and …" at bounding box center [557, 352] width 428 height 44
click at [343, 327] on input "d. Facilitate a cross-team meeting to discuss the importance of communication a…" at bounding box center [343, 322] width 0 height 9
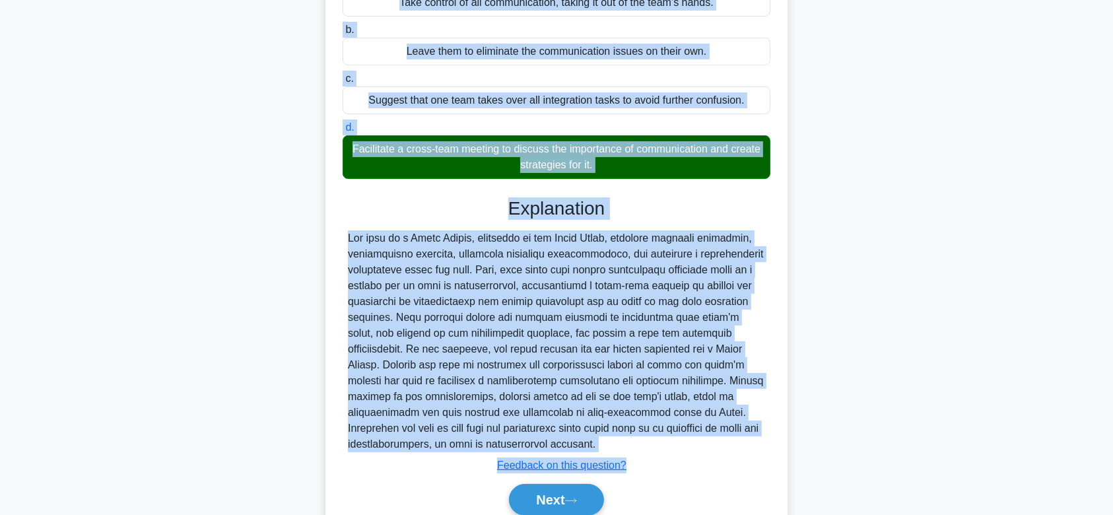
scroll to position [251, 0]
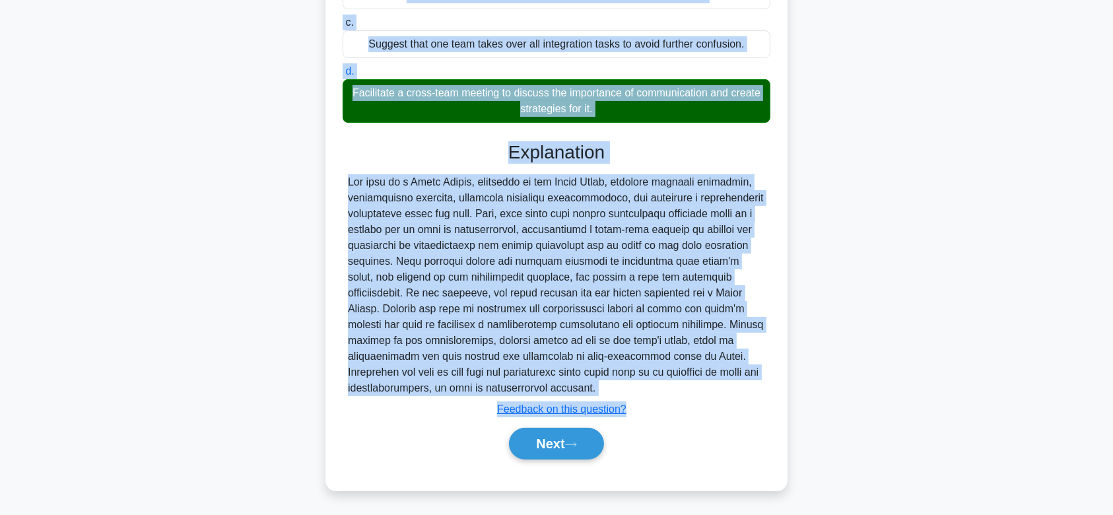
drag, startPoint x: 342, startPoint y: 116, endPoint x: 539, endPoint y: 383, distance: 331.8
click at [539, 383] on div "As a Scrum Master, you have multiple teams working on a project. They are havin…" at bounding box center [557, 164] width 452 height 641
click at [548, 436] on button "Next" at bounding box center [556, 444] width 94 height 32
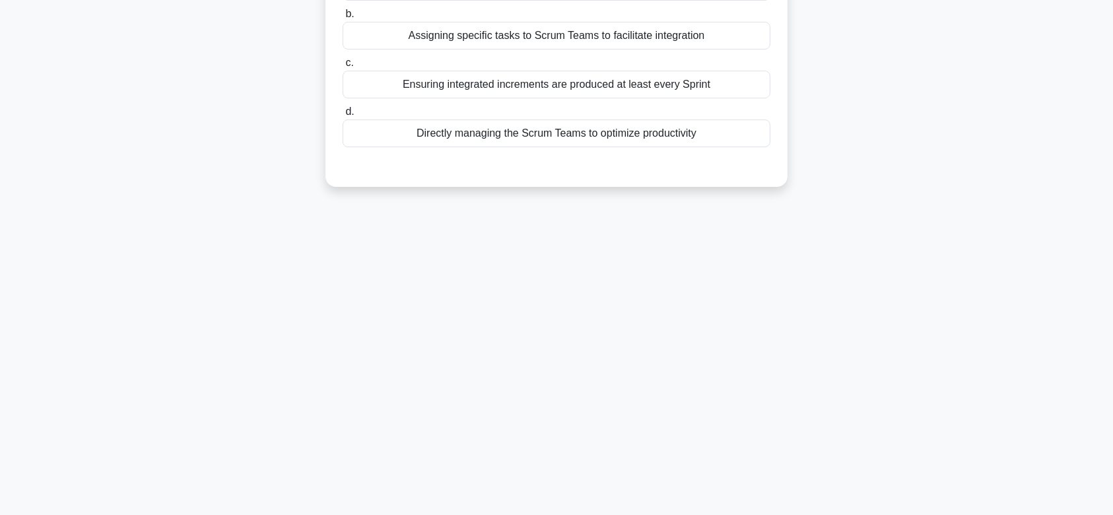
scroll to position [0, 0]
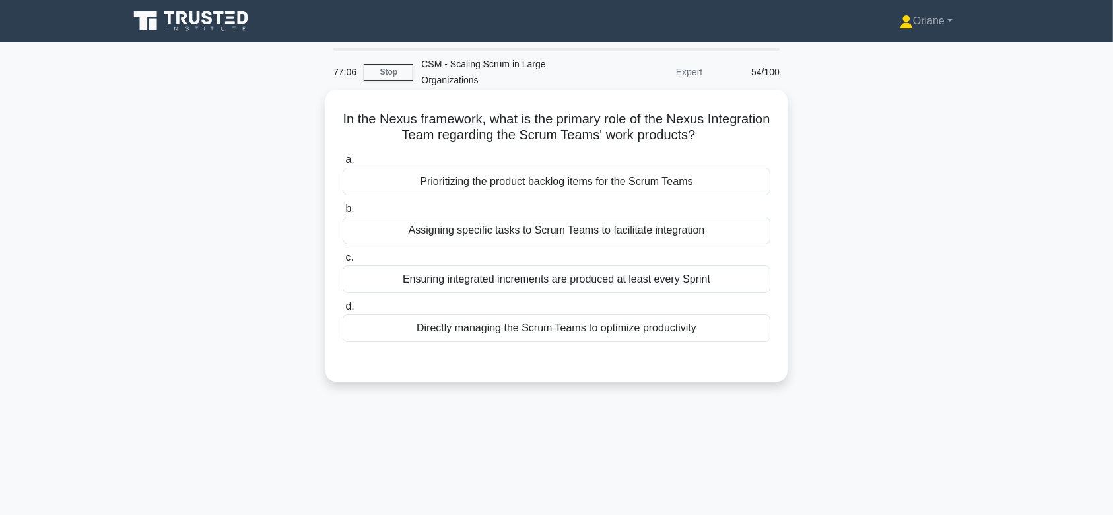
click at [605, 214] on label "b. Assigning specific tasks to Scrum Teams to facilitate integration" at bounding box center [557, 223] width 428 height 44
click at [343, 213] on input "b. Assigning specific tasks to Scrum Teams to facilitate integration" at bounding box center [343, 209] width 0 height 9
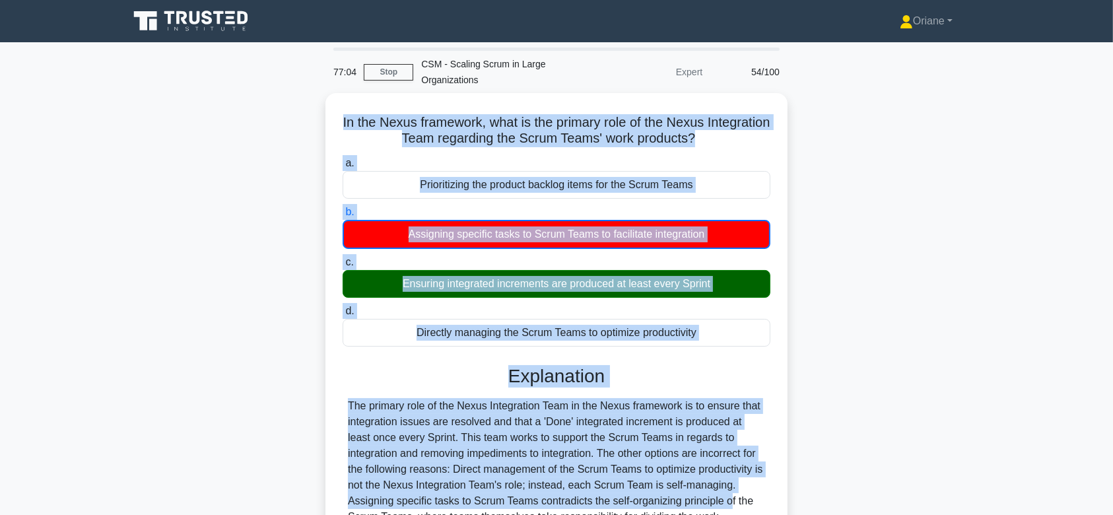
scroll to position [198, 0]
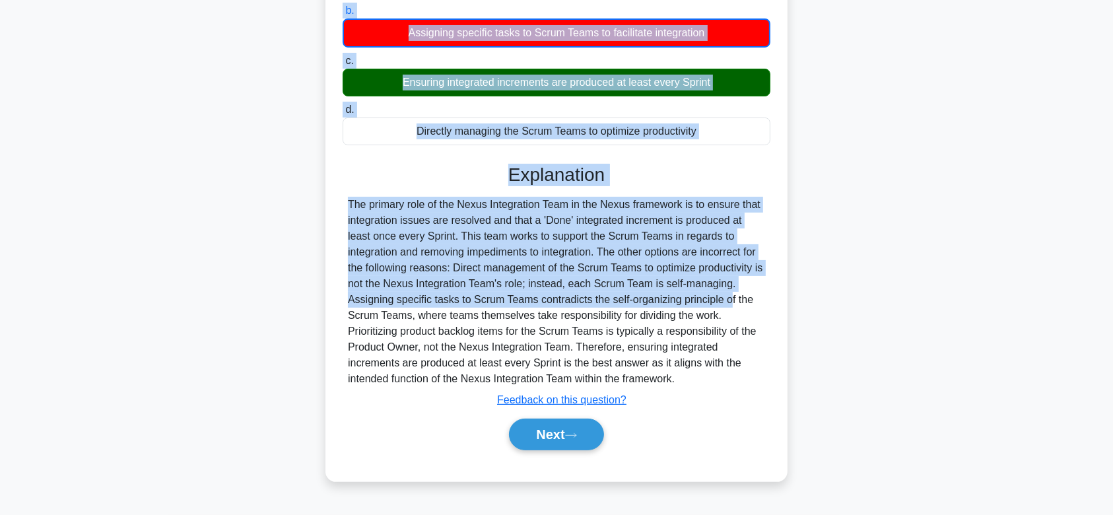
drag, startPoint x: 364, startPoint y: 119, endPoint x: 711, endPoint y: 384, distance: 436.5
click at [711, 384] on div "In the Nexus framework, what is the primary role of the Nexus Integration Team …" at bounding box center [557, 186] width 452 height 579
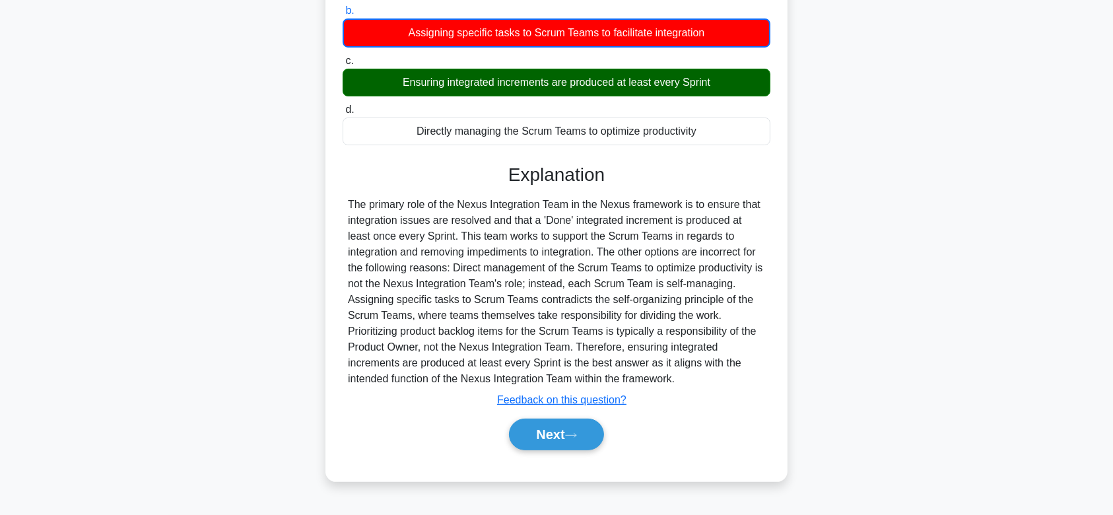
click at [554, 416] on div "Next" at bounding box center [557, 434] width 428 height 42
click at [559, 431] on button "Next" at bounding box center [556, 435] width 94 height 32
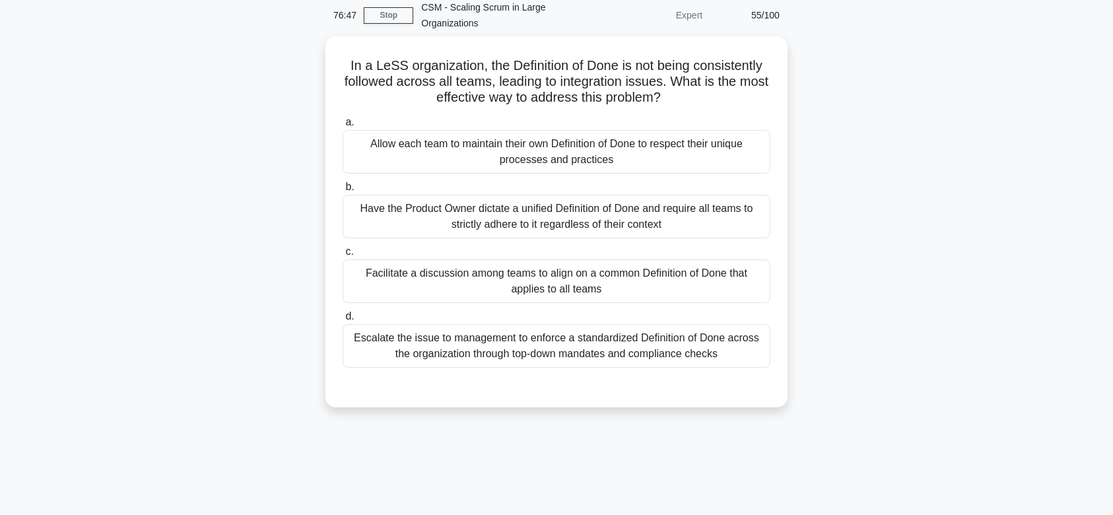
scroll to position [38, 0]
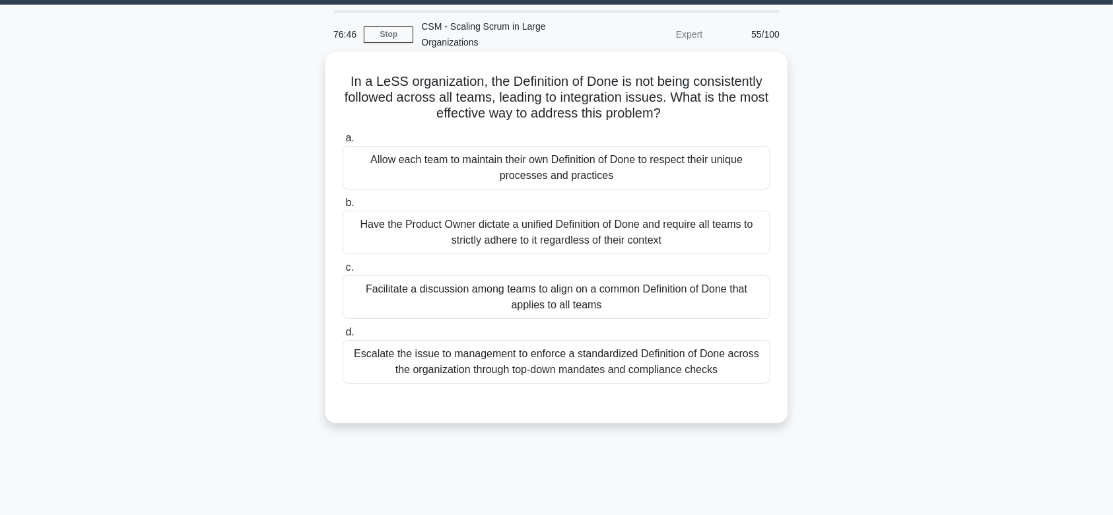
click at [591, 236] on div "Have the Product Owner dictate a unified Definition of Done and require all tea…" at bounding box center [557, 233] width 428 height 44
click at [343, 207] on input "b. Have the Product Owner dictate a unified Definition of Done and require all …" at bounding box center [343, 203] width 0 height 9
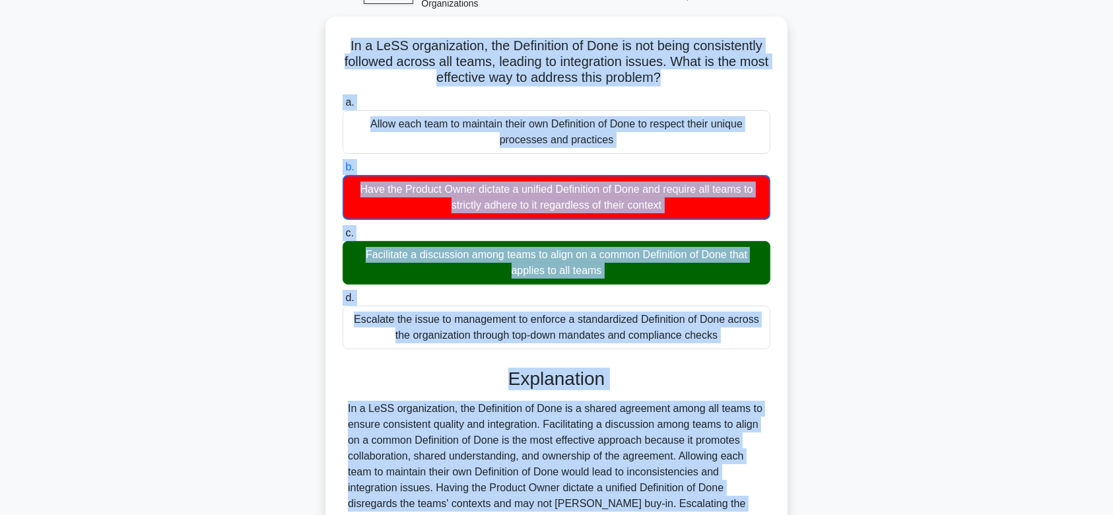
scroll to position [221, 0]
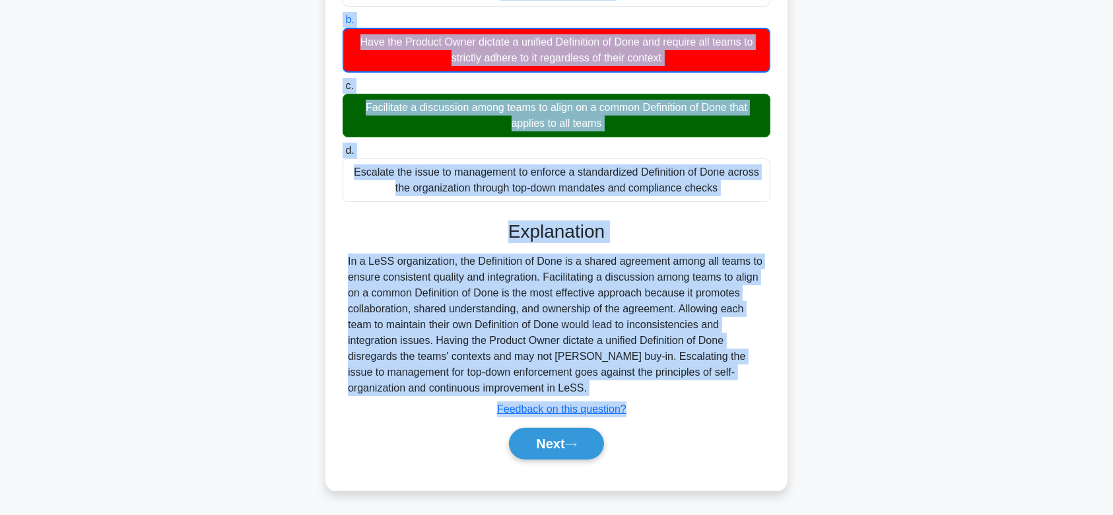
drag, startPoint x: 343, startPoint y: 75, endPoint x: 639, endPoint y: 396, distance: 436.9
click at [639, 396] on div "In a LeSS organization, the Definition of Done is not being consistently follow…" at bounding box center [557, 180] width 452 height 611
click at [639, 396] on div "Explanation In a LeSS organization, the Definition of Done is a shared agreemen…" at bounding box center [557, 343] width 428 height 244
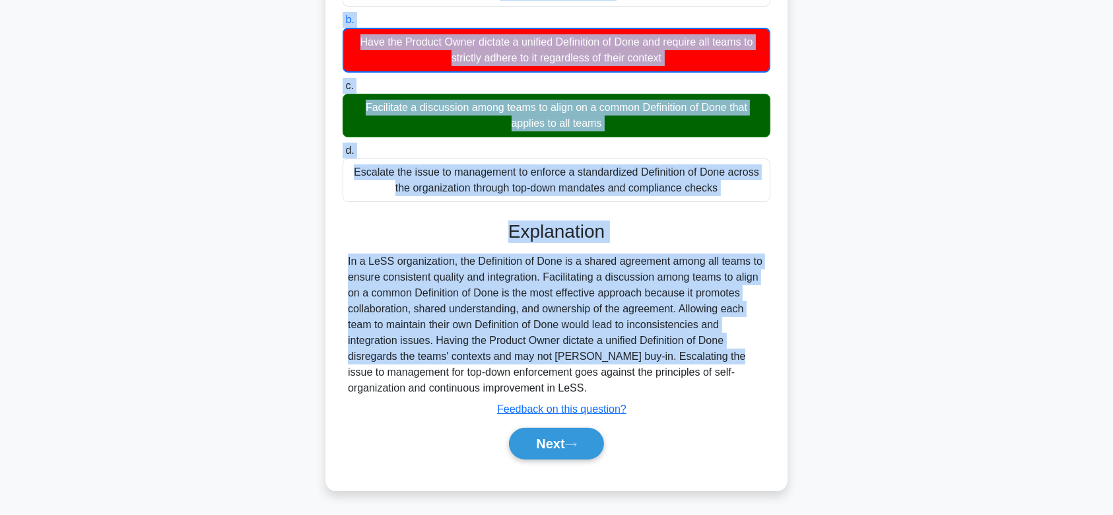
drag, startPoint x: 339, startPoint y: 121, endPoint x: 638, endPoint y: 386, distance: 398.9
click at [638, 386] on div "In a LeSS organization, the Definition of Done is not being consistently follow…" at bounding box center [557, 180] width 452 height 611
click at [552, 450] on button "Next" at bounding box center [556, 444] width 94 height 32
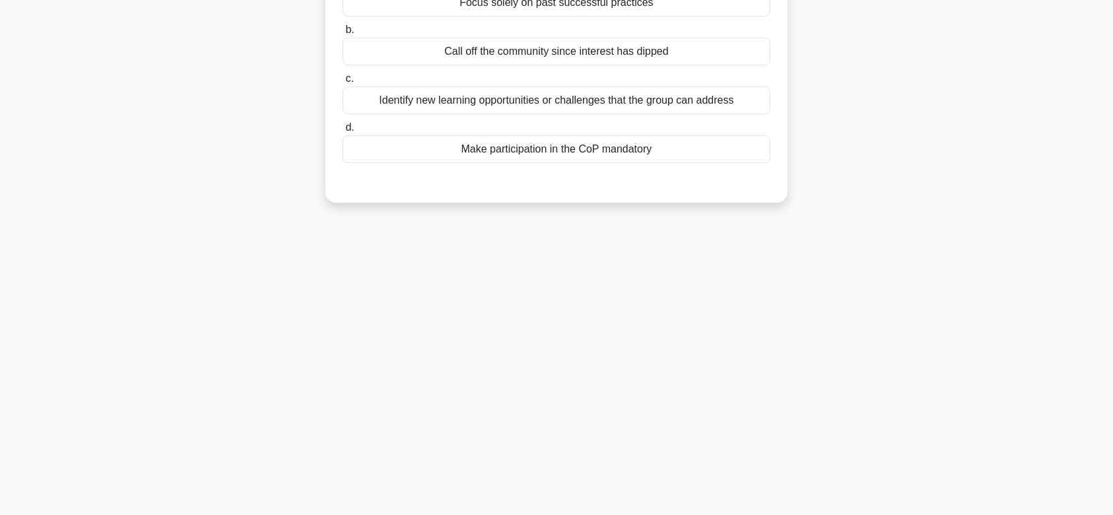
scroll to position [0, 0]
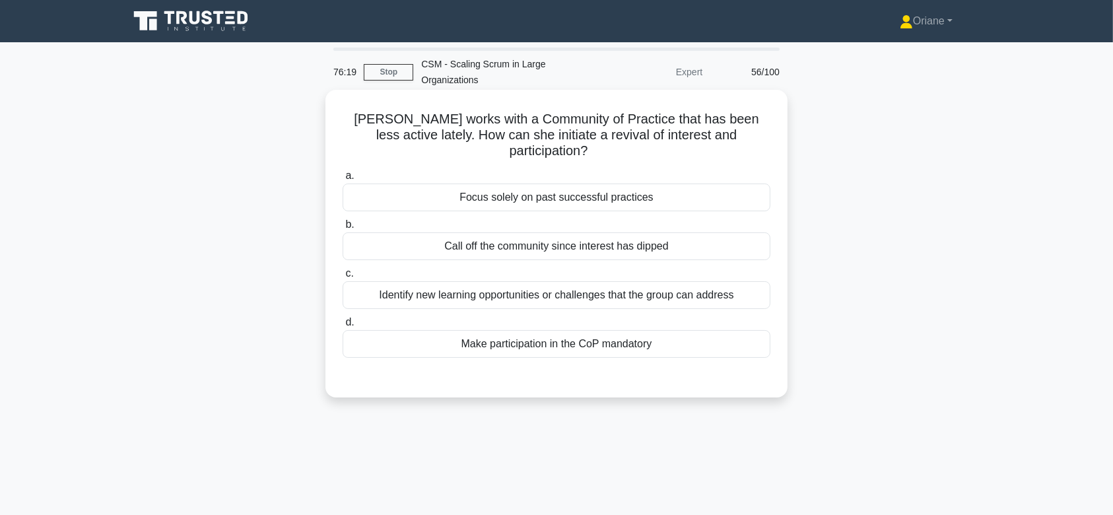
click at [568, 281] on div "Identify new learning opportunities or challenges that the group can address" at bounding box center [557, 295] width 428 height 28
click at [343, 278] on input "c. Identify new learning opportunities or challenges that the group can address" at bounding box center [343, 273] width 0 height 9
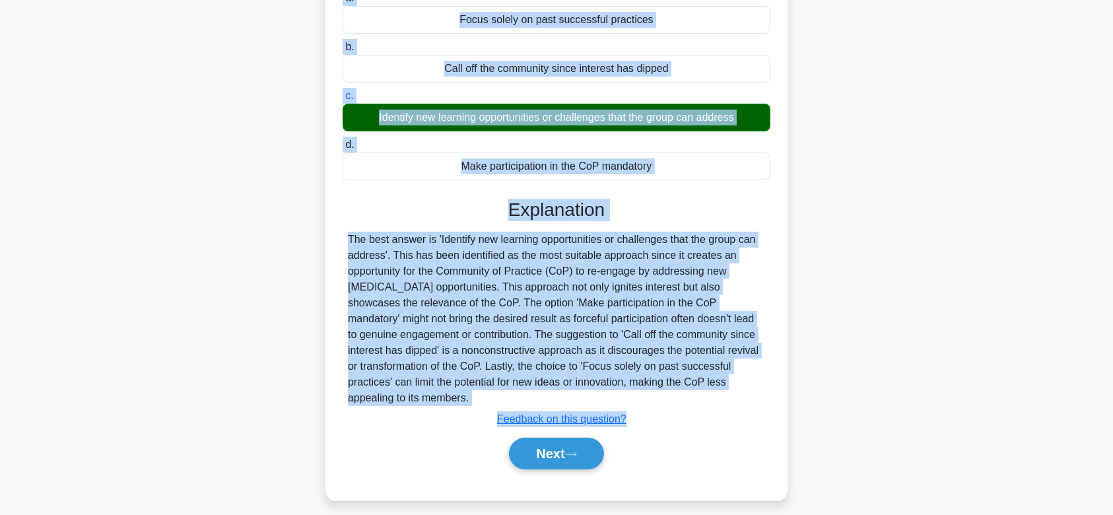
scroll to position [198, 0]
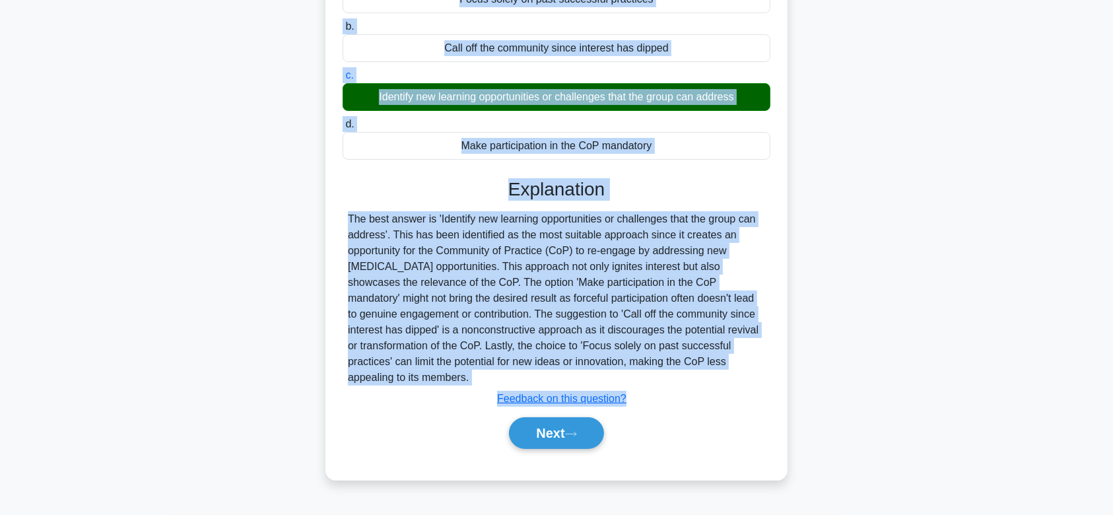
drag, startPoint x: 337, startPoint y: 110, endPoint x: 595, endPoint y: 360, distance: 359.0
click at [595, 360] on div "Anna works with a Community of Practice that has been less active lately. How c…" at bounding box center [557, 186] width 452 height 578
click at [575, 417] on button "Next" at bounding box center [556, 433] width 94 height 32
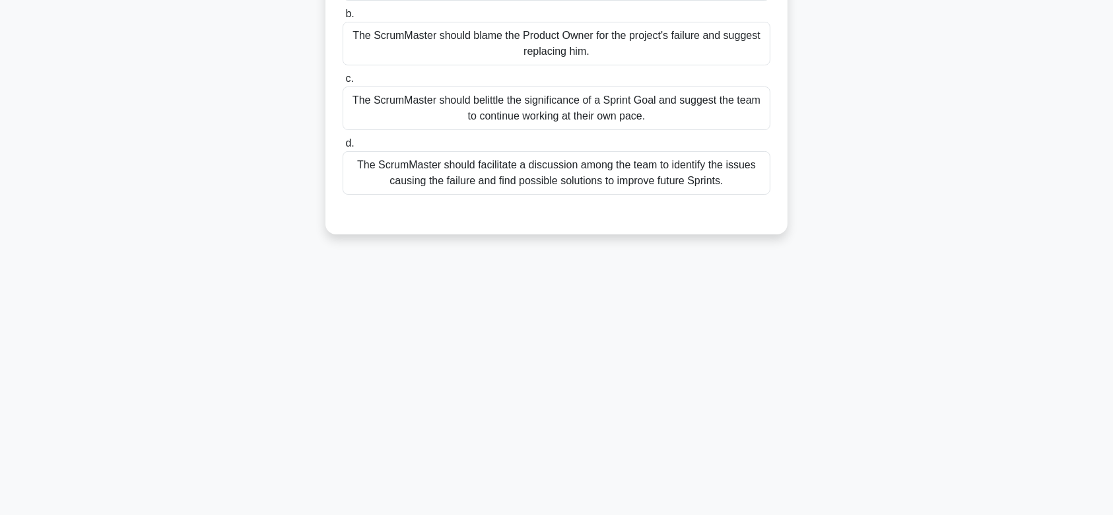
scroll to position [0, 0]
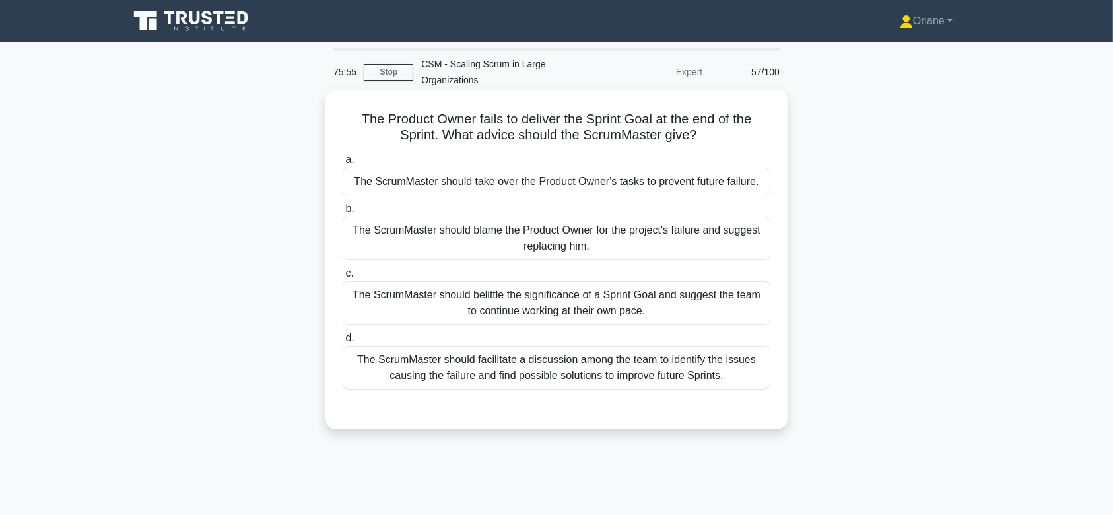
click at [605, 307] on div "The ScrumMaster should belittle the significance of a Sprint Goal and suggest t…" at bounding box center [557, 303] width 428 height 44
click at [343, 278] on input "c. The ScrumMaster should belittle the significance of a Sprint Goal and sugges…" at bounding box center [343, 273] width 0 height 9
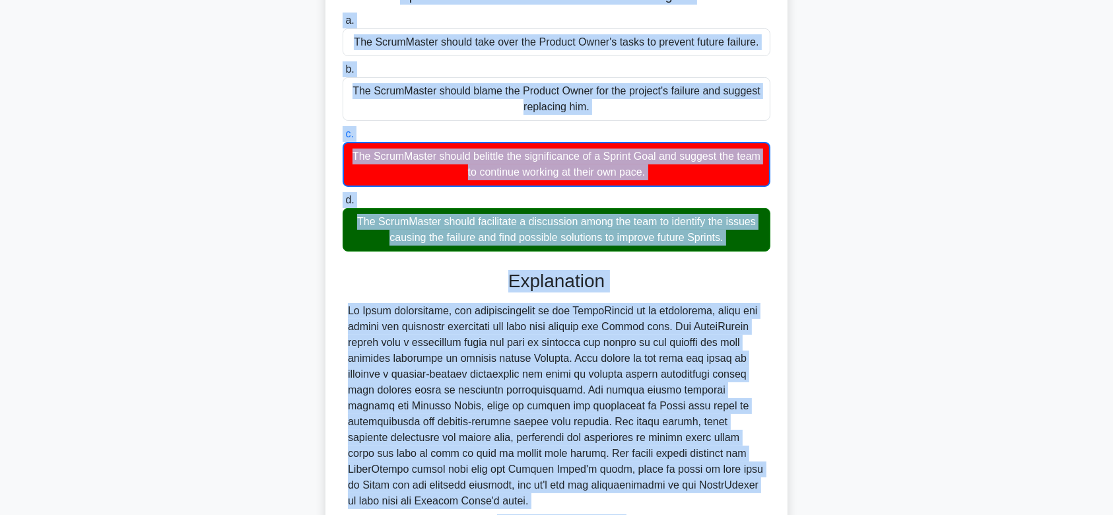
scroll to position [252, 0]
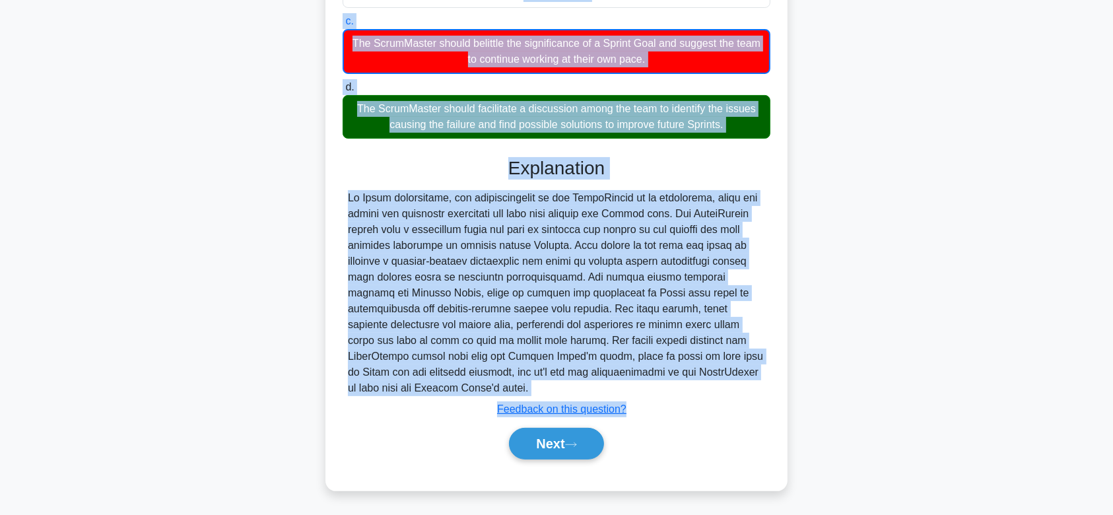
drag, startPoint x: 354, startPoint y: 113, endPoint x: 527, endPoint y: 381, distance: 319.0
click at [527, 381] on div "The Product Owner fails to deliver the Sprint Goal at the end of the Sprint. Wh…" at bounding box center [557, 164] width 452 height 642
click at [573, 430] on button "Next" at bounding box center [556, 444] width 94 height 32
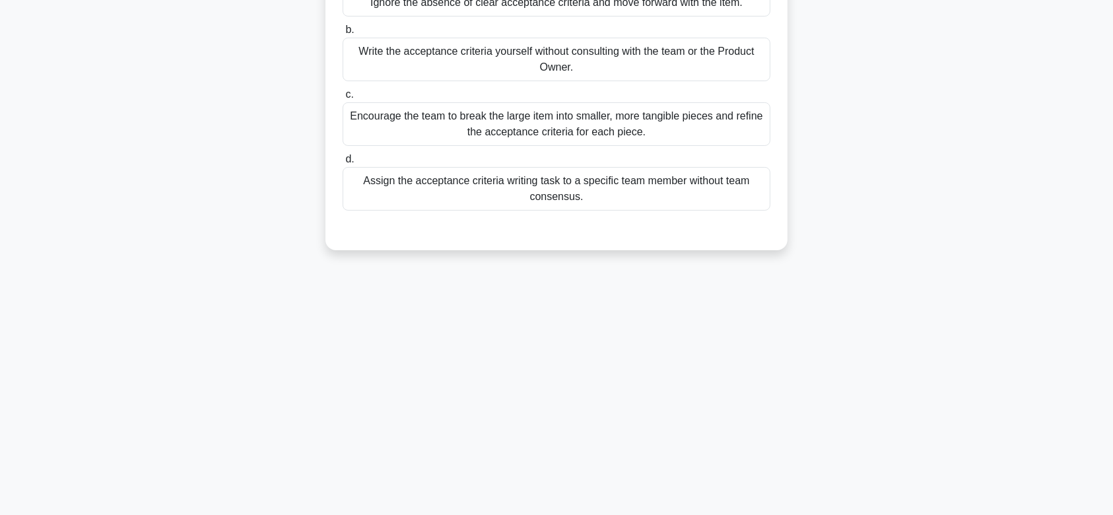
scroll to position [0, 0]
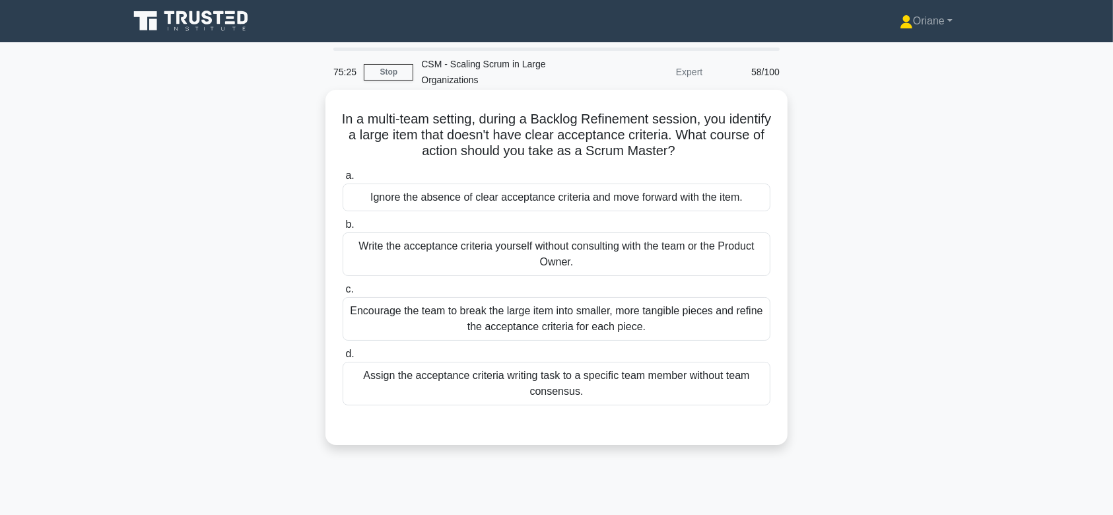
click at [610, 341] on div "a. Ignore the absence of clear acceptance criteria and move forward with the it…" at bounding box center [557, 286] width 444 height 243
click at [619, 331] on div "Encourage the team to break the large item into smaller, more tangible pieces a…" at bounding box center [557, 319] width 428 height 44
click at [343, 294] on input "c. Encourage the team to break the large item into smaller, more tangible piece…" at bounding box center [343, 289] width 0 height 9
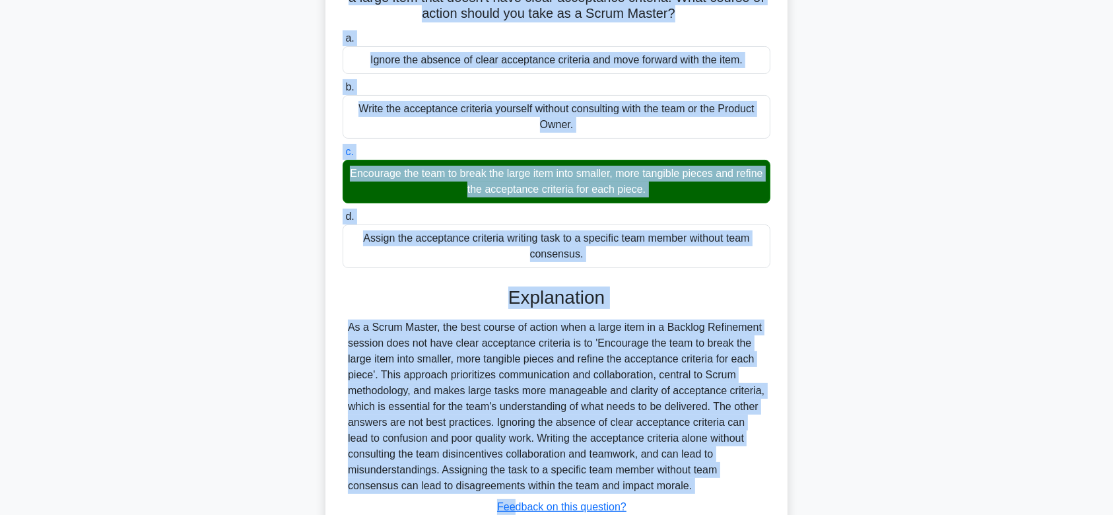
scroll to position [235, 0]
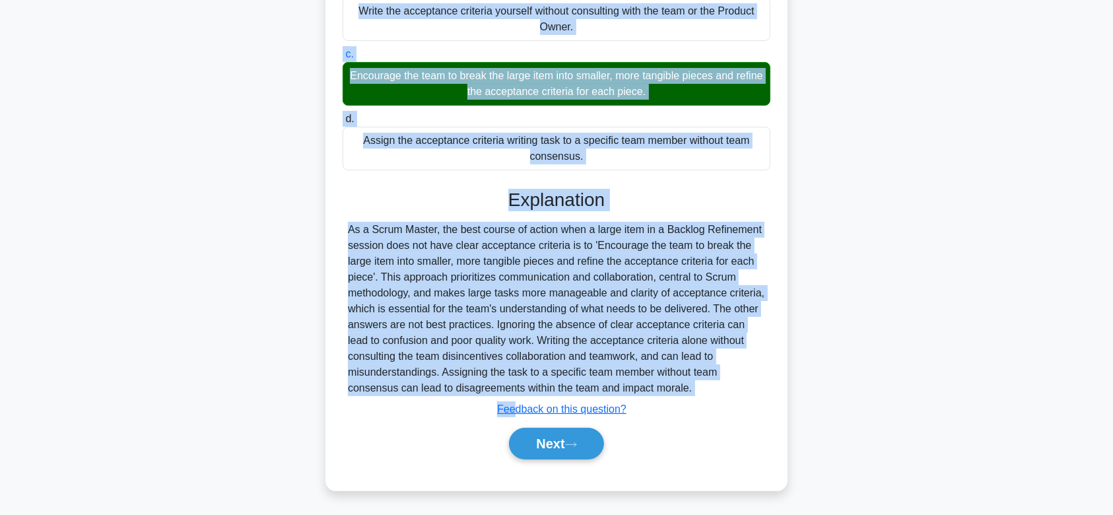
drag, startPoint x: 354, startPoint y: 114, endPoint x: 704, endPoint y: 382, distance: 441.2
click at [704, 382] on div "In a multi-team setting, during a Backlog Refinement session, you identify a la…" at bounding box center [557, 172] width 452 height 625
click at [576, 438] on button "Next" at bounding box center [556, 444] width 94 height 32
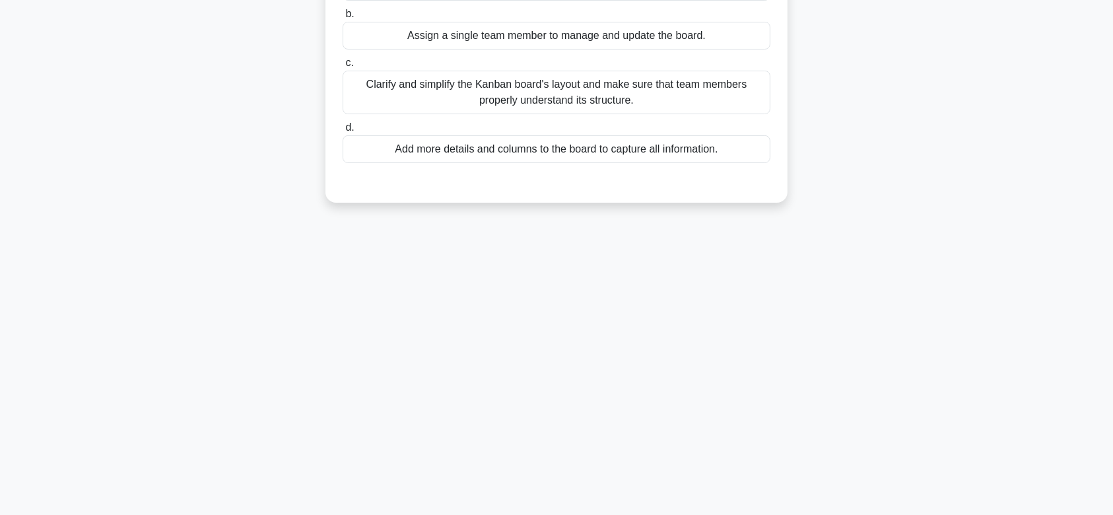
scroll to position [0, 0]
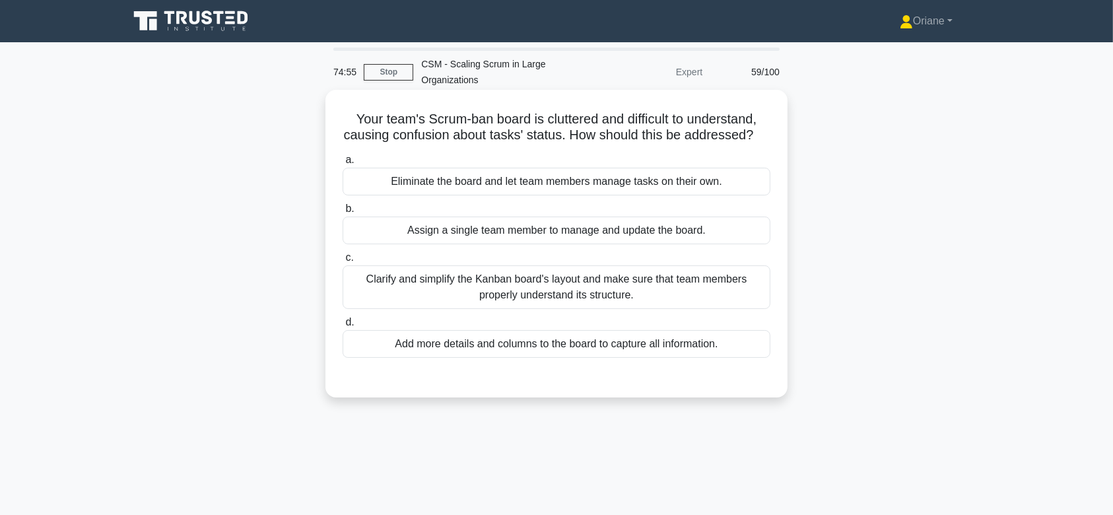
click at [588, 300] on div "Clarify and simplify the Kanban board's layout and make sure that team members …" at bounding box center [557, 287] width 428 height 44
click at [343, 262] on input "c. Clarify and simplify the Kanban board's layout and make sure that team membe…" at bounding box center [343, 258] width 0 height 9
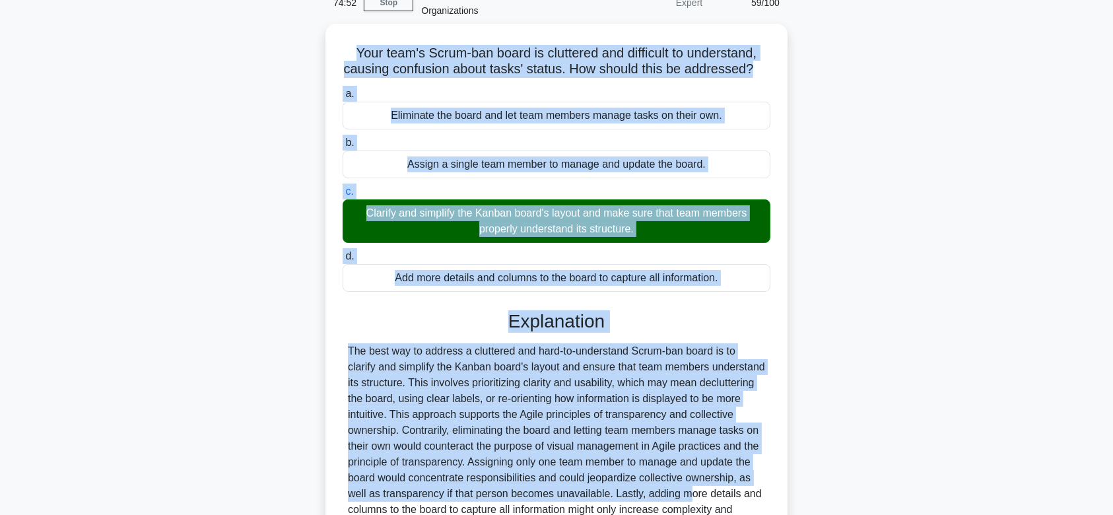
scroll to position [219, 0]
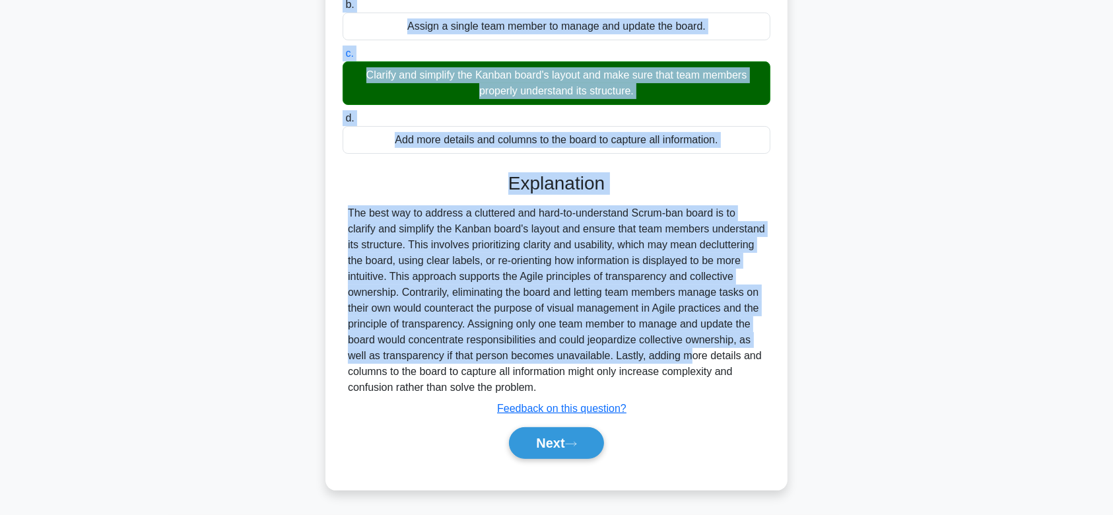
drag, startPoint x: 349, startPoint y: 114, endPoint x: 629, endPoint y: 386, distance: 391.2
click at [629, 386] on div "Your team's Scrum-ban board is cluttered and difficult to understand, causing c…" at bounding box center [557, 188] width 452 height 594
click at [566, 440] on button "Next" at bounding box center [556, 443] width 94 height 32
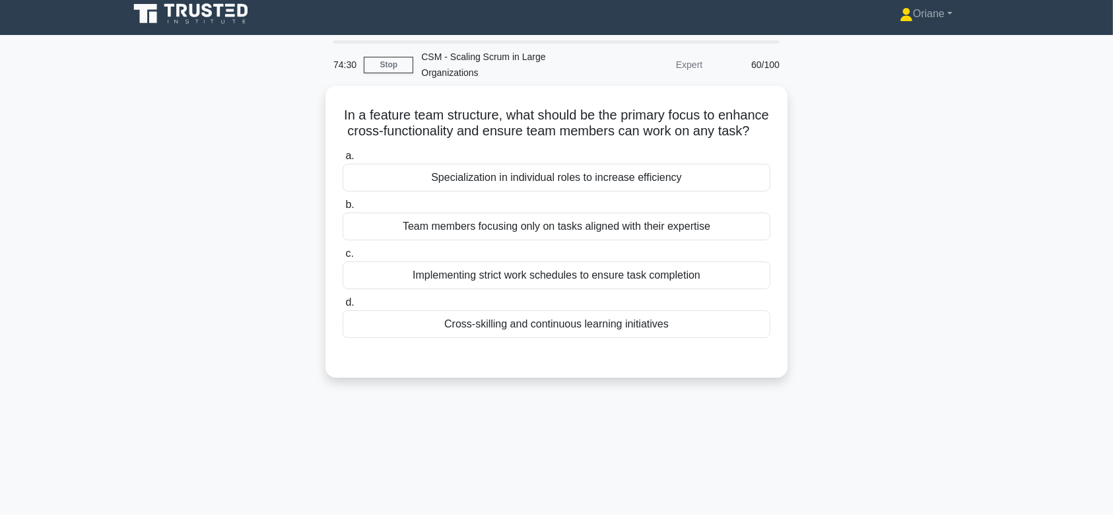
scroll to position [0, 0]
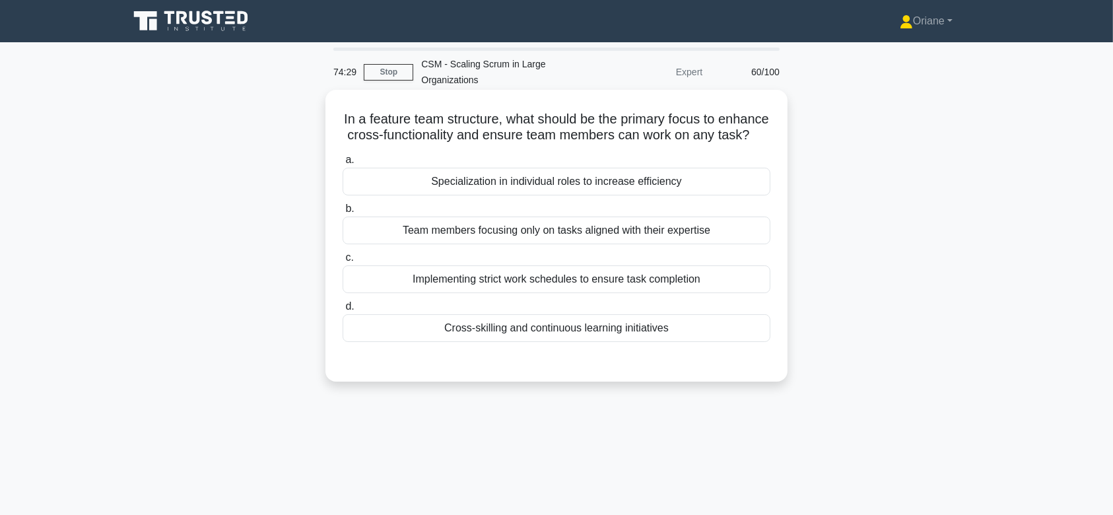
click at [592, 282] on div "Implementing strict work schedules to ensure task completion" at bounding box center [557, 279] width 428 height 28
click at [343, 262] on input "c. Implementing strict work schedules to ensure task completion" at bounding box center [343, 258] width 0 height 9
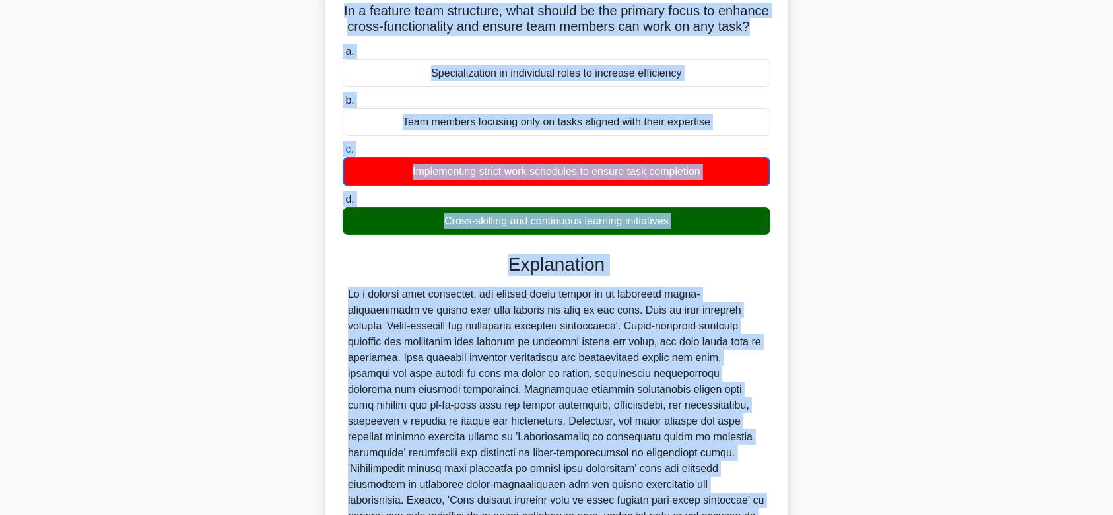
scroll to position [217, 0]
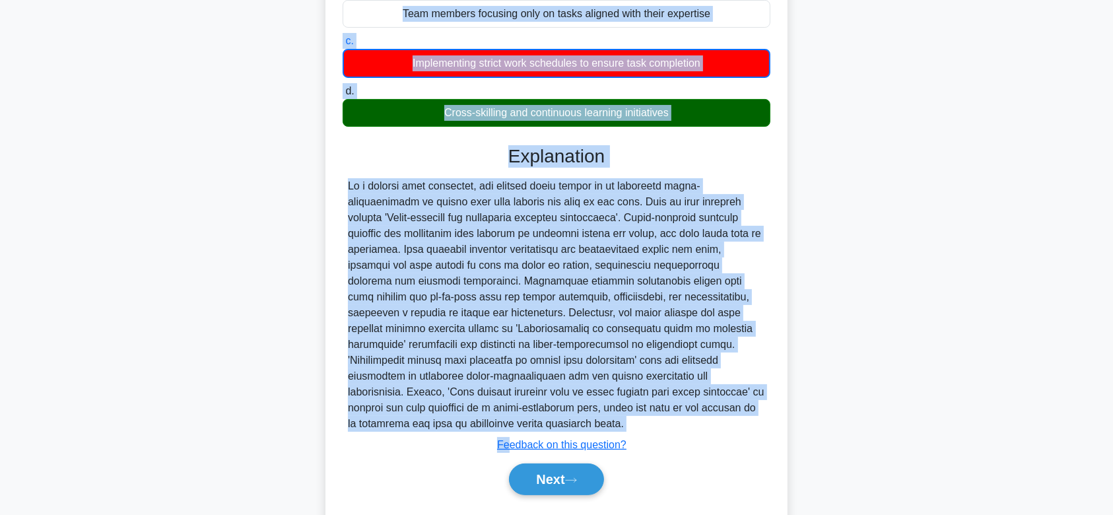
drag, startPoint x: 360, startPoint y: 112, endPoint x: 745, endPoint y: 424, distance: 496.0
click at [745, 424] on div "In a feature team structure, what should be the primary focus to enhance cross-…" at bounding box center [557, 200] width 452 height 642
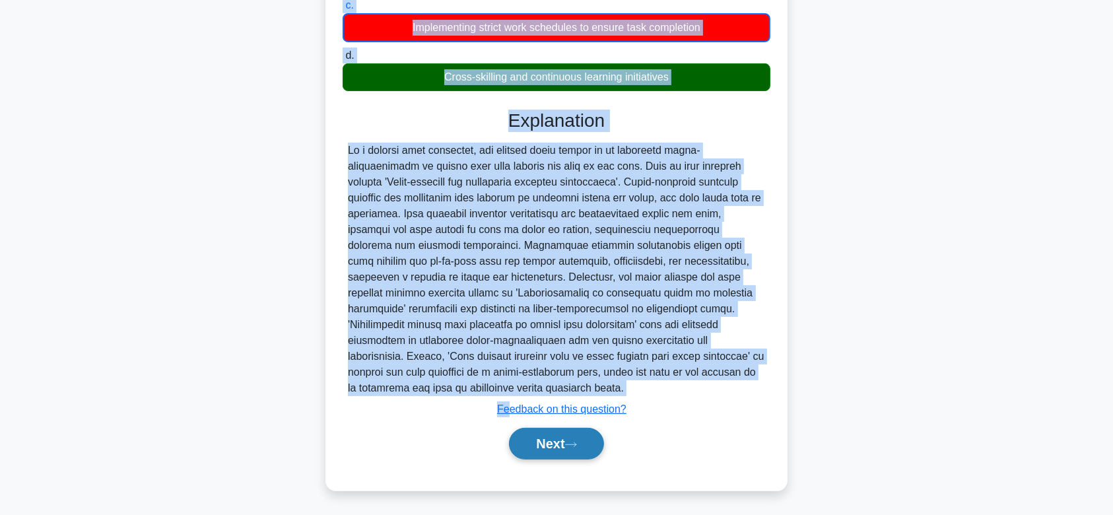
click at [574, 438] on button "Next" at bounding box center [556, 444] width 94 height 32
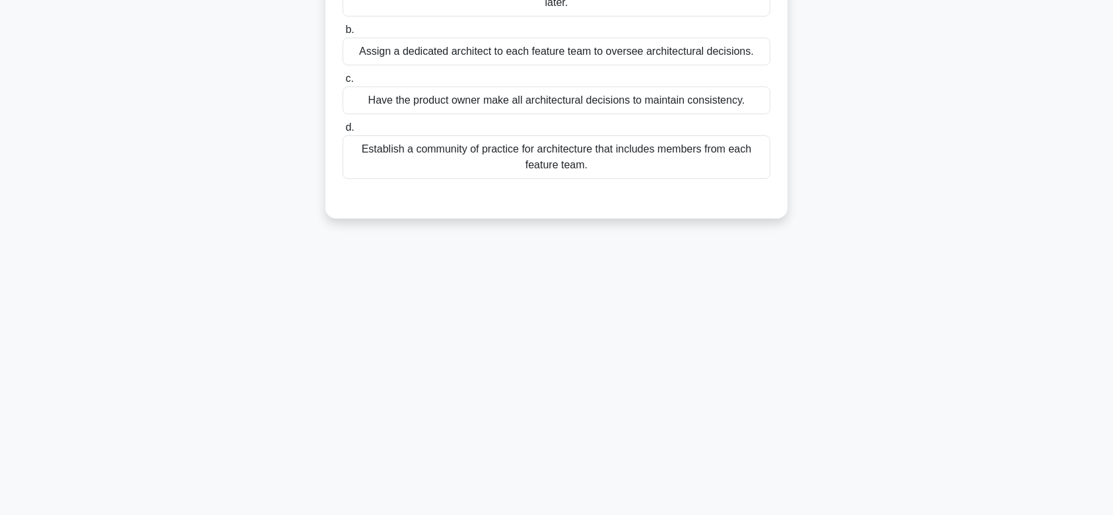
scroll to position [0, 0]
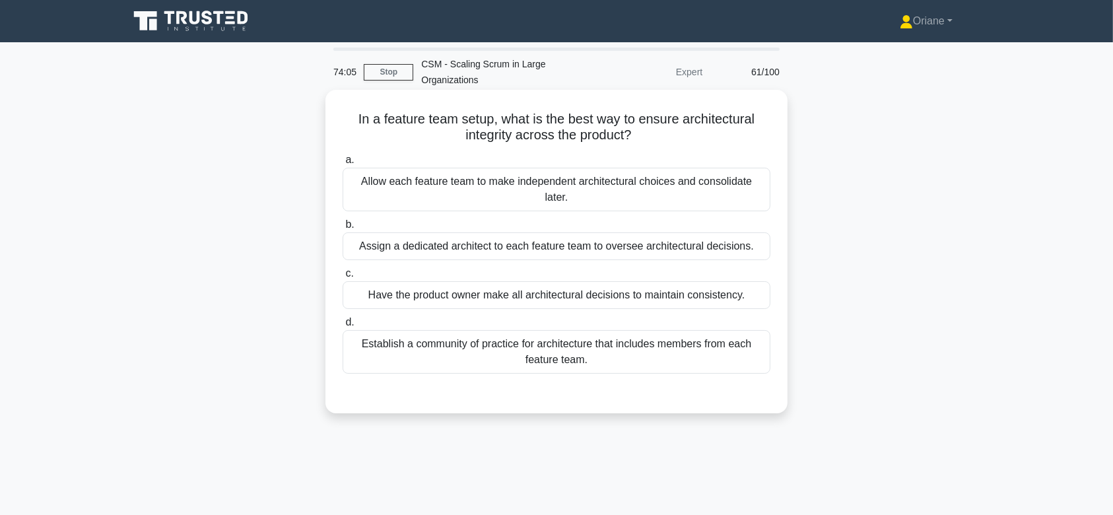
click at [582, 293] on div "Have the product owner make all architectural decisions to maintain consistency." at bounding box center [557, 295] width 428 height 28
click at [343, 278] on input "c. Have the product owner make all architectural decisions to maintain consiste…" at bounding box center [343, 273] width 0 height 9
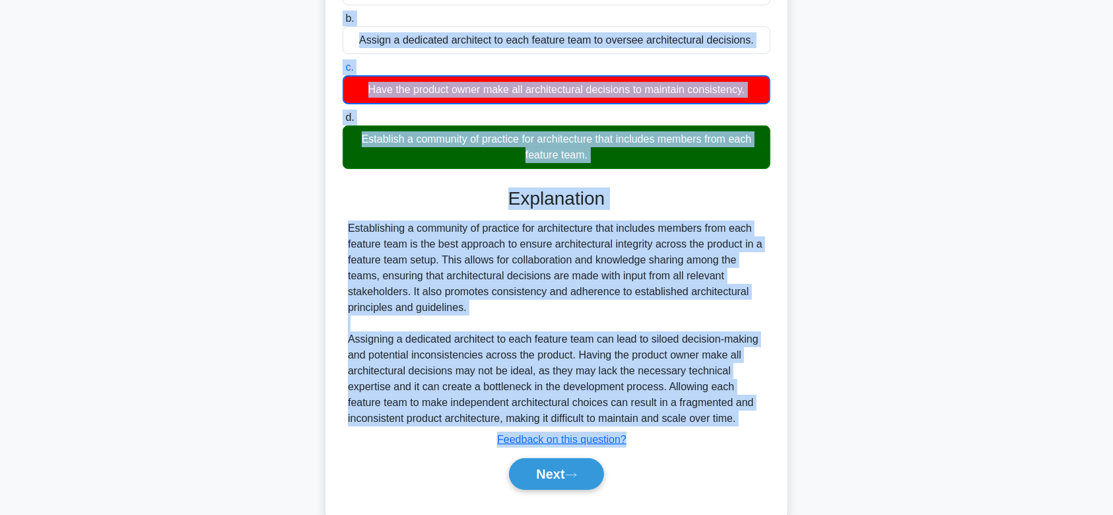
scroll to position [236, 0]
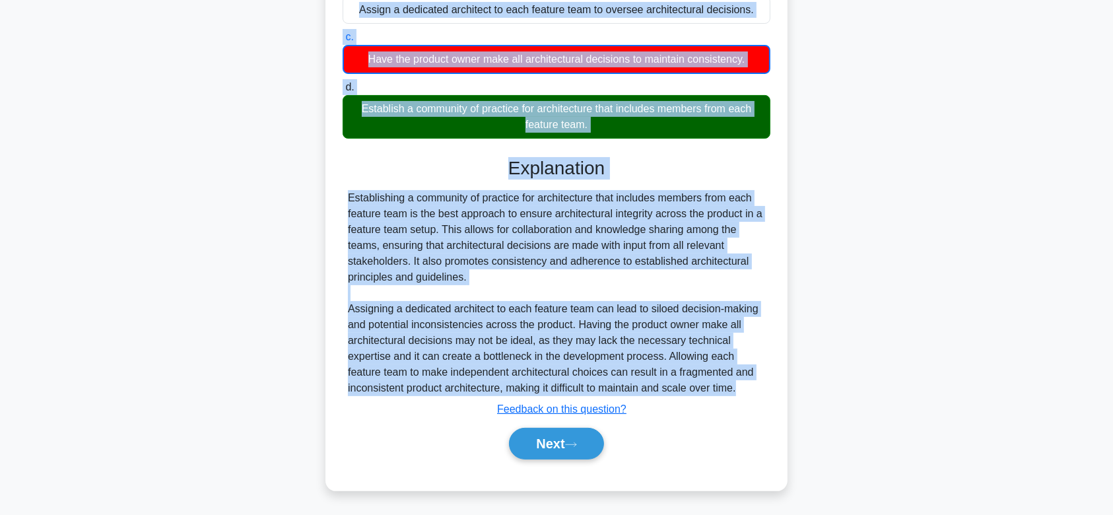
drag, startPoint x: 351, startPoint y: 114, endPoint x: 763, endPoint y: 391, distance: 497.1
click at [763, 391] on div "In a feature team setup, what is the best way to ensure architectural integrity…" at bounding box center [557, 172] width 452 height 627
click at [547, 448] on button "Next" at bounding box center [556, 444] width 94 height 32
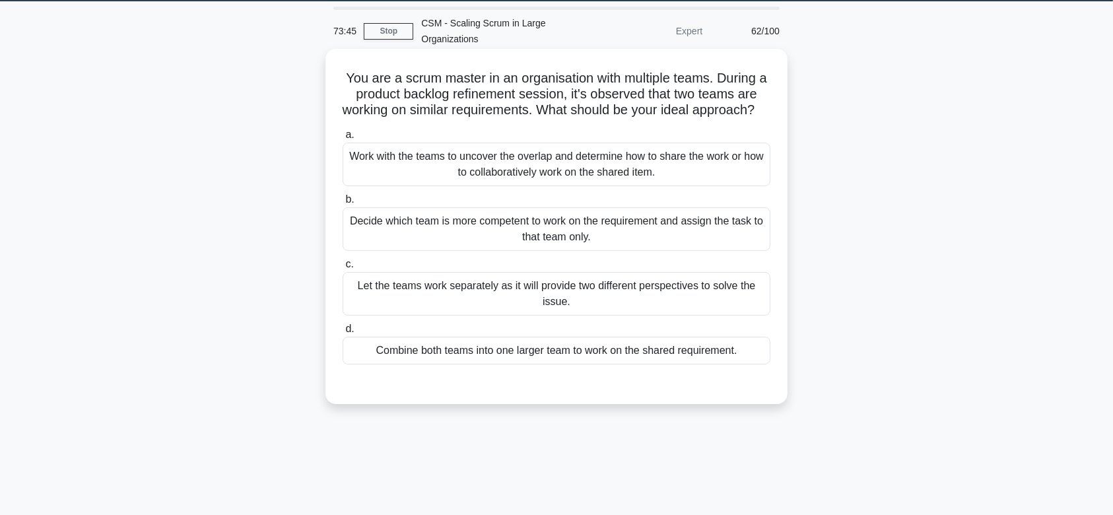
scroll to position [37, 0]
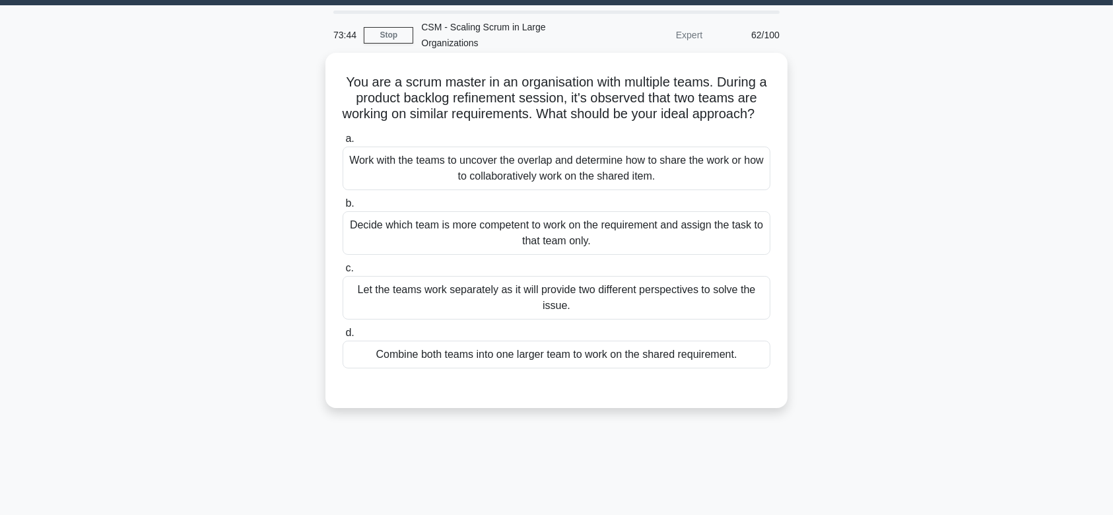
click at [596, 251] on div "Decide which team is more competent to work on the requirement and assign the t…" at bounding box center [557, 233] width 428 height 44
click at [343, 208] on input "b. Decide which team is more competent to work on the requirement and assign th…" at bounding box center [343, 203] width 0 height 9
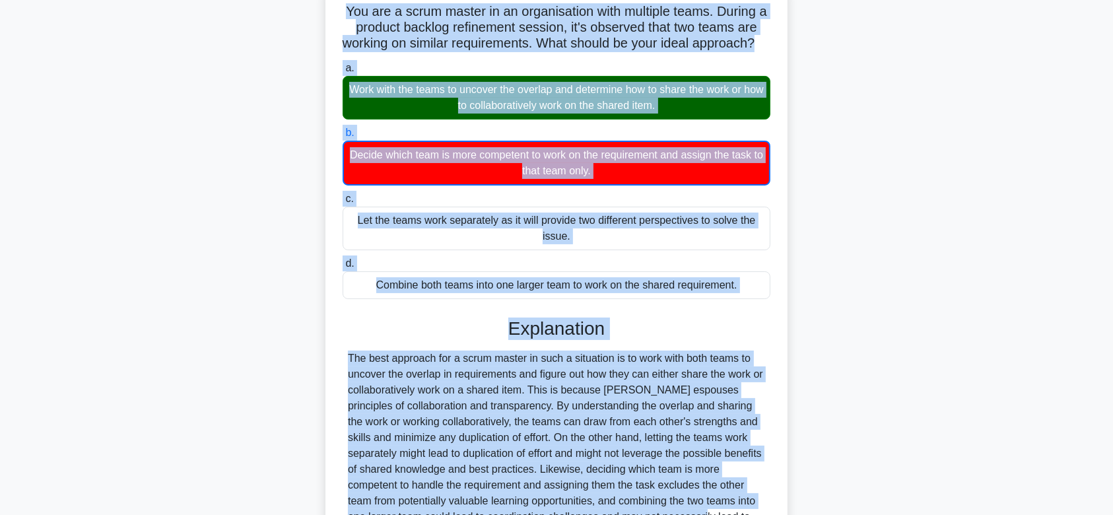
scroll to position [268, 0]
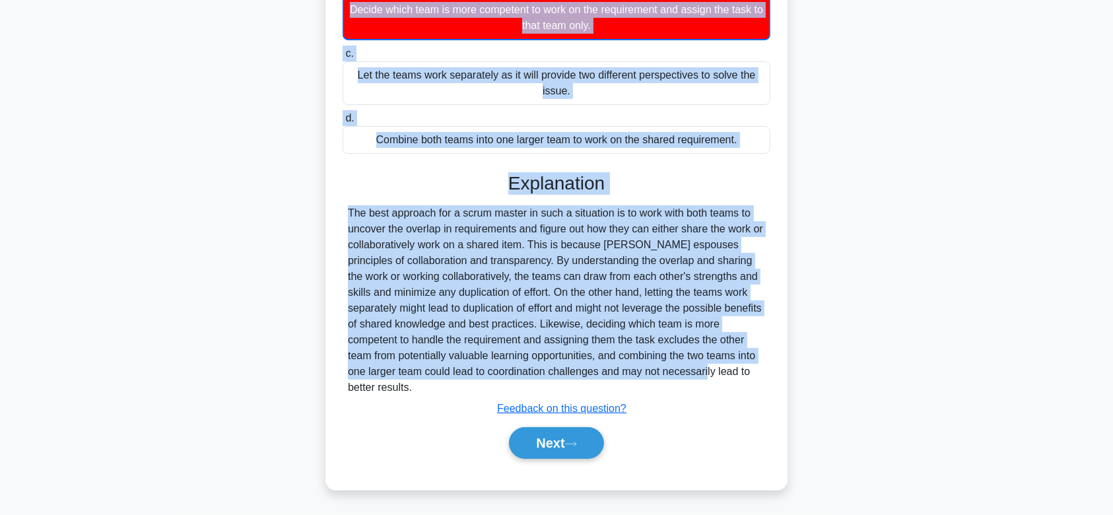
drag, startPoint x: 343, startPoint y: 70, endPoint x: 644, endPoint y: 395, distance: 443.3
click at [644, 395] on div "You are a scrum master in an organisation with multiple teams. During a product…" at bounding box center [557, 163] width 452 height 642
click at [541, 446] on button "Next" at bounding box center [556, 443] width 94 height 32
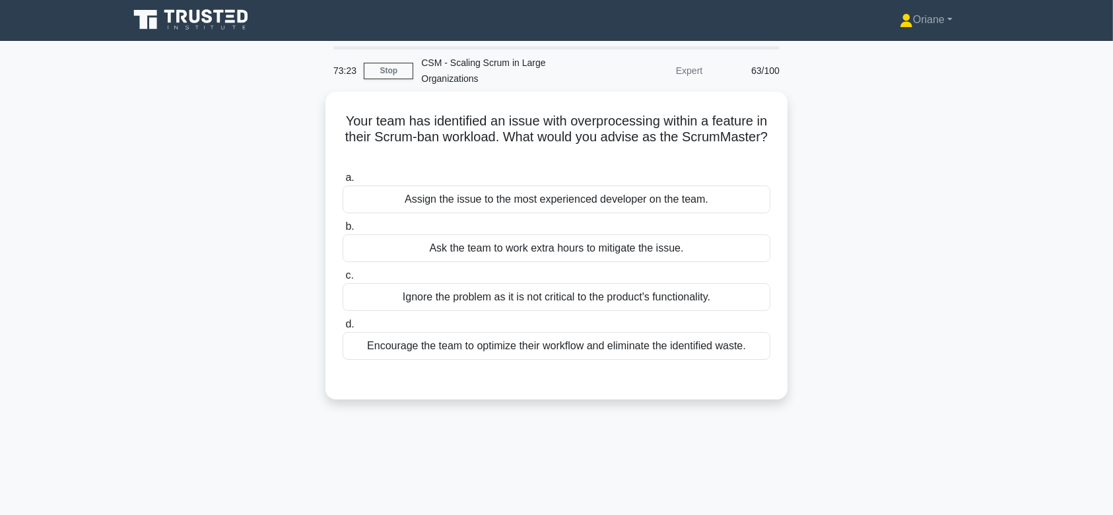
scroll to position [0, 0]
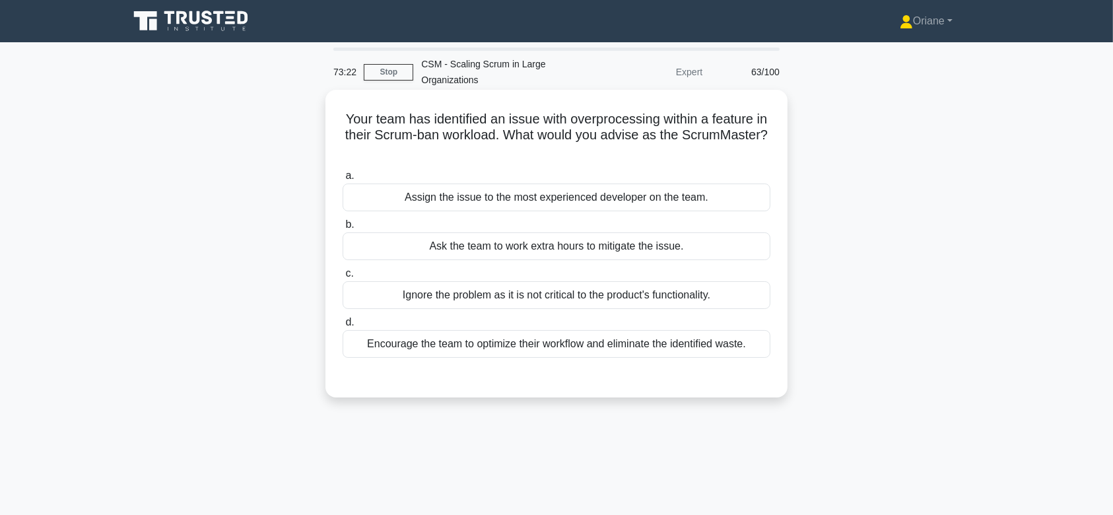
click at [549, 199] on div "Assign the issue to the most experienced developer on the team." at bounding box center [557, 198] width 428 height 28
click at [343, 180] on input "a. Assign the issue to the most experienced developer on the team." at bounding box center [343, 176] width 0 height 9
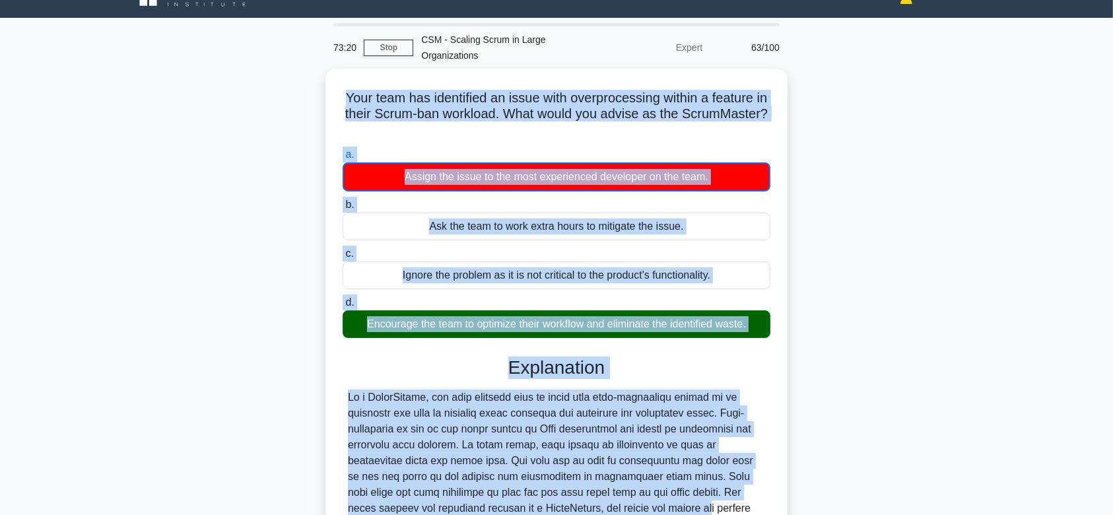
scroll to position [236, 0]
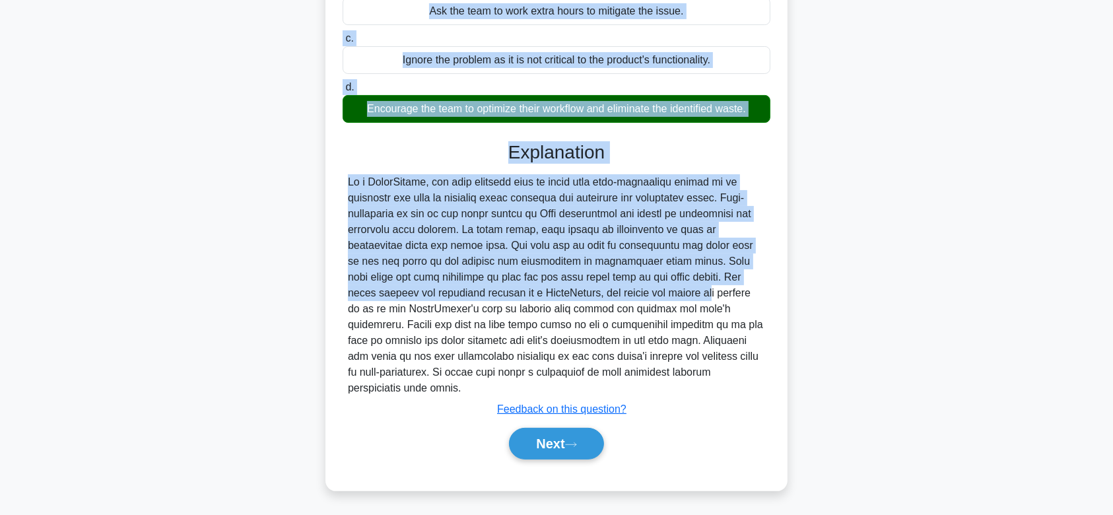
drag, startPoint x: 342, startPoint y: 115, endPoint x: 642, endPoint y: 384, distance: 403.0
click at [642, 384] on div "Your team has identified an issue with overprocessing within a feature in their…" at bounding box center [557, 172] width 452 height 627
click at [576, 430] on button "Next" at bounding box center [556, 444] width 94 height 32
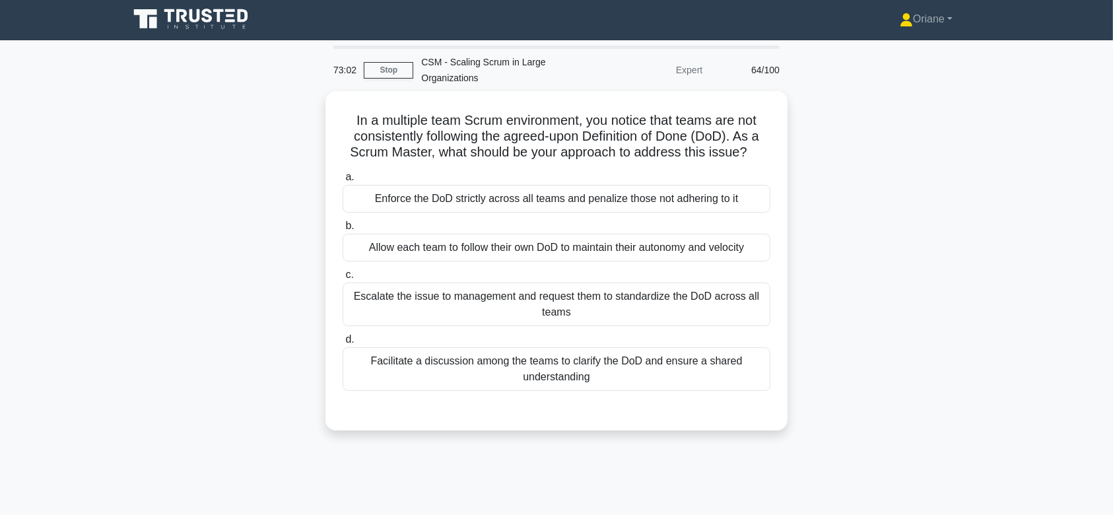
scroll to position [0, 0]
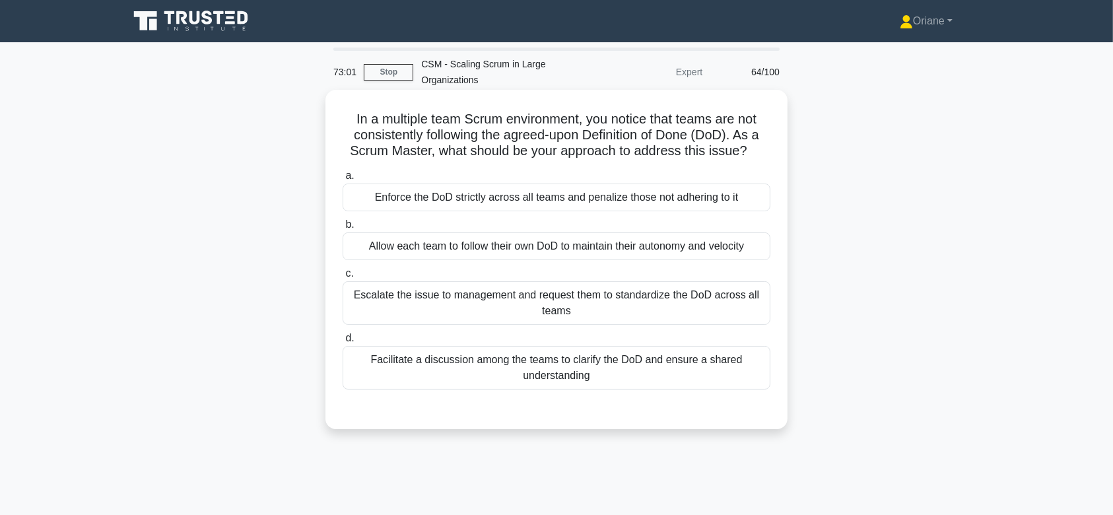
click at [586, 195] on div "Enforce the DoD strictly across all teams and penalize those not adhering to it" at bounding box center [557, 198] width 428 height 28
click at [343, 180] on input "a. Enforce the DoD strictly across all teams and penalize those not adhering to…" at bounding box center [343, 176] width 0 height 9
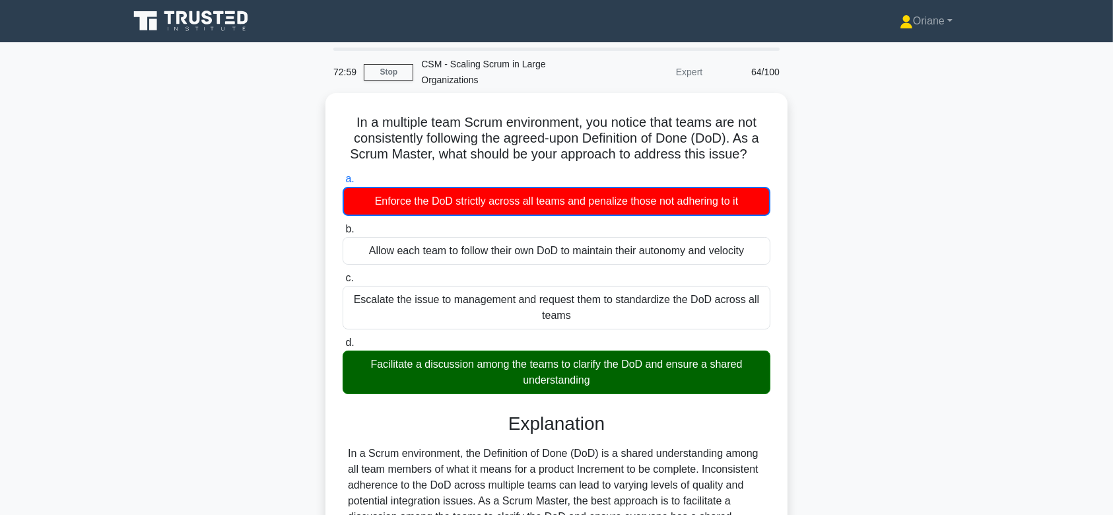
scroll to position [221, 0]
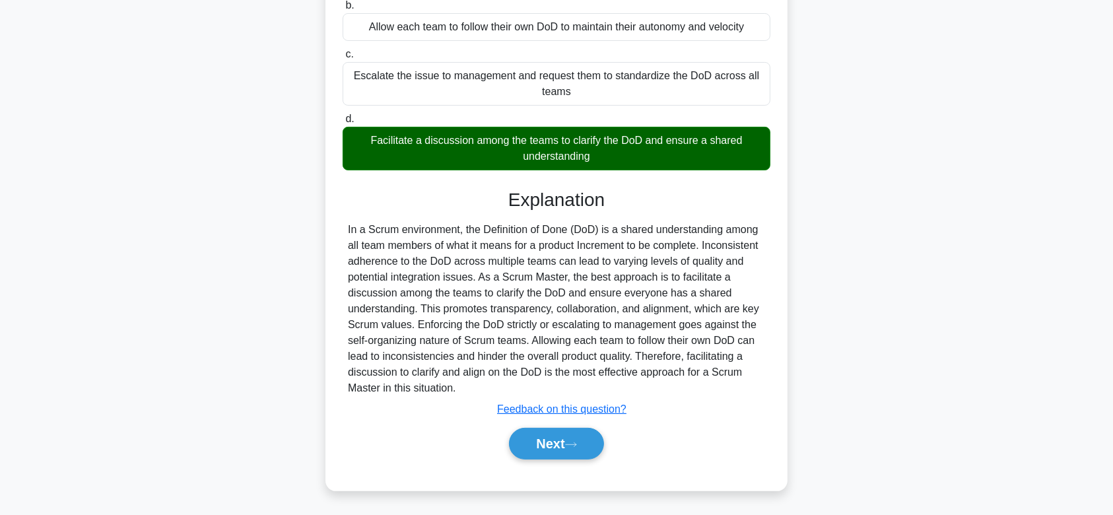
drag, startPoint x: 343, startPoint y: 114, endPoint x: 600, endPoint y: 381, distance: 370.7
click at [600, 381] on div "In a multiple team Scrum environment, you notice that teams are not consistentl…" at bounding box center [557, 180] width 452 height 611
click at [549, 441] on button "Next" at bounding box center [556, 444] width 94 height 32
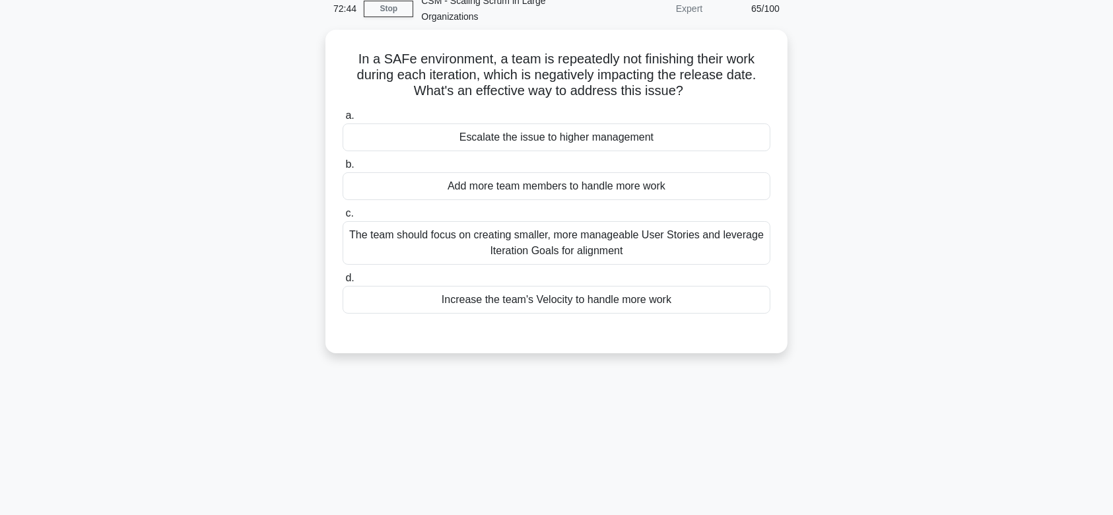
scroll to position [0, 0]
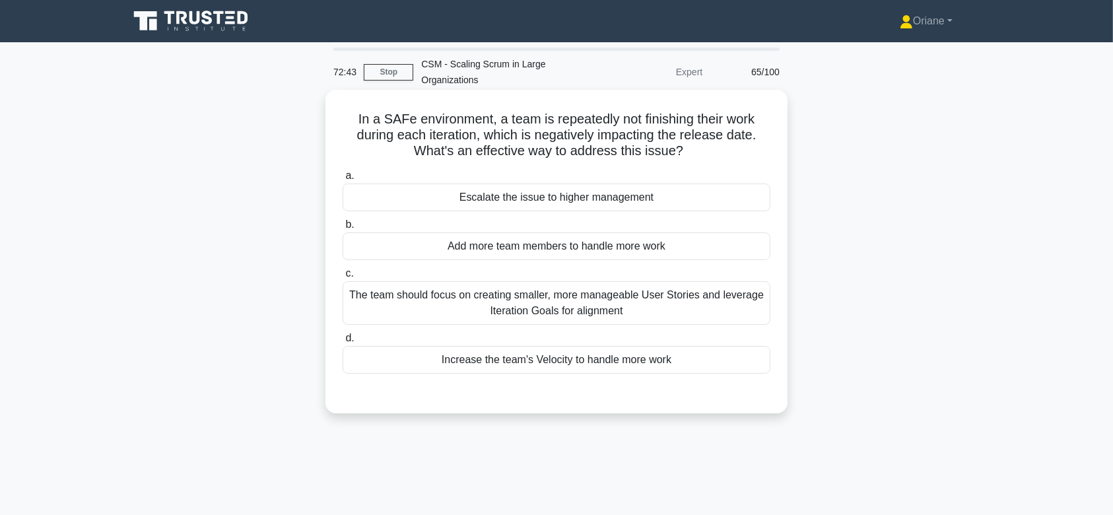
click at [587, 292] on div "The team should focus on creating smaller, more manageable User Stories and lev…" at bounding box center [557, 303] width 428 height 44
click at [343, 278] on input "c. The team should focus on creating smaller, more manageable User Stories and …" at bounding box center [343, 273] width 0 height 9
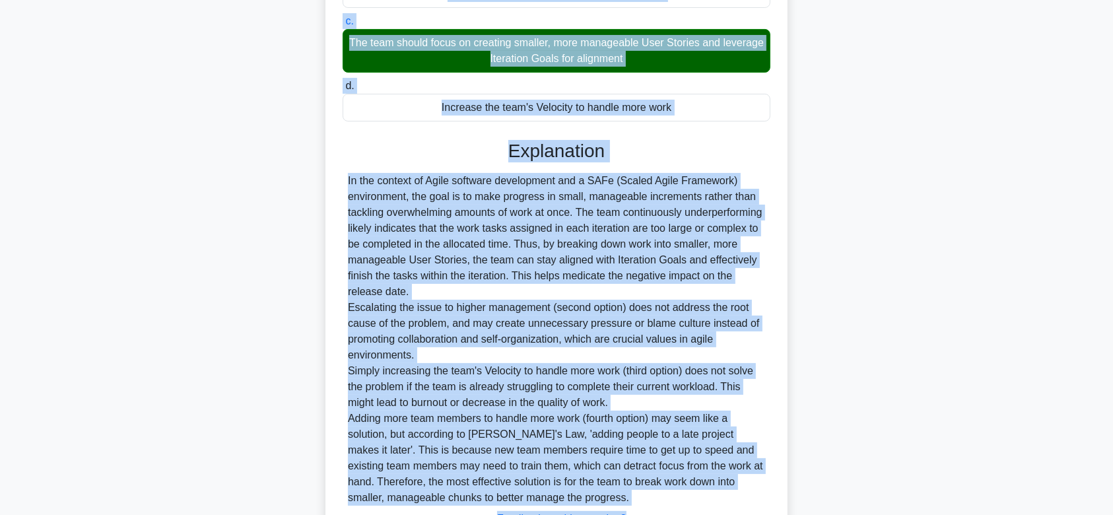
scroll to position [362, 0]
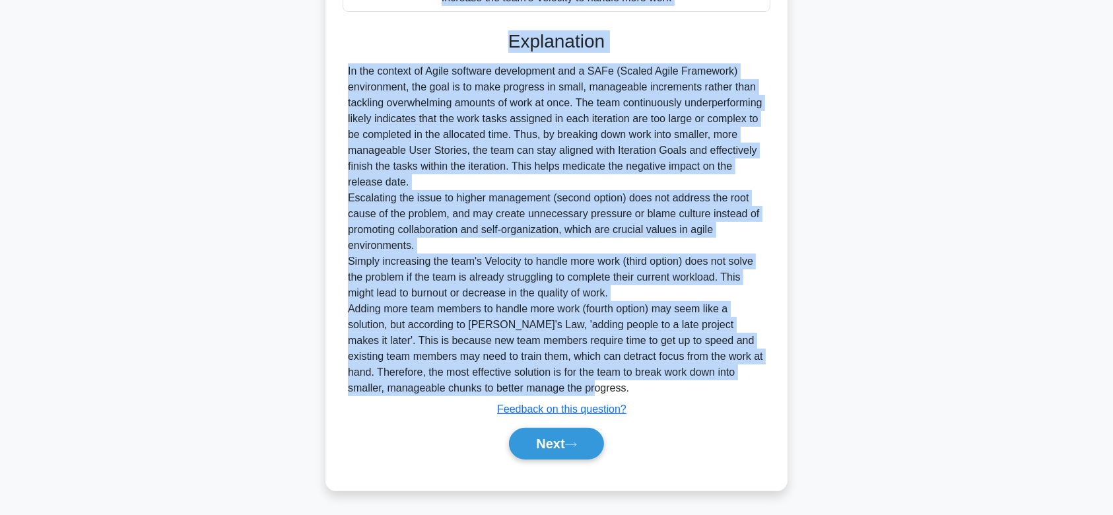
drag, startPoint x: 347, startPoint y: 116, endPoint x: 630, endPoint y: 391, distance: 395.0
click at [630, 391] on div "In a SAFe environment, a team is repeatedly not finishing their work during eac…" at bounding box center [557, 109] width 452 height 752
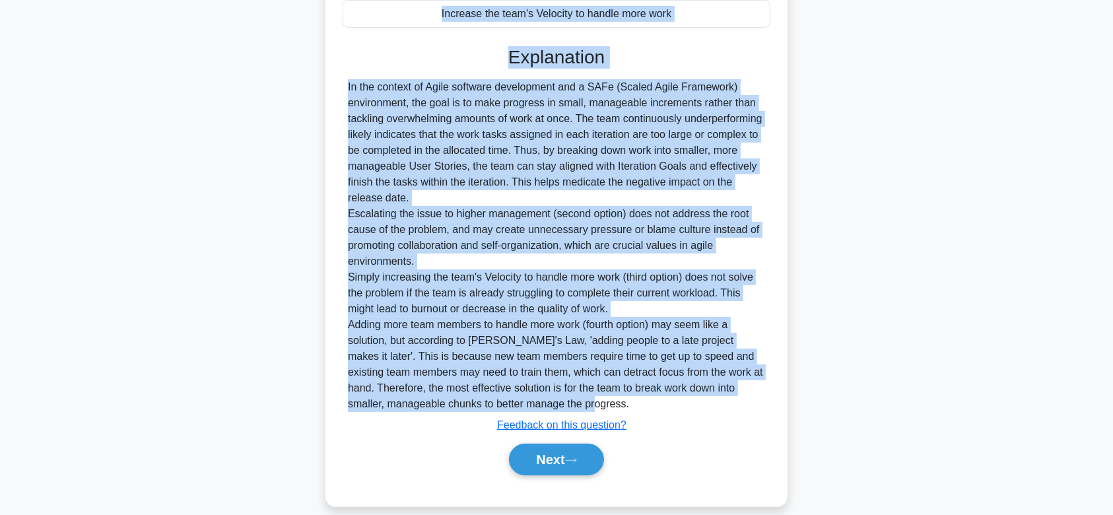
scroll to position [351, 0]
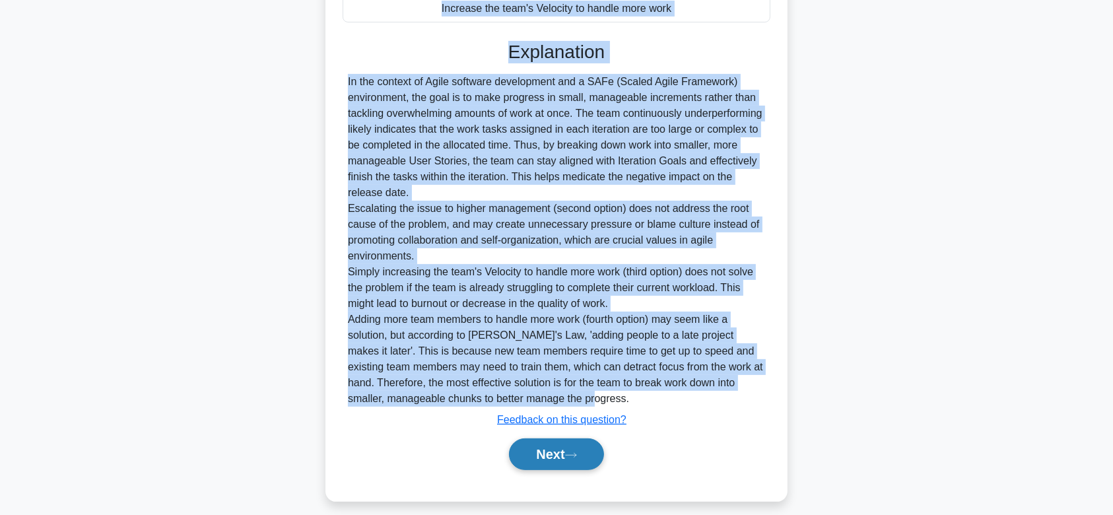
click at [559, 448] on button "Next" at bounding box center [556, 454] width 94 height 32
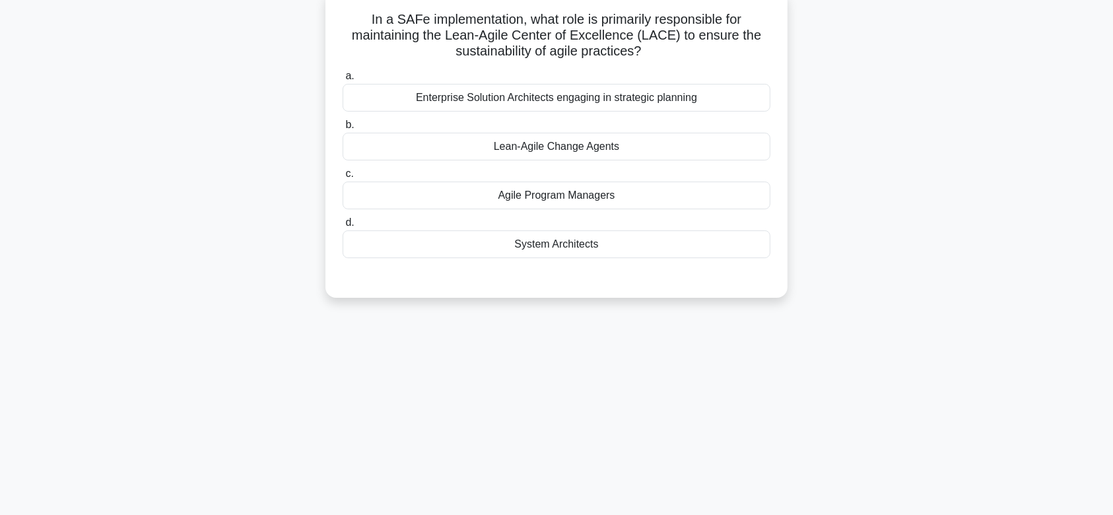
scroll to position [52, 0]
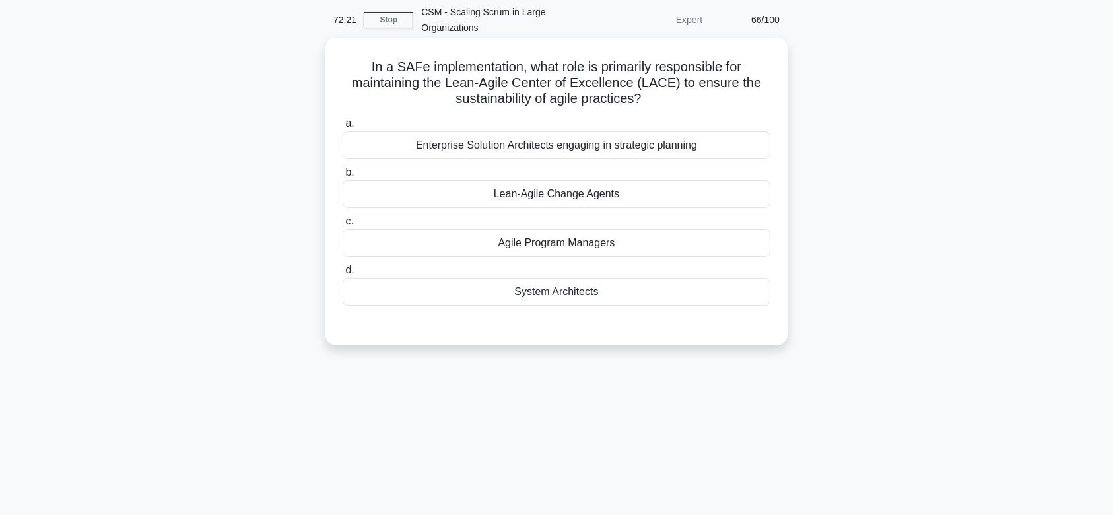
click at [601, 145] on div "Enterprise Solution Architects engaging in strategic planning" at bounding box center [557, 145] width 428 height 28
click at [343, 128] on input "a. Enterprise Solution Architects engaging in strategic planning" at bounding box center [343, 123] width 0 height 9
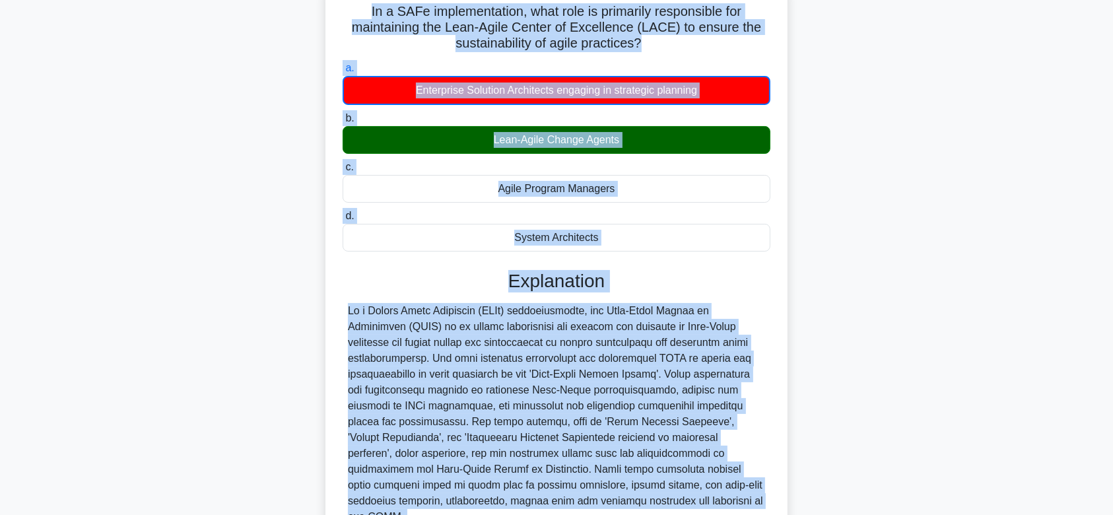
scroll to position [221, 0]
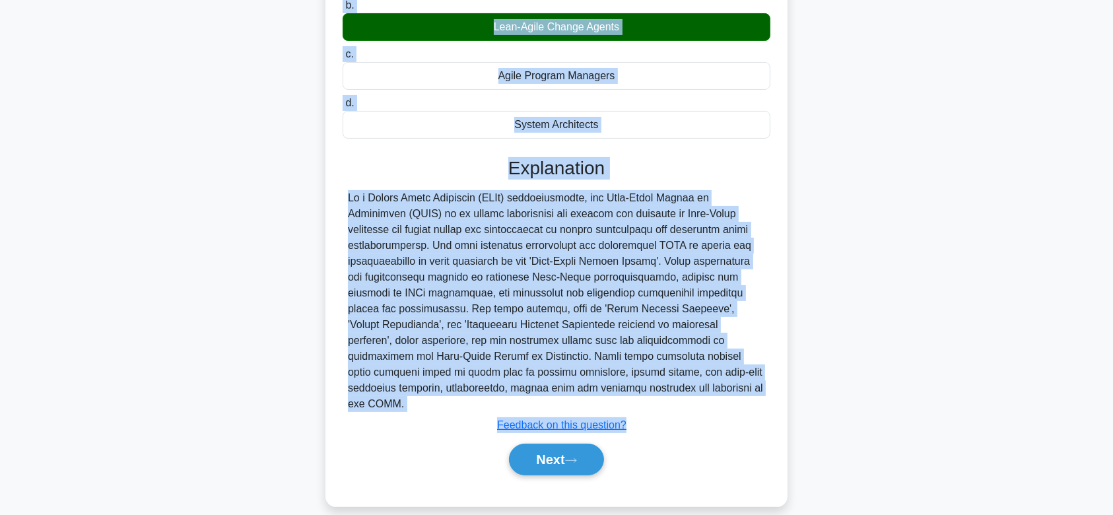
drag, startPoint x: 359, startPoint y: 60, endPoint x: 613, endPoint y: 388, distance: 414.1
click at [613, 388] on div "In a SAFe implementation, what role is primarily responsible for maintaining th…" at bounding box center [557, 188] width 452 height 627
click at [576, 457] on icon at bounding box center [571, 460] width 12 height 7
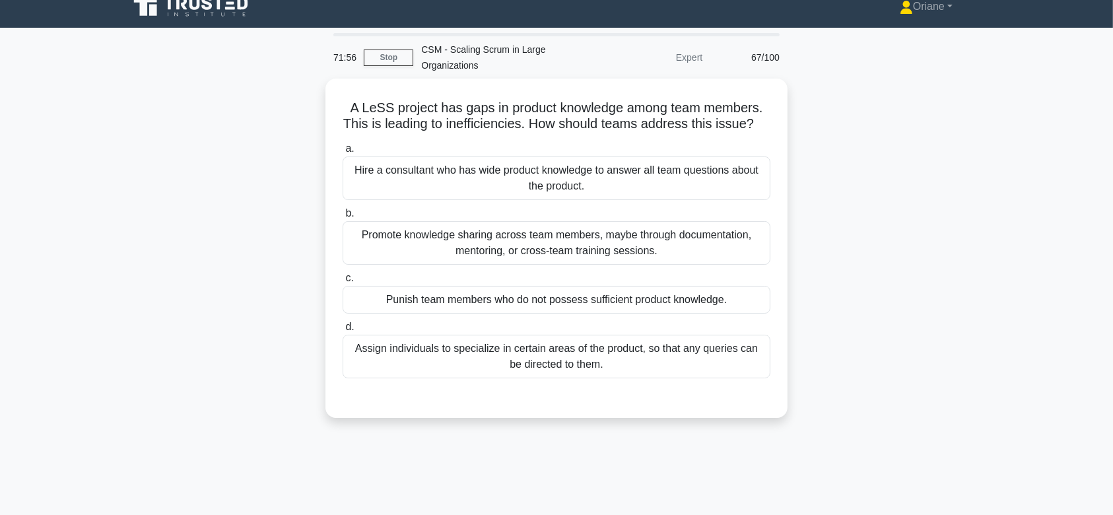
scroll to position [0, 0]
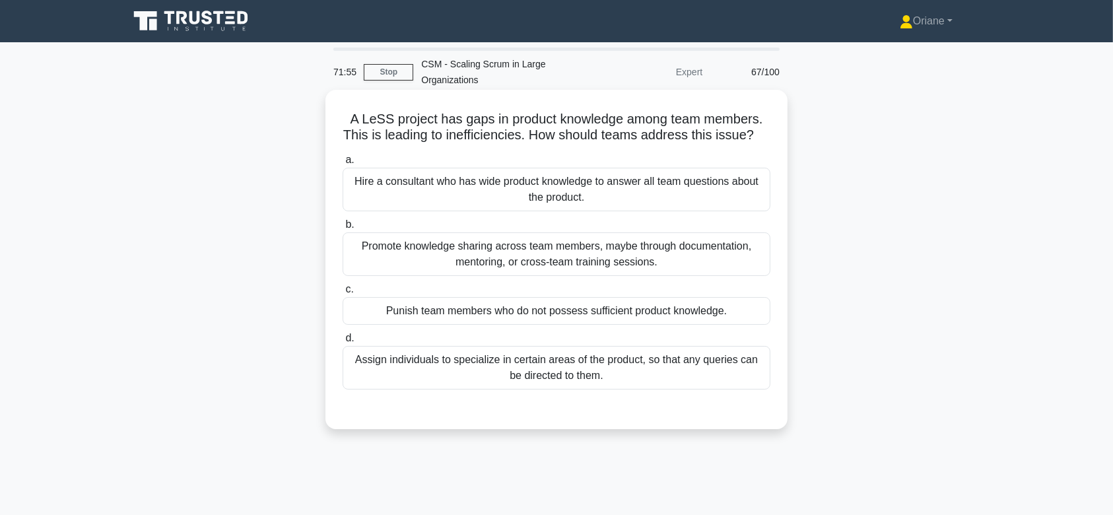
click at [578, 274] on div "Promote knowledge sharing across team members, maybe through documentation, men…" at bounding box center [557, 254] width 428 height 44
click at [343, 229] on input "b. Promote knowledge sharing across team members, maybe through documentation, …" at bounding box center [343, 225] width 0 height 9
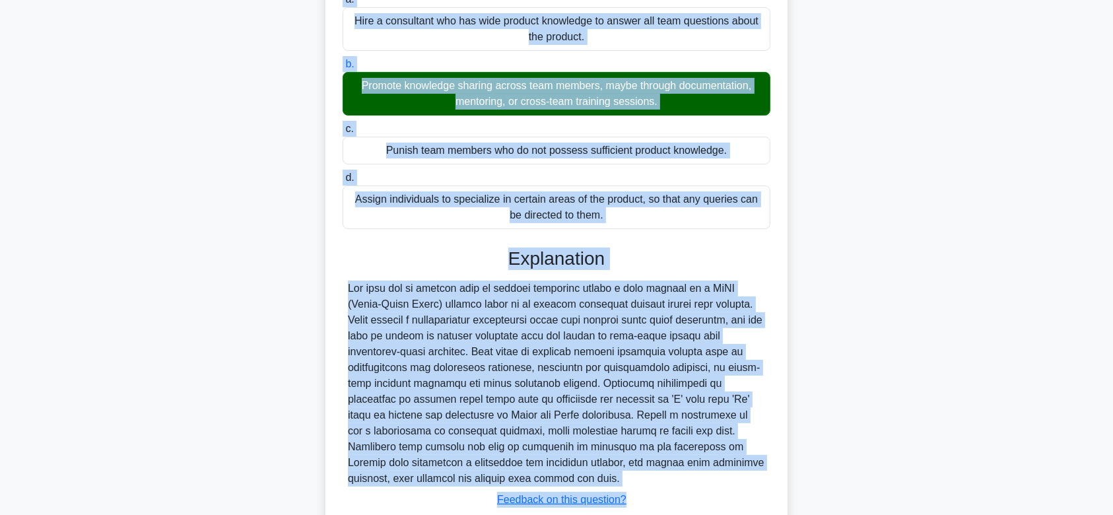
scroll to position [267, 0]
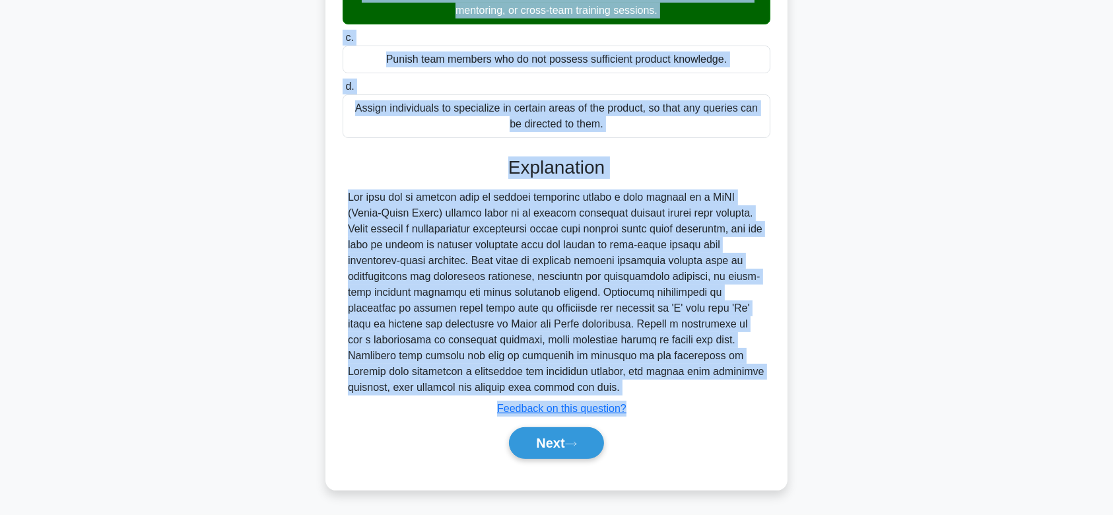
drag, startPoint x: 341, startPoint y: 112, endPoint x: 551, endPoint y: 387, distance: 345.3
click at [551, 387] on div "A LeSS project has gaps in product knowledge among team members. This is leadin…" at bounding box center [557, 164] width 452 height 641
click at [543, 440] on button "Next" at bounding box center [556, 443] width 94 height 32
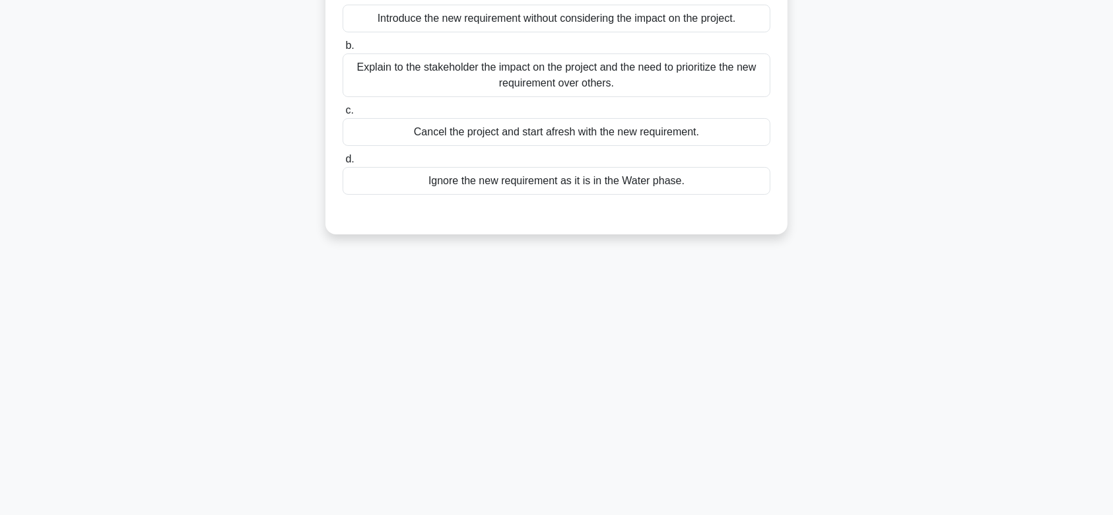
scroll to position [0, 0]
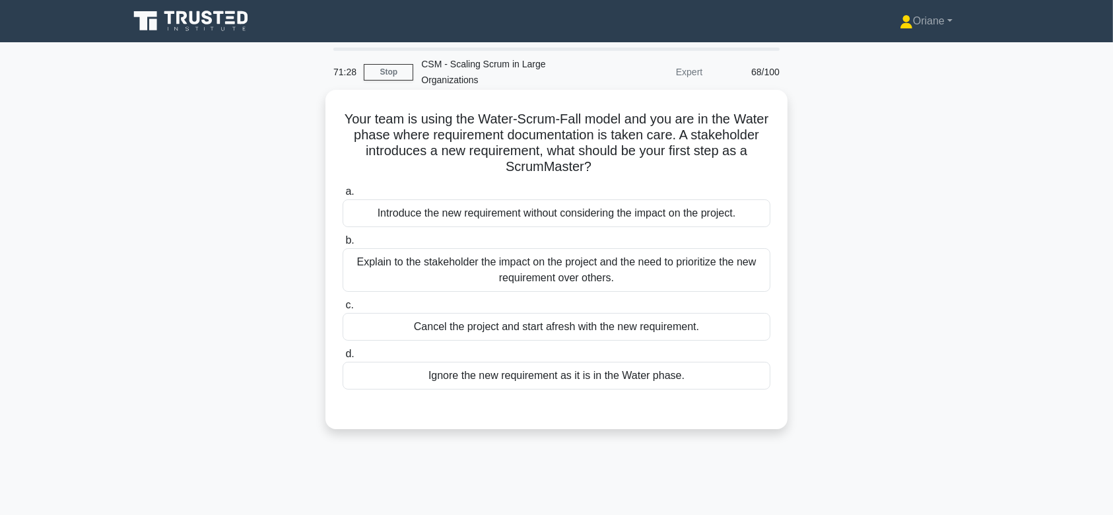
click at [583, 267] on div "Explain to the stakeholder the impact on the project and the need to prioritize…" at bounding box center [557, 270] width 428 height 44
click at [343, 245] on input "b. Explain to the stakeholder the impact on the project and the need to priorit…" at bounding box center [343, 240] width 0 height 9
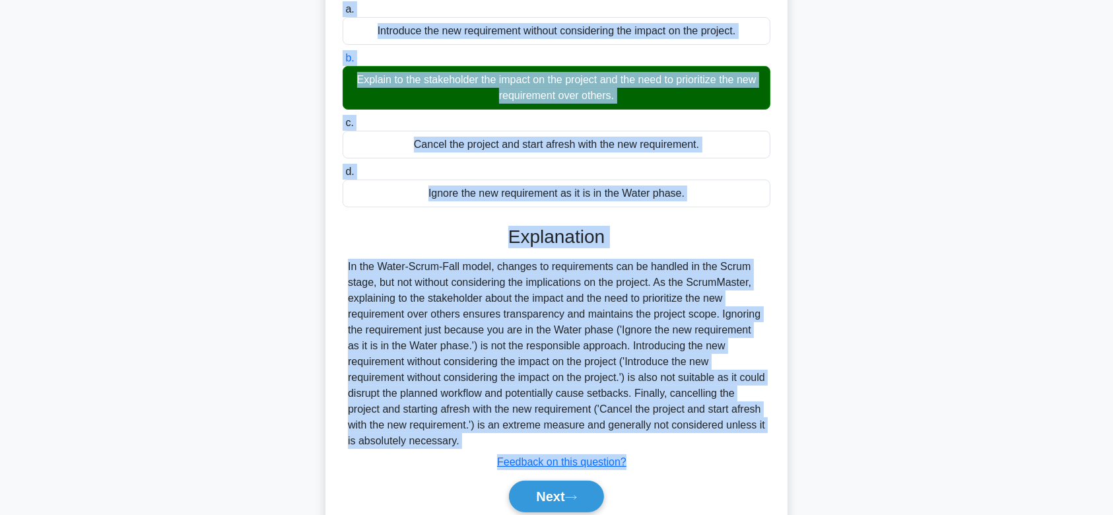
scroll to position [235, 0]
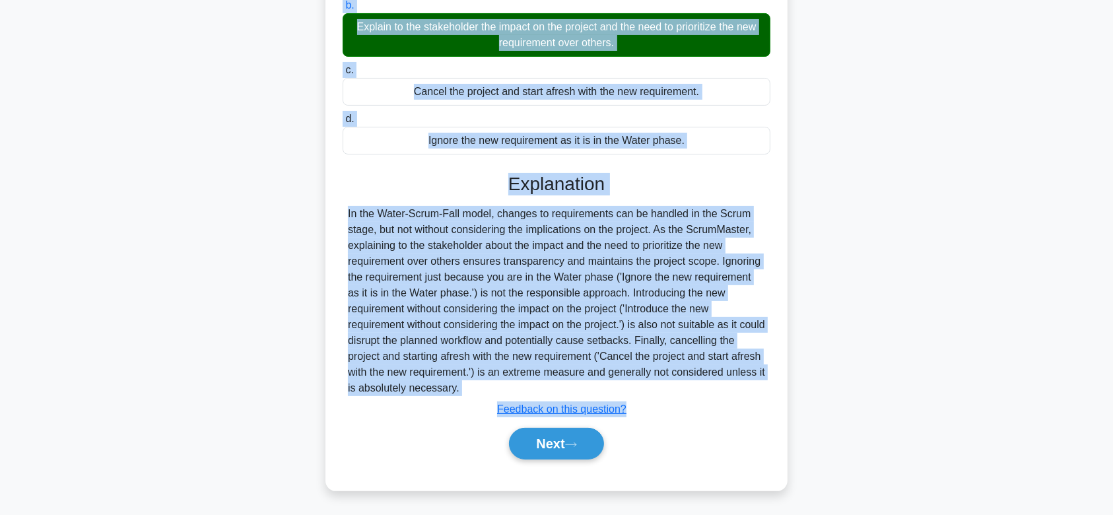
drag, startPoint x: 358, startPoint y: 119, endPoint x: 550, endPoint y: 390, distance: 331.5
click at [550, 390] on div "Your team is using the Water-Scrum-Fall model and you are in the Water phase wh…" at bounding box center [557, 172] width 452 height 625
click at [547, 441] on button "Next" at bounding box center [556, 444] width 94 height 32
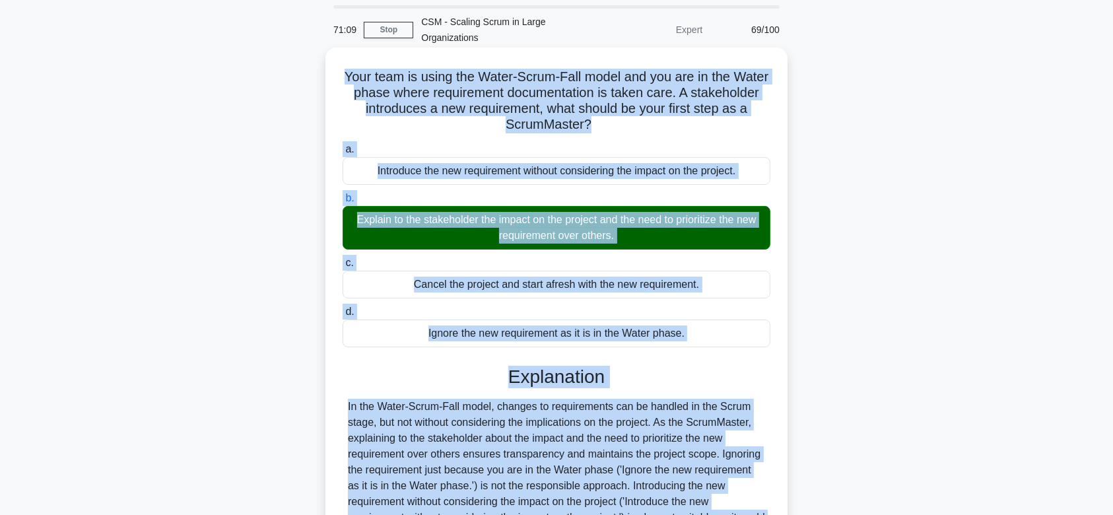
scroll to position [41, 0]
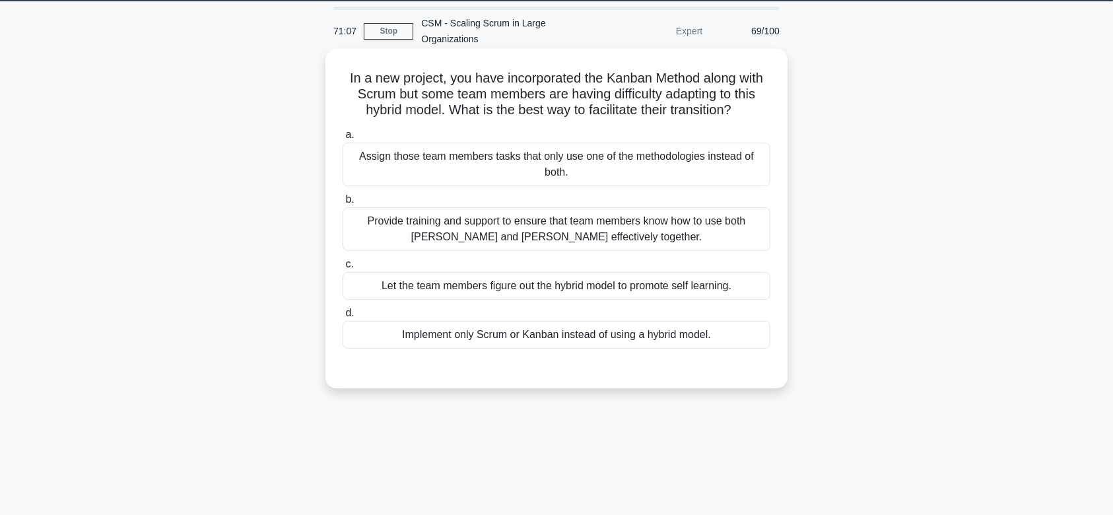
click at [552, 238] on div "Provide training and support to ensure that team members know how to use both S…" at bounding box center [557, 229] width 428 height 44
click at [343, 204] on input "b. Provide training and support to ensure that team members know how to use bot…" at bounding box center [343, 199] width 0 height 9
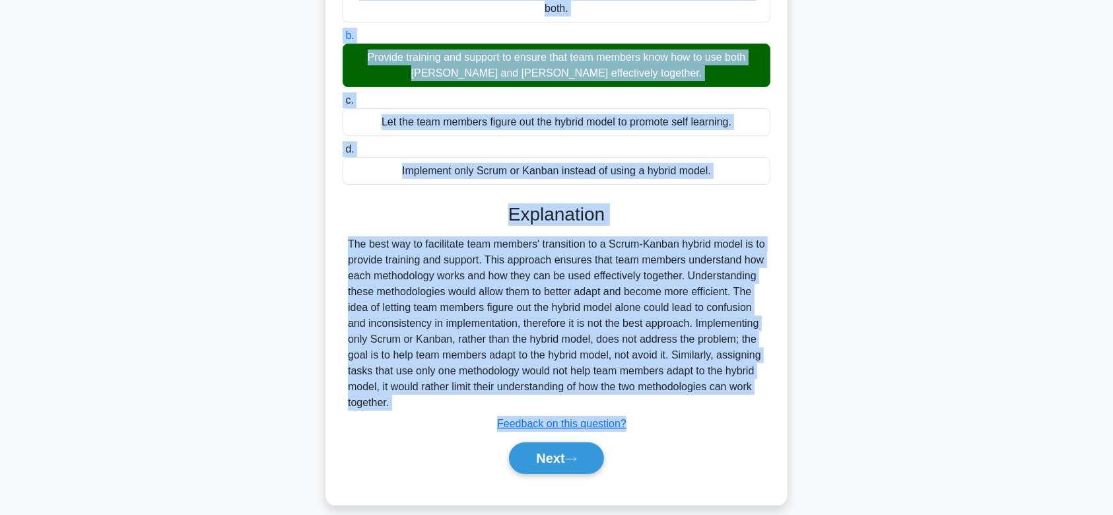
scroll to position [219, 0]
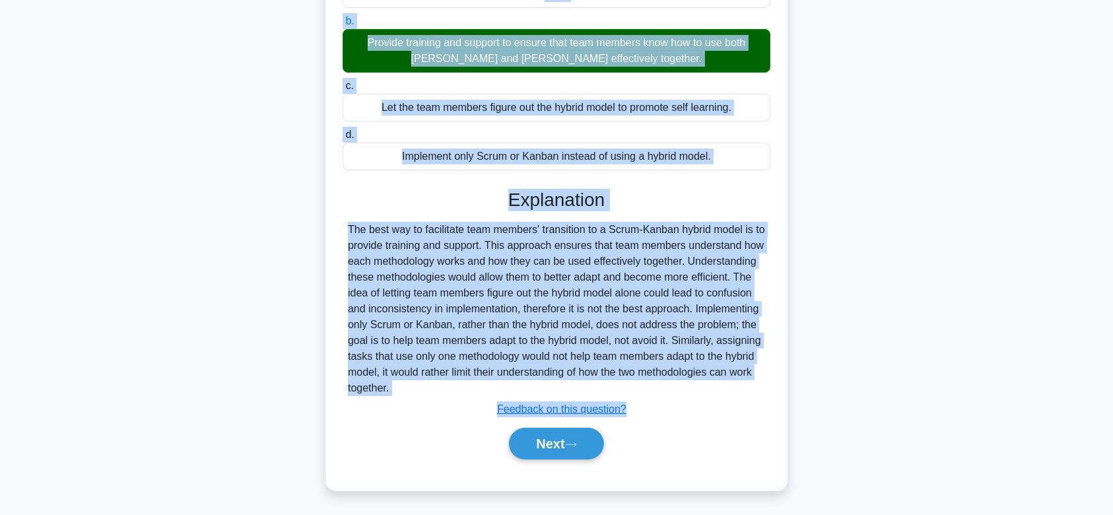
drag, startPoint x: 335, startPoint y: 76, endPoint x: 567, endPoint y: 383, distance: 385.0
click at [567, 383] on div "In a new project, you have incorporated the Kanban Method along with Scrum but …" at bounding box center [557, 180] width 452 height 609
click at [569, 433] on button "Next" at bounding box center [556, 444] width 94 height 32
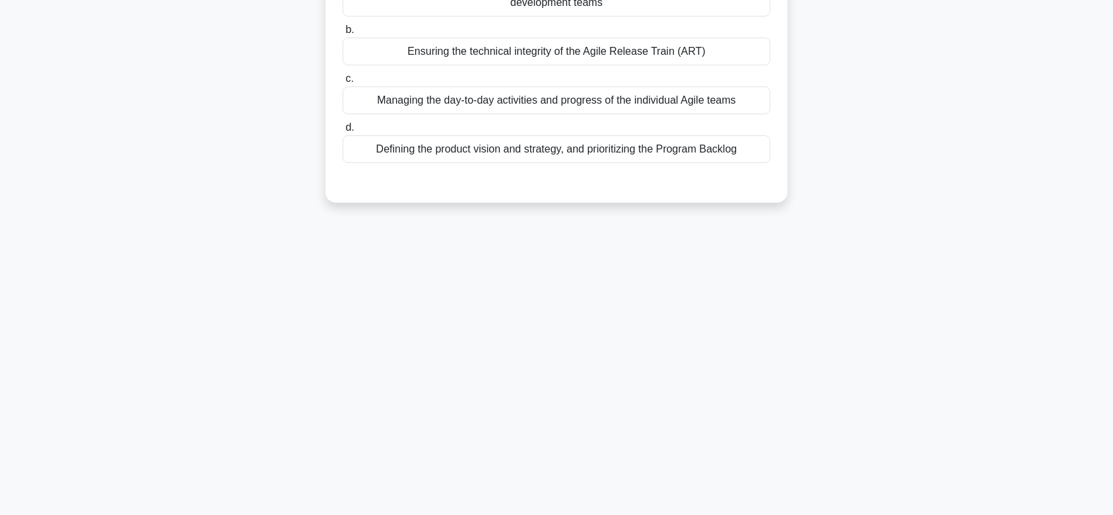
scroll to position [0, 0]
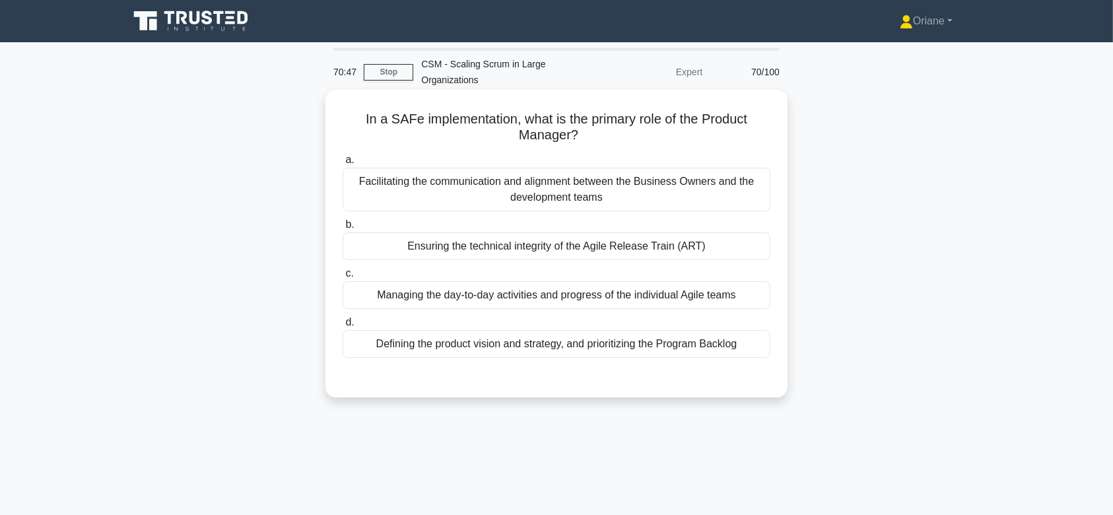
click at [570, 176] on div "Facilitating the communication and alignment between the Business Owners and th…" at bounding box center [557, 190] width 428 height 44
click at [343, 164] on input "a. Facilitating the communication and alignment between the Business Owners and…" at bounding box center [343, 160] width 0 height 9
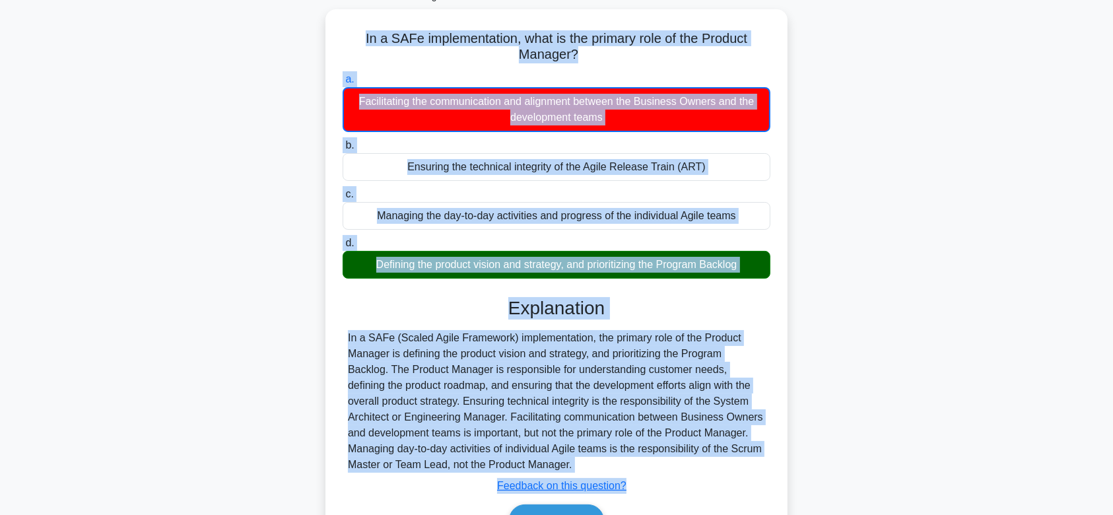
scroll to position [198, 0]
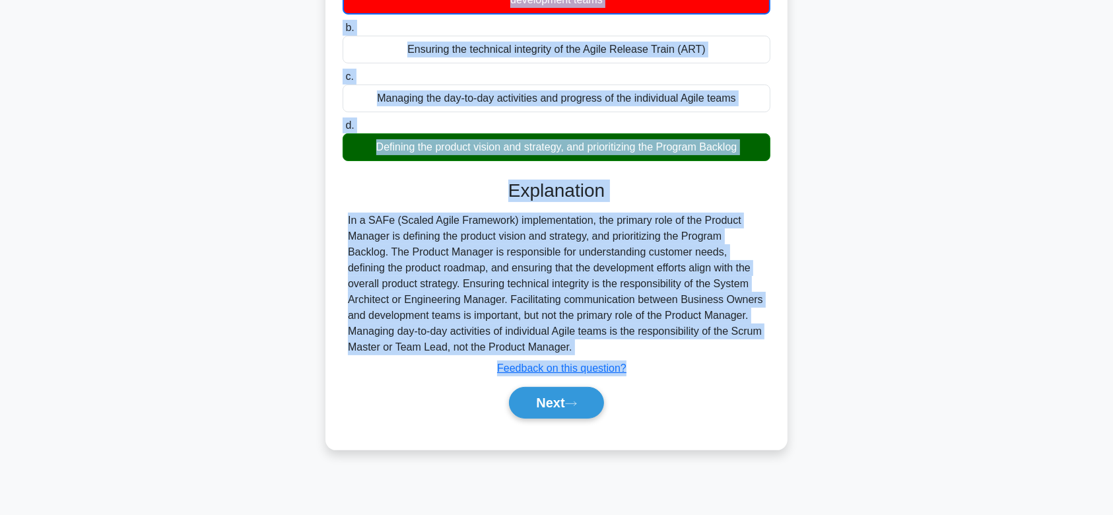
drag, startPoint x: 354, startPoint y: 114, endPoint x: 611, endPoint y: 355, distance: 352.2
click at [611, 355] on div "In a SAFe implementation, what is the primary role of the Product Manager? .spi…" at bounding box center [557, 170] width 452 height 547
click at [542, 400] on button "Next" at bounding box center [556, 403] width 94 height 32
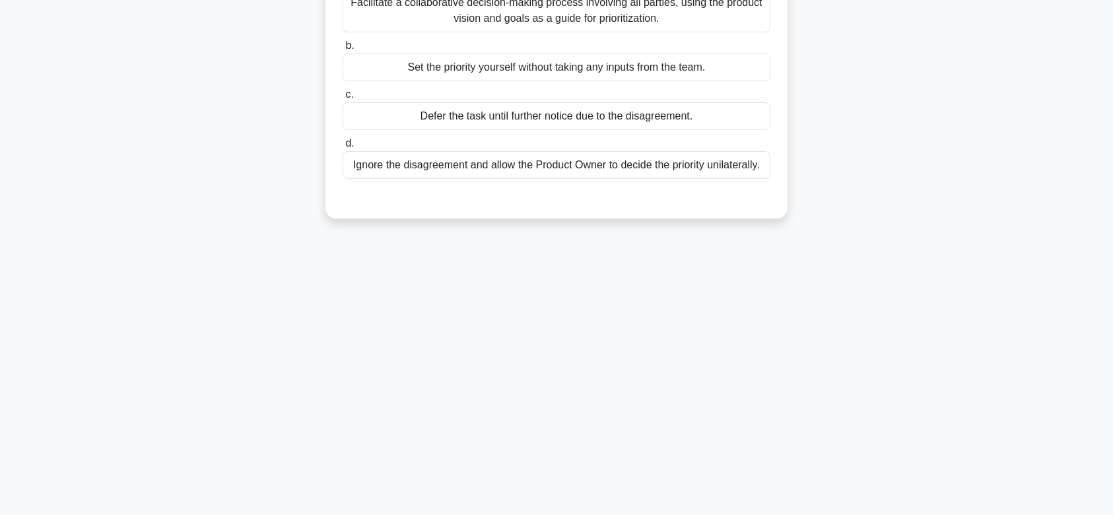
scroll to position [0, 0]
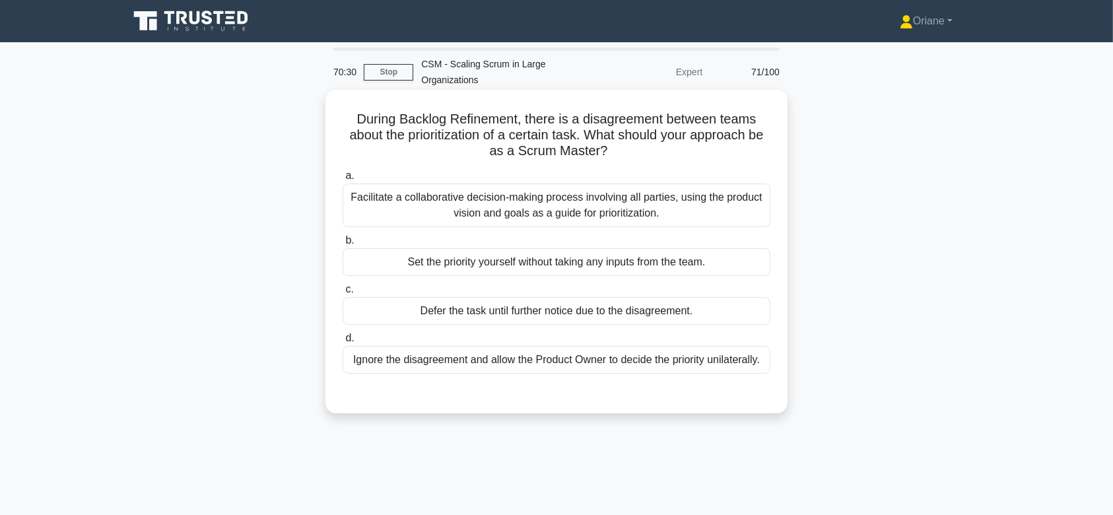
click at [492, 205] on div "Facilitate a collaborative decision-making process involving all parties, using…" at bounding box center [557, 206] width 428 height 44
click at [343, 180] on input "a. Facilitate a collaborative decision-making process involving all parties, us…" at bounding box center [343, 176] width 0 height 9
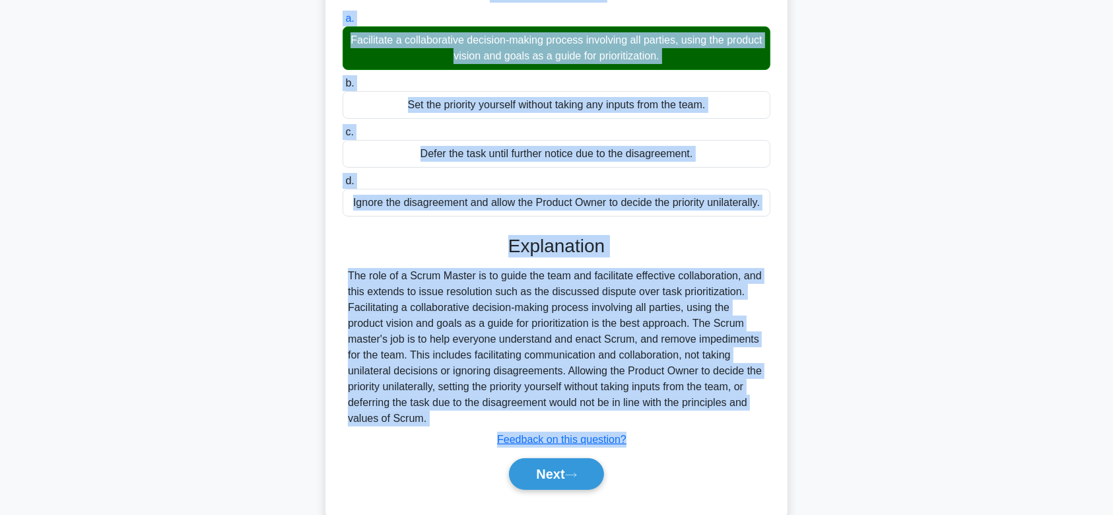
scroll to position [198, 0]
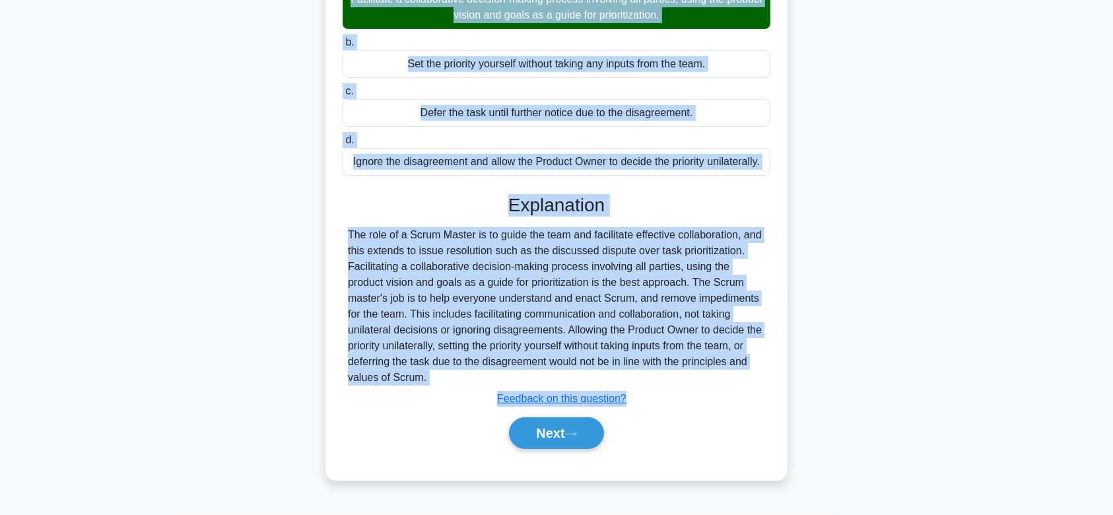
drag, startPoint x: 350, startPoint y: 110, endPoint x: 525, endPoint y: 373, distance: 315.7
click at [525, 373] on div "During Backlog Refinement, there is a disagreement between teams about the prio…" at bounding box center [557, 186] width 452 height 578
click at [537, 438] on button "Next" at bounding box center [556, 433] width 94 height 32
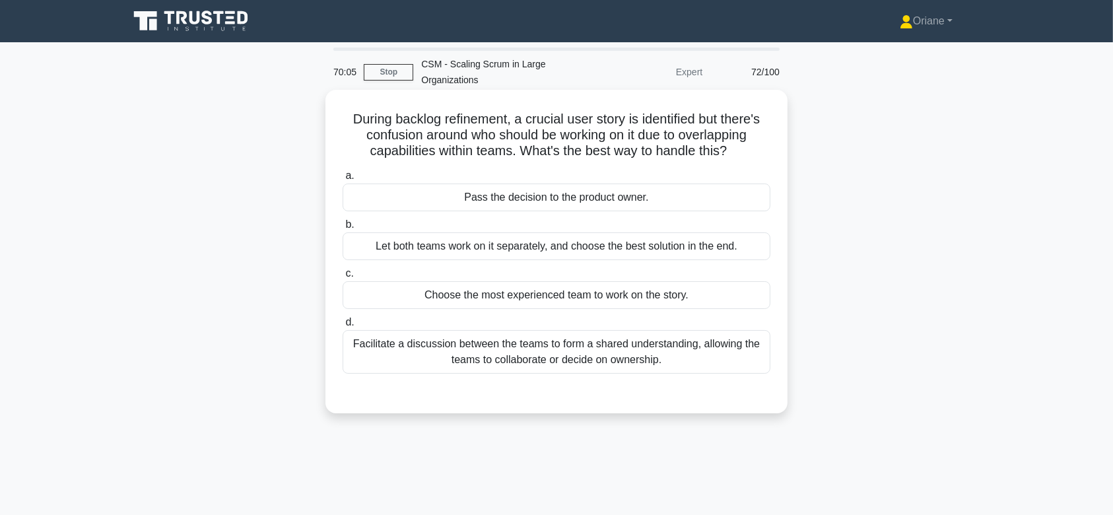
click at [558, 250] on div "Let both teams work on it separately, and choose the best solution in the end." at bounding box center [557, 246] width 428 height 28
click at [343, 229] on input "b. Let both teams work on it separately, and choose the best solution in the en…" at bounding box center [343, 225] width 0 height 9
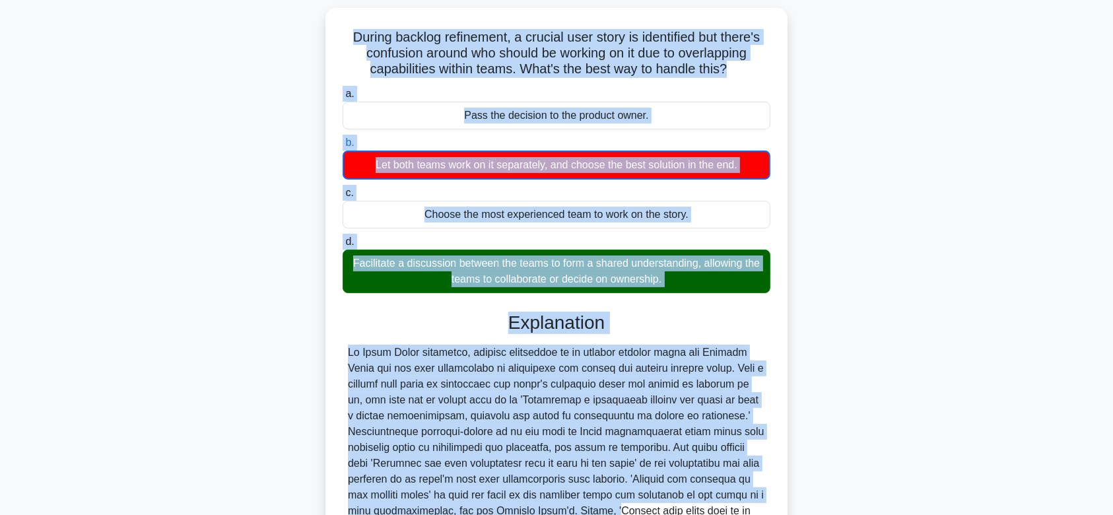
scroll to position [236, 0]
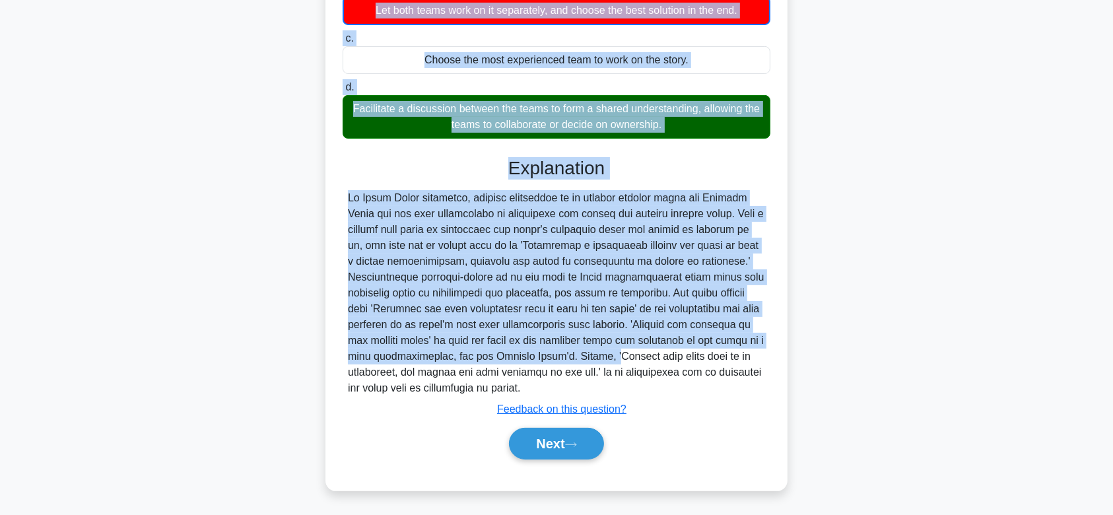
drag, startPoint x: 343, startPoint y: 119, endPoint x: 551, endPoint y: 382, distance: 335.6
click at [551, 382] on div "During backlog refinement, a crucial user story is identified but there's confu…" at bounding box center [557, 172] width 452 height 627
click at [526, 442] on button "Next" at bounding box center [556, 444] width 94 height 32
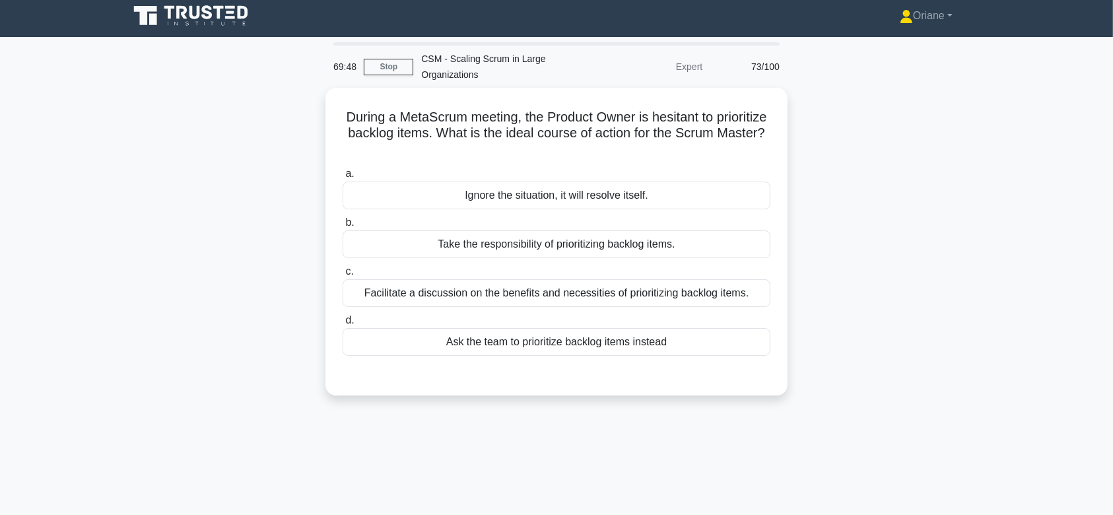
scroll to position [0, 0]
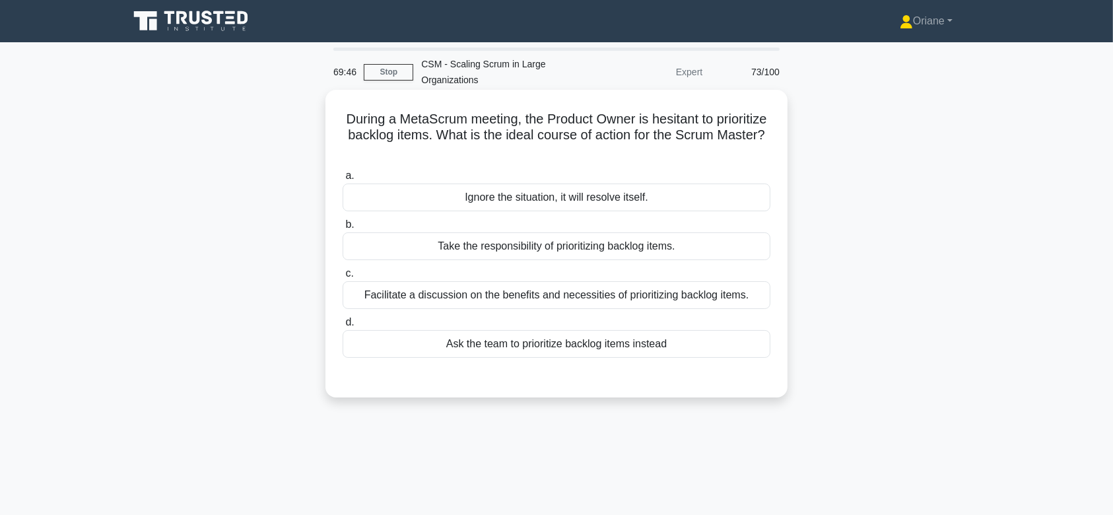
click at [559, 294] on div "Facilitate a discussion on the benefits and necessities of prioritizing backlog…" at bounding box center [557, 295] width 428 height 28
click at [343, 278] on input "c. Facilitate a discussion on the benefits and necessities of prioritizing back…" at bounding box center [343, 273] width 0 height 9
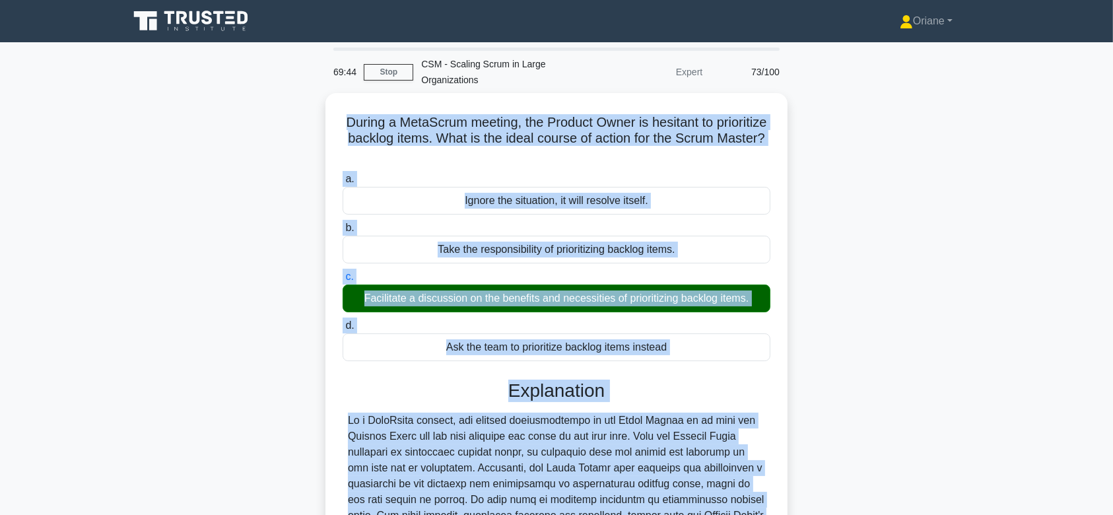
scroll to position [235, 0]
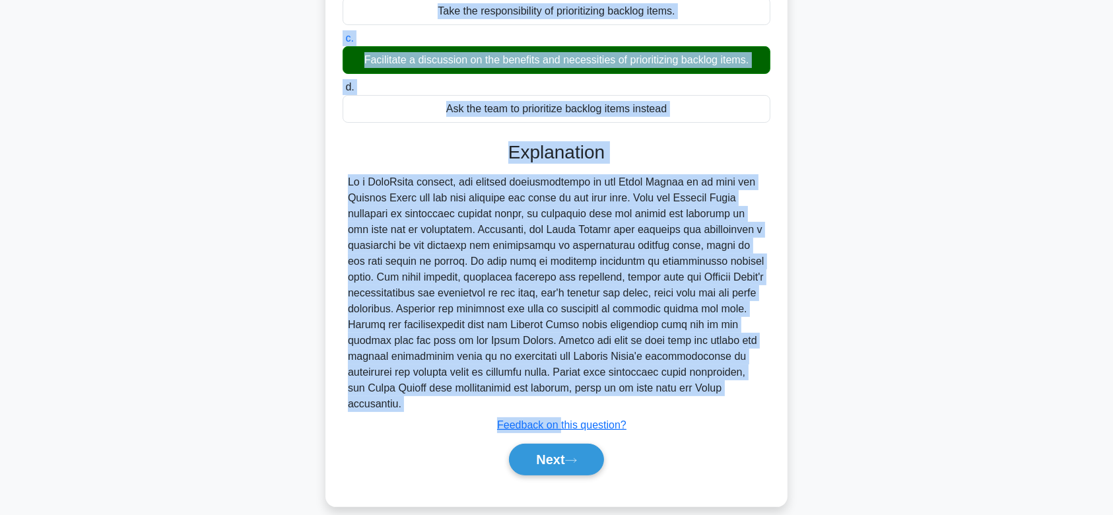
drag, startPoint x: 364, startPoint y: 121, endPoint x: 731, endPoint y: 384, distance: 451.4
click at [731, 384] on div "During a MetaScrum meeting, the Product Owner is hesitant to prioritize backlog…" at bounding box center [557, 180] width 452 height 641
click at [550, 448] on button "Next" at bounding box center [556, 460] width 94 height 32
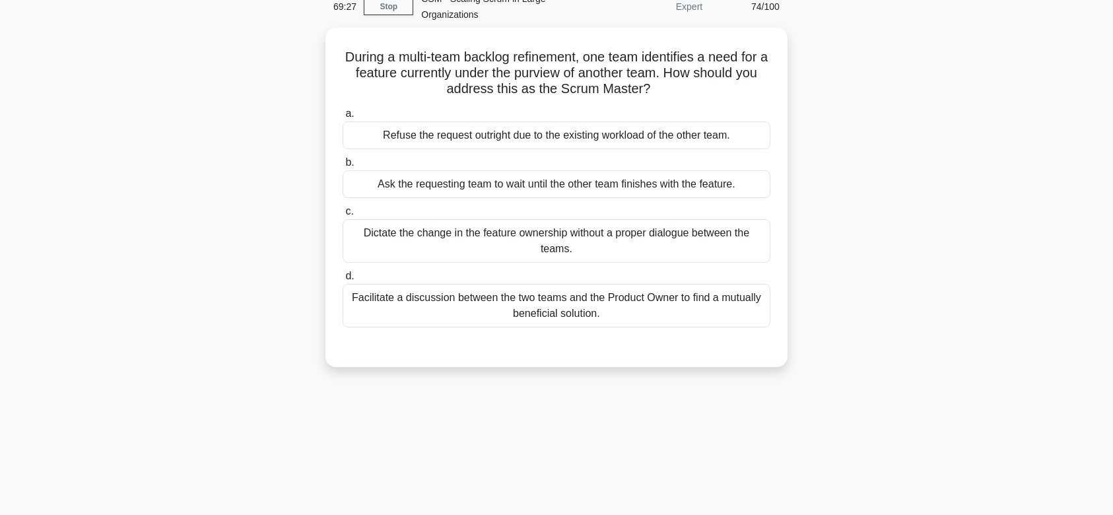
scroll to position [37, 0]
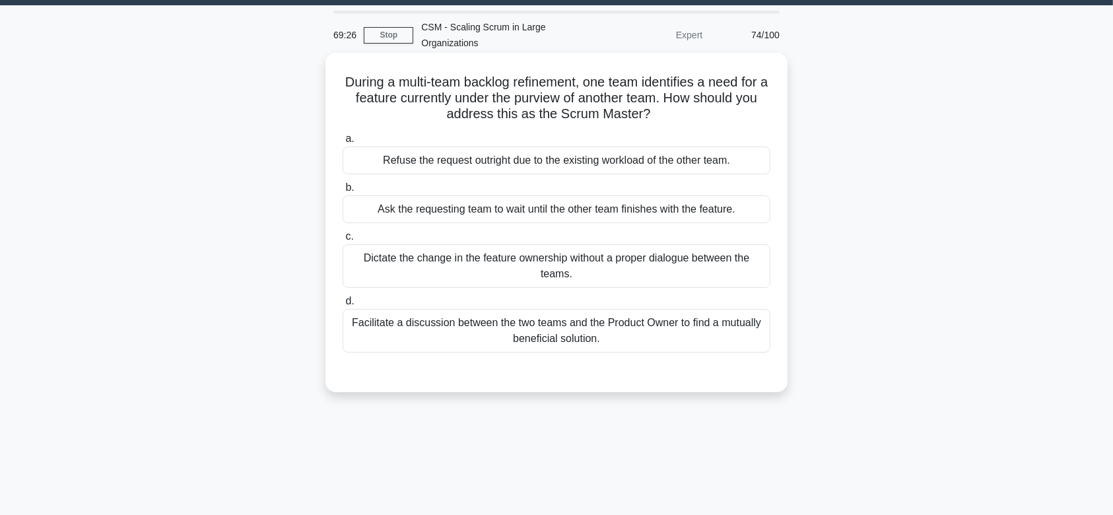
click at [601, 248] on div "Dictate the change in the feature ownership without a proper dialogue between t…" at bounding box center [557, 266] width 428 height 44
click at [343, 241] on input "c. Dictate the change in the feature ownership without a proper dialogue betwee…" at bounding box center [343, 236] width 0 height 9
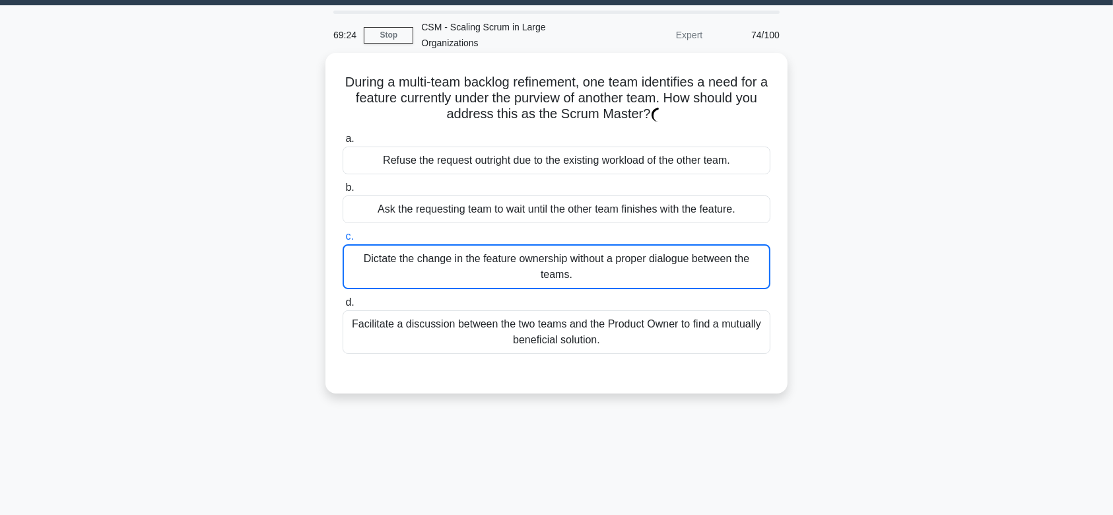
click at [338, 81] on div "During a multi-team backlog refinement, one team identifies a need for a featur…" at bounding box center [557, 223] width 452 height 330
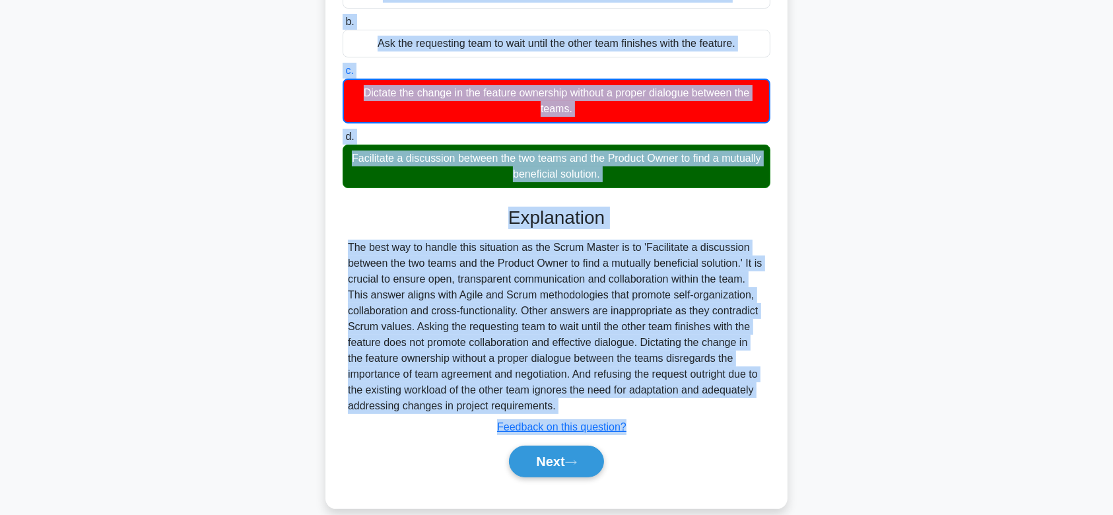
scroll to position [221, 0]
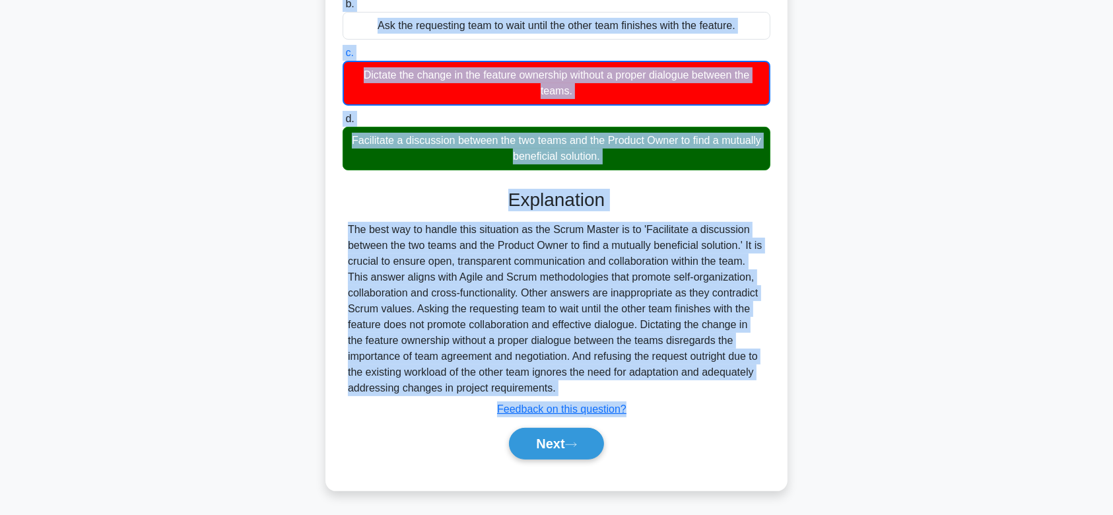
drag, startPoint x: 338, startPoint y: 81, endPoint x: 612, endPoint y: 390, distance: 413.4
click at [612, 390] on div "During a multi-team backlog refinement, one team identifies a need for a featur…" at bounding box center [557, 180] width 452 height 611
click at [540, 436] on button "Next" at bounding box center [556, 444] width 94 height 32
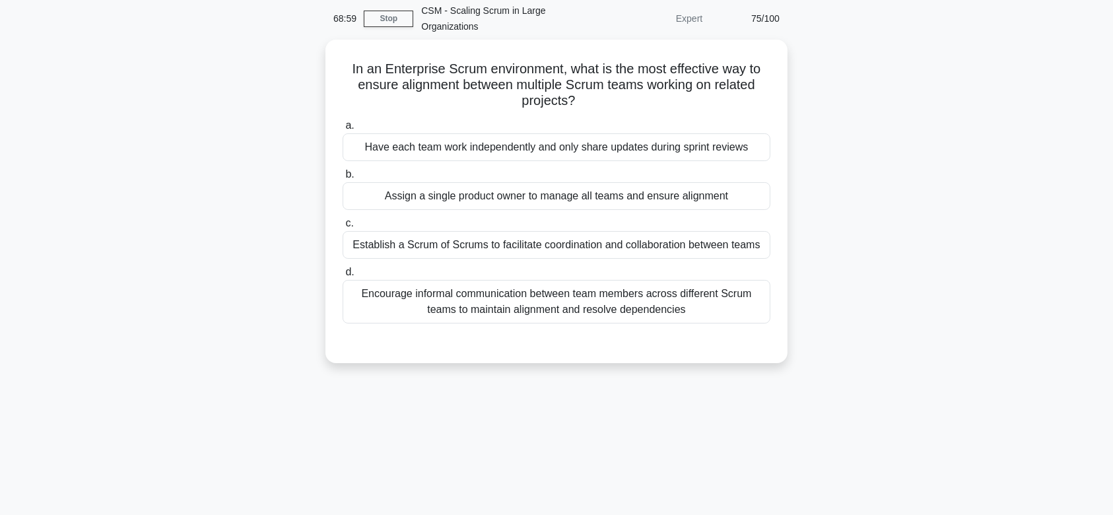
scroll to position [47, 0]
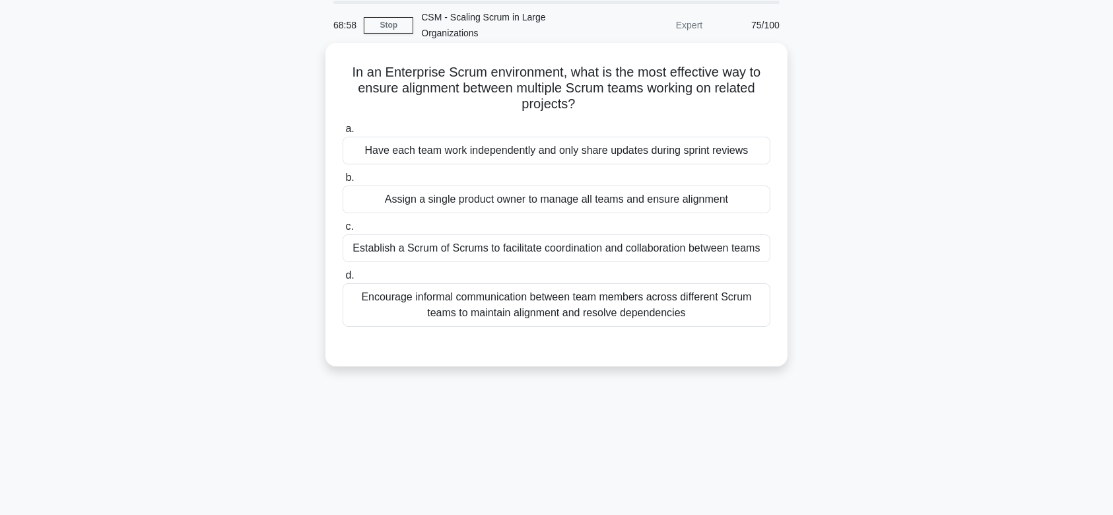
click at [578, 313] on div "Encourage informal communication between team members across different Scrum te…" at bounding box center [557, 305] width 428 height 44
click at [343, 280] on input "d. Encourage informal communication between team members across different Scrum…" at bounding box center [343, 275] width 0 height 9
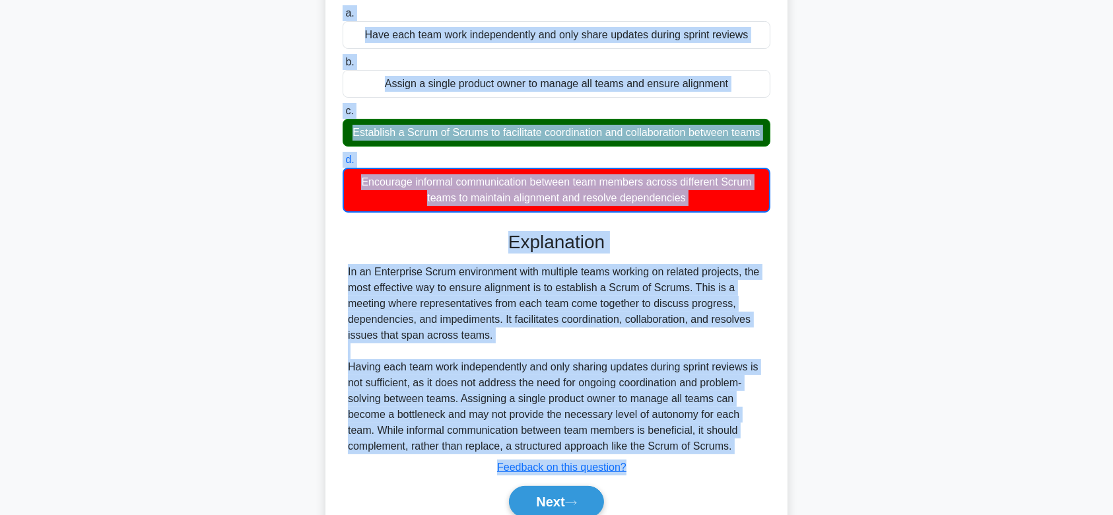
scroll to position [236, 0]
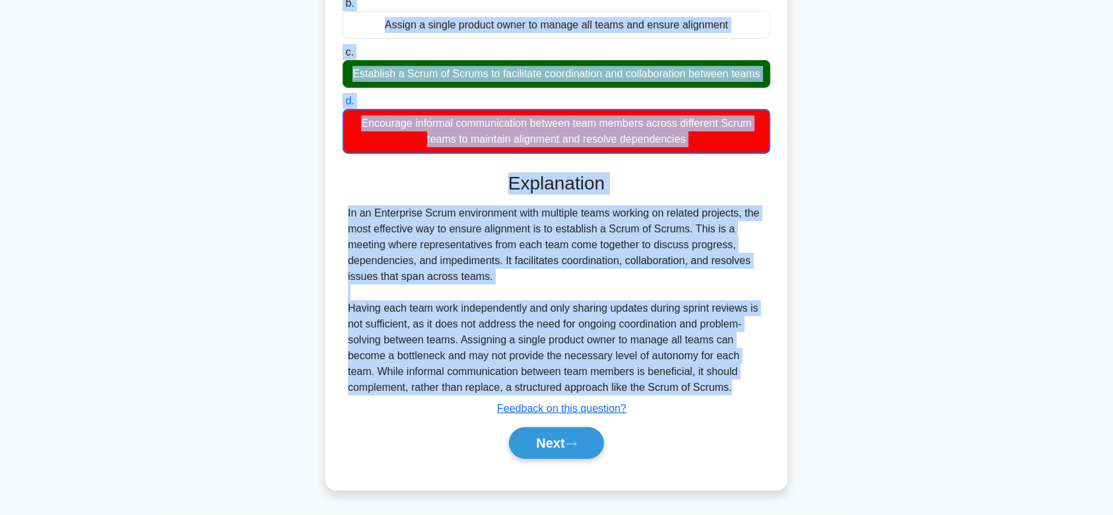
drag, startPoint x: 340, startPoint y: 61, endPoint x: 742, endPoint y: 382, distance: 514.8
click at [742, 382] on div "In an Enterprise Scrum environment, what is the most effective way to ensure al…" at bounding box center [557, 179] width 452 height 611
click at [544, 437] on button "Next" at bounding box center [556, 443] width 94 height 32
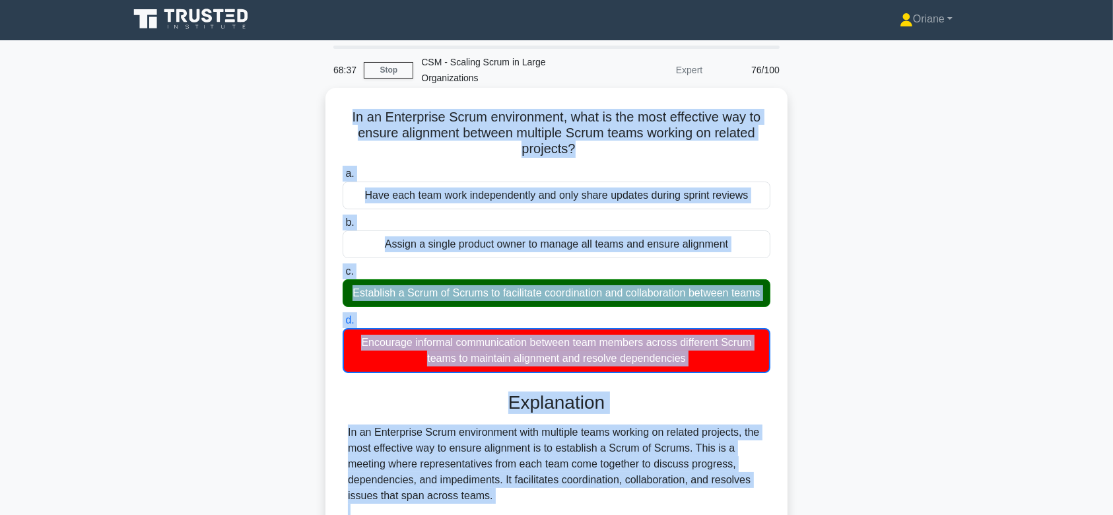
scroll to position [0, 0]
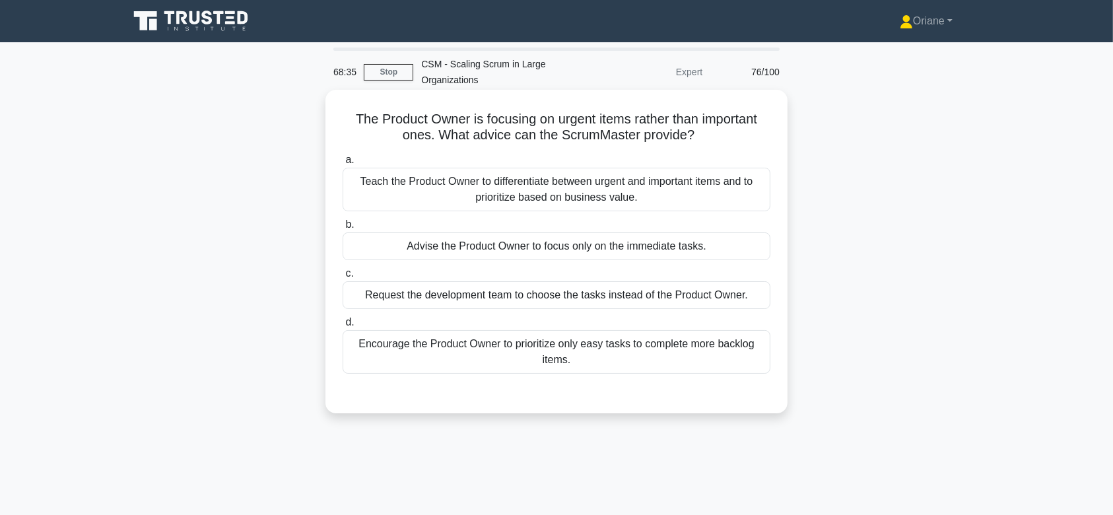
click at [533, 189] on div "Teach the Product Owner to differentiate between urgent and important items and…" at bounding box center [557, 190] width 428 height 44
click at [343, 164] on input "a. Teach the Product Owner to differentiate between urgent and important items …" at bounding box center [343, 160] width 0 height 9
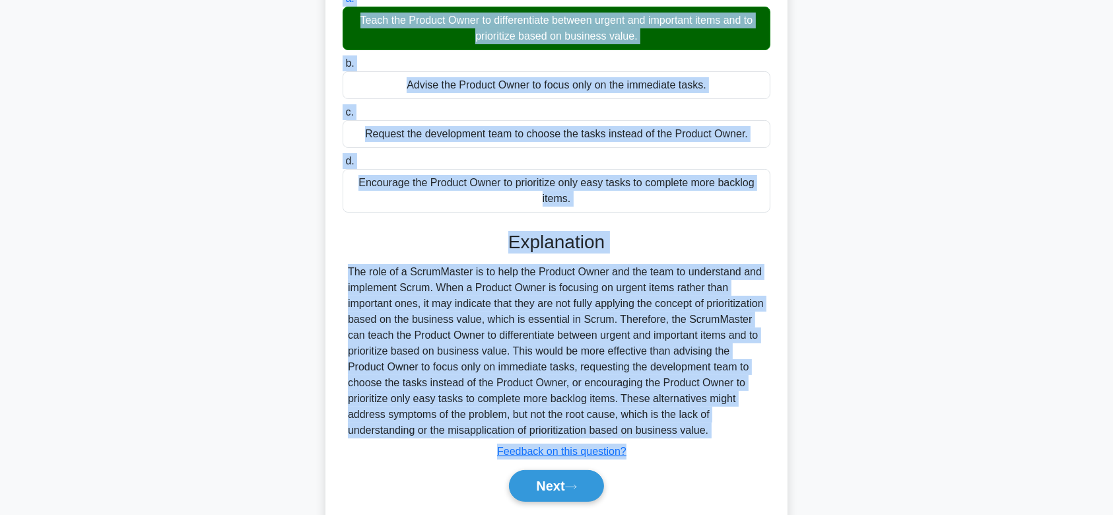
scroll to position [203, 0]
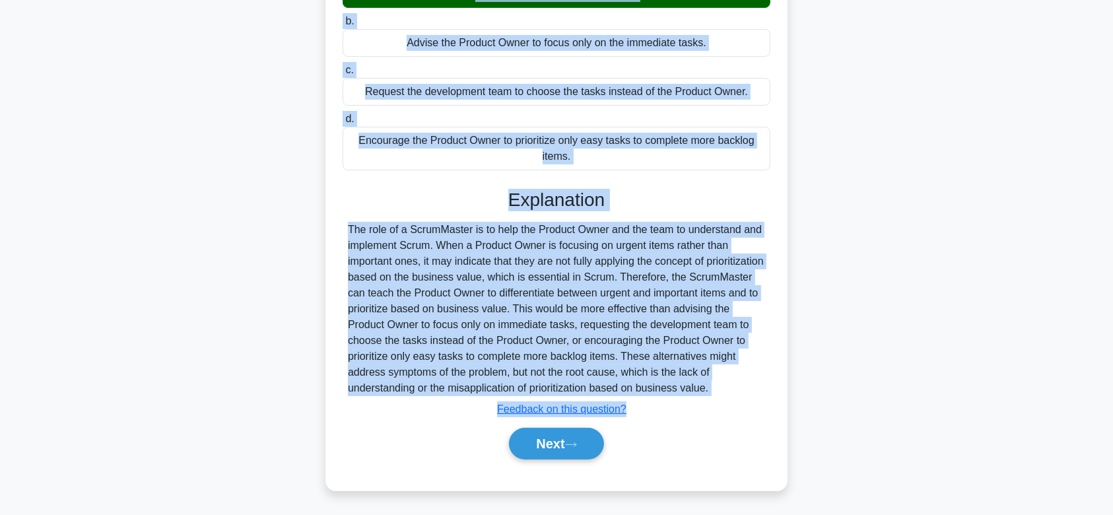
drag, startPoint x: 341, startPoint y: 119, endPoint x: 757, endPoint y: 396, distance: 499.9
click at [757, 396] on div "The Product Owner is focusing on urgent items rather than important ones. What …" at bounding box center [557, 189] width 452 height 594
click at [757, 396] on div "Explanation Submit feedback Feedback on this question? Next" at bounding box center [557, 327] width 428 height 276
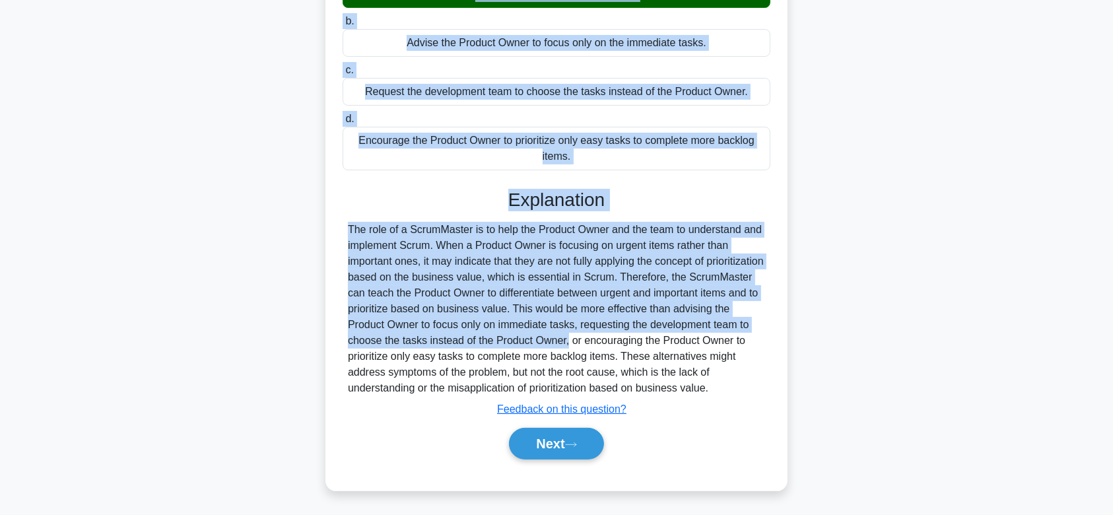
drag, startPoint x: 343, startPoint y: 119, endPoint x: 775, endPoint y: 388, distance: 509.5
click at [775, 388] on div "The Product Owner is focusing on urgent items rather than important ones. What …" at bounding box center [557, 189] width 452 height 594
click at [574, 446] on icon at bounding box center [571, 444] width 12 height 7
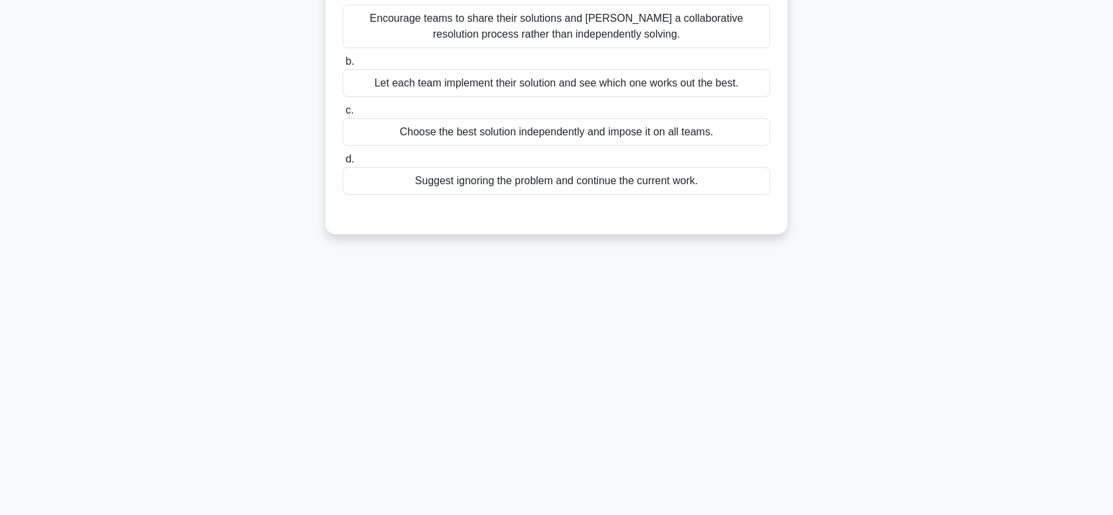
scroll to position [0, 0]
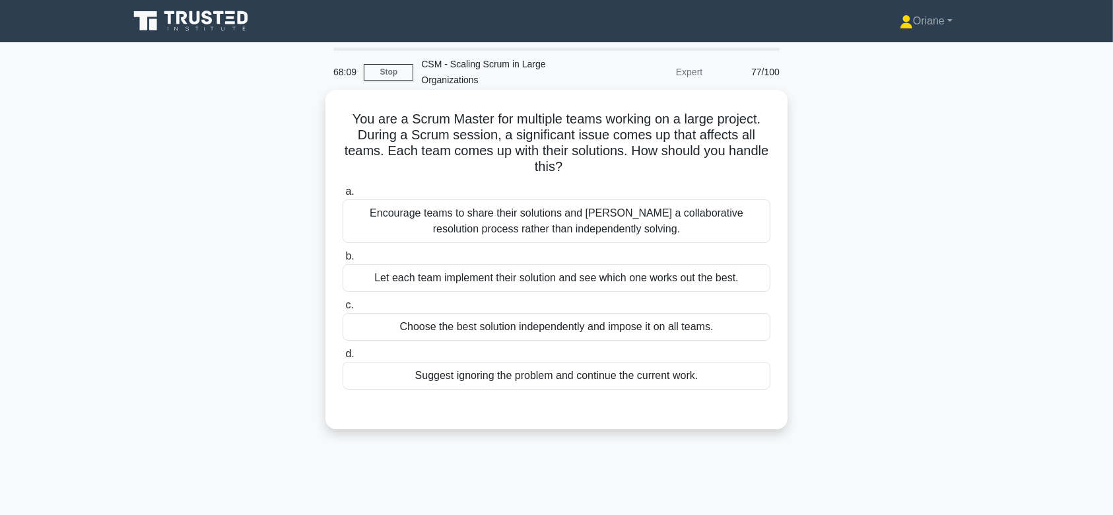
click at [594, 221] on div "Encourage teams to share their solutions and foster a collaborative resolution …" at bounding box center [557, 221] width 428 height 44
click at [343, 196] on input "a. Encourage teams to share their solutions and foster a collaborative resoluti…" at bounding box center [343, 191] width 0 height 9
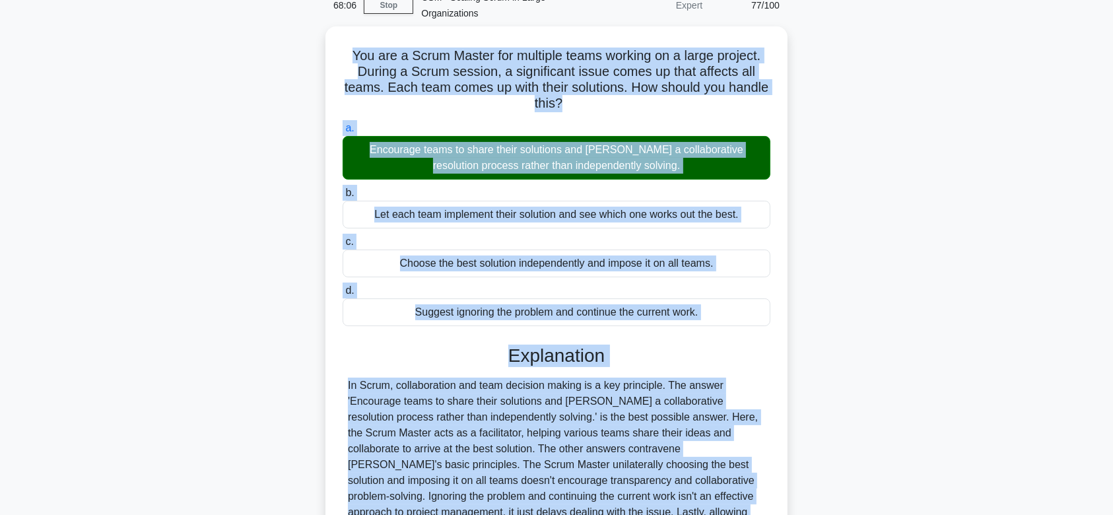
scroll to position [219, 0]
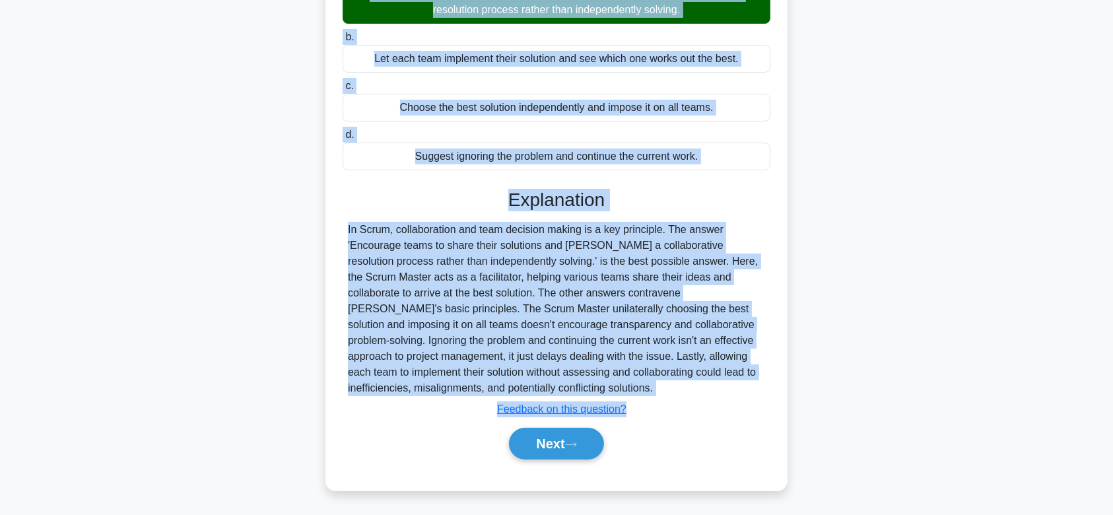
drag, startPoint x: 337, startPoint y: 108, endPoint x: 545, endPoint y: 393, distance: 352.6
click at [545, 393] on div "You are a Scrum Master for multiple teams working on a large project. During a …" at bounding box center [557, 180] width 452 height 609
click at [565, 436] on button "Next" at bounding box center [556, 444] width 94 height 32
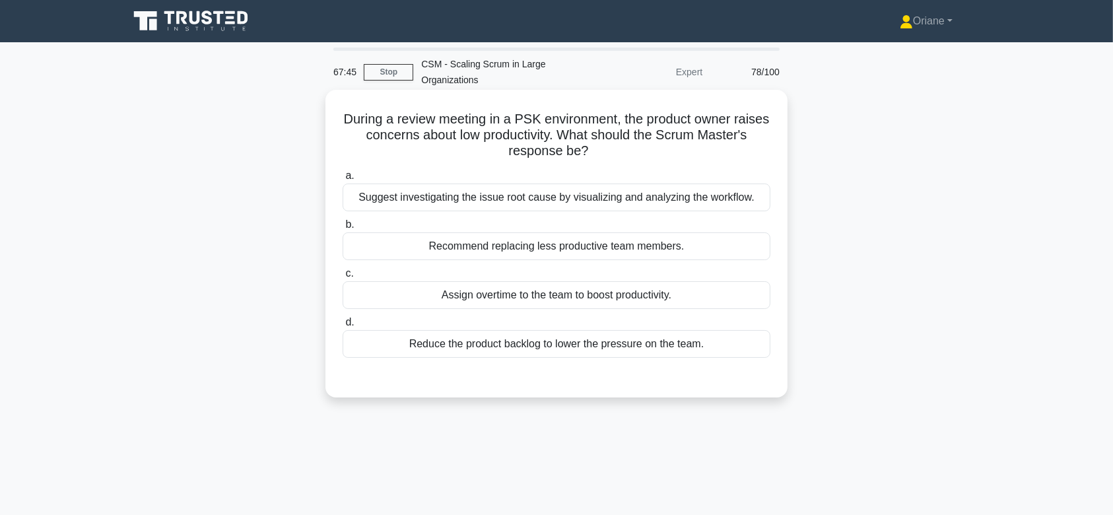
click at [572, 198] on div "Suggest investigating the issue root cause by visualizing and analyzing the wor…" at bounding box center [557, 198] width 428 height 28
click at [343, 180] on input "a. Suggest investigating the issue root cause by visualizing and analyzing the …" at bounding box center [343, 176] width 0 height 9
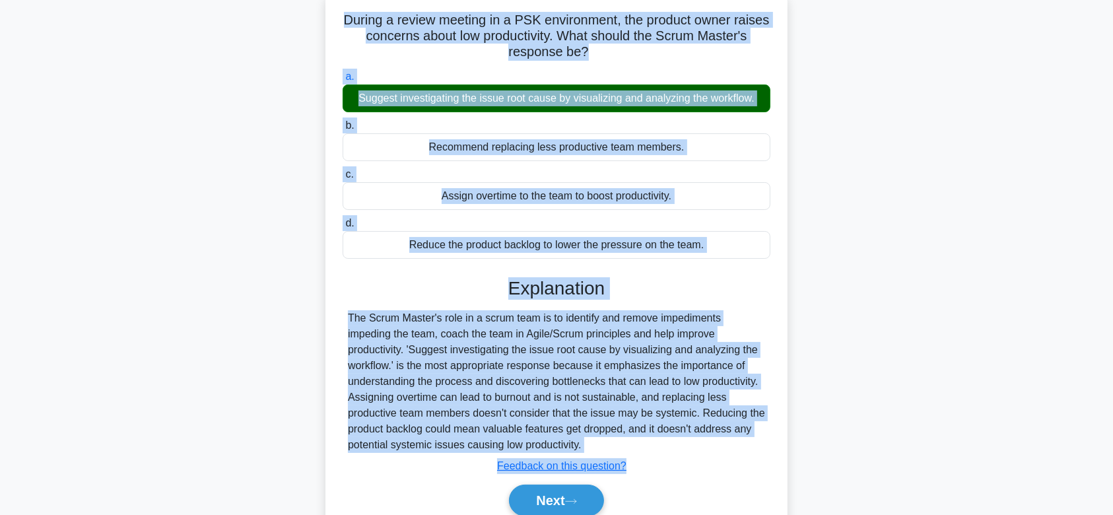
scroll to position [198, 0]
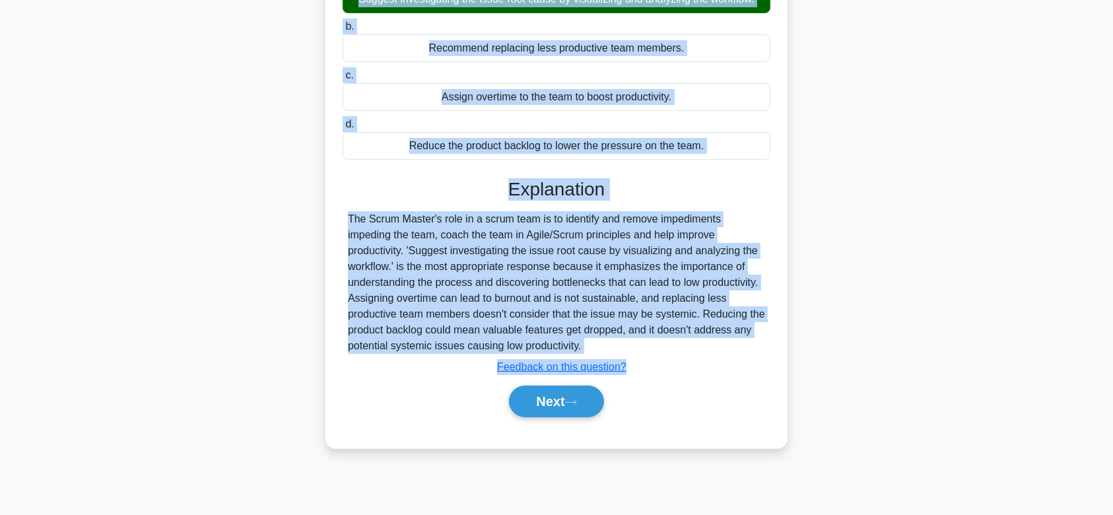
drag, startPoint x: 355, startPoint y: 114, endPoint x: 613, endPoint y: 348, distance: 348.7
click at [613, 348] on div "During a review meeting in a PSK environment, the product owner raises concerns…" at bounding box center [557, 170] width 452 height 546
click at [530, 395] on button "Next" at bounding box center [556, 402] width 94 height 32
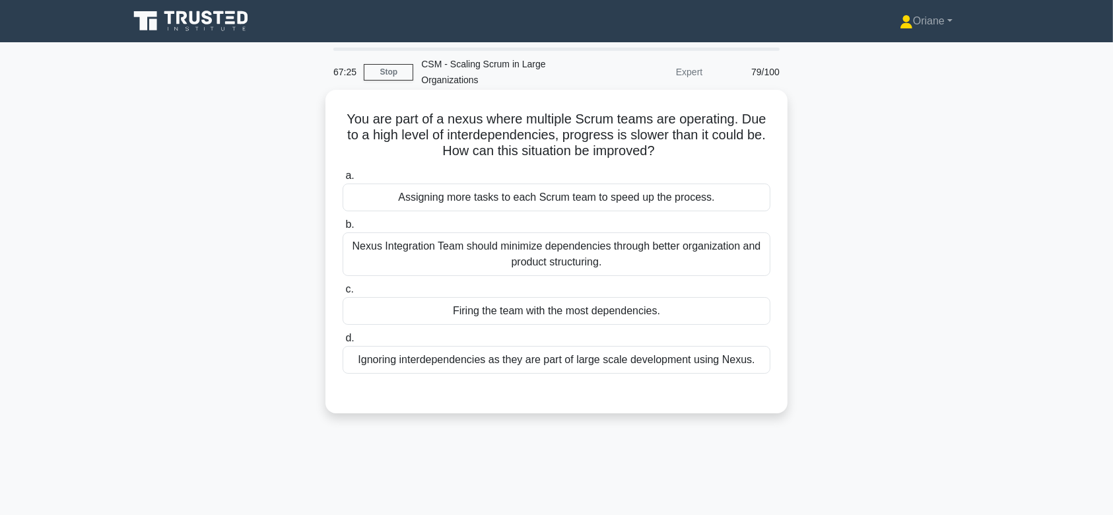
click at [544, 252] on div "Nexus Integration Team should minimize dependencies through better organization…" at bounding box center [557, 254] width 428 height 44
click at [343, 229] on input "b. Nexus Integration Team should minimize dependencies through better organizat…" at bounding box center [343, 225] width 0 height 9
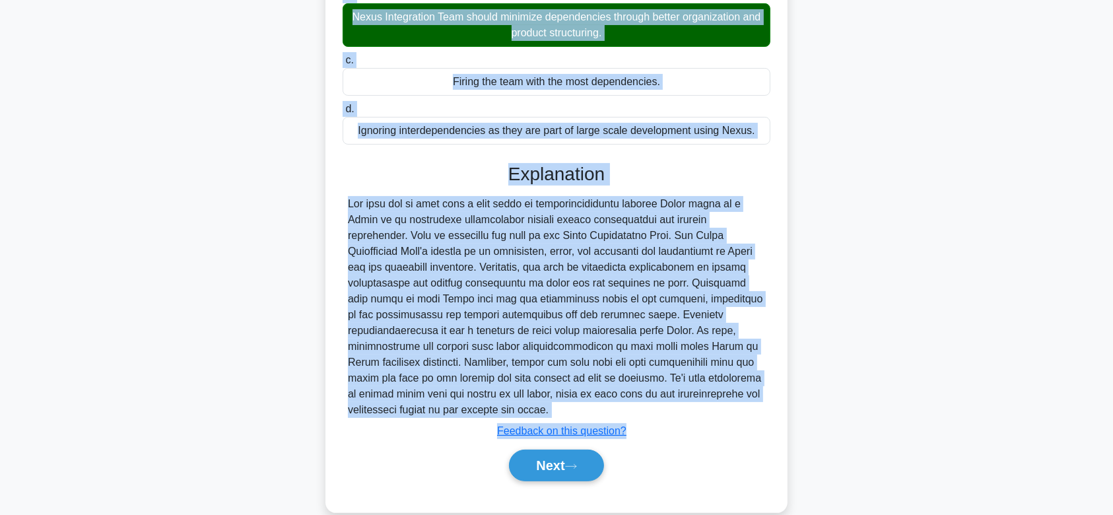
scroll to position [251, 0]
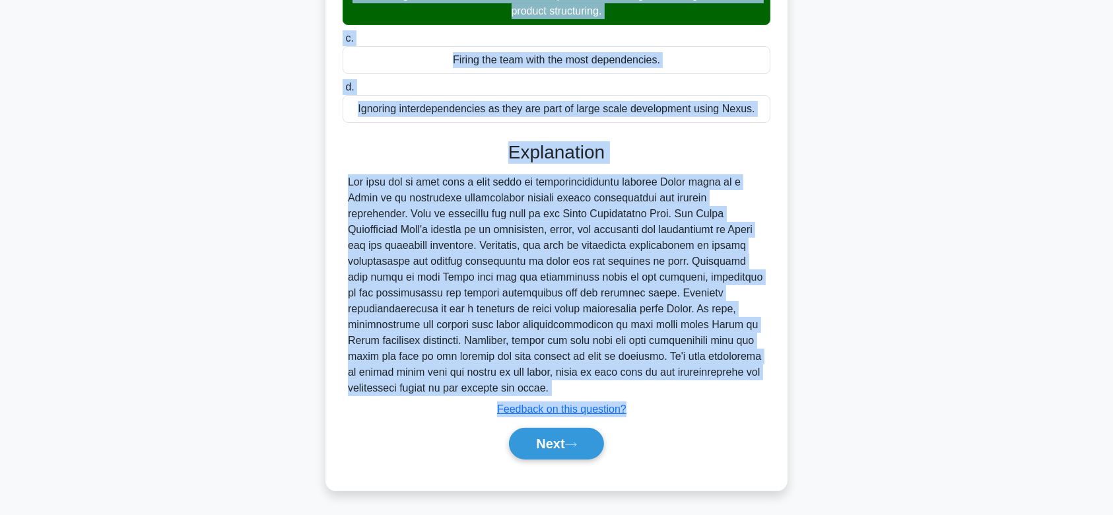
drag, startPoint x: 342, startPoint y: 121, endPoint x: 576, endPoint y: 390, distance: 357.0
click at [576, 390] on div "You are part of a nexus where multiple Scrum teams are operating. Due to a high…" at bounding box center [557, 164] width 452 height 641
click at [551, 436] on button "Next" at bounding box center [556, 444] width 94 height 32
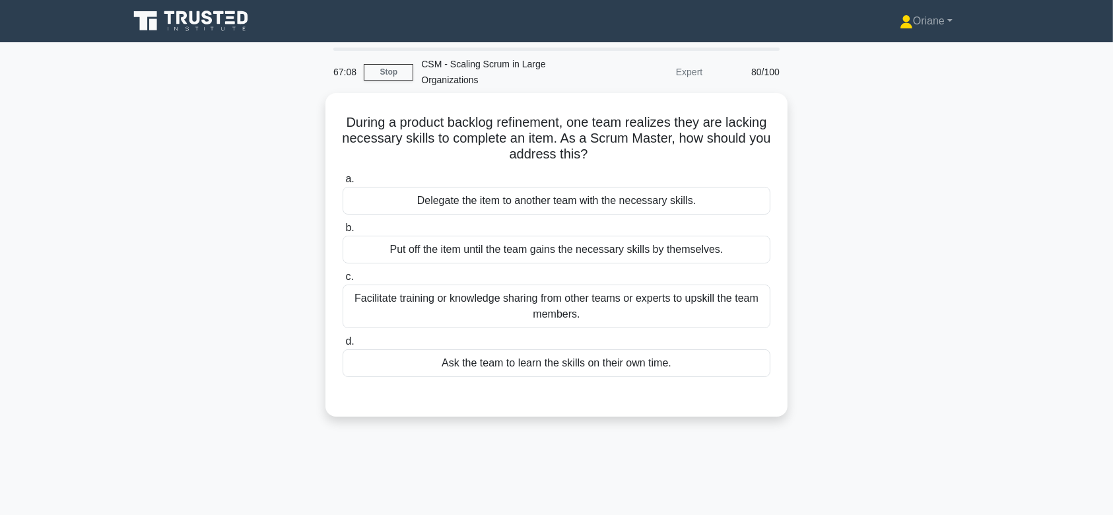
scroll to position [0, 0]
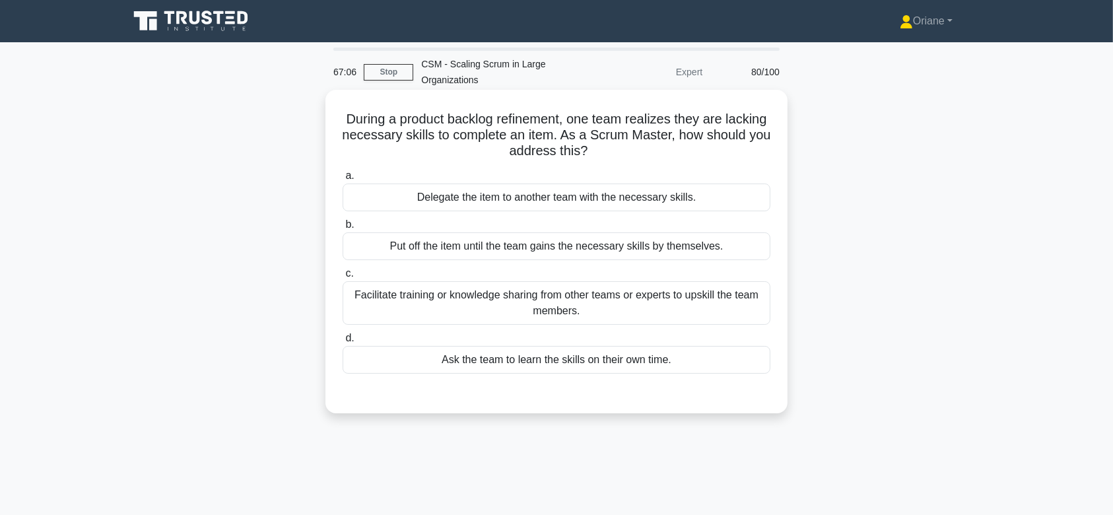
click at [593, 284] on div "Facilitate training or knowledge sharing from other teams or experts to upskill…" at bounding box center [557, 303] width 428 height 44
click at [343, 278] on input "c. Facilitate training or knowledge sharing from other teams or experts to upsk…" at bounding box center [343, 273] width 0 height 9
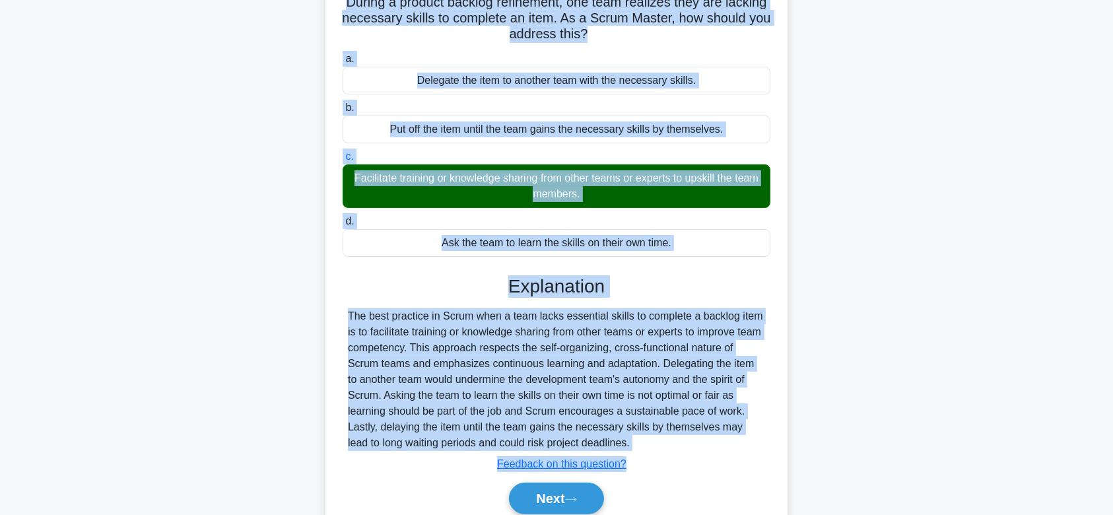
scroll to position [198, 0]
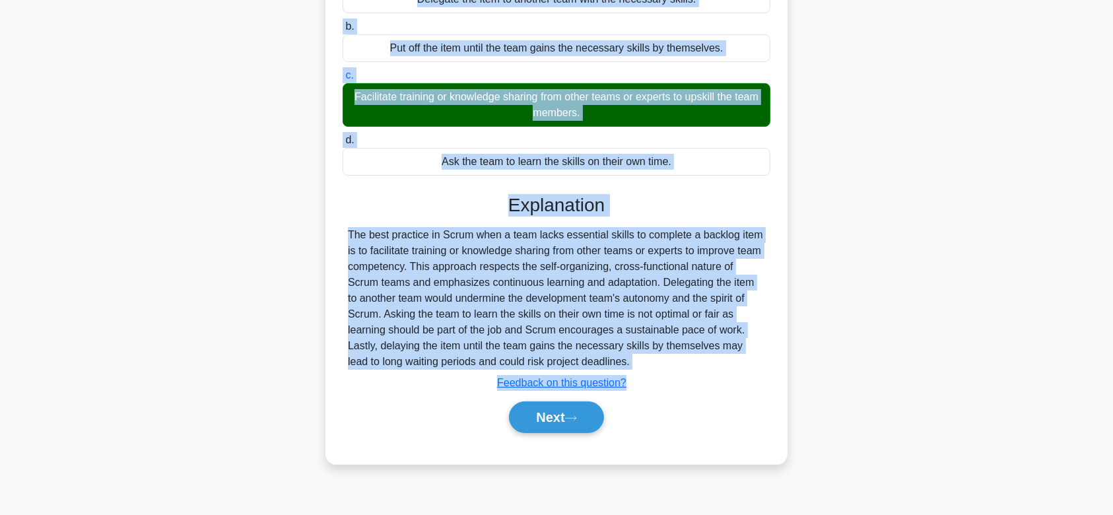
drag, startPoint x: 356, startPoint y: 115, endPoint x: 618, endPoint y: 358, distance: 357.4
click at [618, 358] on div "During a product backlog refinement, one team realizes they are lacking necessa…" at bounding box center [557, 178] width 452 height 562
click at [560, 412] on button "Next" at bounding box center [556, 417] width 94 height 32
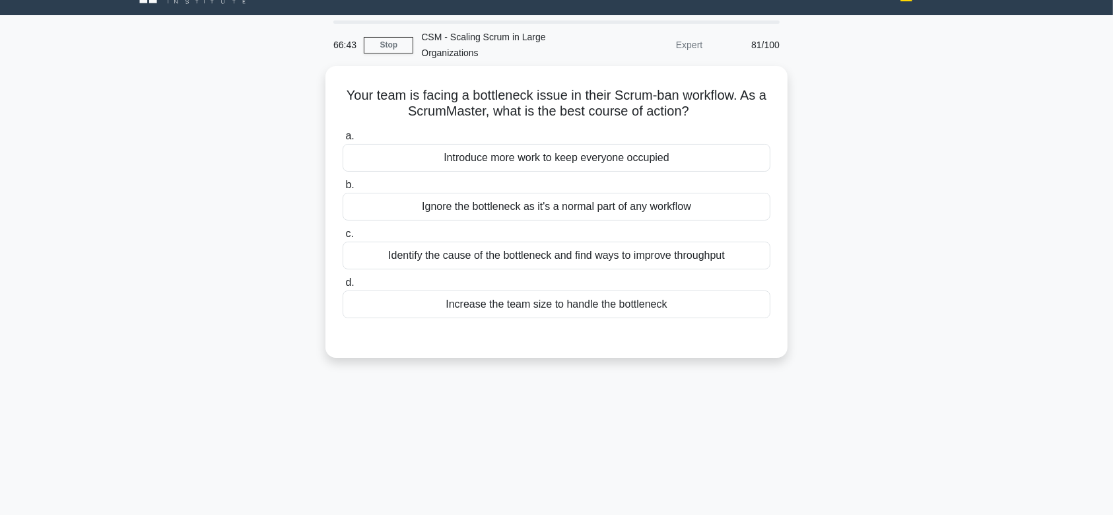
scroll to position [0, 0]
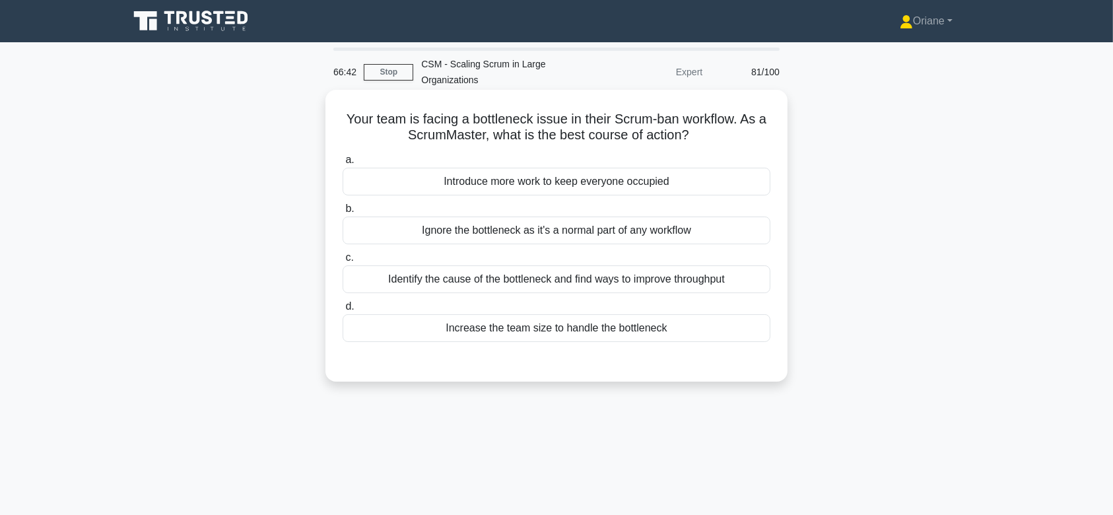
click at [572, 277] on div "Identify the cause of the bottleneck and find ways to improve throughput" at bounding box center [557, 279] width 428 height 28
click at [343, 262] on input "c. Identify the cause of the bottleneck and find ways to improve throughput" at bounding box center [343, 258] width 0 height 9
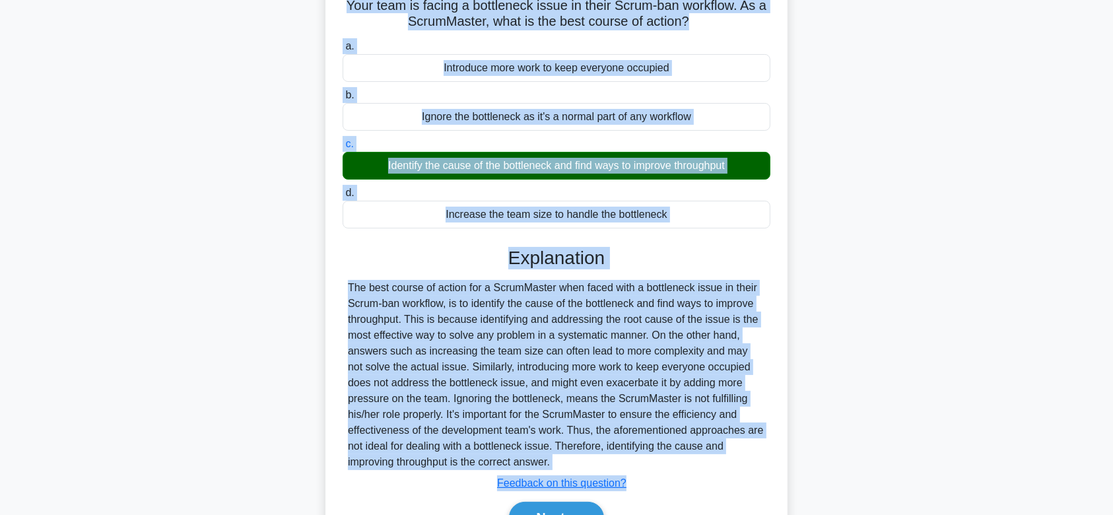
scroll to position [198, 0]
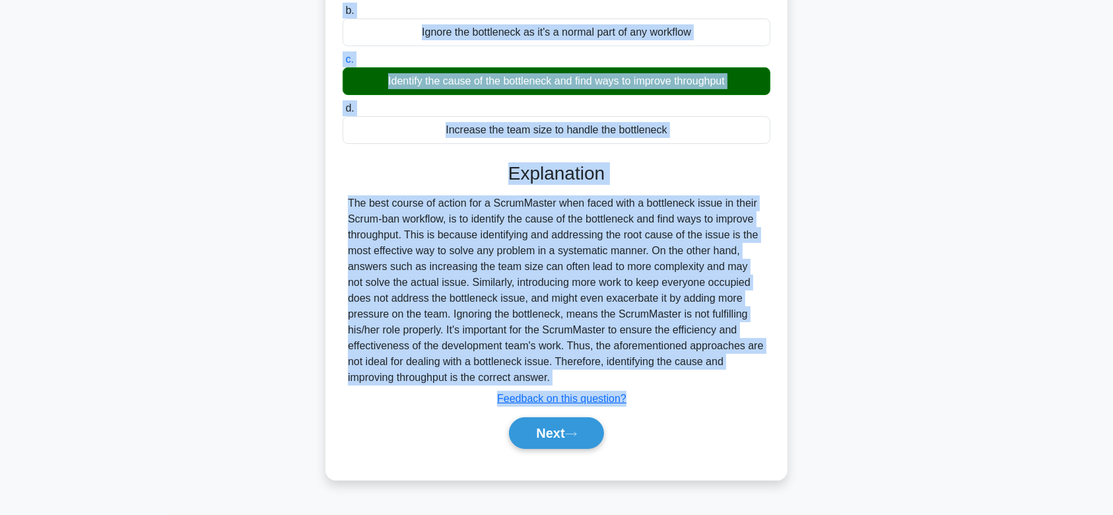
drag, startPoint x: 343, startPoint y: 123, endPoint x: 663, endPoint y: 372, distance: 406.0
click at [663, 372] on div "Your team is facing a bottleneck issue in their Scrum-ban workflow. As a ScrumM…" at bounding box center [557, 186] width 452 height 578
click at [568, 431] on button "Next" at bounding box center [556, 433] width 94 height 32
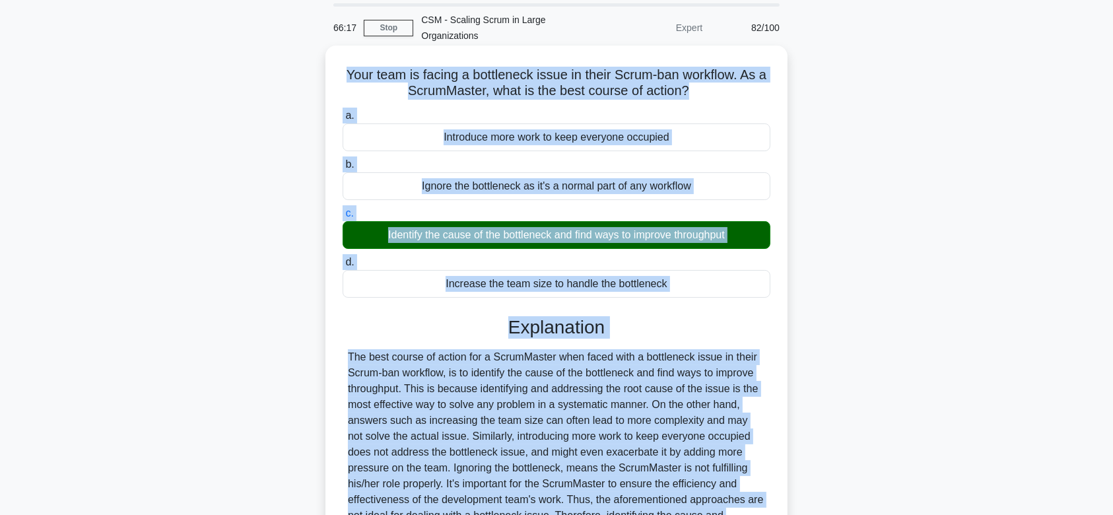
scroll to position [0, 0]
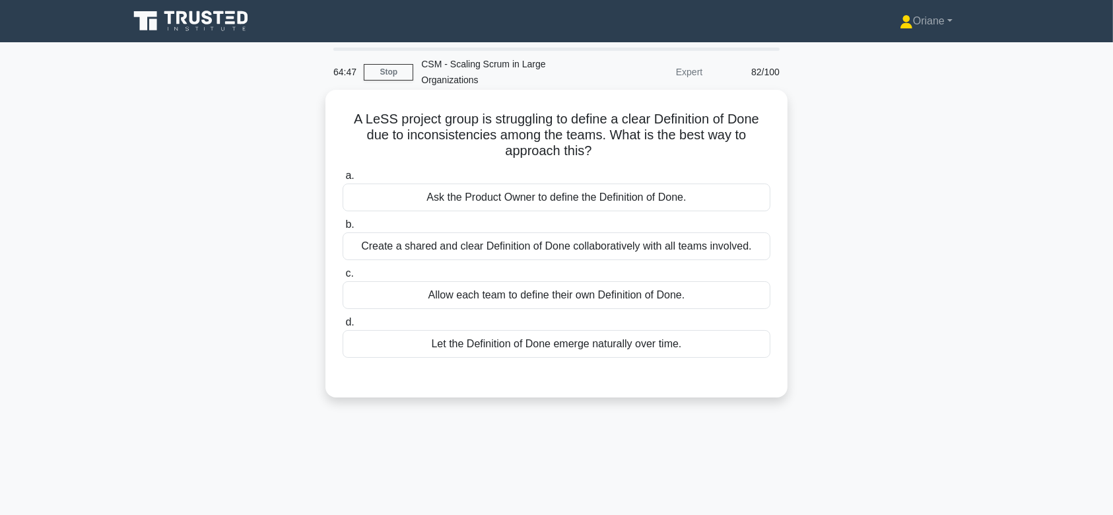
click at [570, 301] on div "Allow each team to define their own Definition of Done." at bounding box center [557, 295] width 428 height 28
click at [343, 278] on input "c. Allow each team to define their own Definition of Done." at bounding box center [343, 273] width 0 height 9
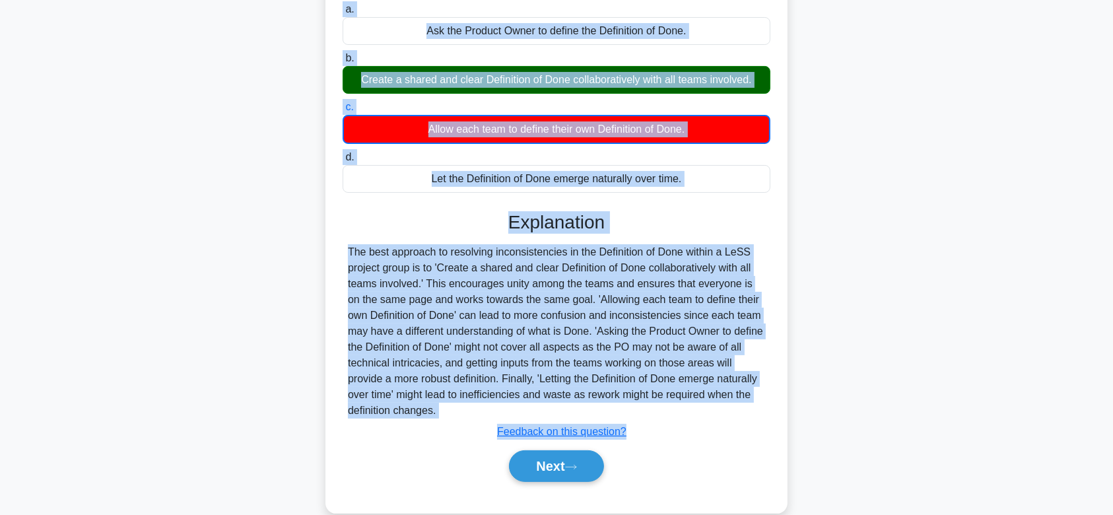
scroll to position [198, 0]
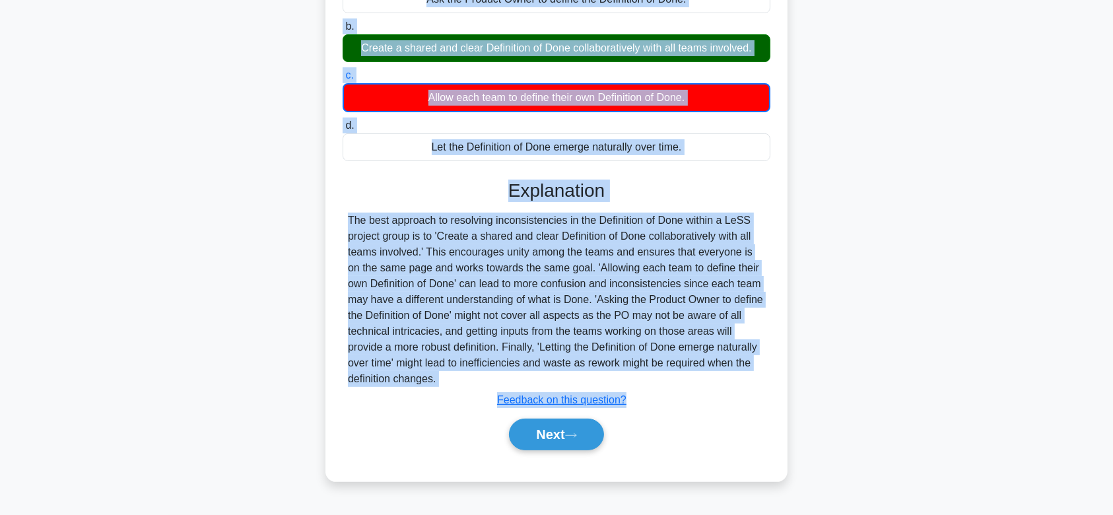
drag, startPoint x: 345, startPoint y: 114, endPoint x: 473, endPoint y: 380, distance: 295.9
click at [473, 380] on div "A LeSS project group is struggling to define a clear Definition of Done due to …" at bounding box center [557, 186] width 452 height 579
click at [587, 433] on button "Next" at bounding box center [556, 435] width 94 height 32
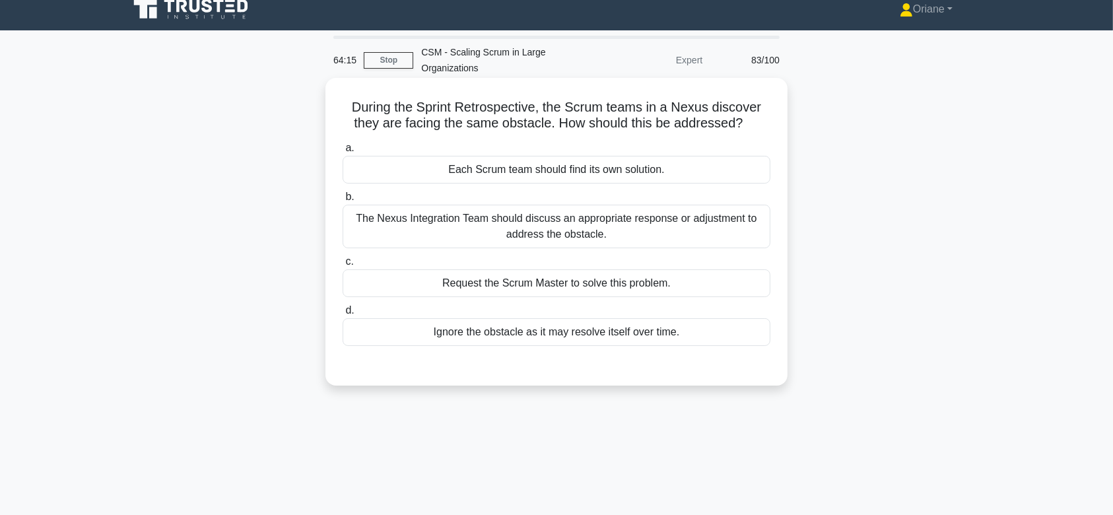
scroll to position [0, 0]
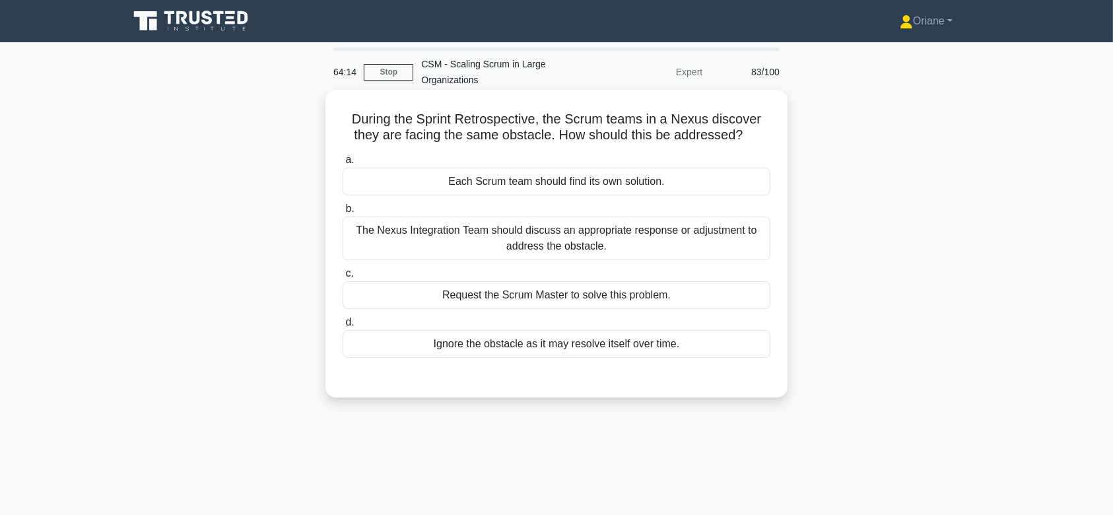
click at [601, 192] on div "Each Scrum team should find its own solution." at bounding box center [557, 182] width 428 height 28
click at [343, 164] on input "a. Each Scrum team should find its own solution." at bounding box center [343, 160] width 0 height 9
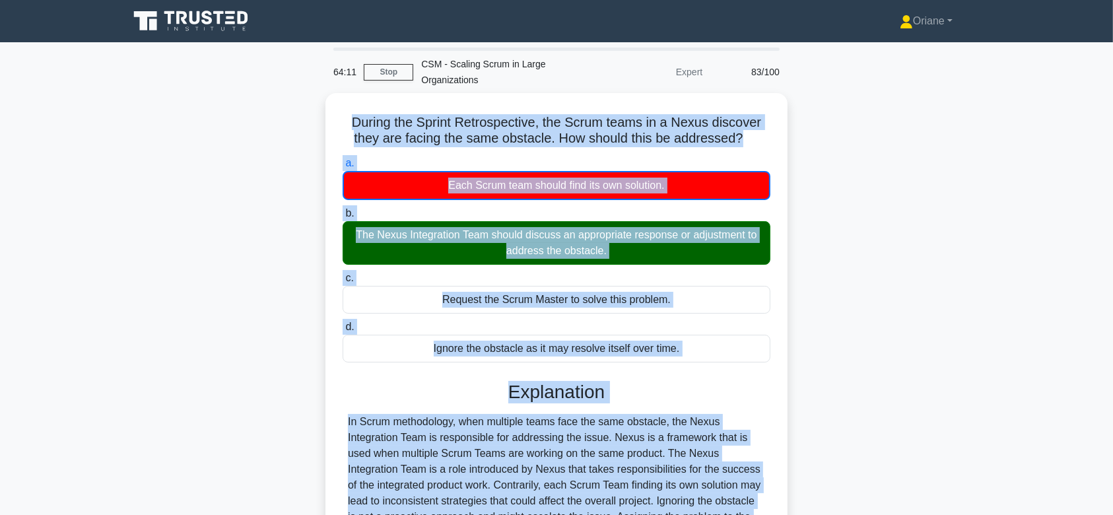
scroll to position [198, 0]
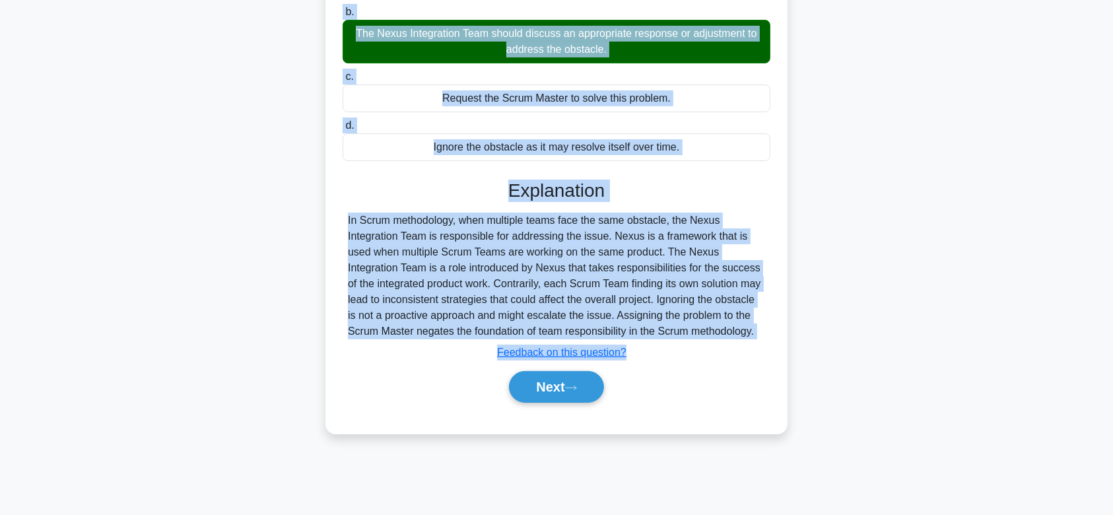
drag, startPoint x: 347, startPoint y: 118, endPoint x: 769, endPoint y: 327, distance: 470.9
click at [769, 327] on div "During the Sprint Retrospective, the Scrum teams in a Nexus discover they are f…" at bounding box center [557, 162] width 452 height 531
click at [574, 388] on icon at bounding box center [571, 387] width 12 height 7
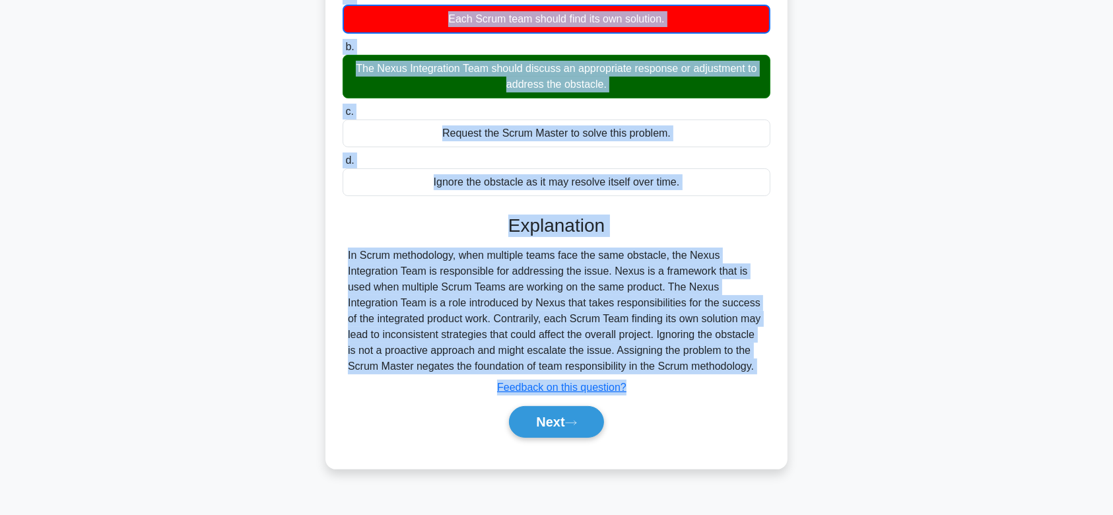
scroll to position [0, 0]
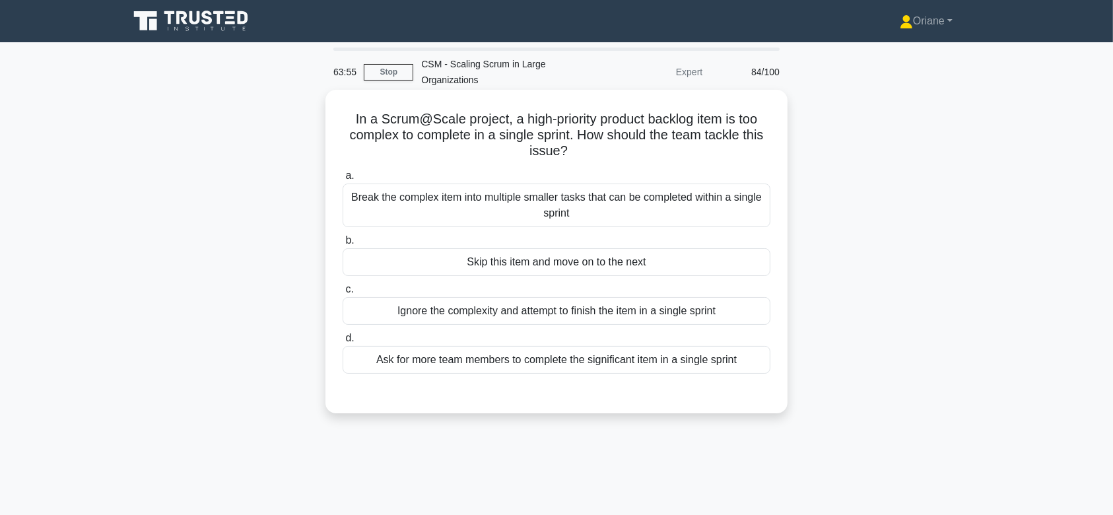
click at [549, 300] on div "Ignore the complexity and attempt to finish the item in a single sprint" at bounding box center [557, 311] width 428 height 28
click at [343, 294] on input "c. Ignore the complexity and attempt to finish the item in a single sprint" at bounding box center [343, 289] width 0 height 9
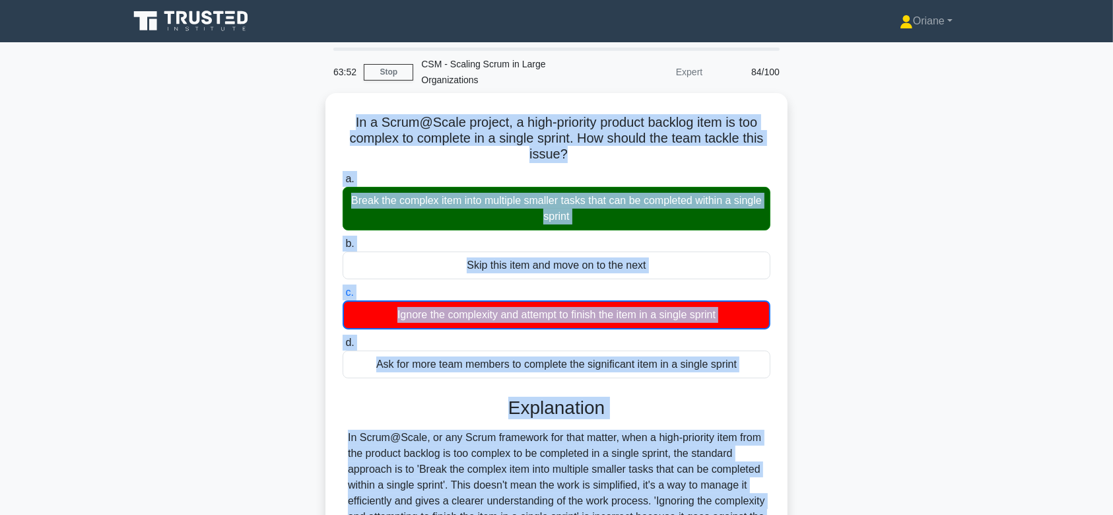
scroll to position [205, 0]
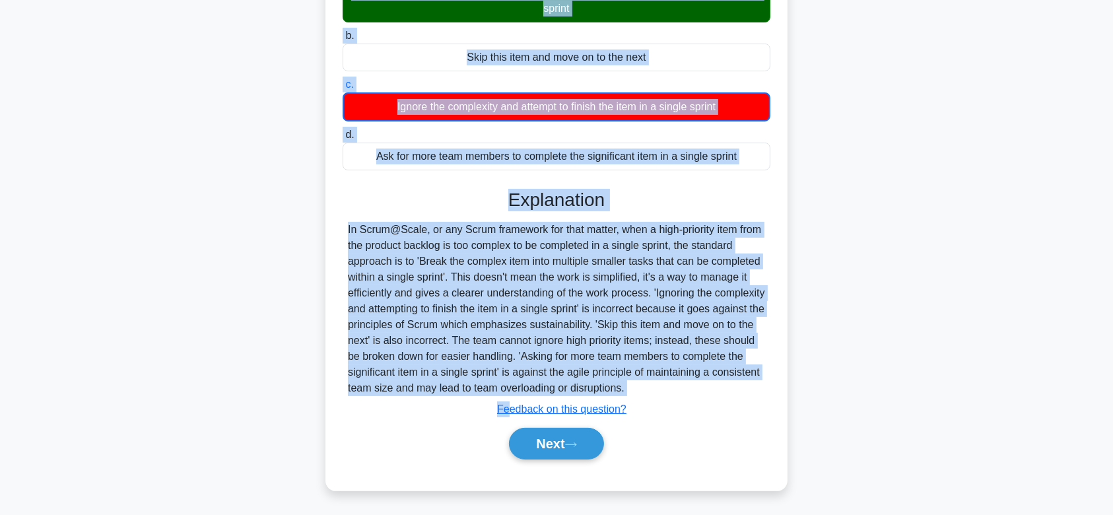
drag, startPoint x: 343, startPoint y: 113, endPoint x: 762, endPoint y: 393, distance: 503.5
click at [762, 393] on div "In a Scrum@Scale project, a high-priority product backlog item is too complex t…" at bounding box center [557, 187] width 452 height 595
click at [568, 442] on button "Next" at bounding box center [556, 444] width 94 height 32
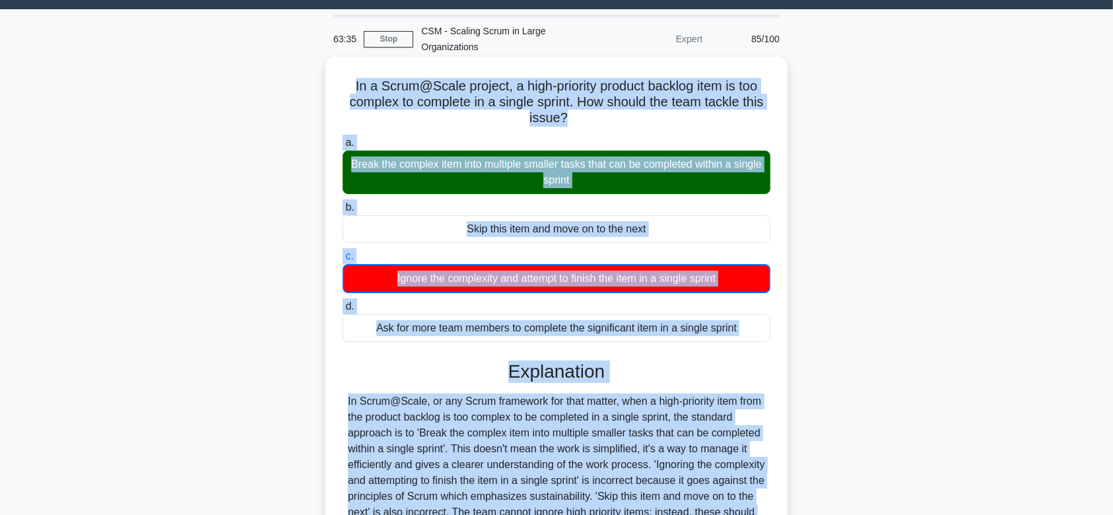
scroll to position [0, 0]
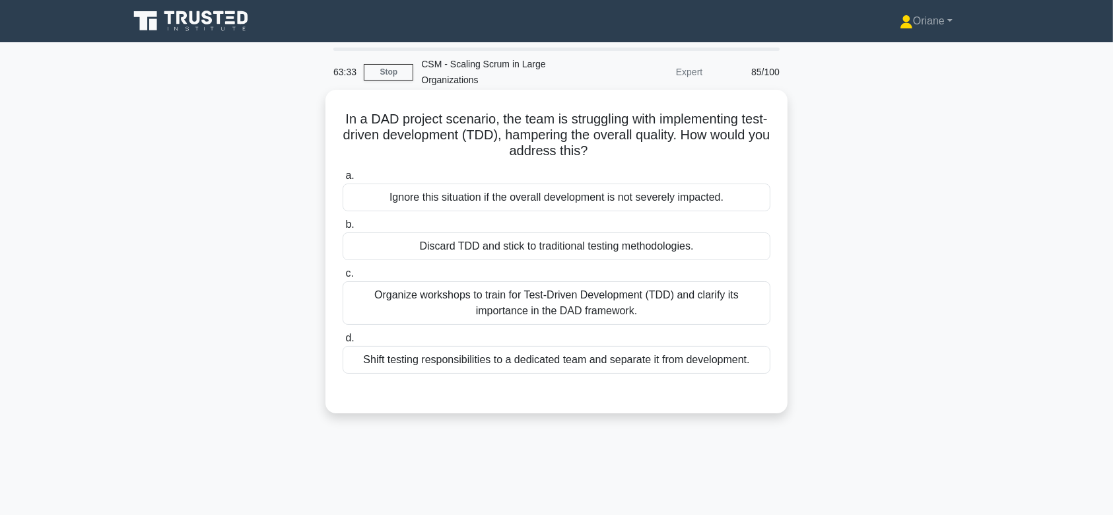
click at [592, 316] on div "Organize workshops to train for Test-Driven Development (TDD) and clarify its i…" at bounding box center [557, 303] width 428 height 44
click at [343, 278] on input "c. Organize workshops to train for Test-Driven Development (TDD) and clarify it…" at bounding box center [343, 273] width 0 height 9
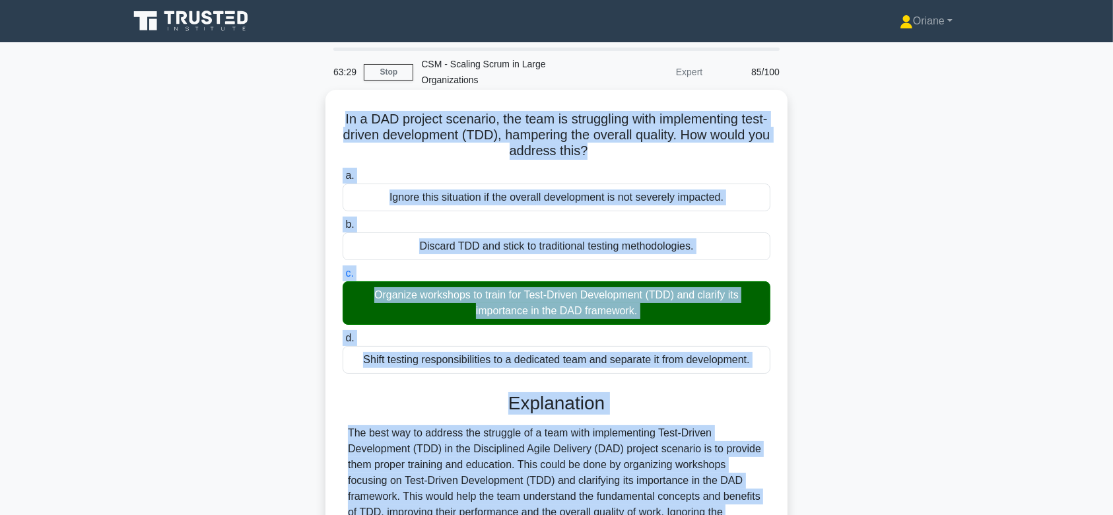
scroll to position [174, 0]
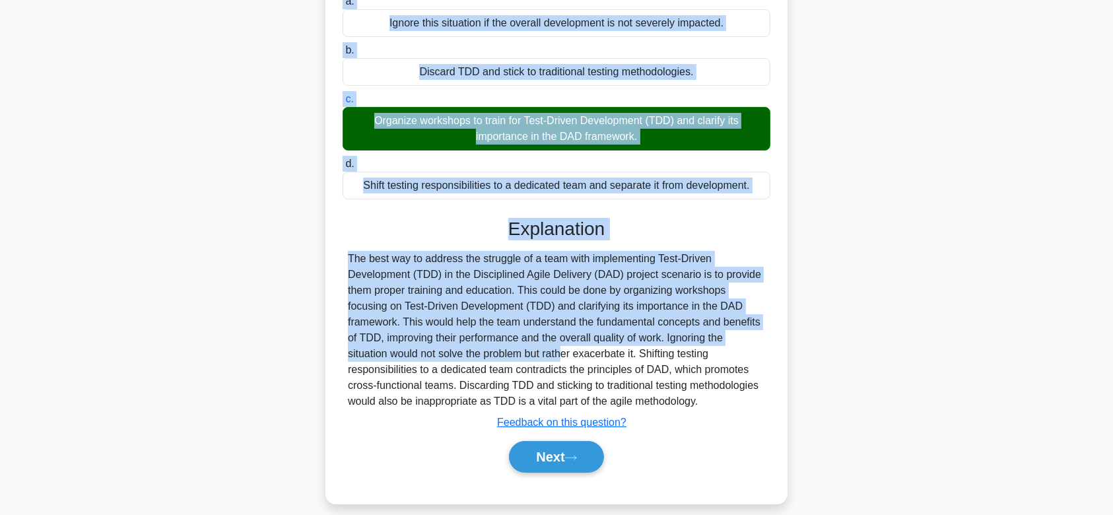
drag, startPoint x: 351, startPoint y: 119, endPoint x: 724, endPoint y: 397, distance: 465.6
click at [724, 397] on div "In a DAD project scenario, the team is struggling with implementing test-driven…" at bounding box center [557, 210] width 452 height 578
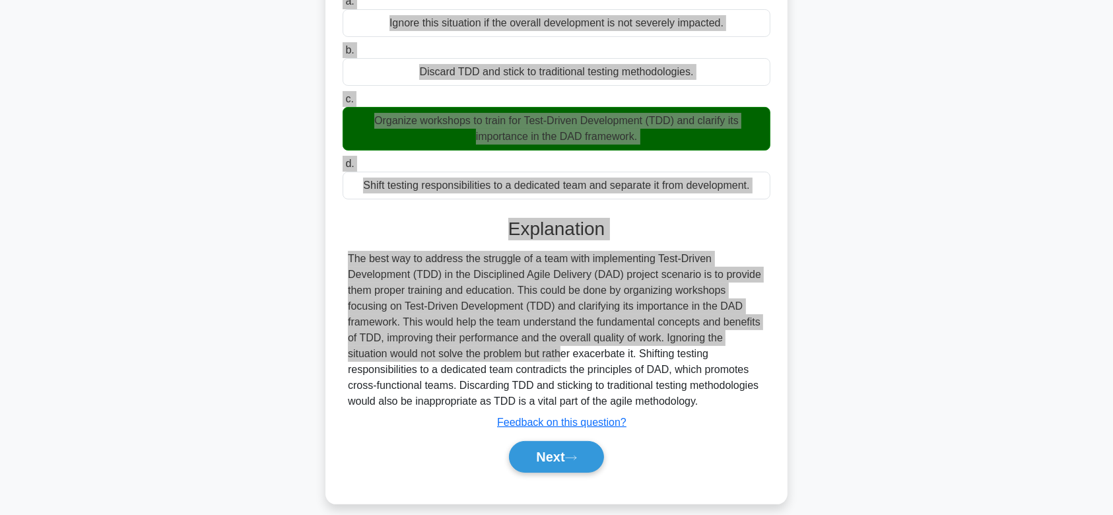
scroll to position [198, 0]
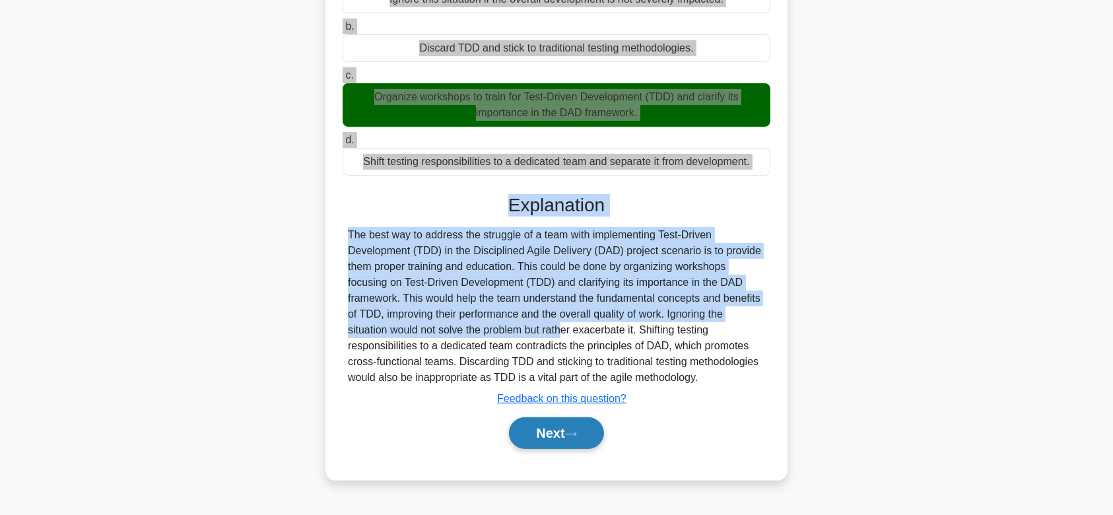
click at [579, 426] on button "Next" at bounding box center [556, 433] width 94 height 32
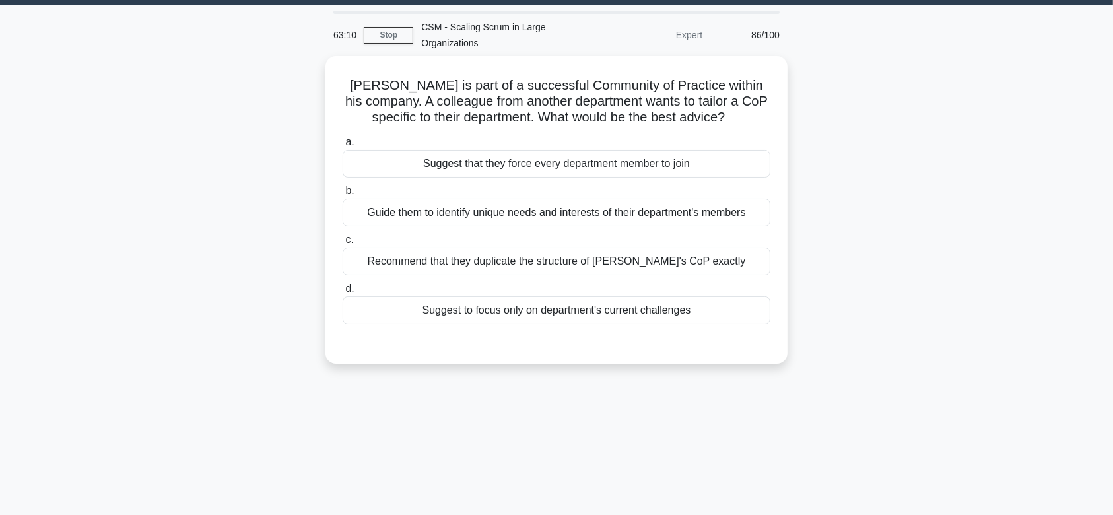
scroll to position [0, 0]
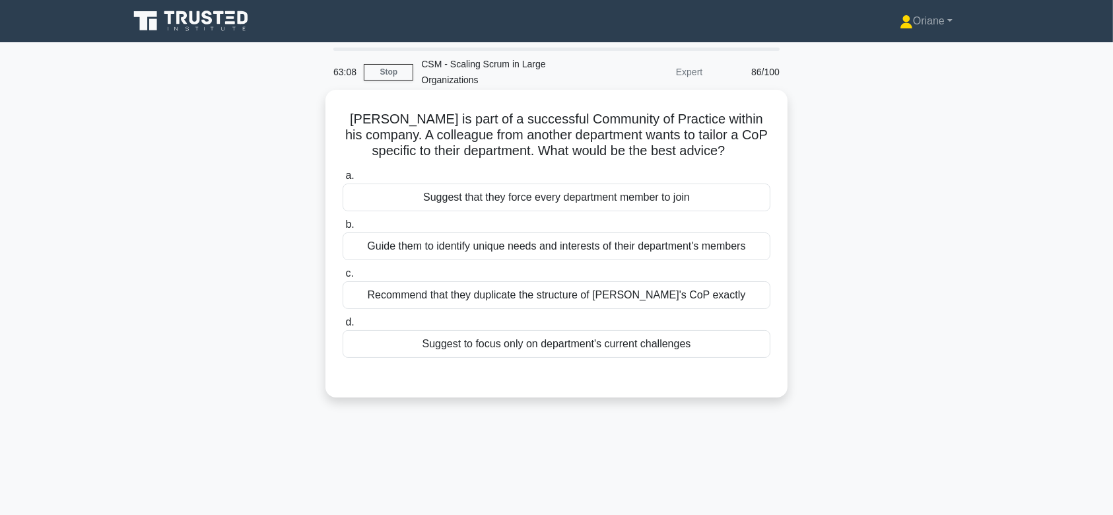
click at [597, 238] on div "Guide them to identify unique needs and interests of their department's members" at bounding box center [557, 246] width 428 height 28
click at [343, 229] on input "b. Guide them to identify unique needs and interests of their department's memb…" at bounding box center [343, 225] width 0 height 9
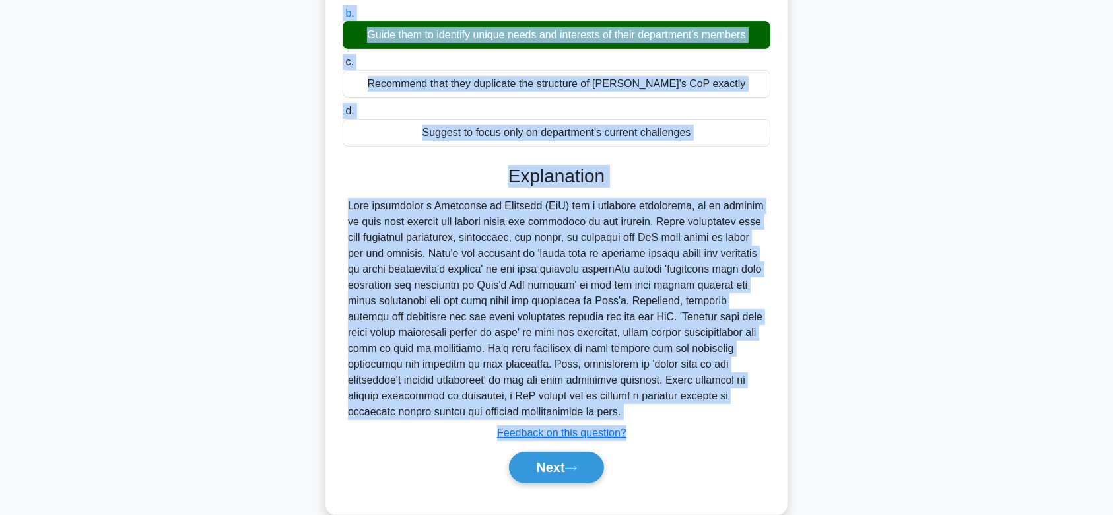
scroll to position [235, 0]
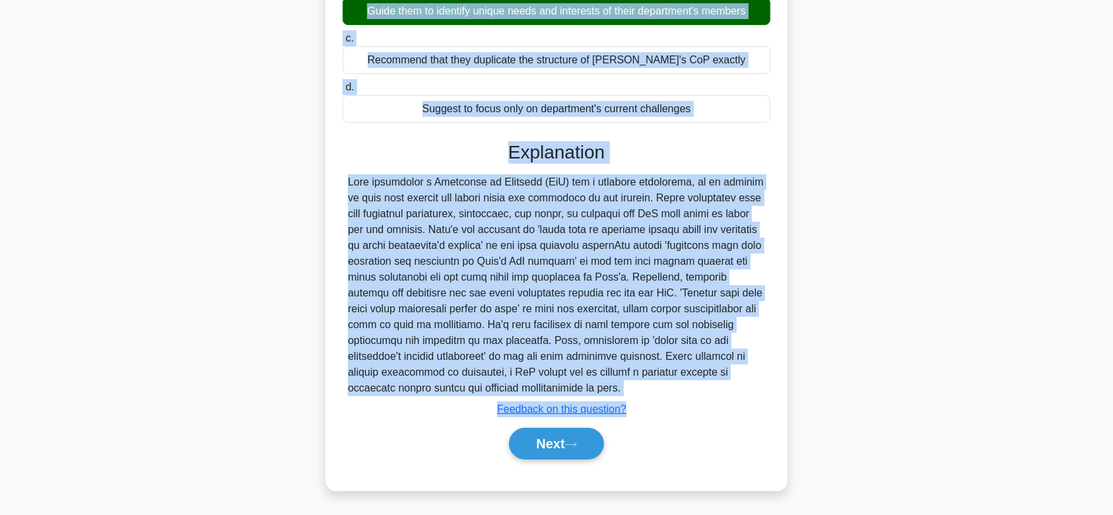
drag, startPoint x: 345, startPoint y: 114, endPoint x: 665, endPoint y: 386, distance: 419.2
click at [665, 386] on div "Dave is part of a successful Community of Practice within his company. A collea…" at bounding box center [557, 172] width 452 height 625
click at [553, 441] on button "Next" at bounding box center [556, 444] width 94 height 32
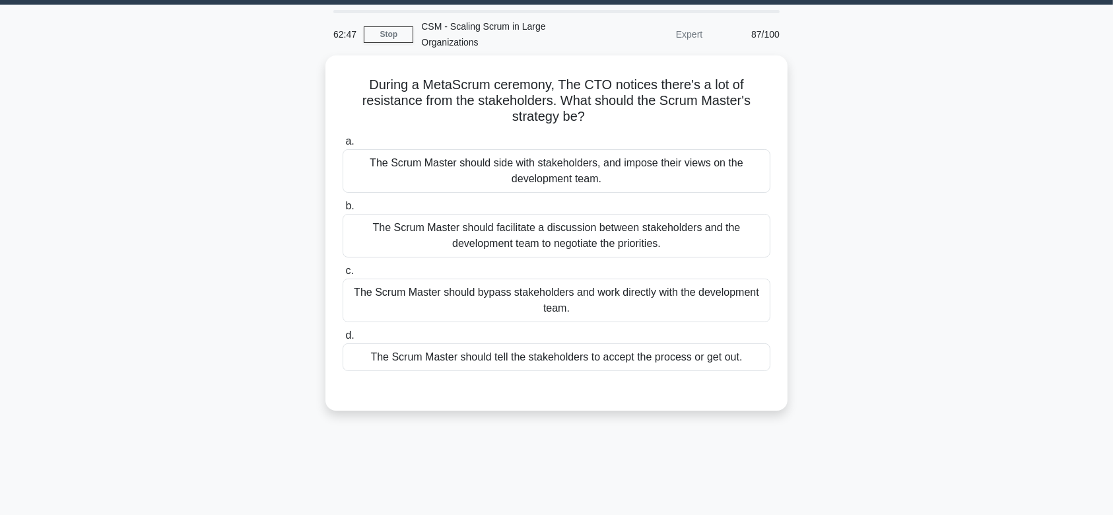
scroll to position [0, 0]
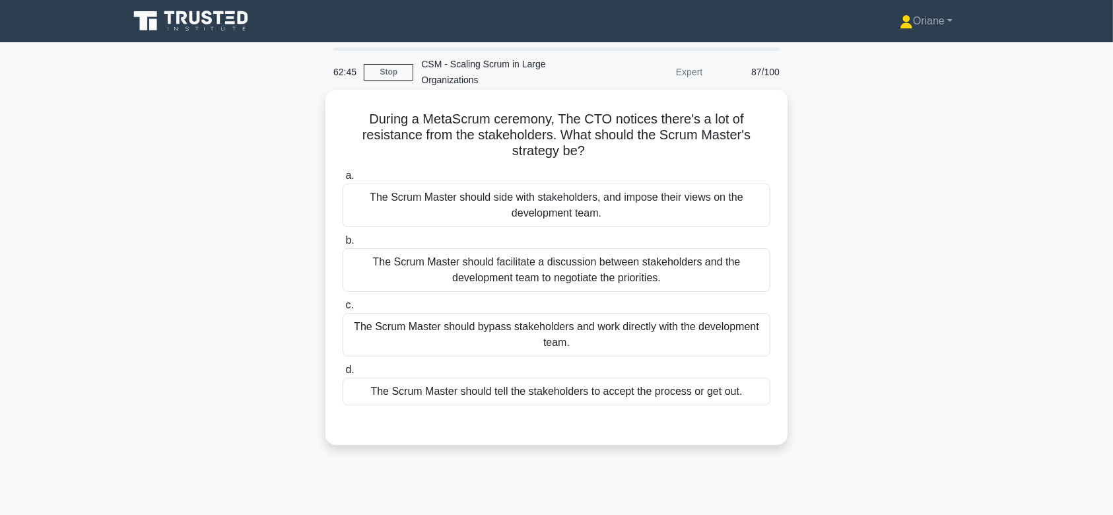
click at [577, 281] on div "The Scrum Master should facilitate a discussion between stakeholders and the de…" at bounding box center [557, 270] width 428 height 44
click at [343, 245] on input "b. The Scrum Master should facilitate a discussion between stakeholders and the…" at bounding box center [343, 240] width 0 height 9
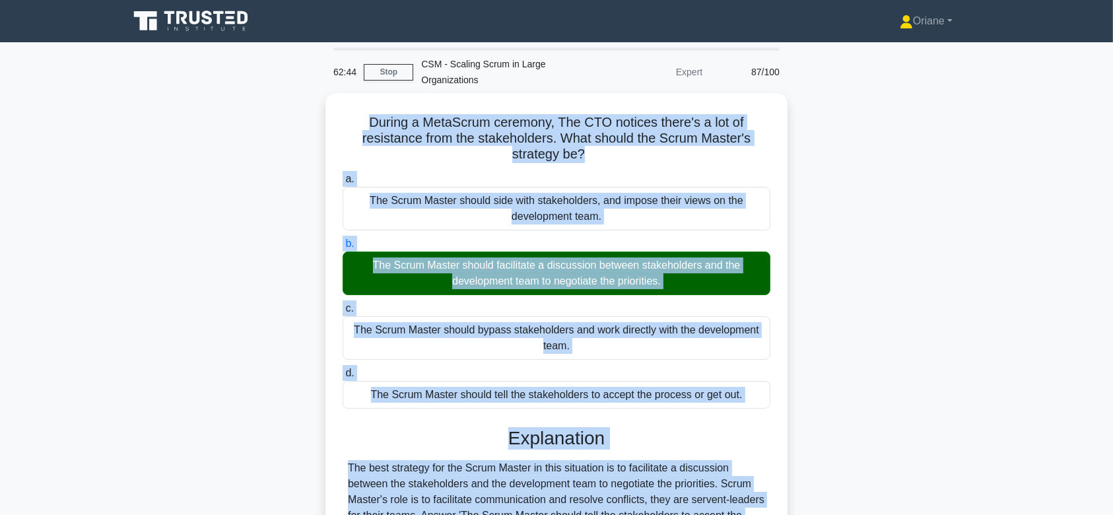
scroll to position [251, 0]
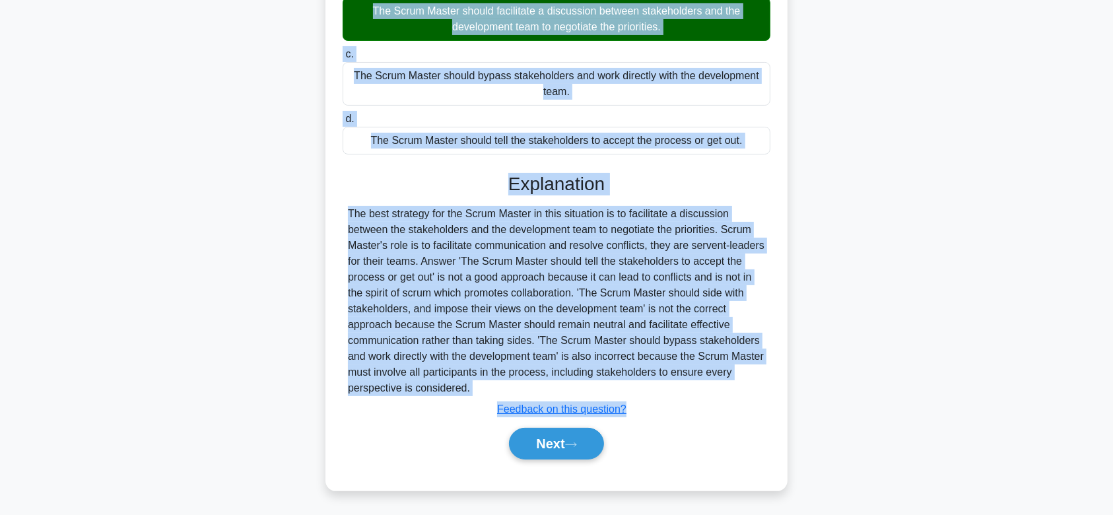
drag, startPoint x: 362, startPoint y: 114, endPoint x: 657, endPoint y: 393, distance: 406.3
click at [657, 393] on div "During a MetaScrum ceremony, The CTO notices there's a lot of resistance from t…" at bounding box center [557, 164] width 452 height 641
click at [545, 449] on button "Next" at bounding box center [556, 444] width 94 height 32
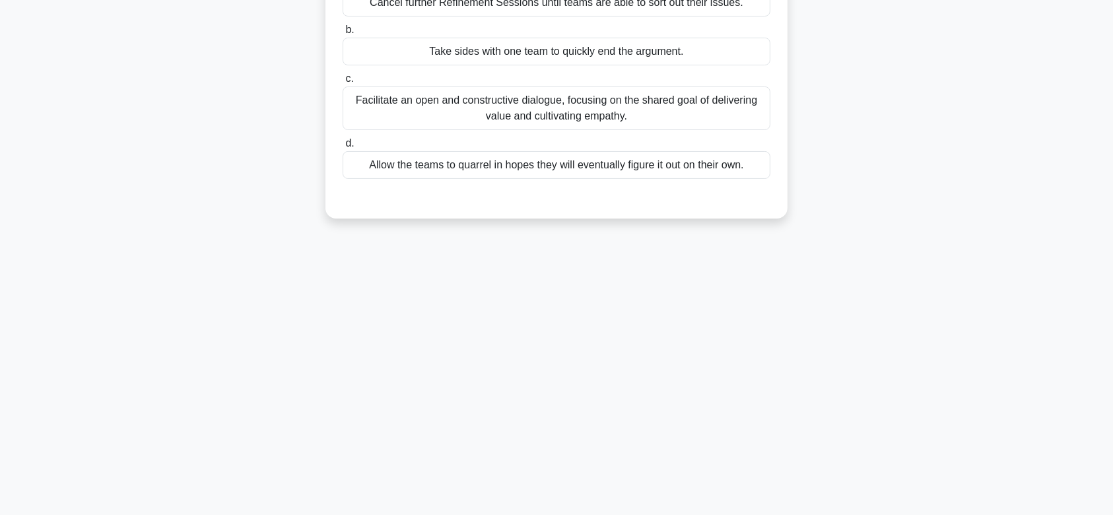
scroll to position [0, 0]
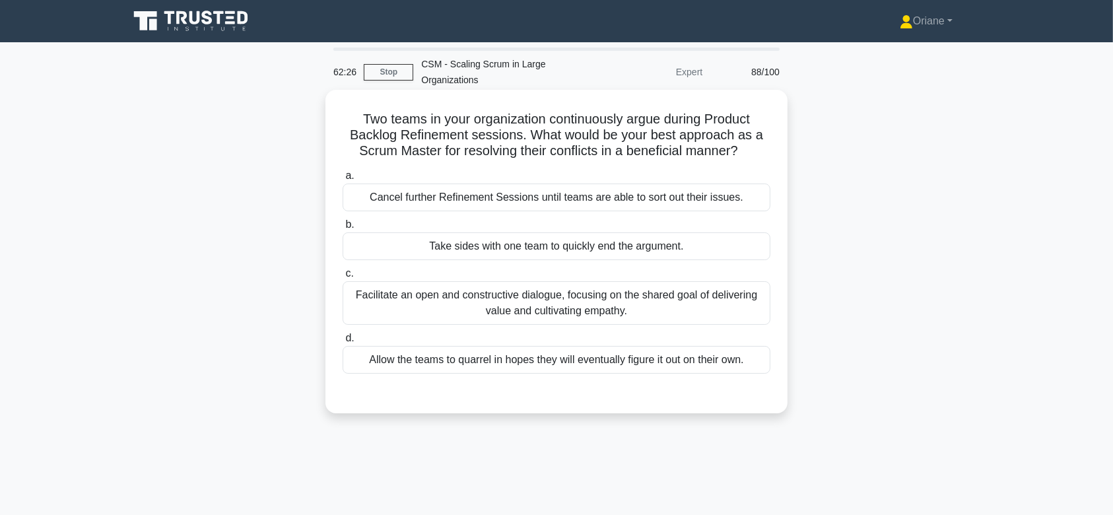
click at [594, 293] on div "Facilitate an open and constructive dialogue, focusing on the shared goal of de…" at bounding box center [557, 303] width 428 height 44
click at [343, 278] on input "c. Facilitate an open and constructive dialogue, focusing on the shared goal of…" at bounding box center [343, 273] width 0 height 9
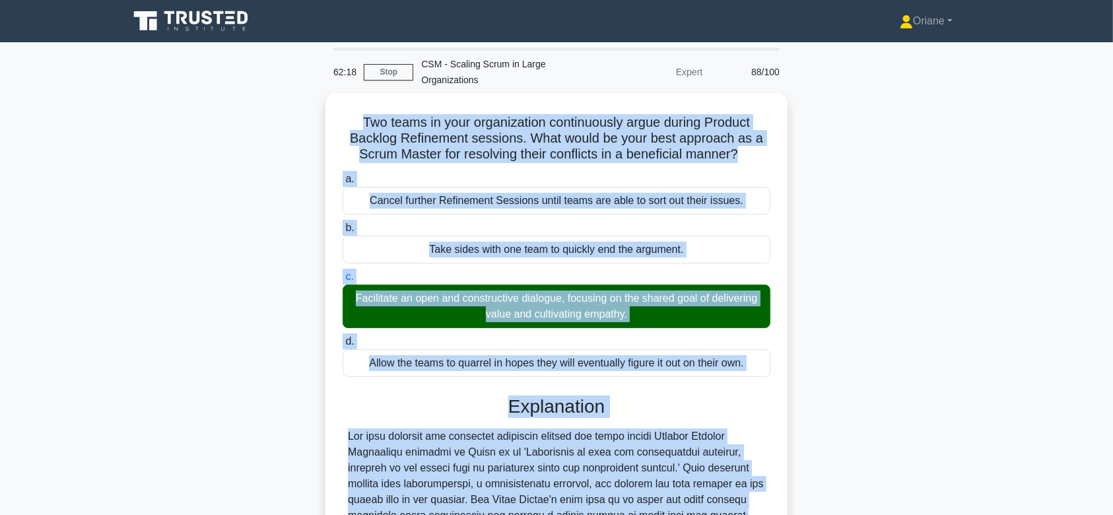
scroll to position [251, 0]
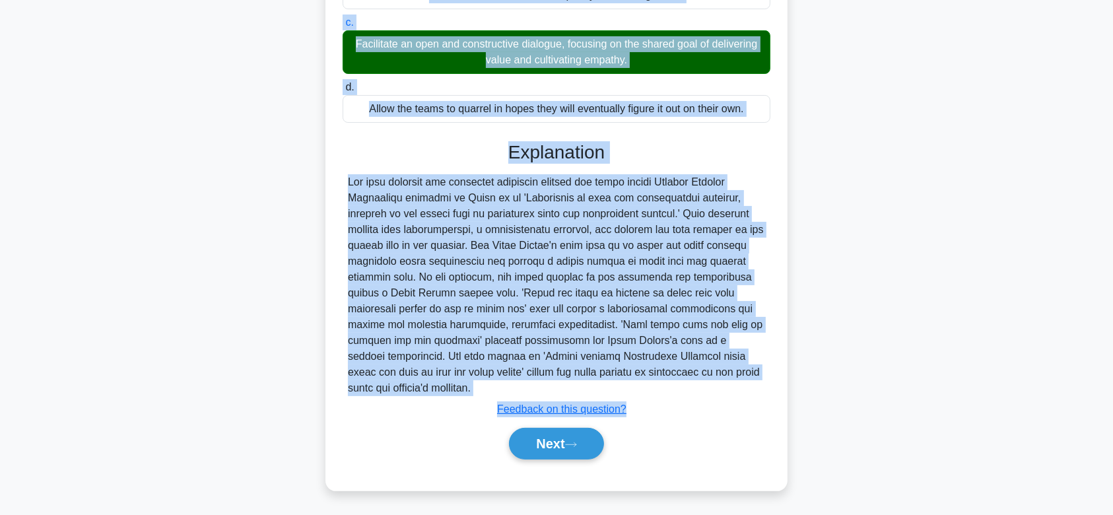
drag, startPoint x: 349, startPoint y: 116, endPoint x: 551, endPoint y: 384, distance: 335.2
click at [551, 384] on div "Two teams in your organization continuously argue during Product Backlog Refine…" at bounding box center [557, 164] width 452 height 641
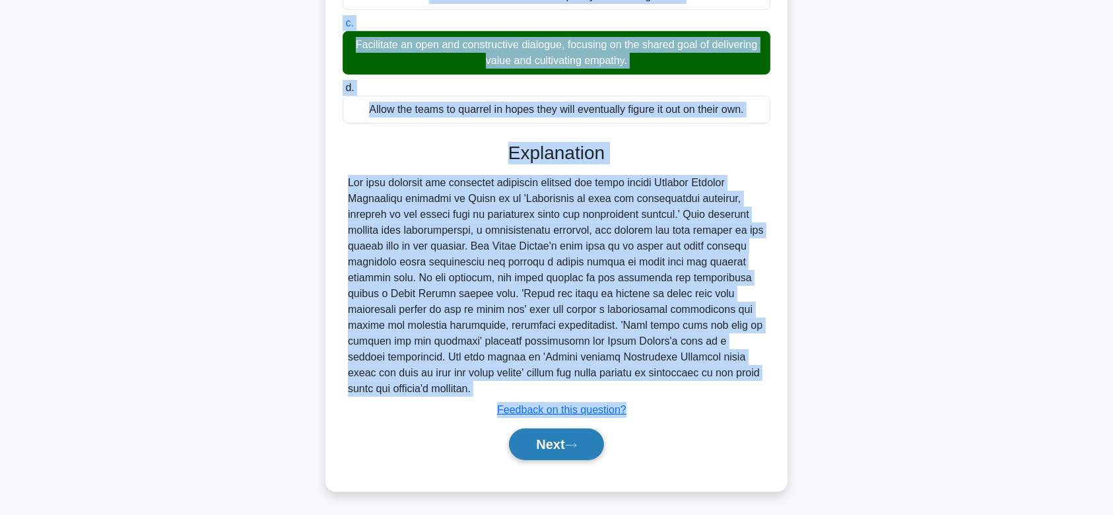
click at [534, 442] on button "Next" at bounding box center [556, 444] width 94 height 32
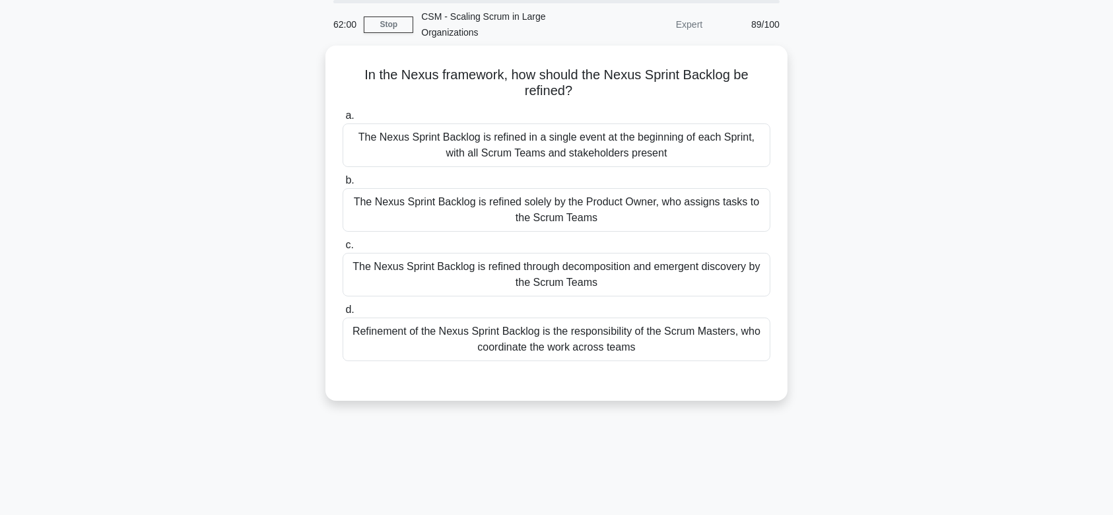
scroll to position [0, 0]
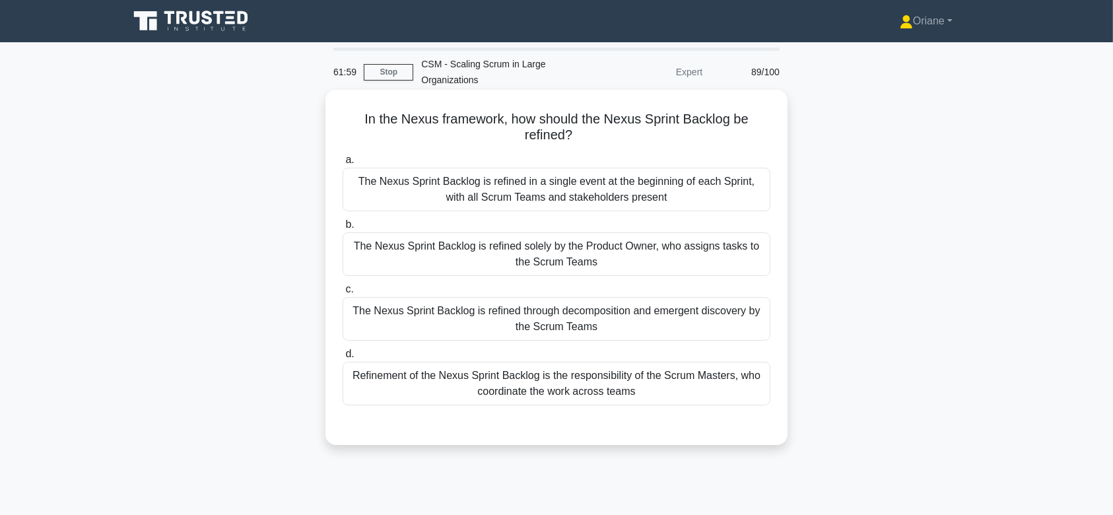
click at [560, 257] on div "The Nexus Sprint Backlog is refined solely by the Product Owner, who assigns ta…" at bounding box center [557, 254] width 428 height 44
click at [343, 229] on input "b. The Nexus Sprint Backlog is refined solely by the Product Owner, who assigns…" at bounding box center [343, 225] width 0 height 9
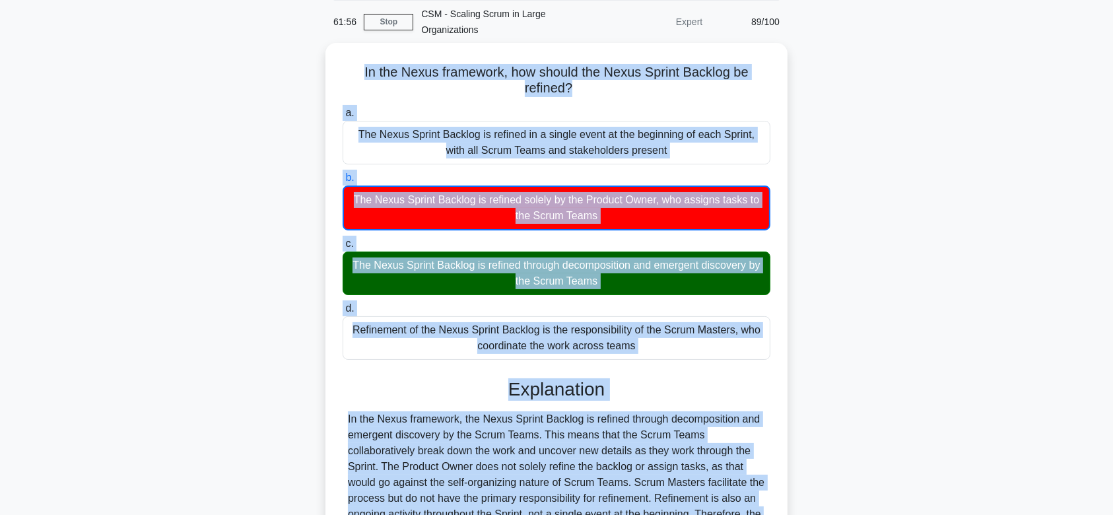
scroll to position [205, 0]
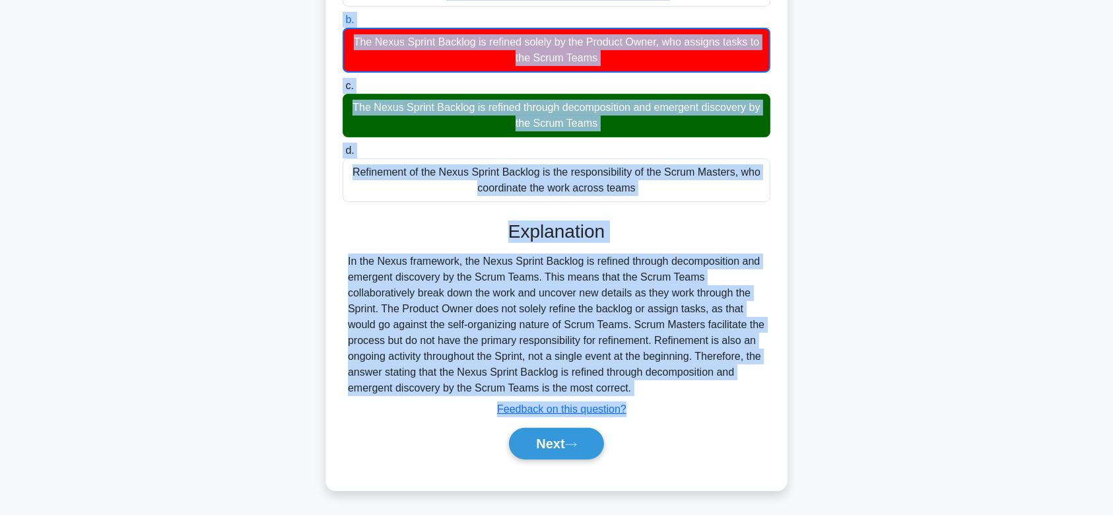
drag, startPoint x: 357, startPoint y: 115, endPoint x: 660, endPoint y: 387, distance: 407.2
click at [660, 387] on div "In the Nexus framework, how should the Nexus Sprint Backlog be refined? .spinne…" at bounding box center [557, 187] width 452 height 595
click at [547, 447] on button "Next" at bounding box center [556, 444] width 94 height 32
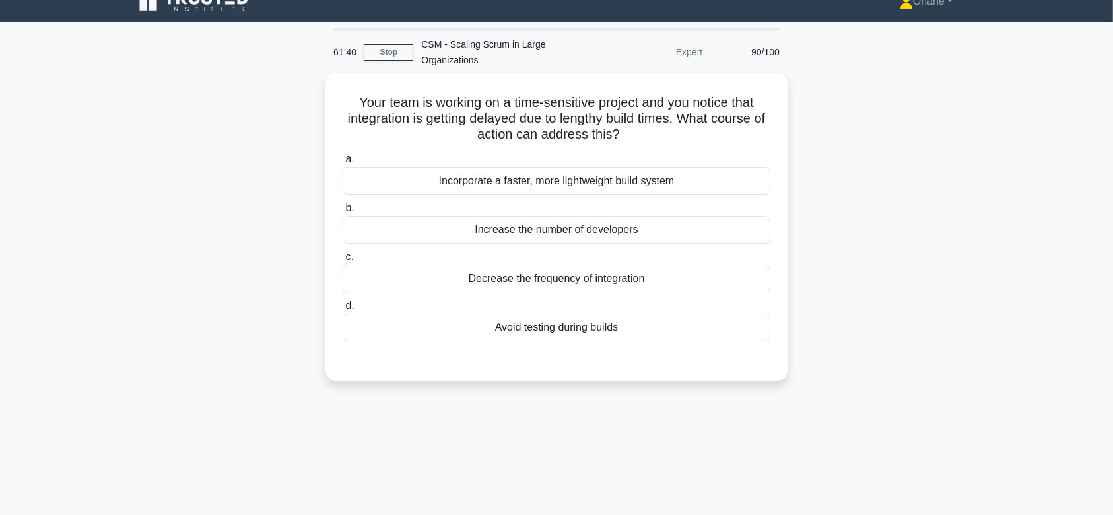
scroll to position [0, 0]
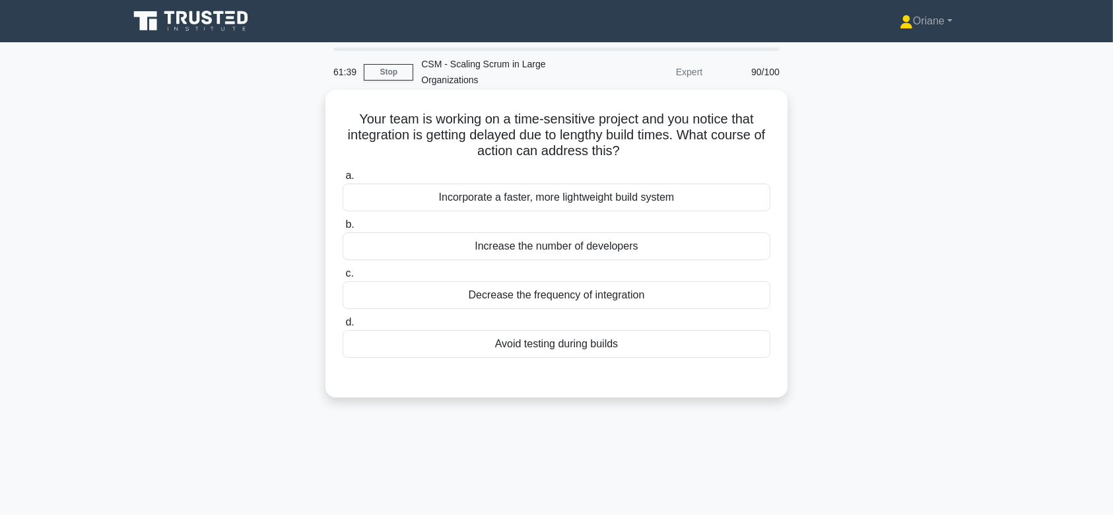
click at [594, 235] on div "Increase the number of developers" at bounding box center [557, 246] width 428 height 28
click at [343, 229] on input "b. Increase the number of developers" at bounding box center [343, 225] width 0 height 9
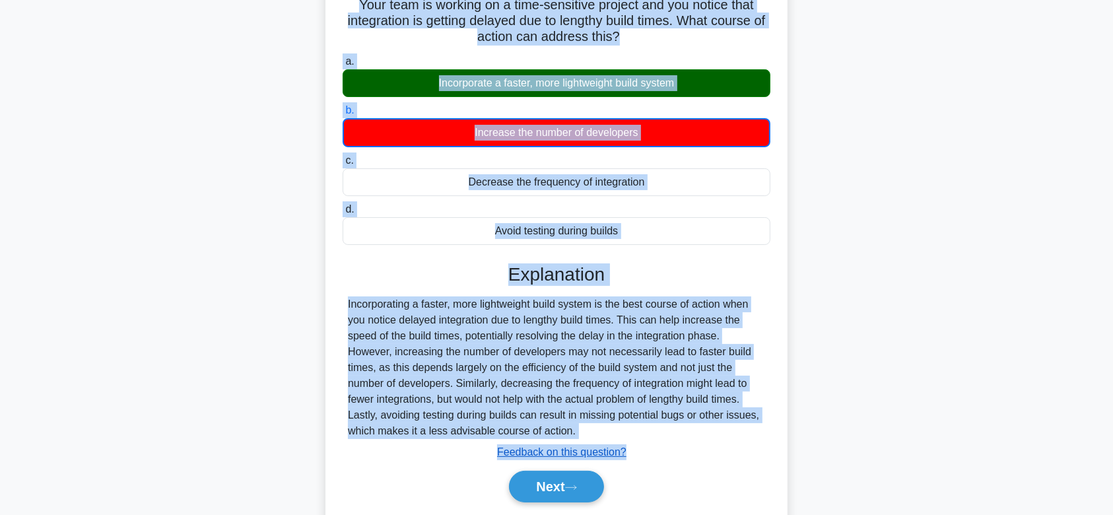
scroll to position [198, 0]
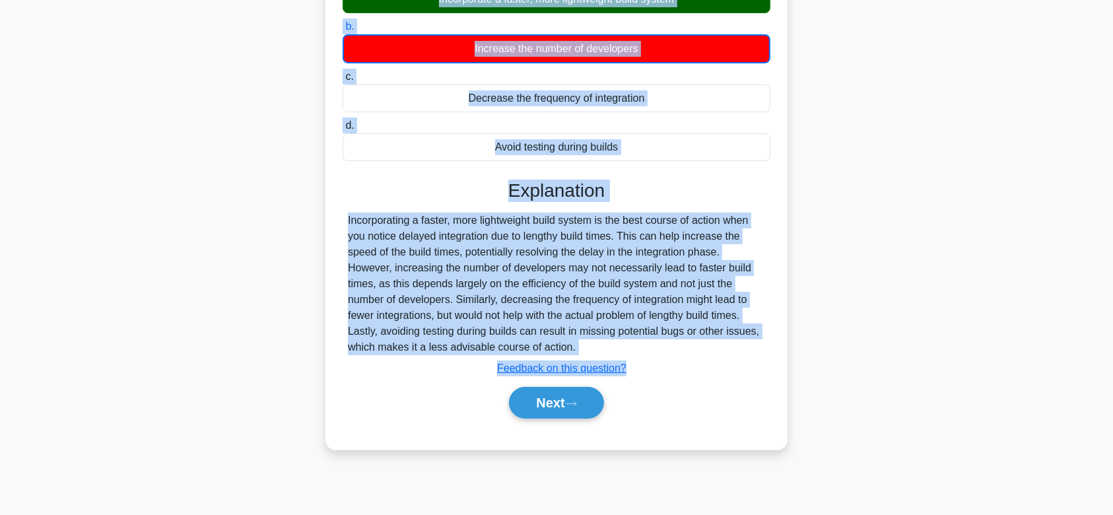
drag, startPoint x: 348, startPoint y: 119, endPoint x: 595, endPoint y: 344, distance: 334.6
click at [595, 344] on div "Your team is working on a time-sensitive project and you notice that integratio…" at bounding box center [557, 170] width 452 height 547
click at [559, 413] on button "Next" at bounding box center [556, 403] width 94 height 32
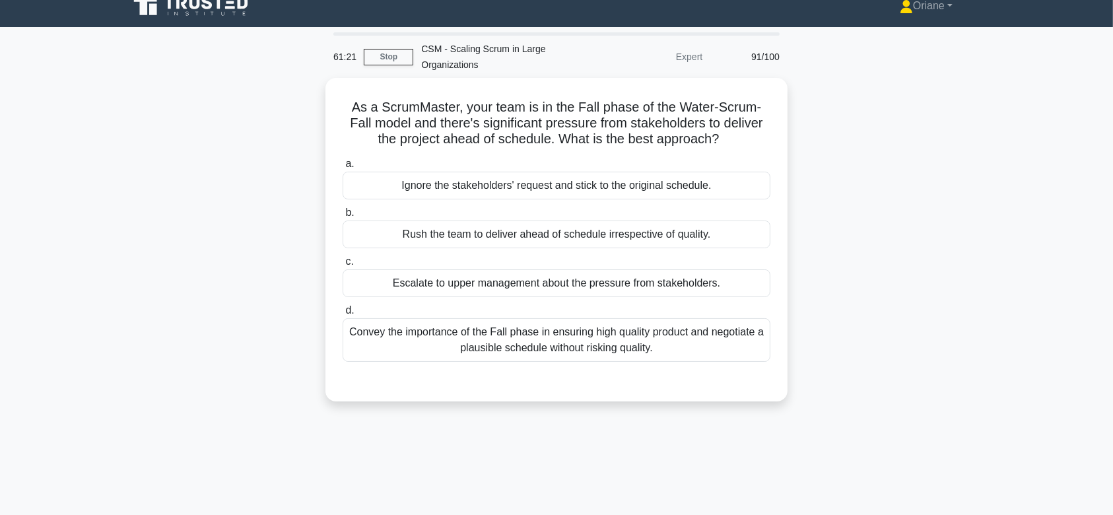
scroll to position [0, 0]
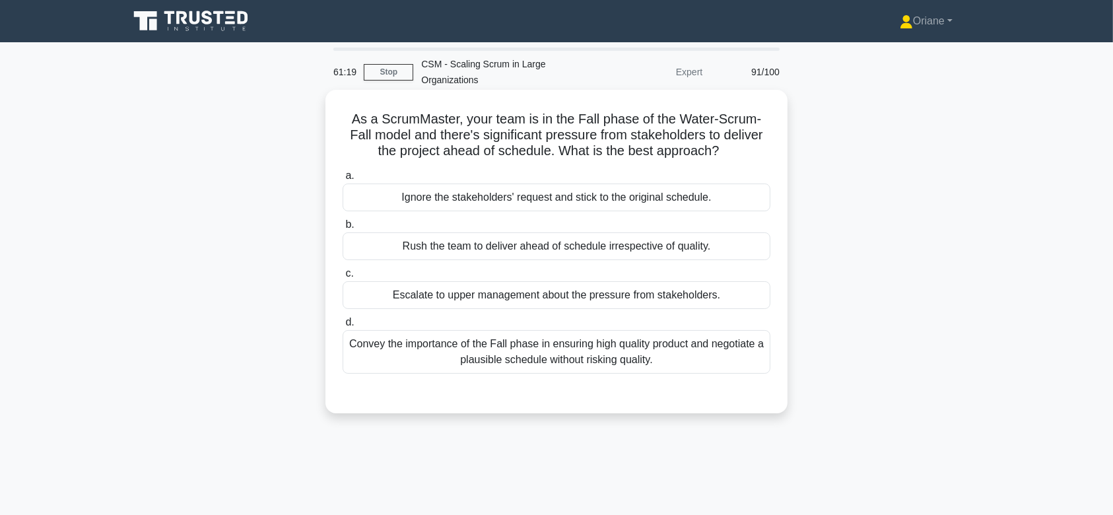
click at [580, 337] on div "Convey the importance of the Fall phase in ensuring high quality product and ne…" at bounding box center [557, 352] width 428 height 44
click at [343, 327] on input "d. Convey the importance of the Fall phase in ensuring high quality product and…" at bounding box center [343, 322] width 0 height 9
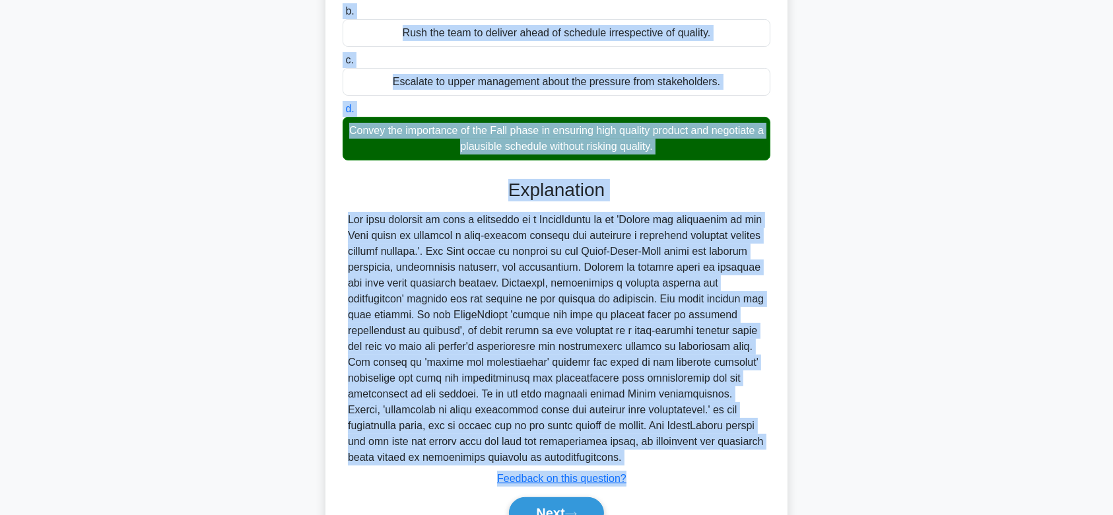
scroll to position [283, 0]
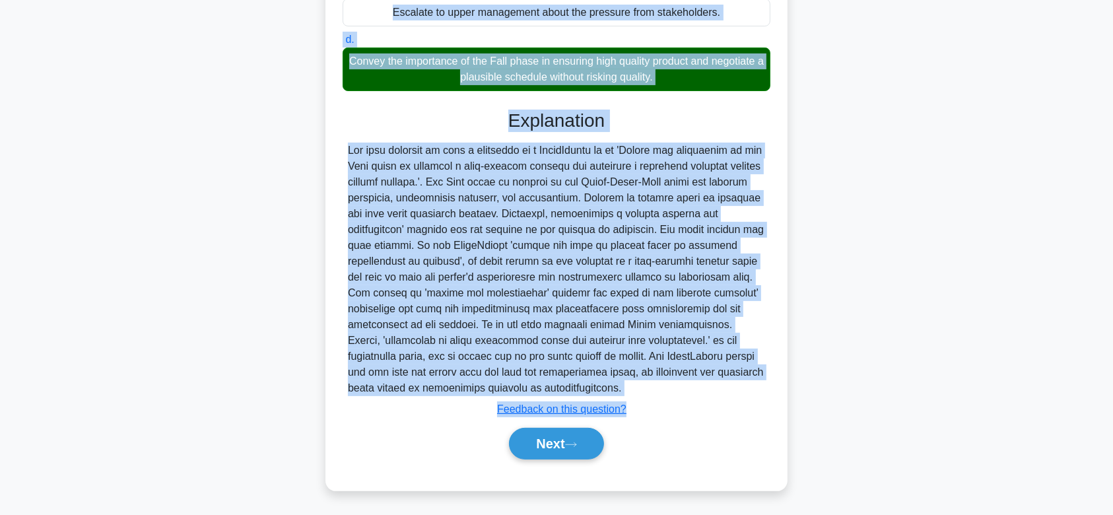
drag, startPoint x: 347, startPoint y: 113, endPoint x: 605, endPoint y: 386, distance: 375.5
click at [605, 386] on div "As a ScrumMaster, your team is in the Fall phase of the Water-Scrum-Fall model …" at bounding box center [557, 149] width 452 height 673
click at [567, 436] on button "Next" at bounding box center [556, 444] width 94 height 32
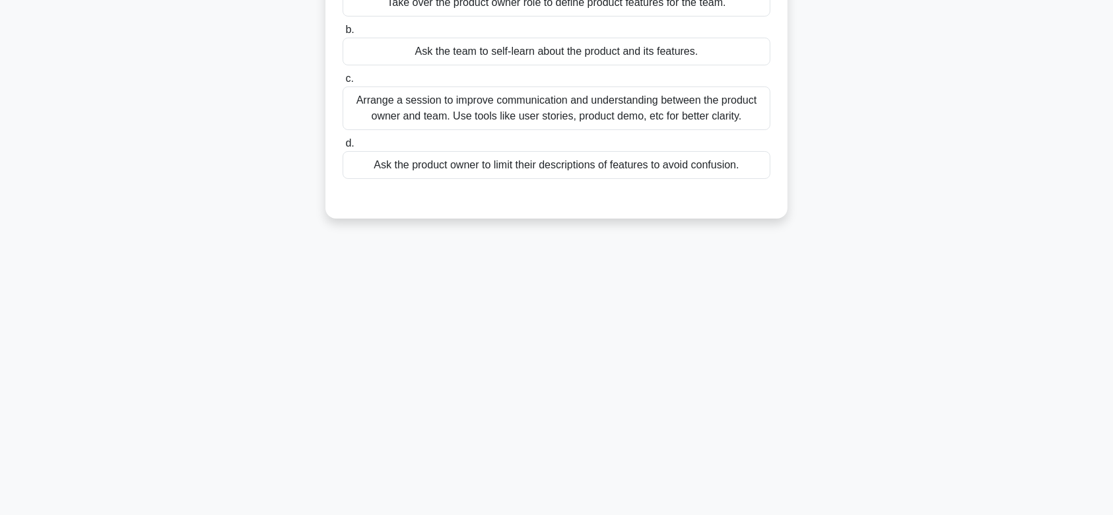
scroll to position [0, 0]
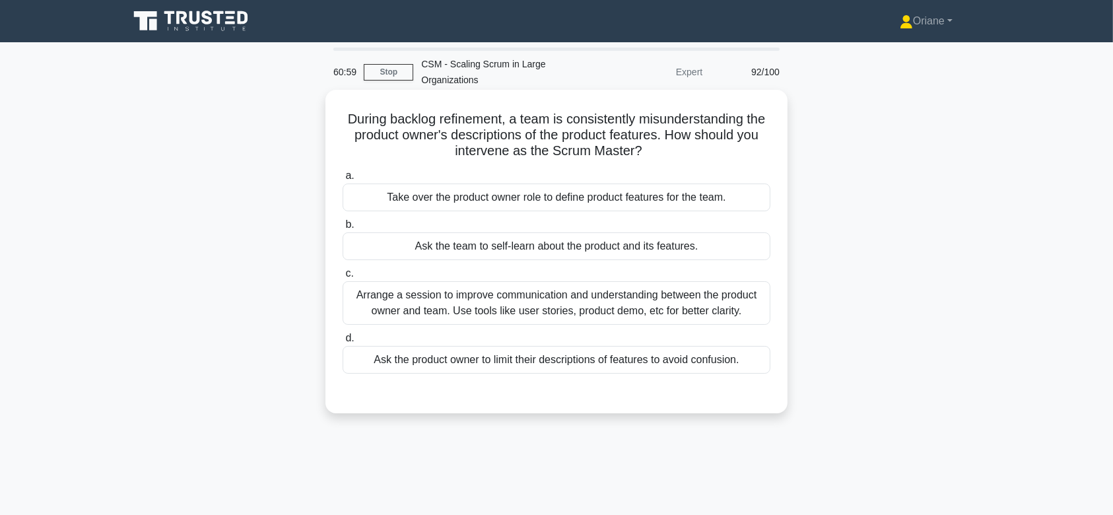
click at [597, 316] on div "Arrange a session to improve communication and understanding between the produc…" at bounding box center [557, 303] width 428 height 44
click at [343, 278] on input "c. Arrange a session to improve communication and understanding between the pro…" at bounding box center [343, 273] width 0 height 9
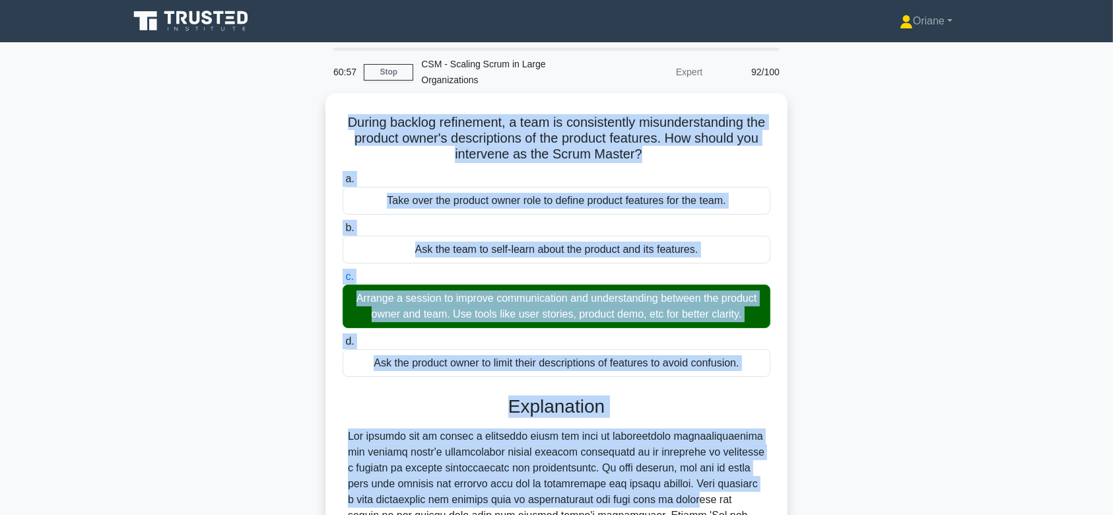
scroll to position [251, 0]
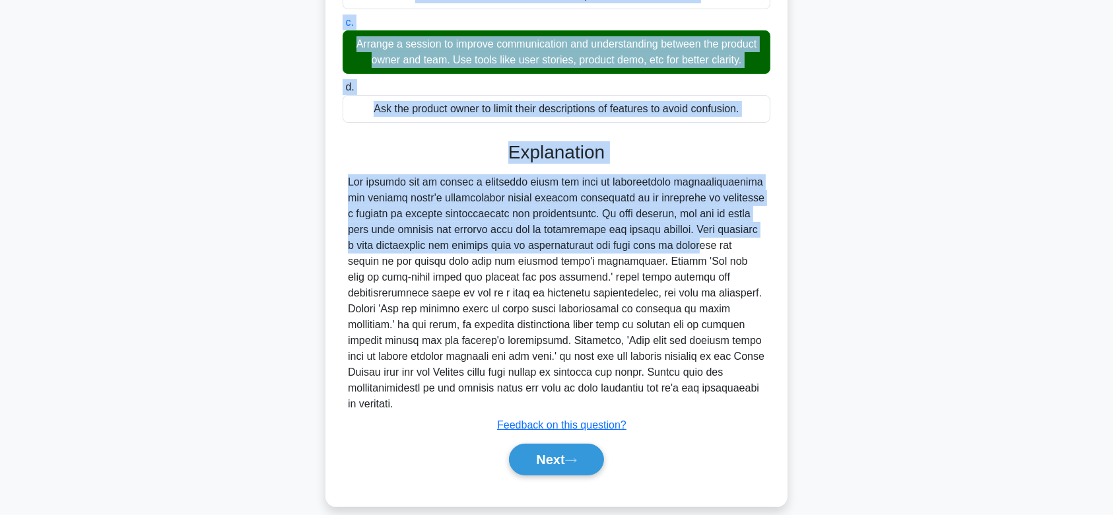
drag, startPoint x: 351, startPoint y: 121, endPoint x: 704, endPoint y: 386, distance: 442.3
click at [704, 386] on div "During backlog refinement, a team is consistently misunderstanding the product …" at bounding box center [557, 172] width 452 height 657
click at [542, 444] on button "Next" at bounding box center [556, 460] width 94 height 32
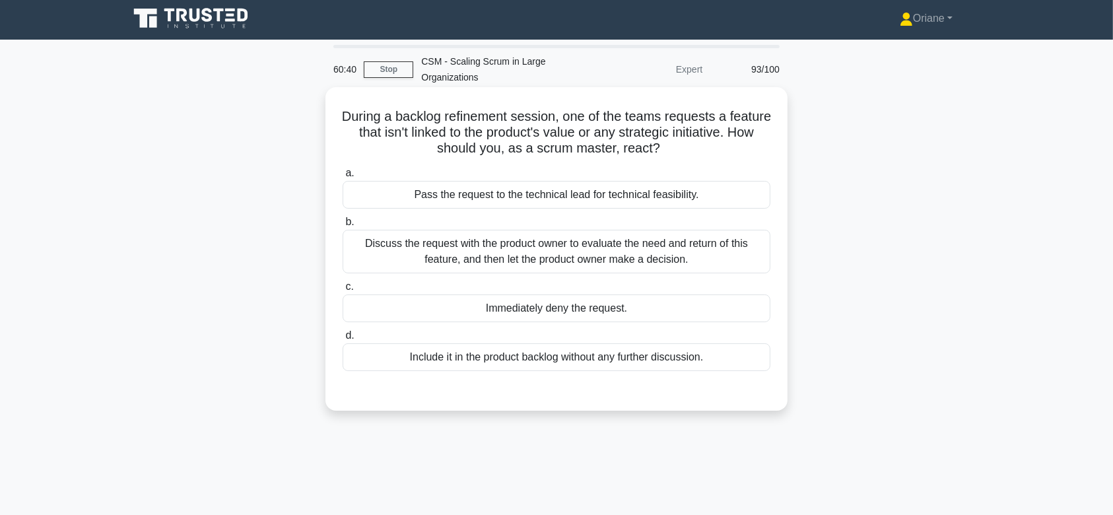
scroll to position [1, 0]
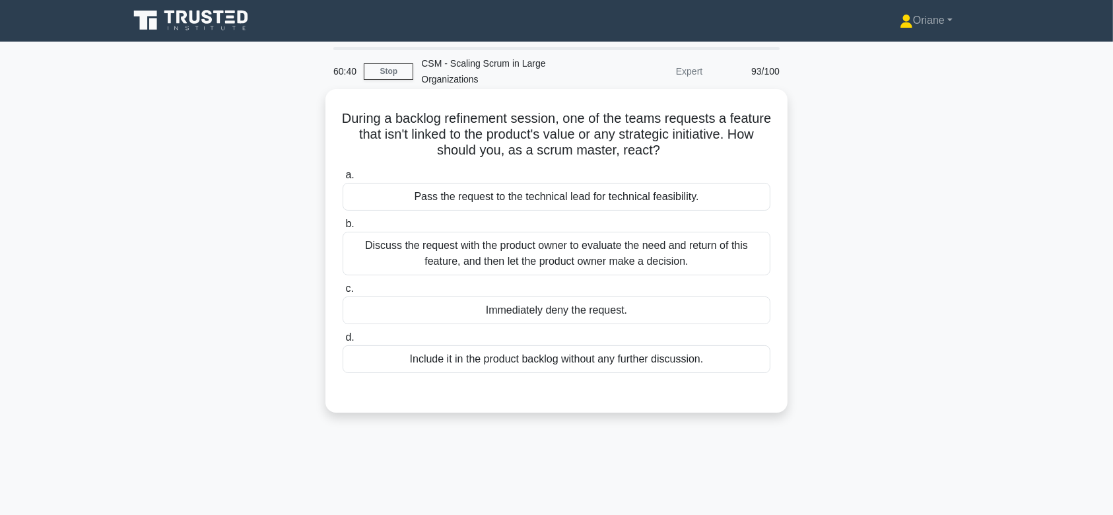
click at [570, 244] on div "Discuss the request with the product owner to evaluate the need and return of t…" at bounding box center [557, 254] width 428 height 44
click at [343, 228] on input "b. Discuss the request with the product owner to evaluate the need and return o…" at bounding box center [343, 224] width 0 height 9
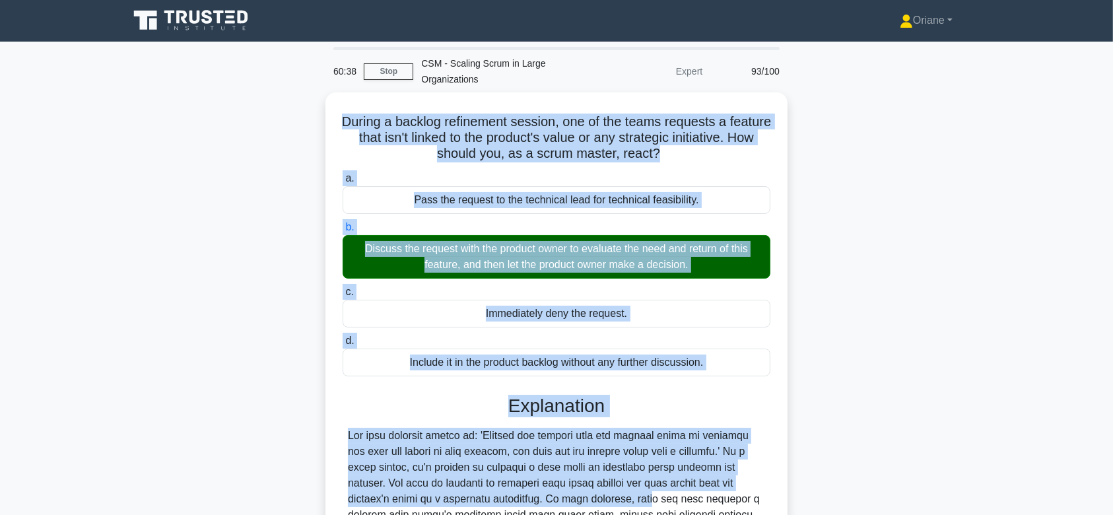
scroll to position [235, 0]
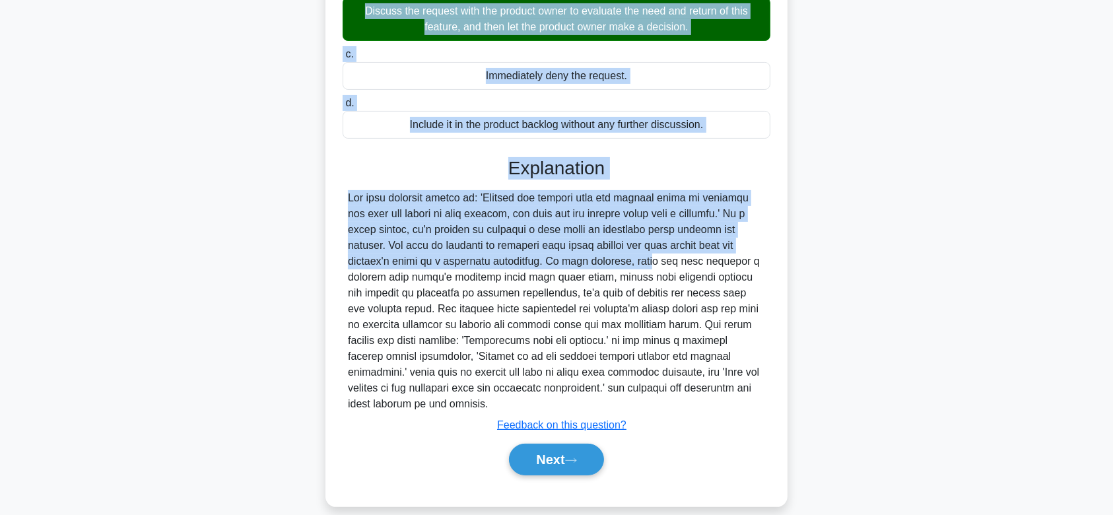
drag, startPoint x: 364, startPoint y: 118, endPoint x: 765, endPoint y: 386, distance: 482.3
click at [765, 386] on div "During a backlog refinement session, one of the teams requests a feature that i…" at bounding box center [557, 180] width 452 height 641
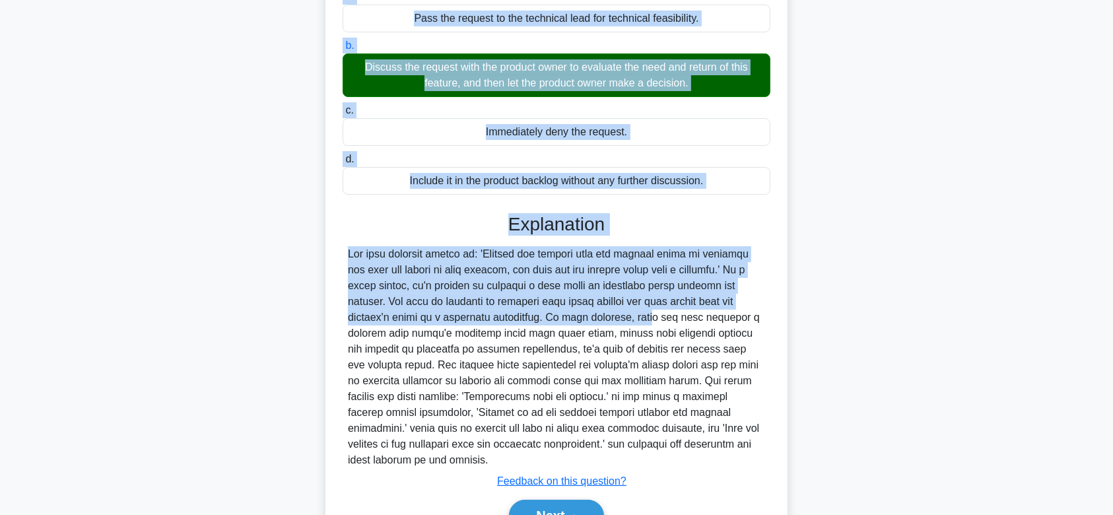
scroll to position [185, 0]
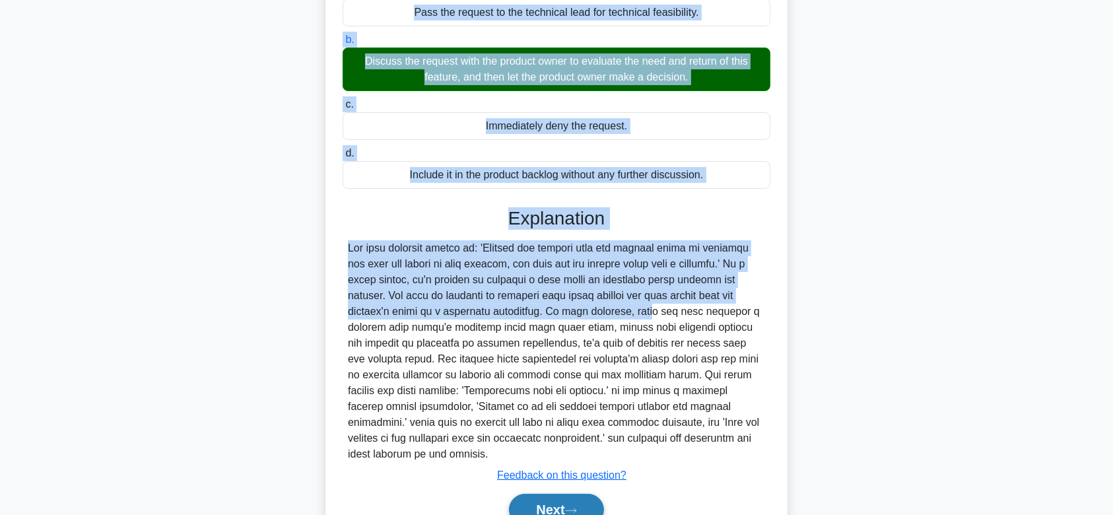
click at [533, 494] on button "Next" at bounding box center [556, 510] width 94 height 32
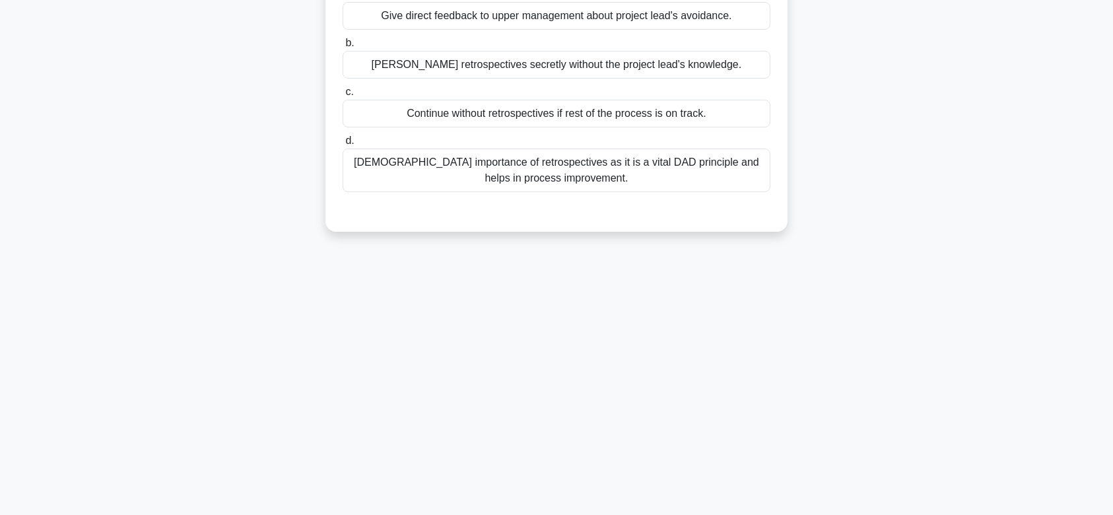
scroll to position [0, 0]
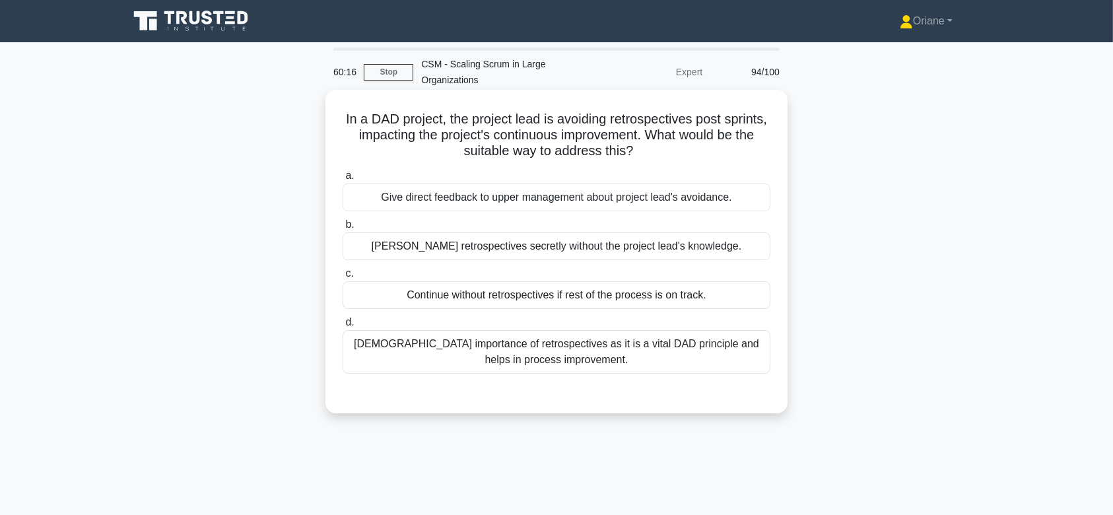
click at [553, 353] on div "Evangelize importance of retrospectives as it is a vital DAD principle and help…" at bounding box center [557, 352] width 428 height 44
click at [343, 327] on input "d. Evangelize importance of retrospectives as it is a vital DAD principle and h…" at bounding box center [343, 322] width 0 height 9
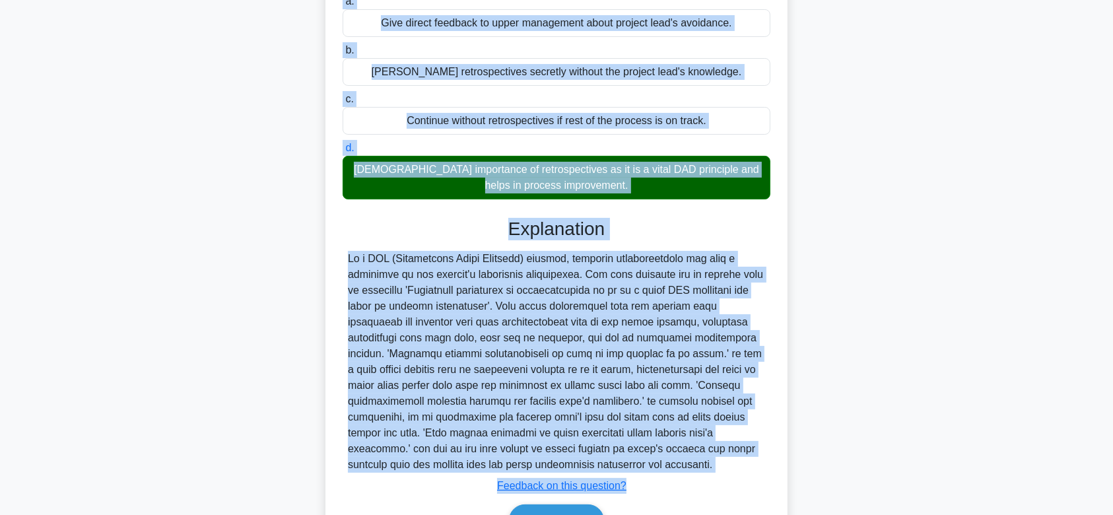
scroll to position [226, 0]
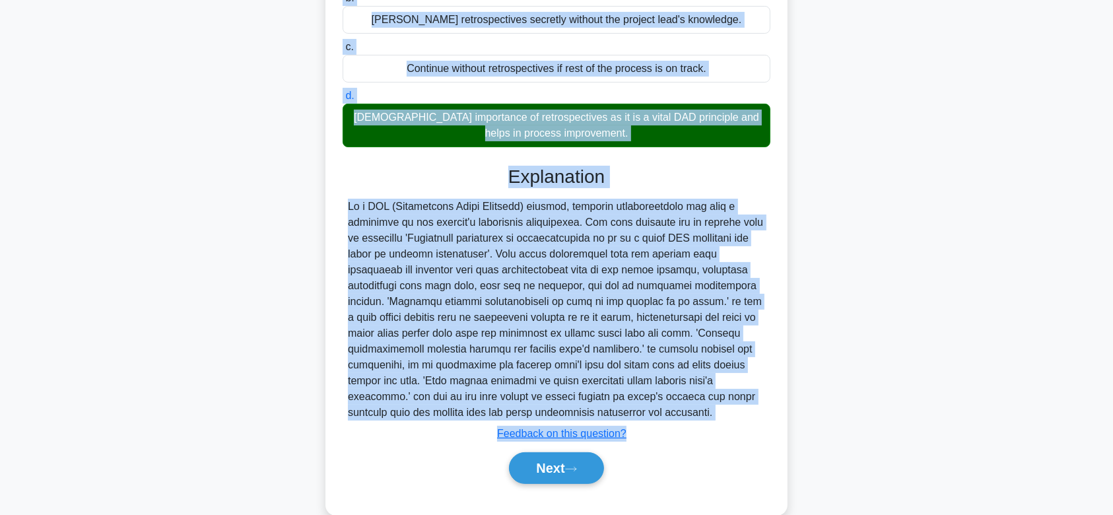
drag, startPoint x: 358, startPoint y: 119, endPoint x: 642, endPoint y: 416, distance: 410.0
click at [642, 416] on div "In a DAD project, the project lead is avoiding retrospectives post sprints, imp…" at bounding box center [557, 189] width 452 height 641
click at [555, 472] on button "Next" at bounding box center [556, 468] width 94 height 32
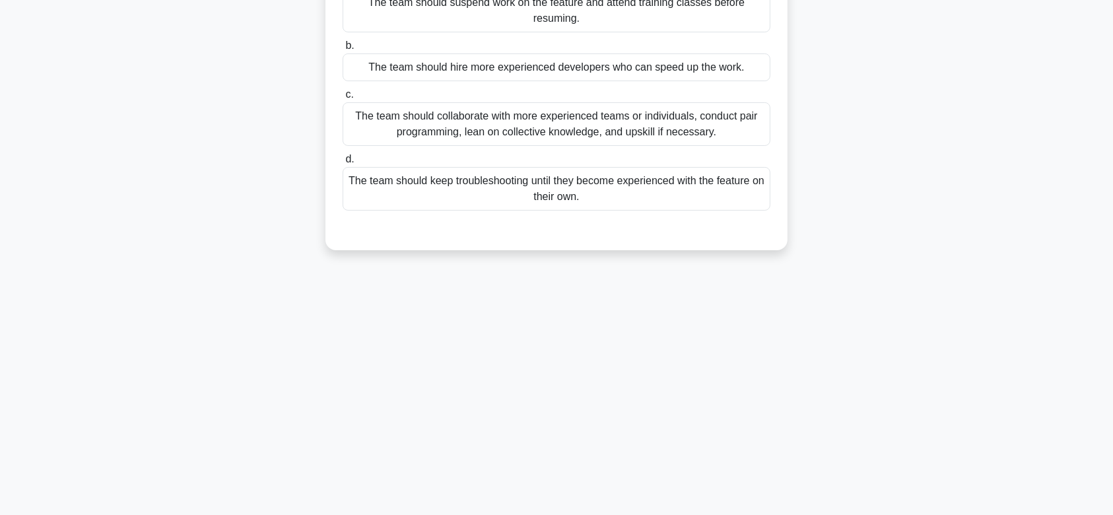
scroll to position [0, 0]
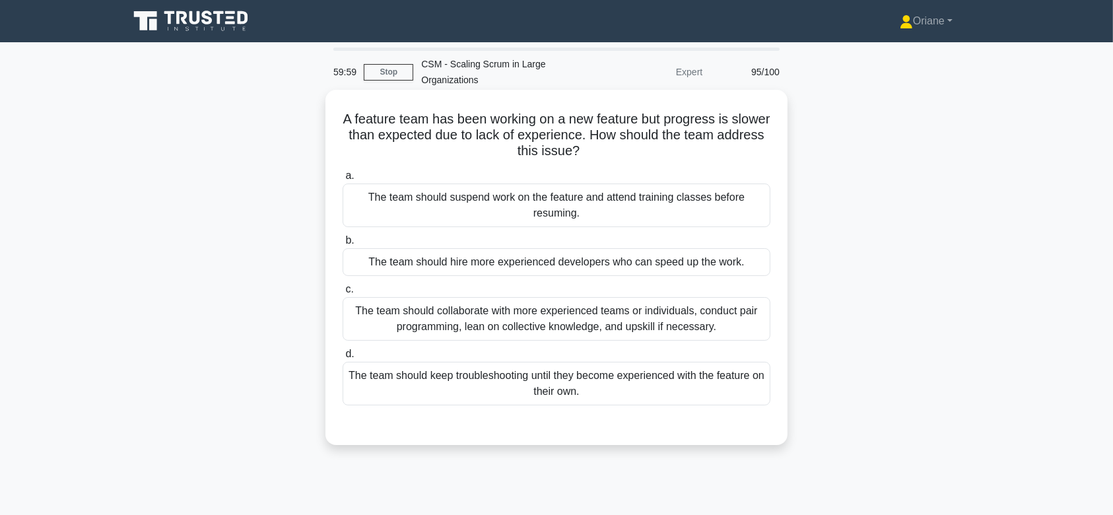
click at [546, 335] on div "The team should collaborate with more experienced teams or individuals, conduct…" at bounding box center [557, 319] width 428 height 44
click at [343, 294] on input "c. The team should collaborate with more experienced teams or individuals, cond…" at bounding box center [343, 289] width 0 height 9
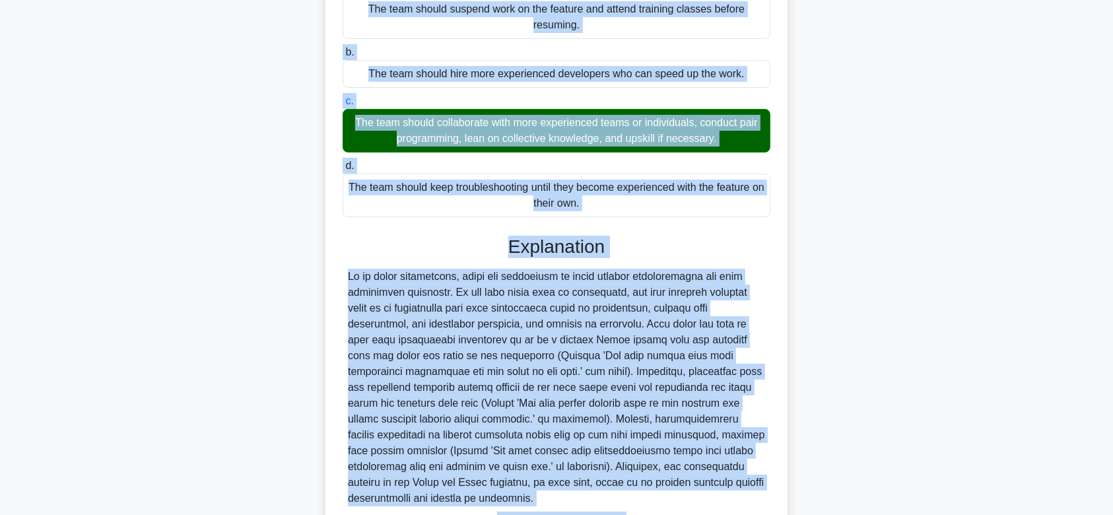
scroll to position [298, 0]
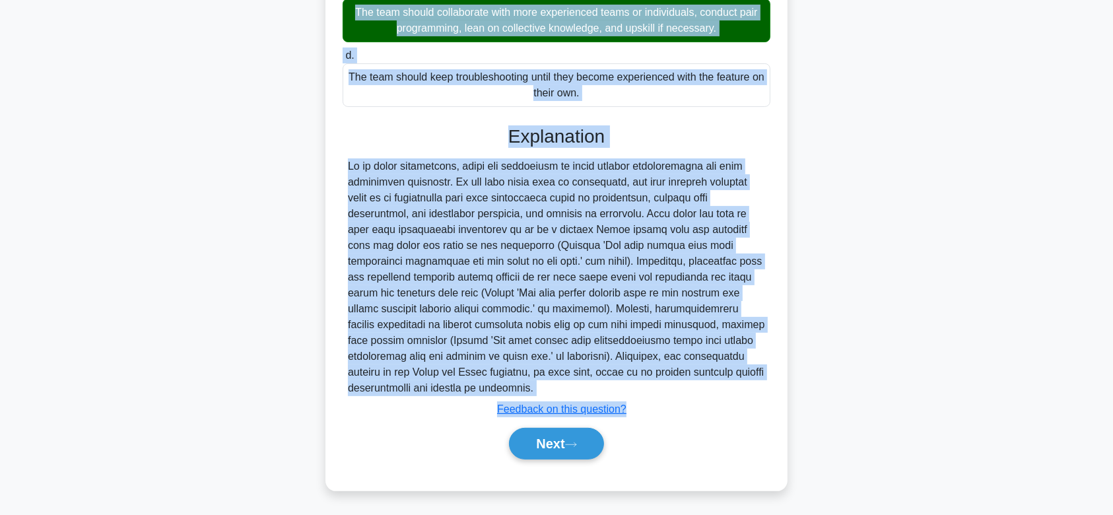
drag, startPoint x: 351, startPoint y: 113, endPoint x: 594, endPoint y: 389, distance: 367.7
click at [594, 389] on div "A feature team has been working on a new feature but progress is slower than ex…" at bounding box center [557, 141] width 452 height 689
click at [553, 443] on button "Next" at bounding box center [556, 444] width 94 height 32
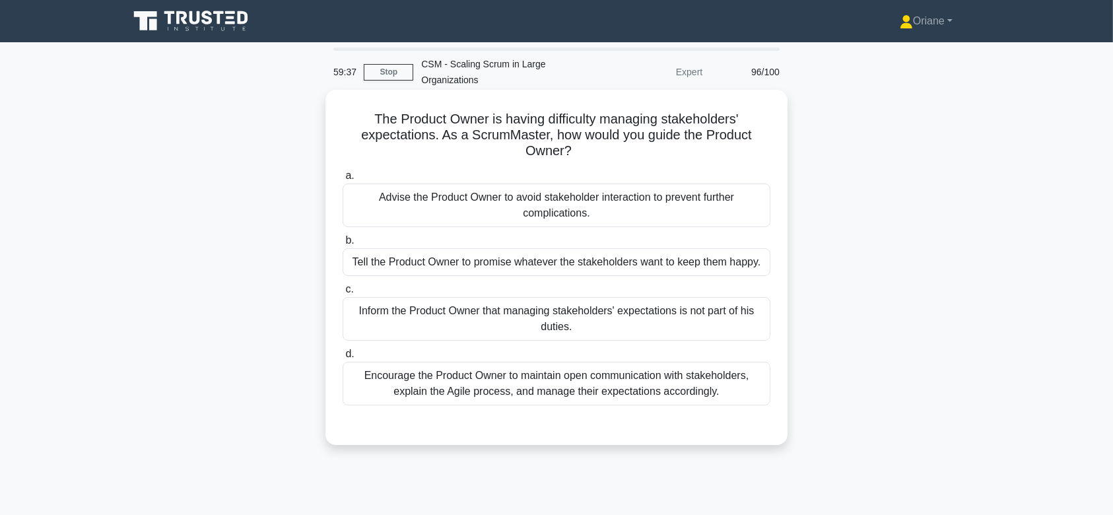
scroll to position [1, 0]
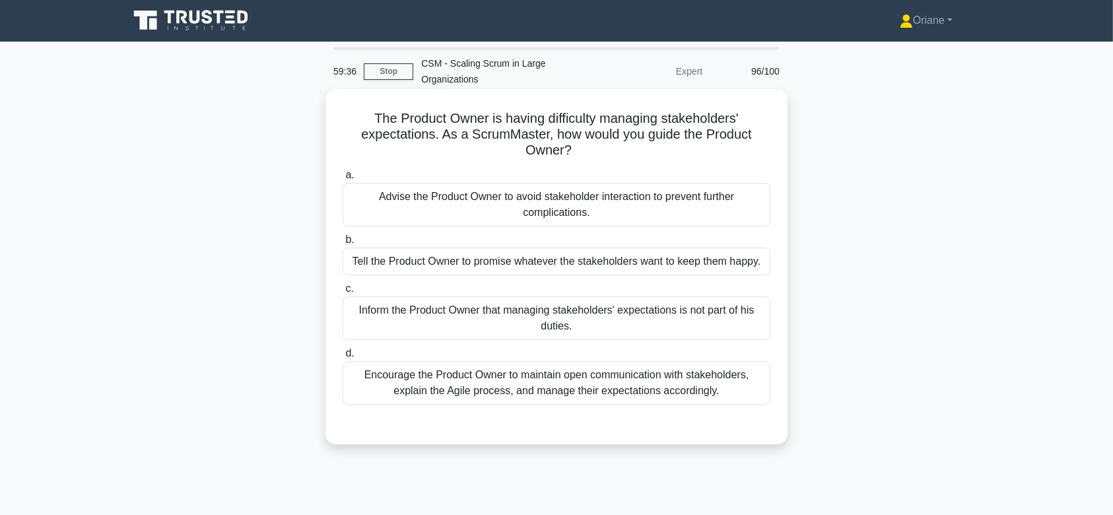
click at [568, 290] on label "c. Inform the Product Owner that managing stakeholders' expectations is not par…" at bounding box center [557, 310] width 428 height 59
click at [343, 290] on input "c. Inform the Product Owner that managing stakeholders' expectations is not par…" at bounding box center [343, 289] width 0 height 9
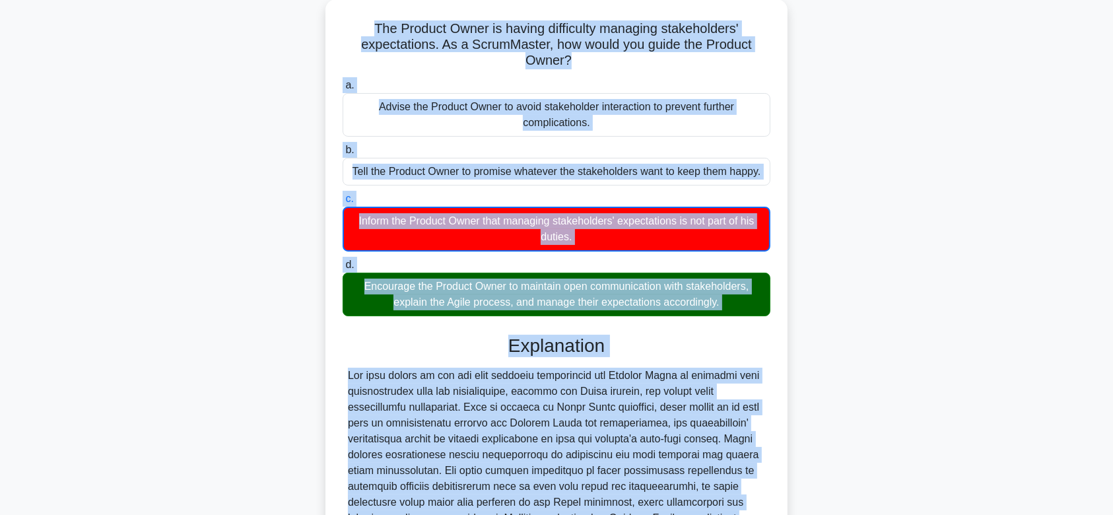
scroll to position [229, 0]
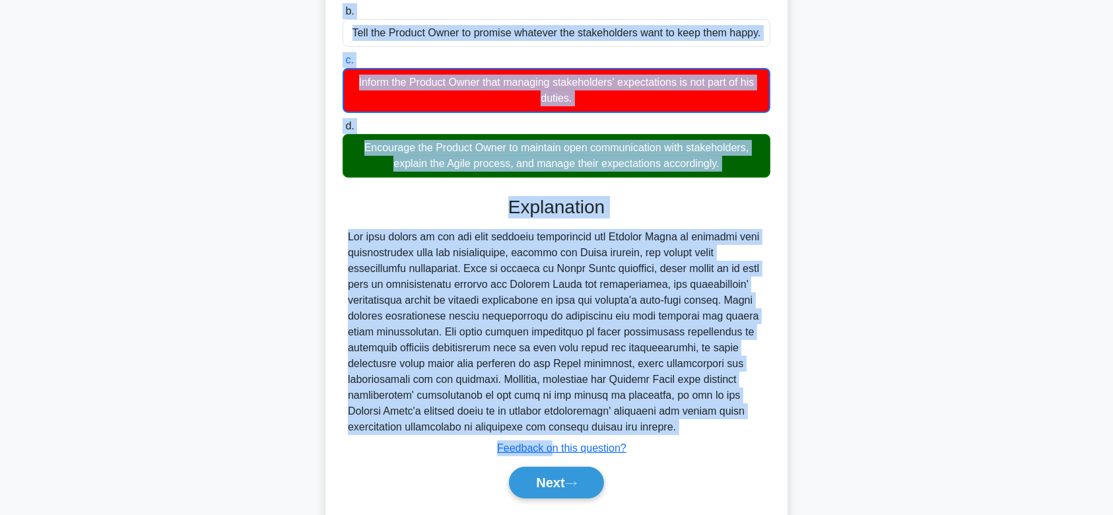
drag, startPoint x: 367, startPoint y: 116, endPoint x: 708, endPoint y: 428, distance: 462.6
click at [708, 428] on div "The Product Owner is having difficulty managing stakeholders' expectations. As …" at bounding box center [557, 195] width 452 height 658
click at [555, 476] on button "Next" at bounding box center [556, 483] width 94 height 32
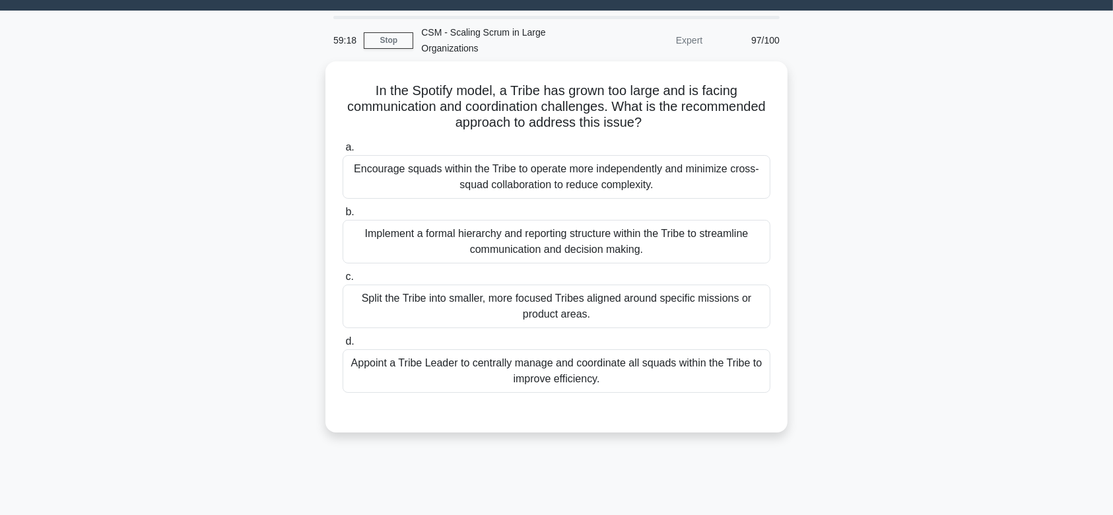
scroll to position [24, 0]
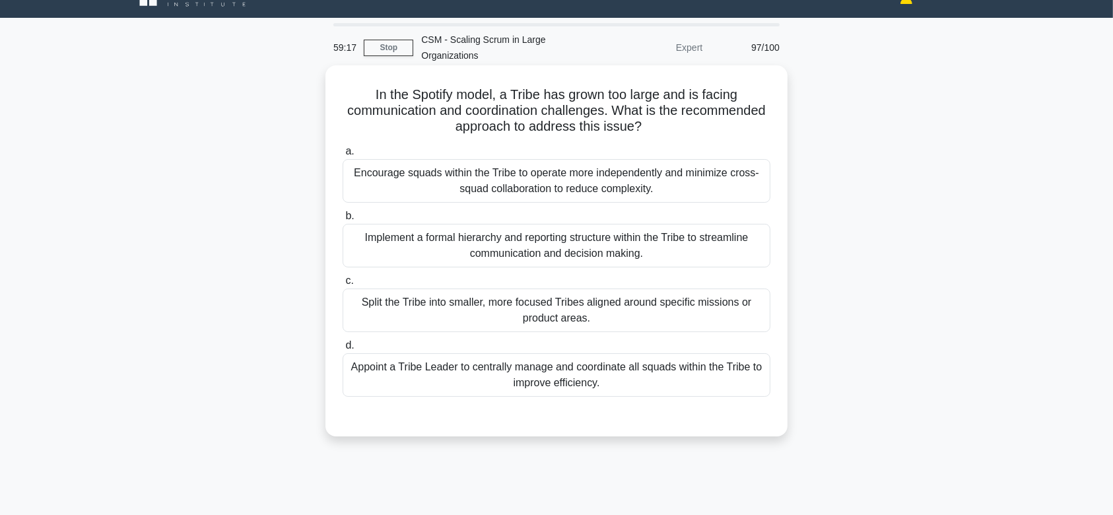
click at [576, 290] on div "Split the Tribe into smaller, more focused Tribes aligned around specific missi…" at bounding box center [557, 311] width 428 height 44
click at [343, 285] on input "c. Split the Tribe into smaller, more focused Tribes aligned around specific mi…" at bounding box center [343, 281] width 0 height 9
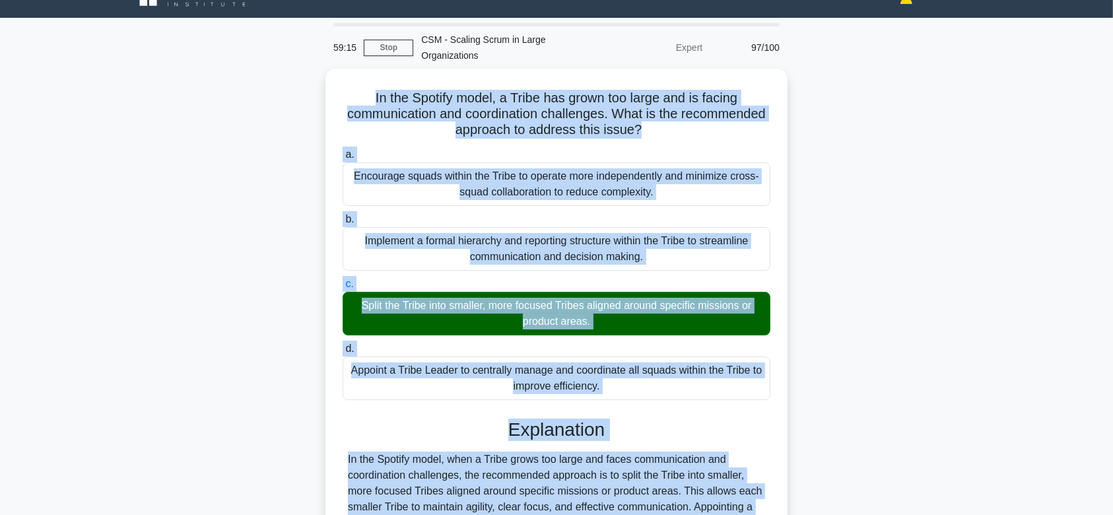
scroll to position [235, 0]
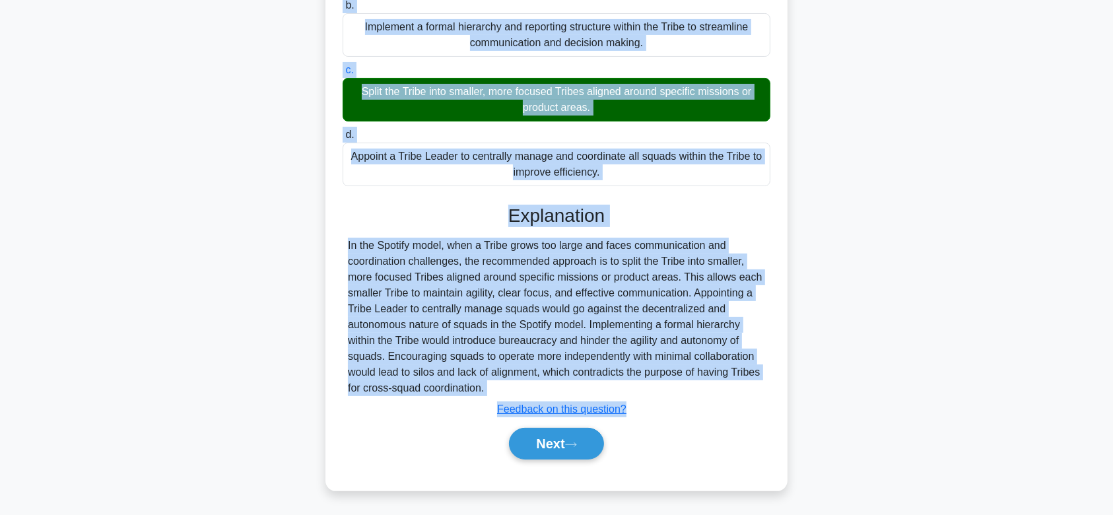
drag, startPoint x: 356, startPoint y: 86, endPoint x: 644, endPoint y: 388, distance: 417.5
click at [644, 388] on div "In the Spotify model, a Tribe has grown too large and is facing communication a…" at bounding box center [557, 172] width 452 height 625
click at [553, 434] on button "Next" at bounding box center [556, 444] width 94 height 32
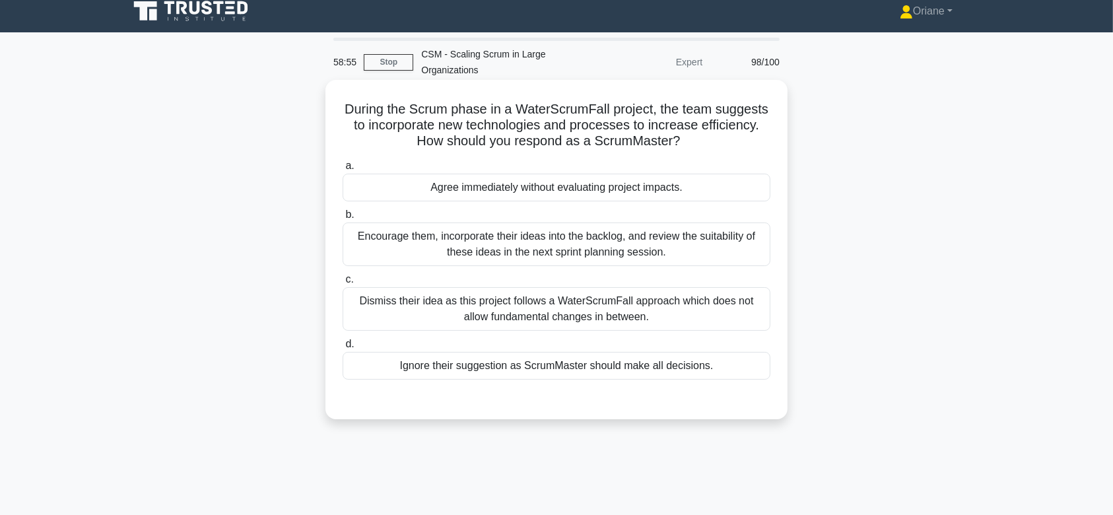
scroll to position [11, 0]
click at [574, 242] on div "Encourage them, incorporate their ideas into the backlog, and review the suitab…" at bounding box center [557, 244] width 428 height 44
click at [343, 219] on input "b. Encourage them, incorporate their ideas into the backlog, and review the sui…" at bounding box center [343, 214] width 0 height 9
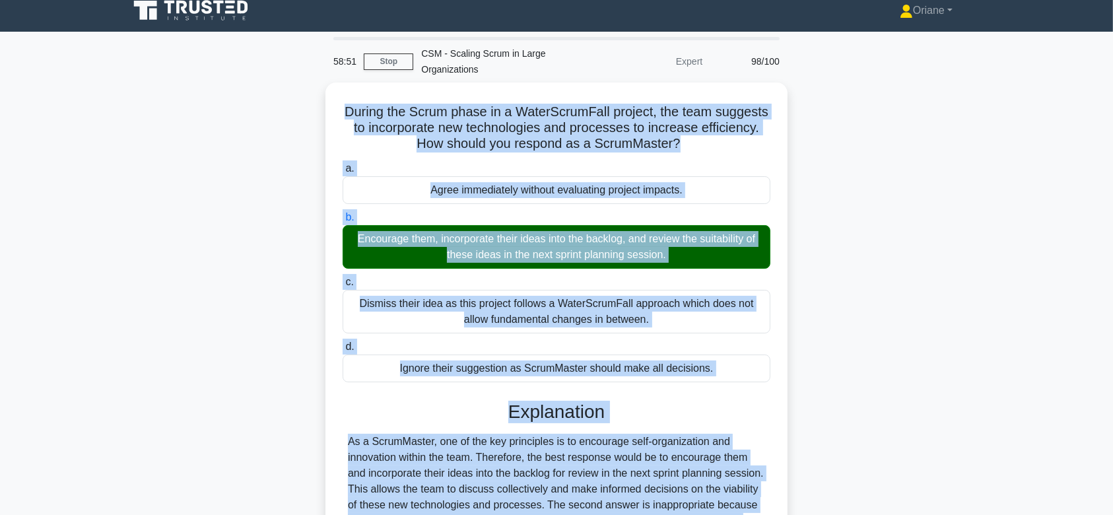
scroll to position [235, 0]
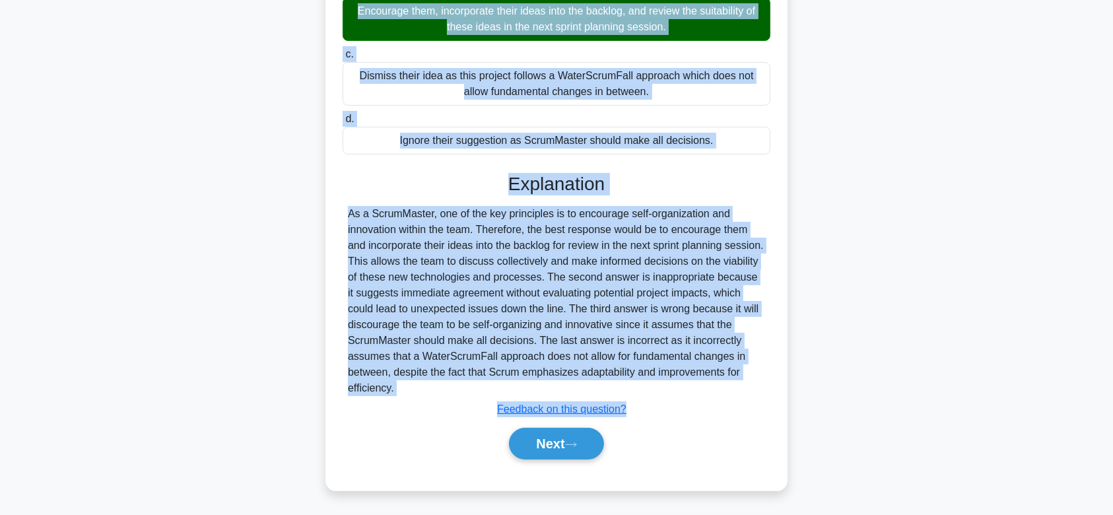
drag, startPoint x: 337, startPoint y: 101, endPoint x: 508, endPoint y: 394, distance: 339.3
click at [508, 394] on div "During the Scrum phase in a WaterScrumFall project, the team suggests to incorp…" at bounding box center [557, 172] width 452 height 625
click at [541, 436] on button "Next" at bounding box center [556, 444] width 94 height 32
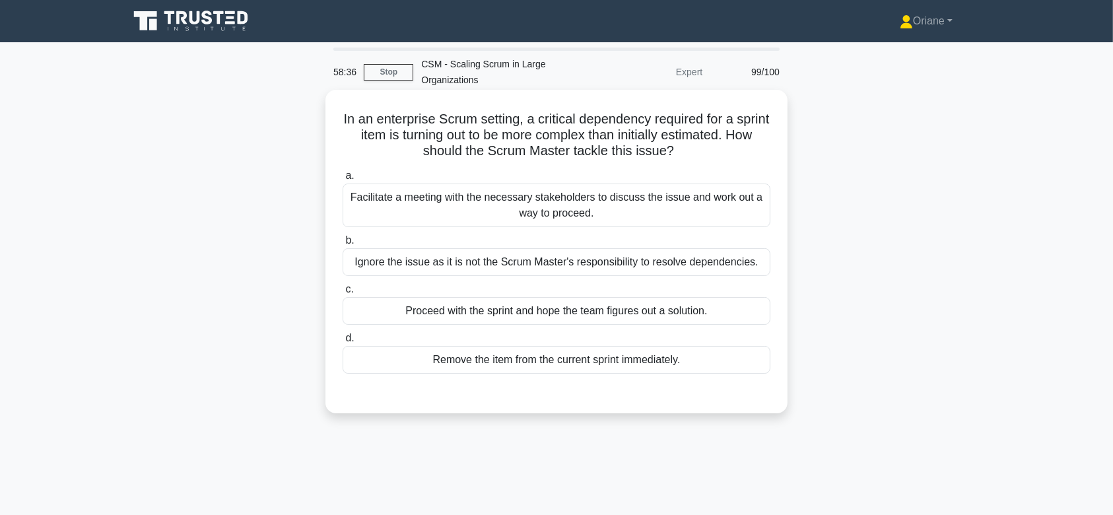
scroll to position [1, 0]
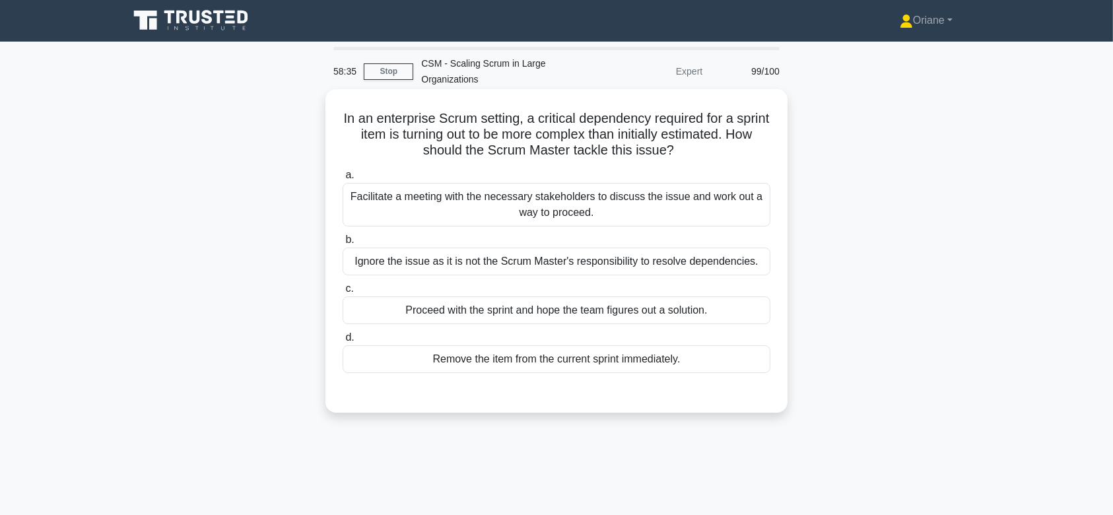
click at [576, 209] on div "Facilitate a meeting with the necessary stakeholders to discuss the issue and w…" at bounding box center [557, 205] width 428 height 44
click at [343, 180] on input "a. Facilitate a meeting with the necessary stakeholders to discuss the issue an…" at bounding box center [343, 175] width 0 height 9
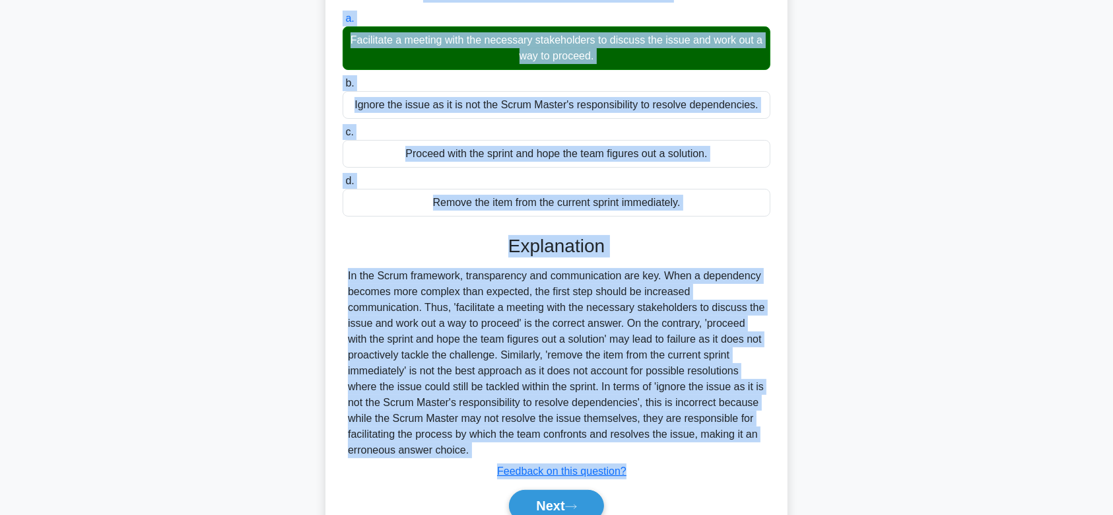
scroll to position [219, 0]
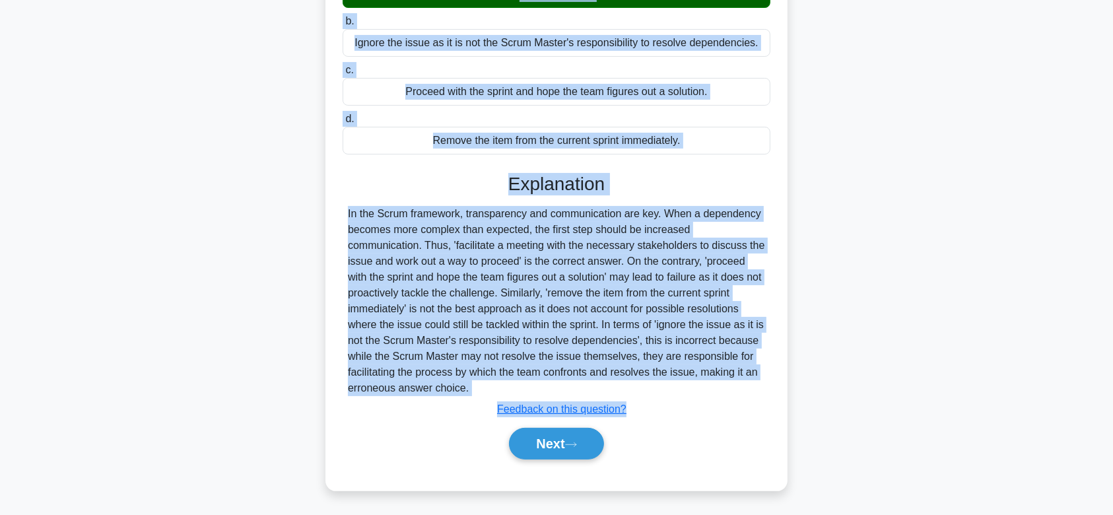
drag, startPoint x: 346, startPoint y: 110, endPoint x: 651, endPoint y: 383, distance: 409.1
click at [651, 383] on div "In an enterprise Scrum setting, a critical dependency required for a sprint ite…" at bounding box center [557, 180] width 452 height 609
click at [574, 442] on icon at bounding box center [571, 444] width 12 height 7
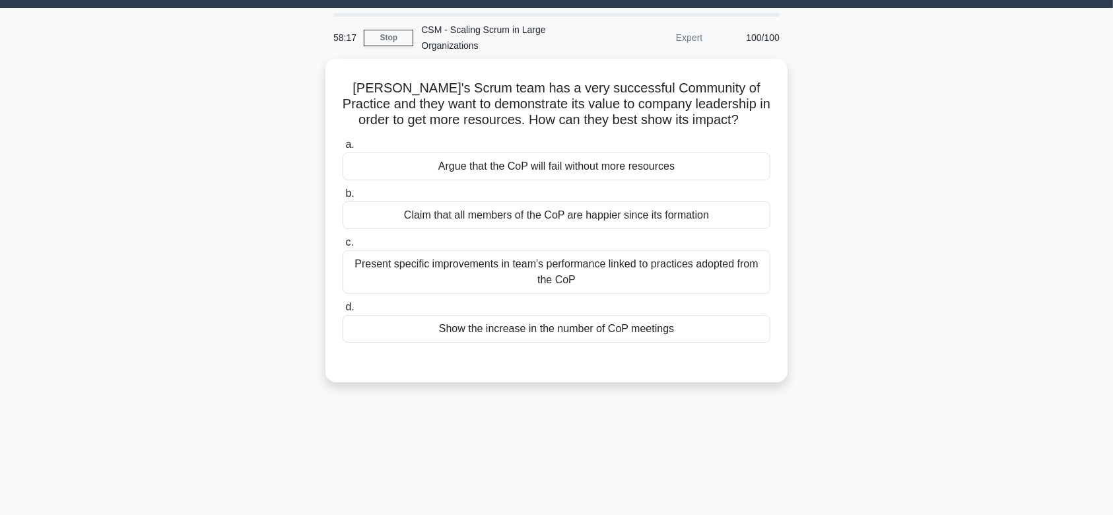
scroll to position [0, 0]
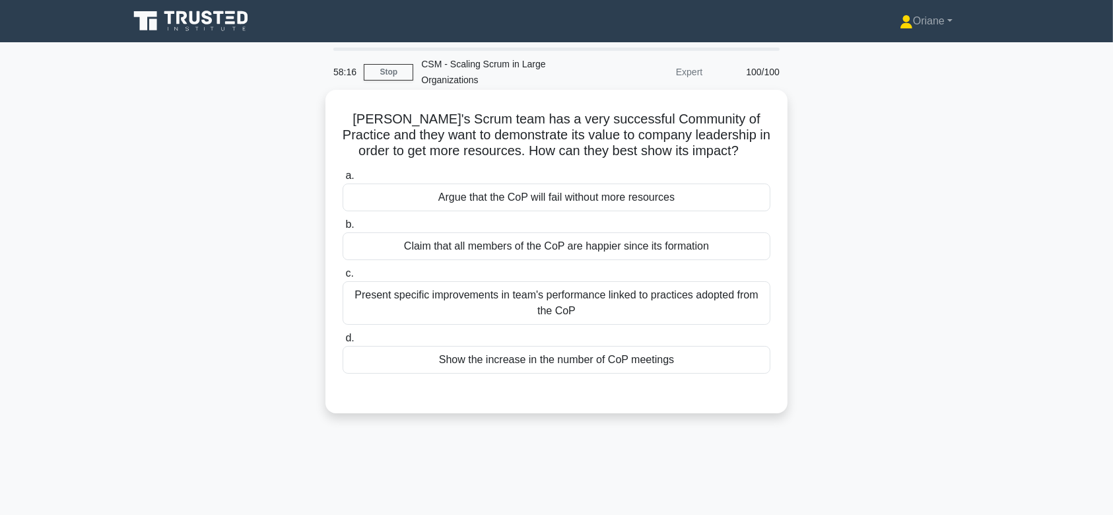
click at [568, 295] on div "Present specific improvements in team's performance linked to practices adopted…" at bounding box center [557, 303] width 428 height 44
click at [343, 278] on input "c. Present specific improvements in team's performance linked to practices adop…" at bounding box center [343, 273] width 0 height 9
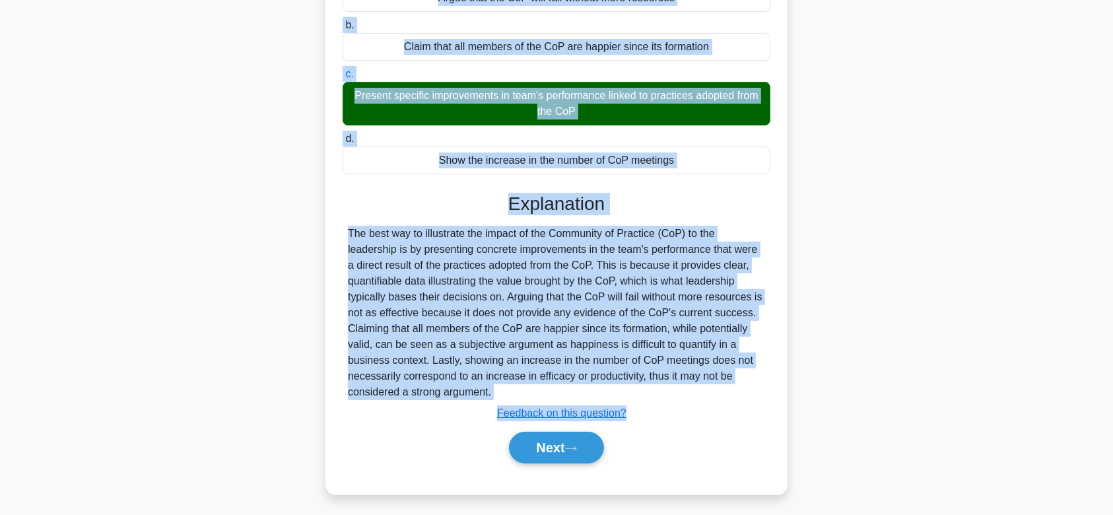
scroll to position [203, 0]
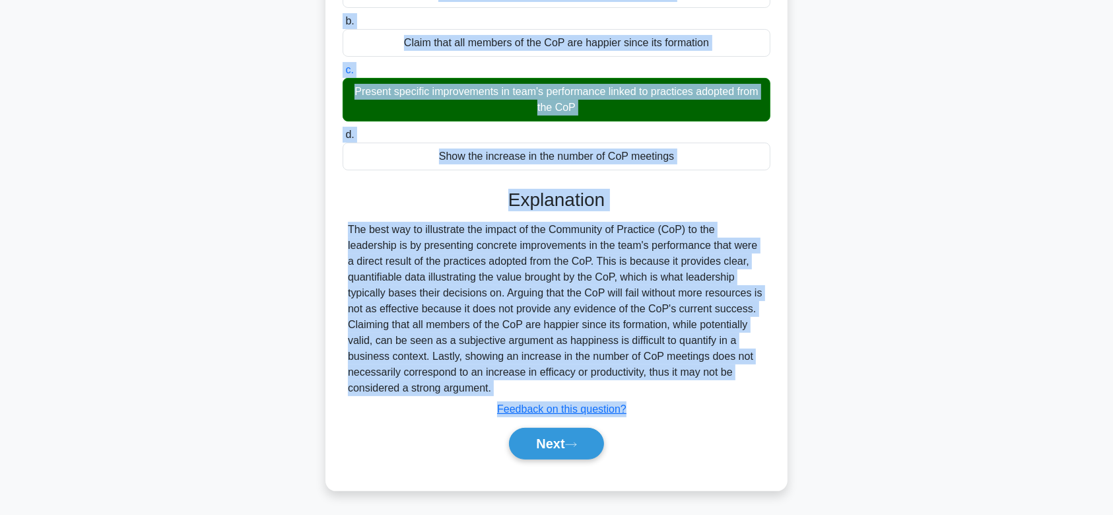
drag, startPoint x: 349, startPoint y: 114, endPoint x: 565, endPoint y: 391, distance: 351.9
click at [565, 391] on div "John's Scrum team has a very successful Community of Practice and they want to …" at bounding box center [557, 189] width 452 height 594
click at [549, 444] on button "Next" at bounding box center [556, 444] width 94 height 32
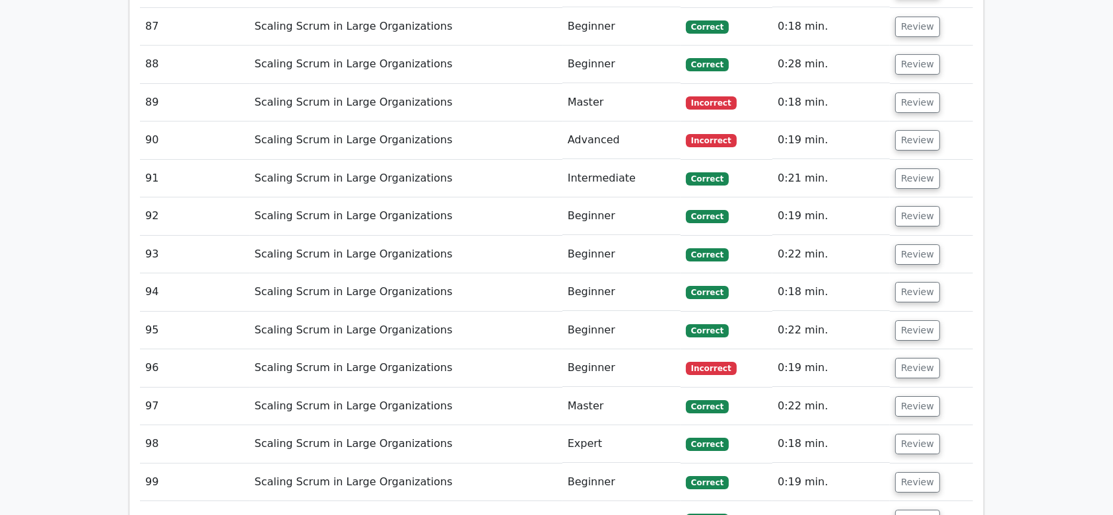
scroll to position [4864, 0]
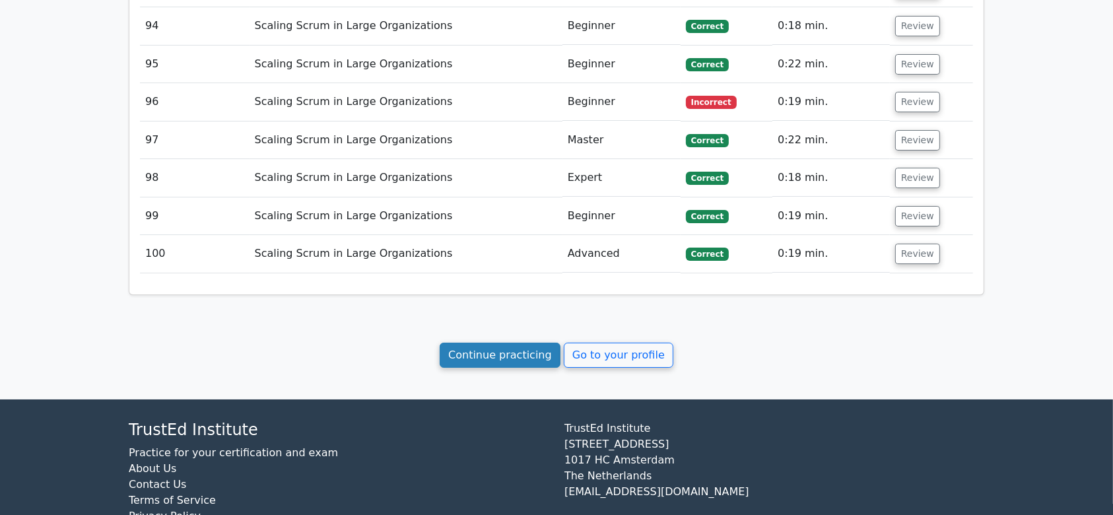
click at [512, 343] on link "Continue practicing" at bounding box center [500, 355] width 121 height 25
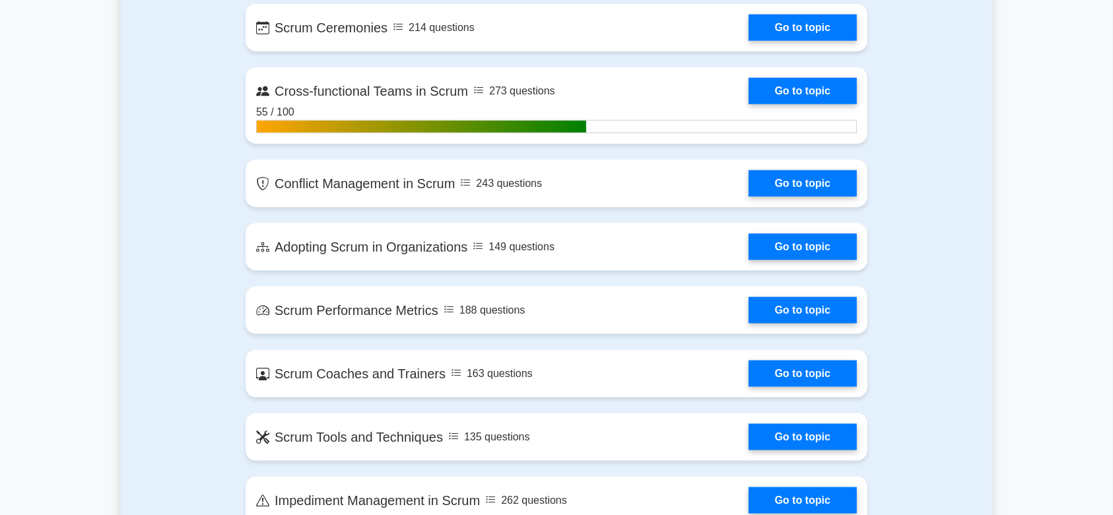
scroll to position [1647, 0]
